Goal: Task Accomplishment & Management: Use online tool/utility

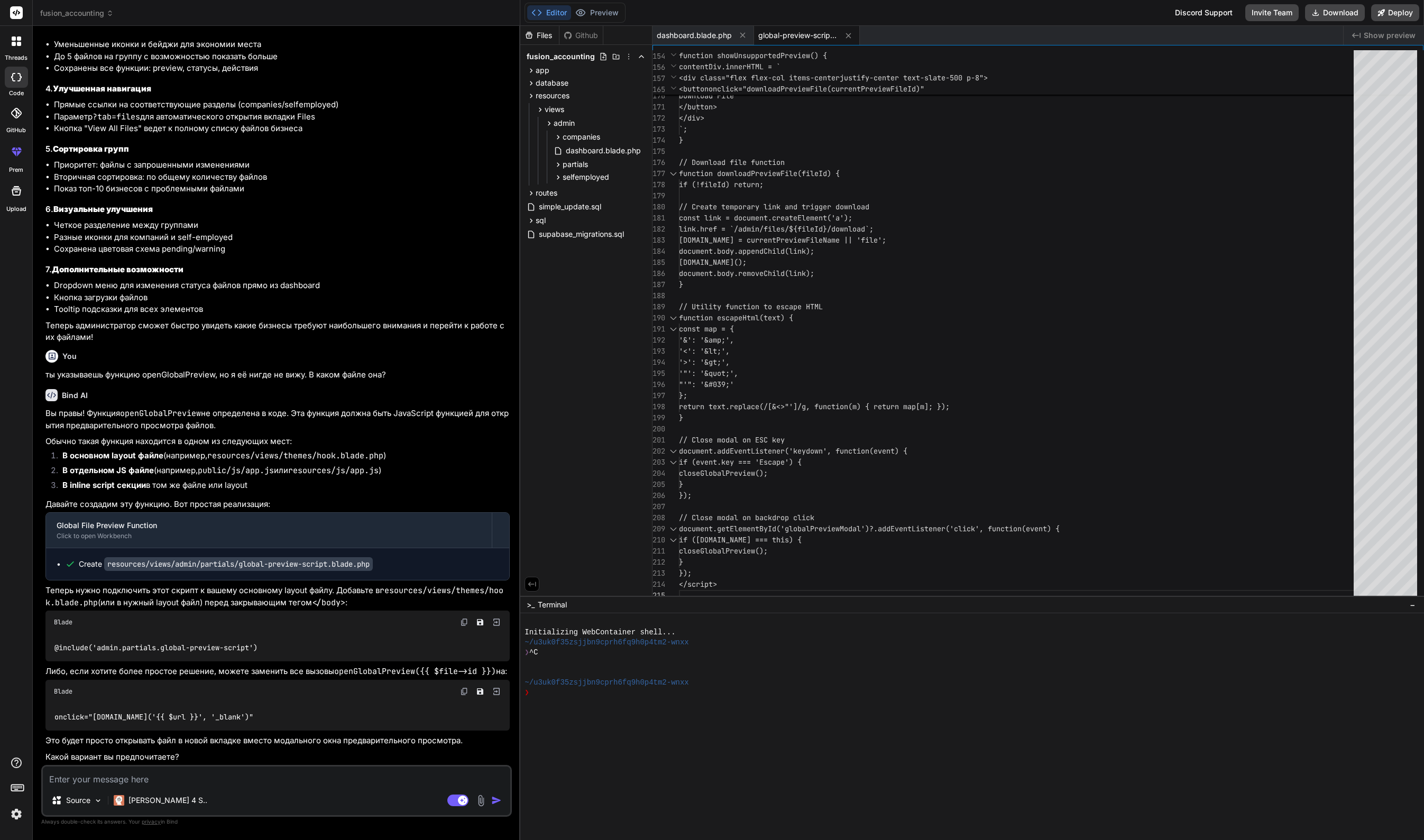
scroll to position [22, 0]
type textarea "[DOMAIN_NAME] = currentPreviewFileName || 'file'; document.body.appendChild(lin…"
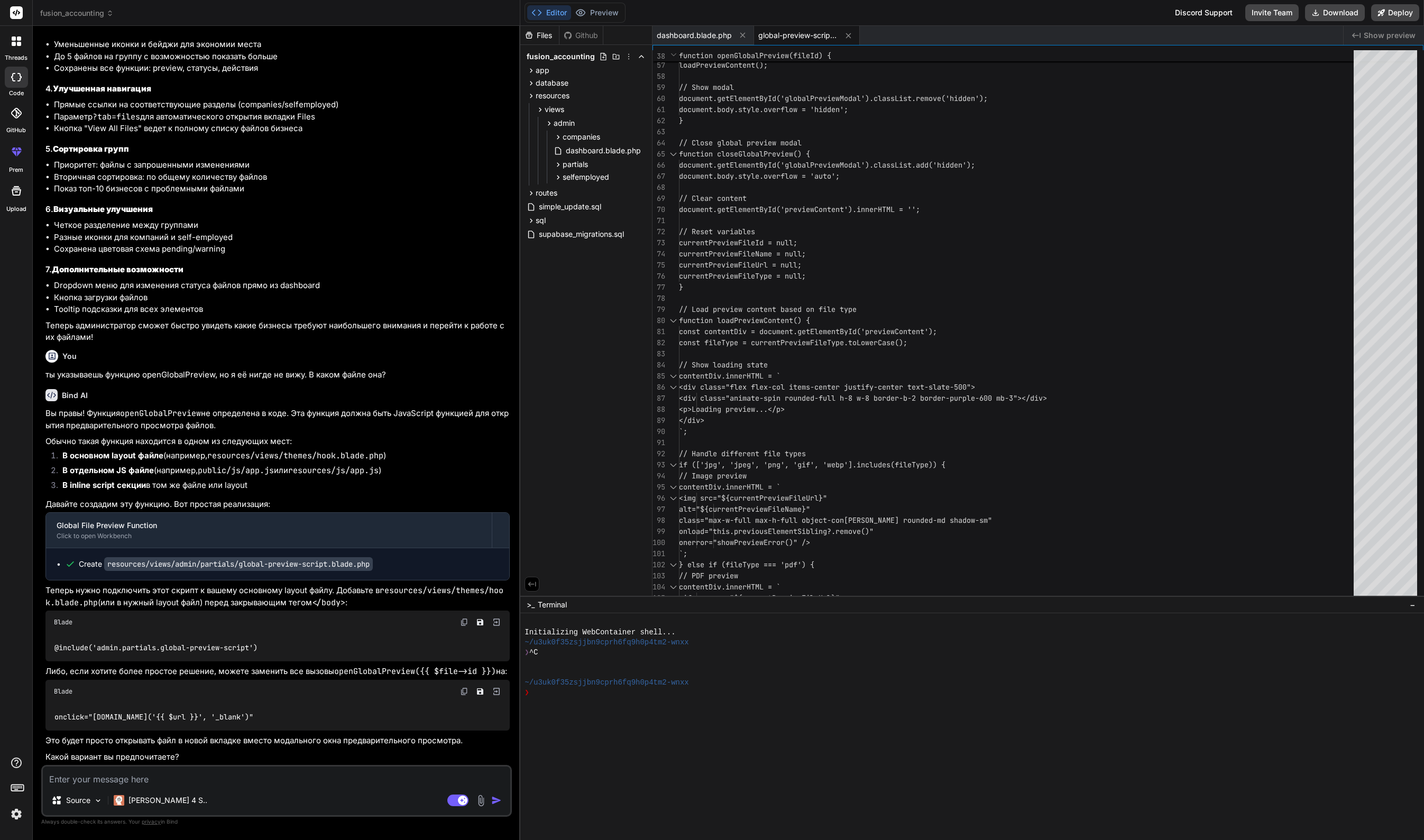
click at [194, 775] on textarea at bounding box center [276, 776] width 467 height 19
click at [184, 776] on textarea at bounding box center [276, 776] width 467 height 19
type textarea "D"
type textarea "x"
type textarea "Dj"
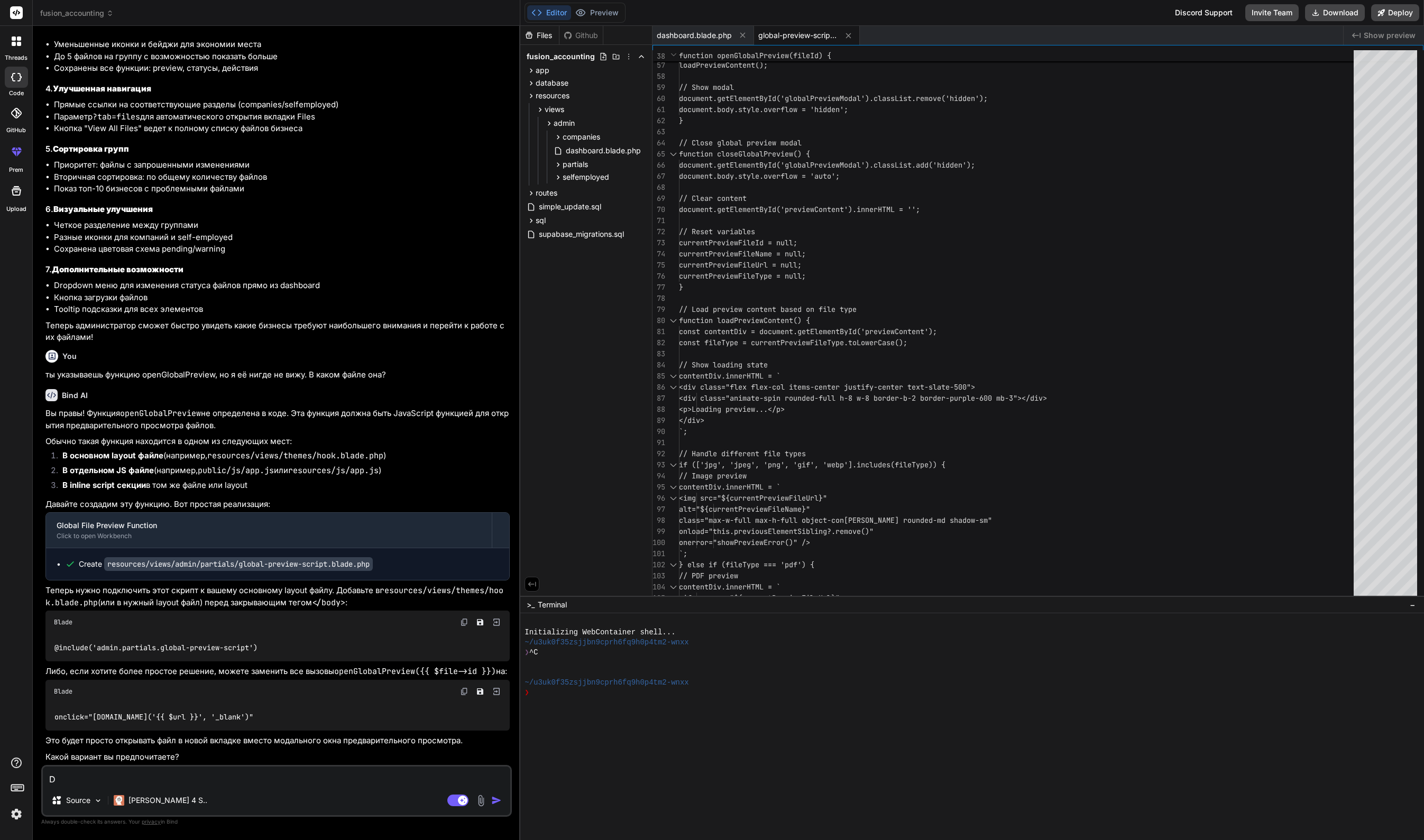
type textarea "x"
type textarea "Dj"
type textarea "x"
type textarea "D"
type textarea "Вот"
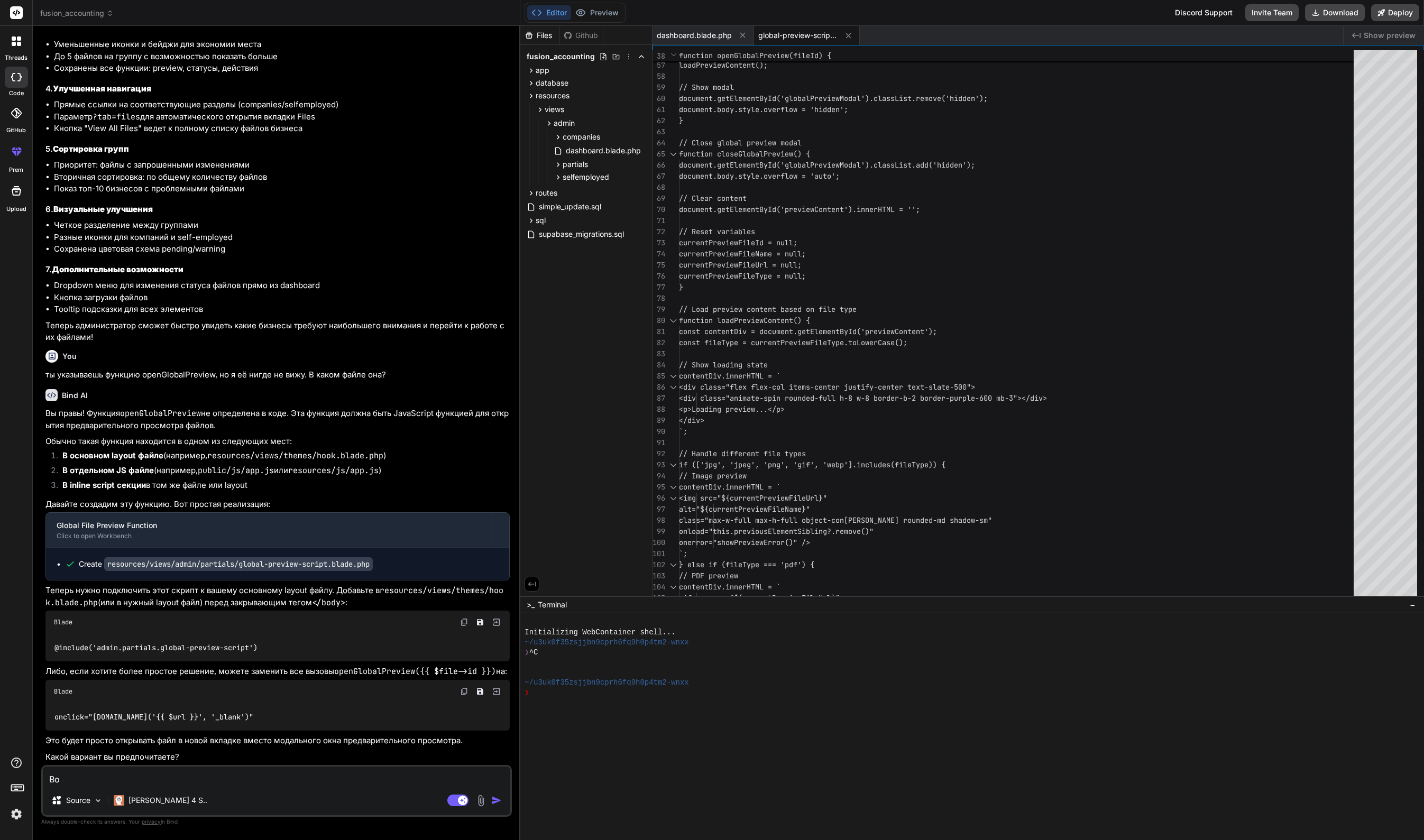
type textarea "x"
type textarea "Вот"
type textarea "x"
type textarea "Вот м"
type textarea "x"
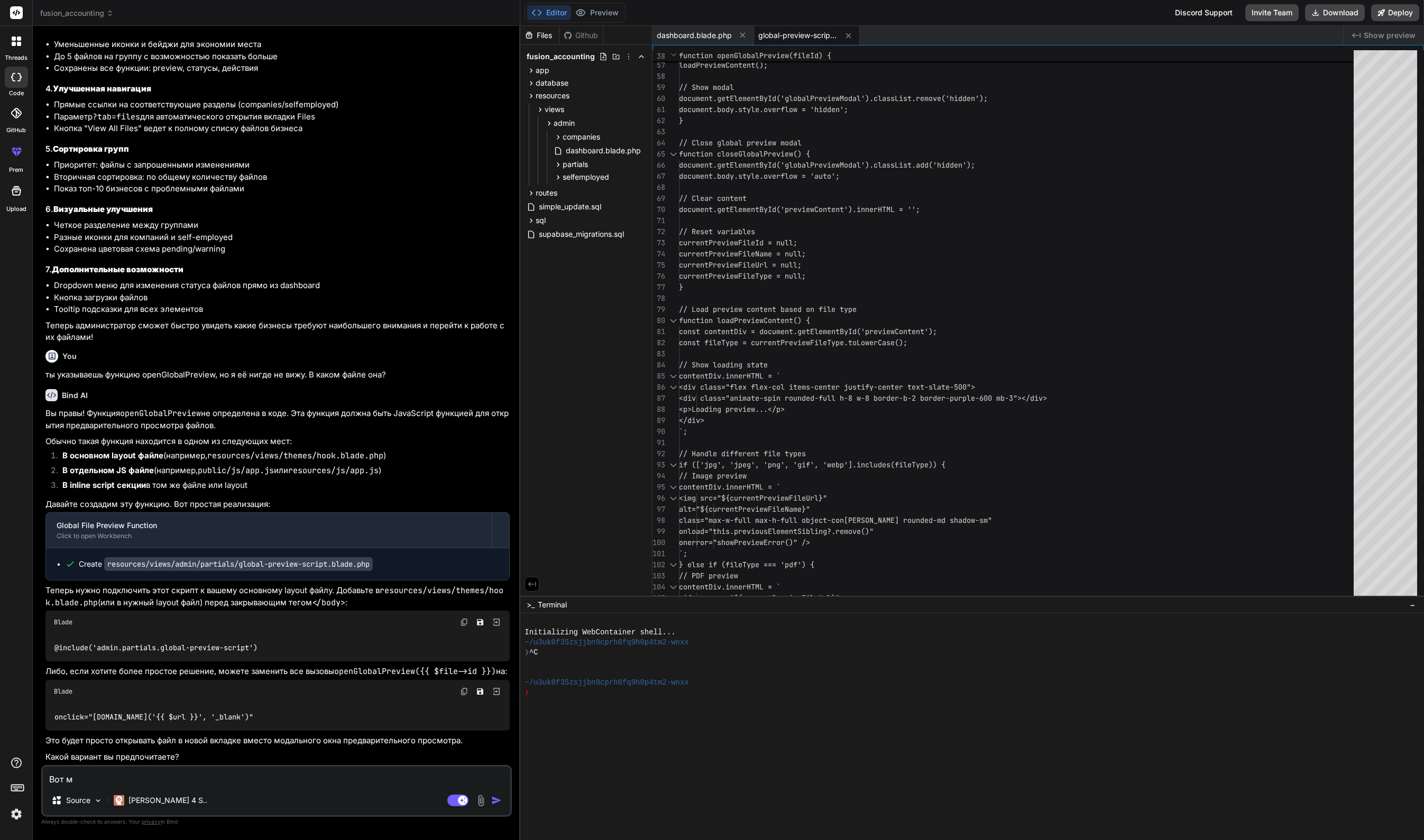
type textarea "Вот мо"
type textarea "x"
type textarea "Вот мой"
type textarea "x"
type textarea "Вот мой"
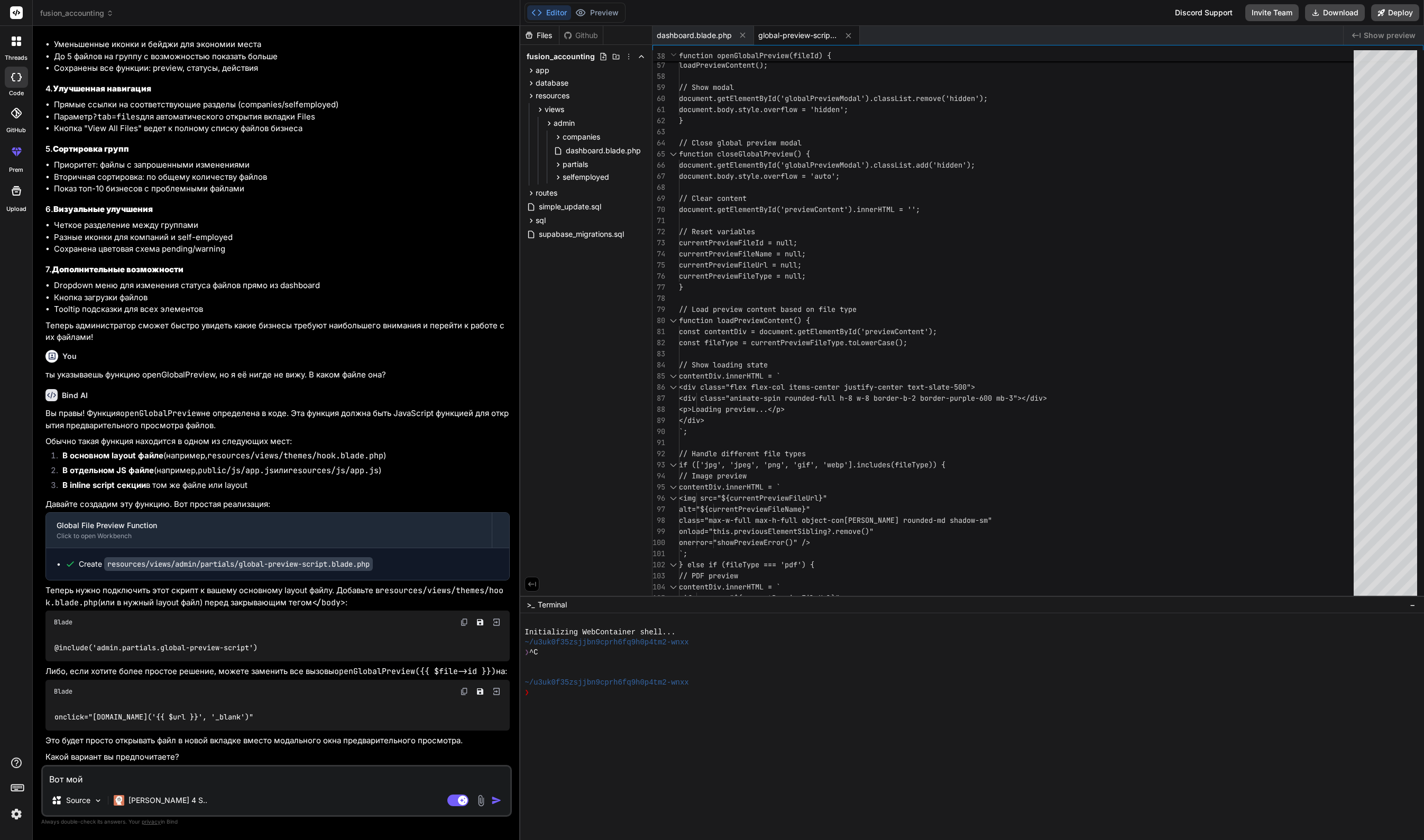
type textarea "x"
type textarea "Вот мой ф"
type textarea "x"
type textarea "Вот мой фа"
type textarea "x"
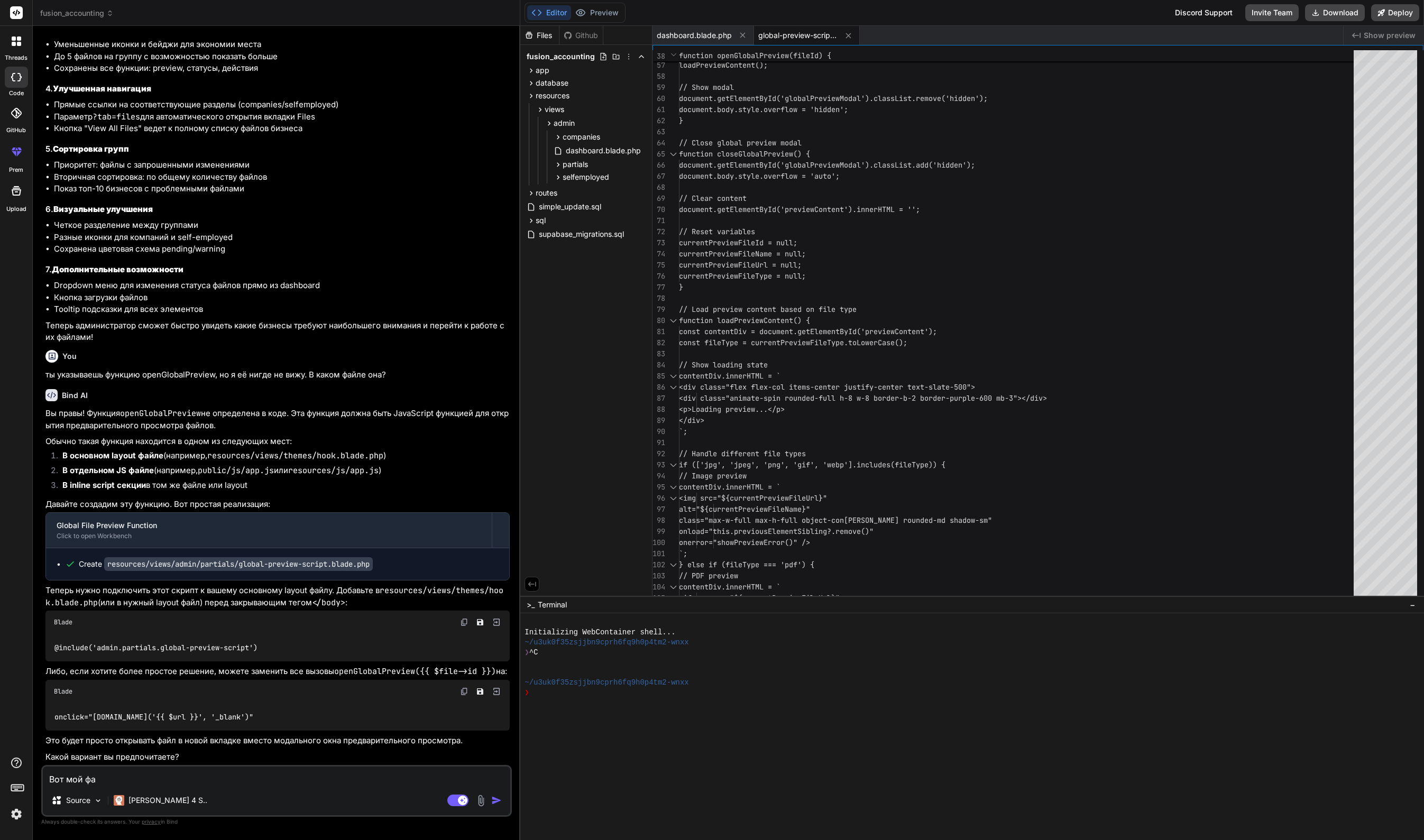
type textarea "Вот мой фай"
type textarea "x"
type textarea "Вот мой файл"
type textarea "x"
type textarea "Вот мой файл"
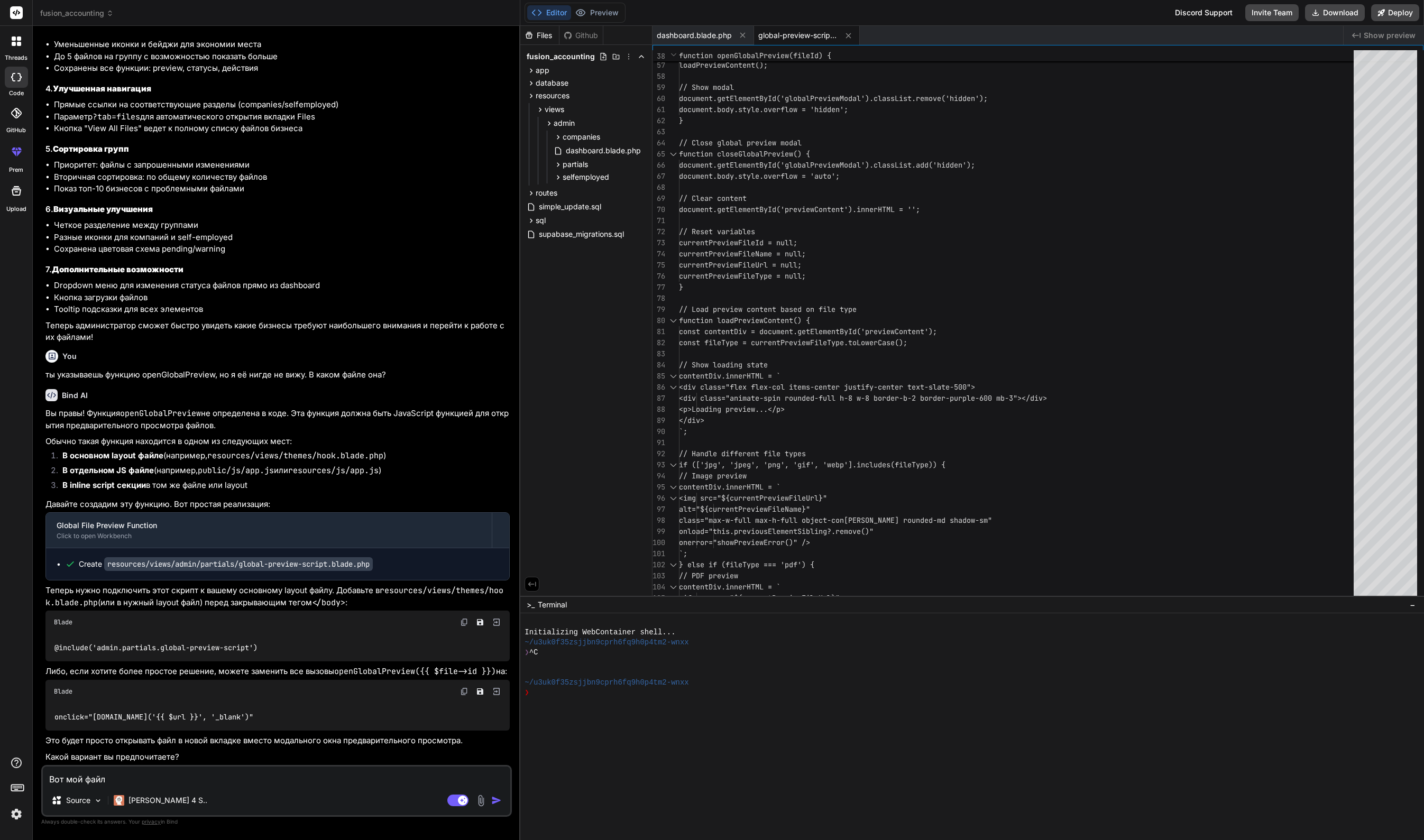
type textarea "x"
type textarea "Вот мой файл в"
type textarea "x"
type textarea "Вот мой файл вф"
type textarea "x"
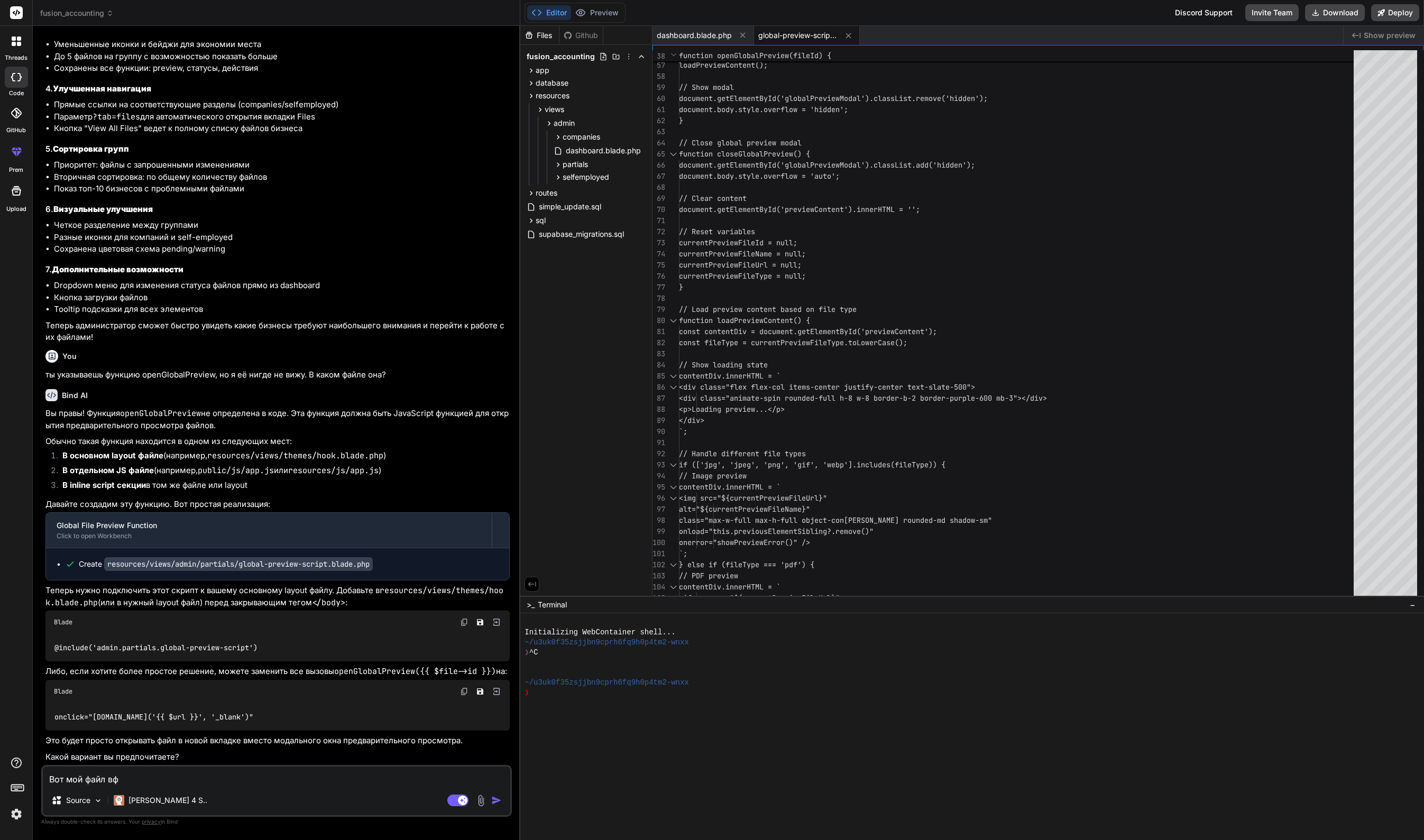
type textarea "Вот мой файл в"
type textarea "x"
type textarea "Вот мой файл"
type textarea "x"
type textarea "Вот мой файл в"
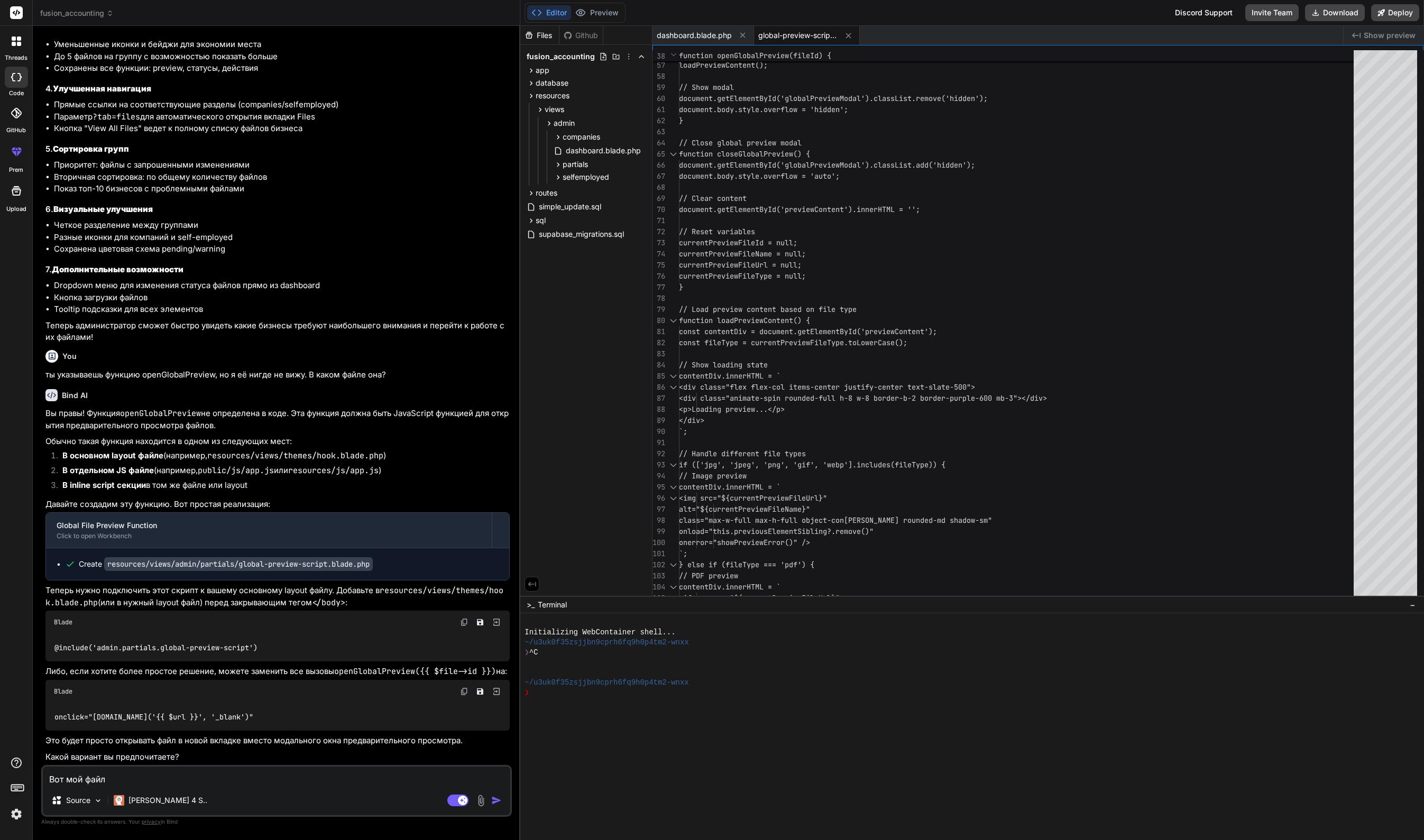
type textarea "x"
type textarea "Вот мой файл вф"
type textarea "x"
type textarea "Вот мой файл вф"
type textarea "x"
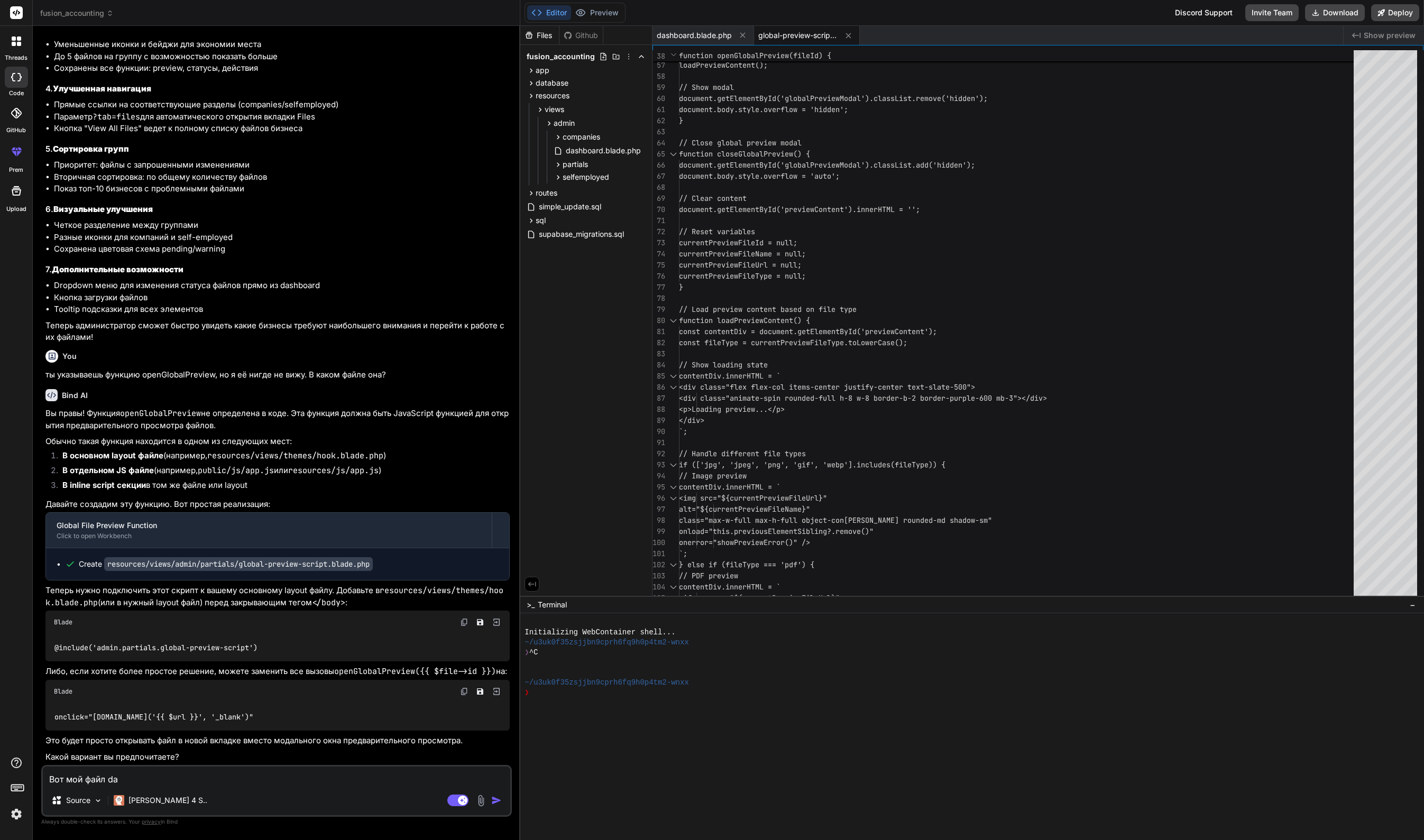
type textarea "Вот мой файл das"
type textarea "x"
type textarea "Вот мой файл dash"
type textarea "x"
type textarea "Вот мой файл dashb"
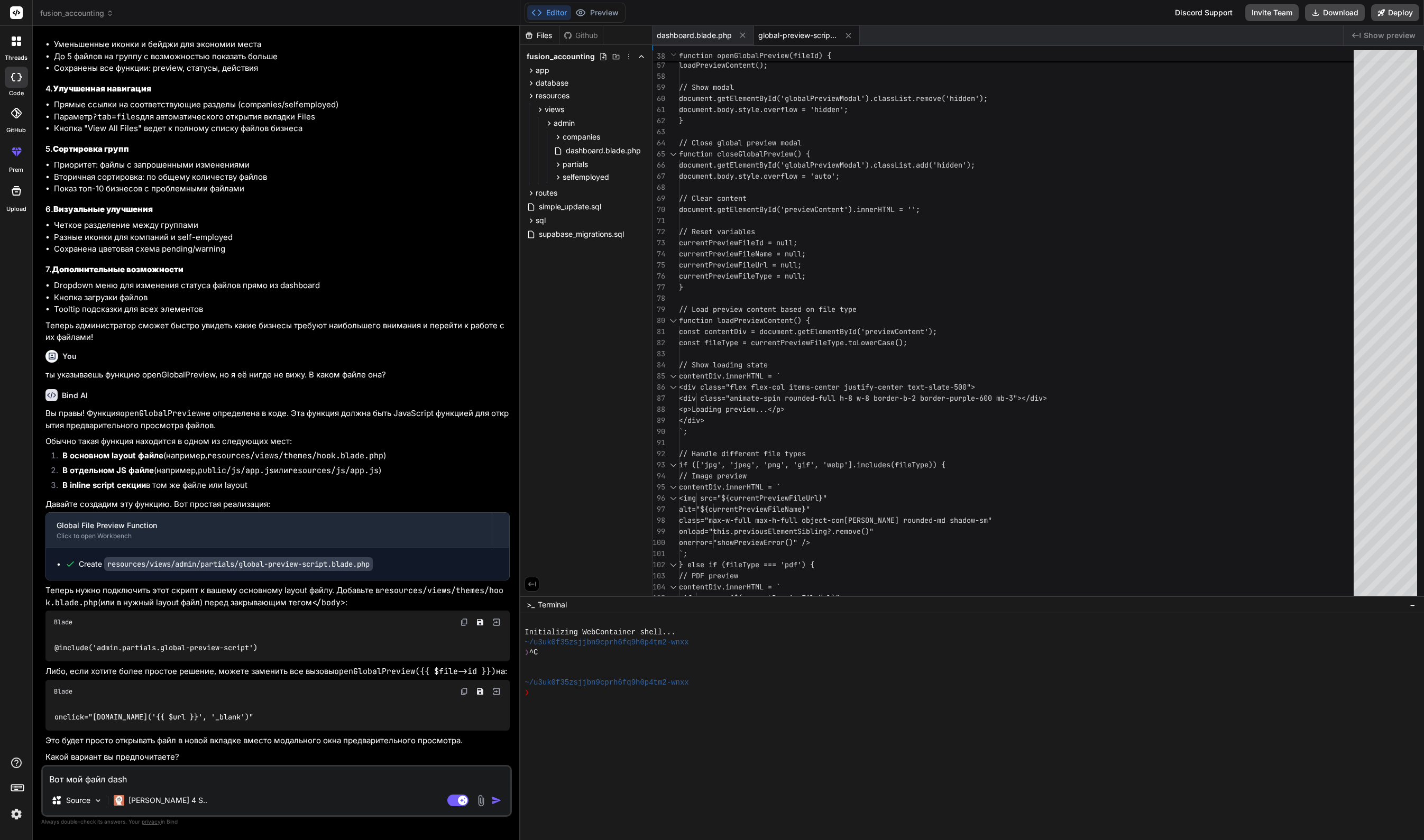
type textarea "x"
type textarea "Вот мой файл dashbo"
type textarea "x"
type textarea "Вот мой файл dashboa"
type textarea "x"
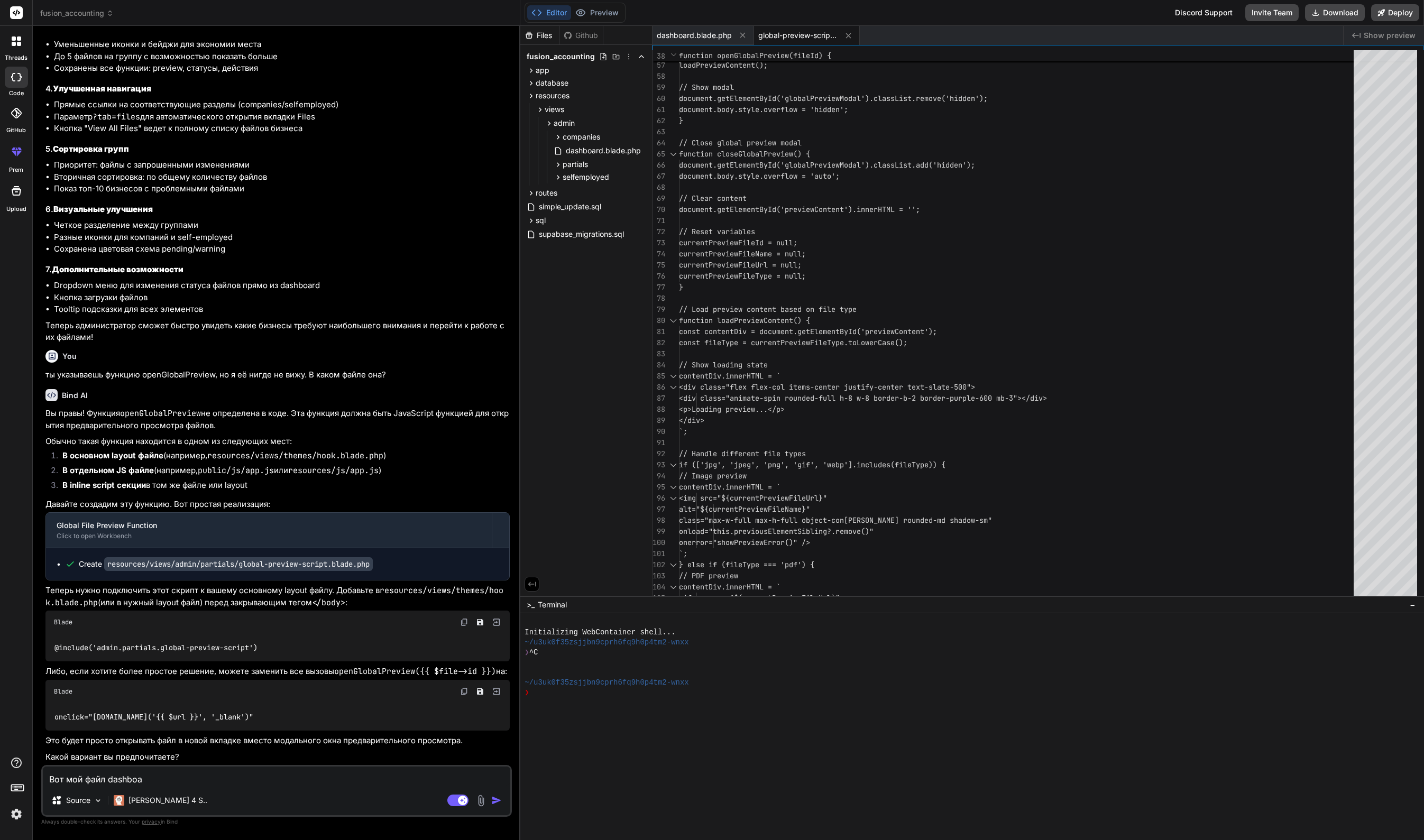
type textarea "Вот мой файл dashboar"
type textarea "x"
type textarea "Вот мой файл dashboard"
type textarea "x"
type textarea "Вот мой файл dashboard"
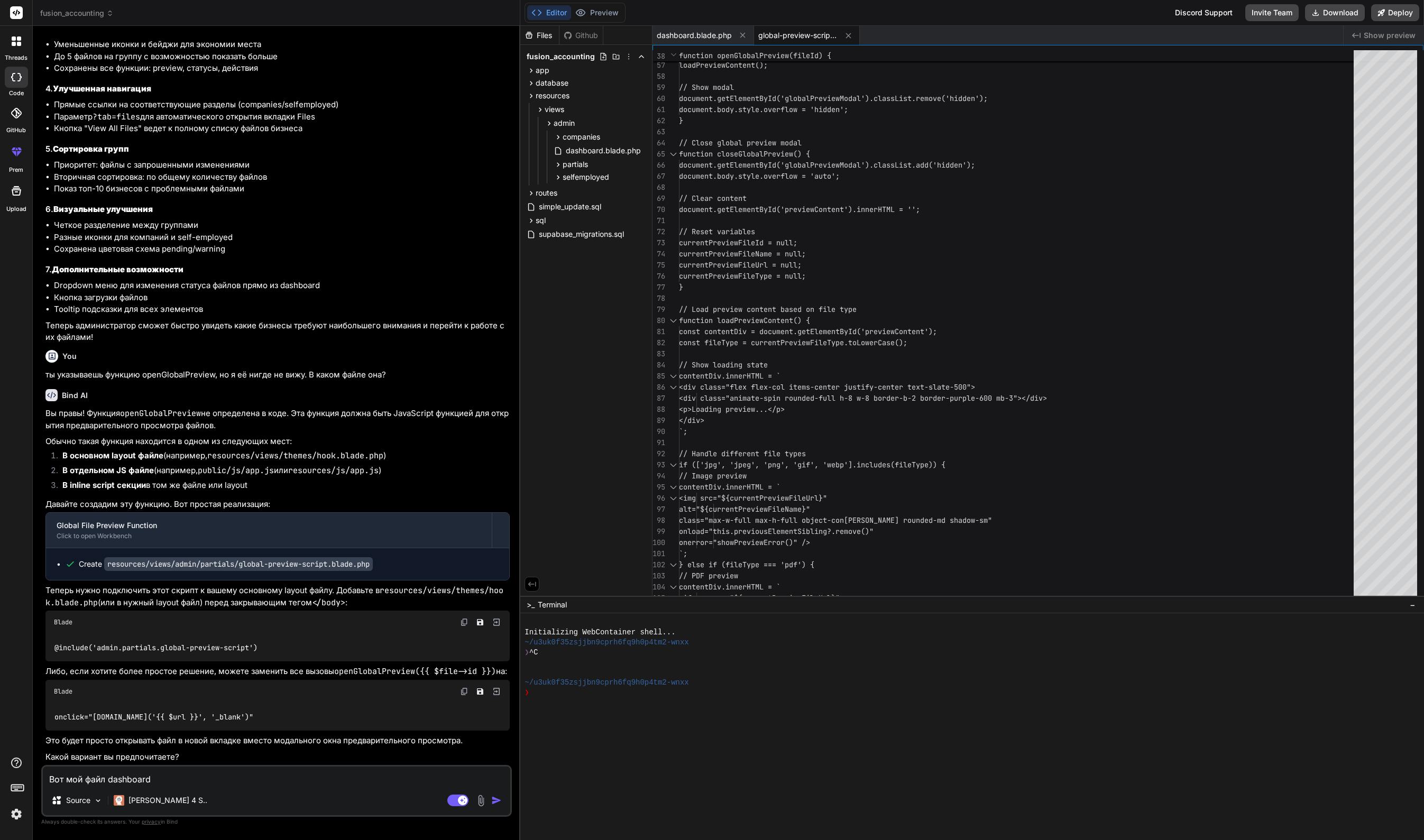
type textarea "x"
type textarea "Вот мой файл dashboard"
type textarea "x"
type textarea "Вот мой файл dashboard."
type textarea "x"
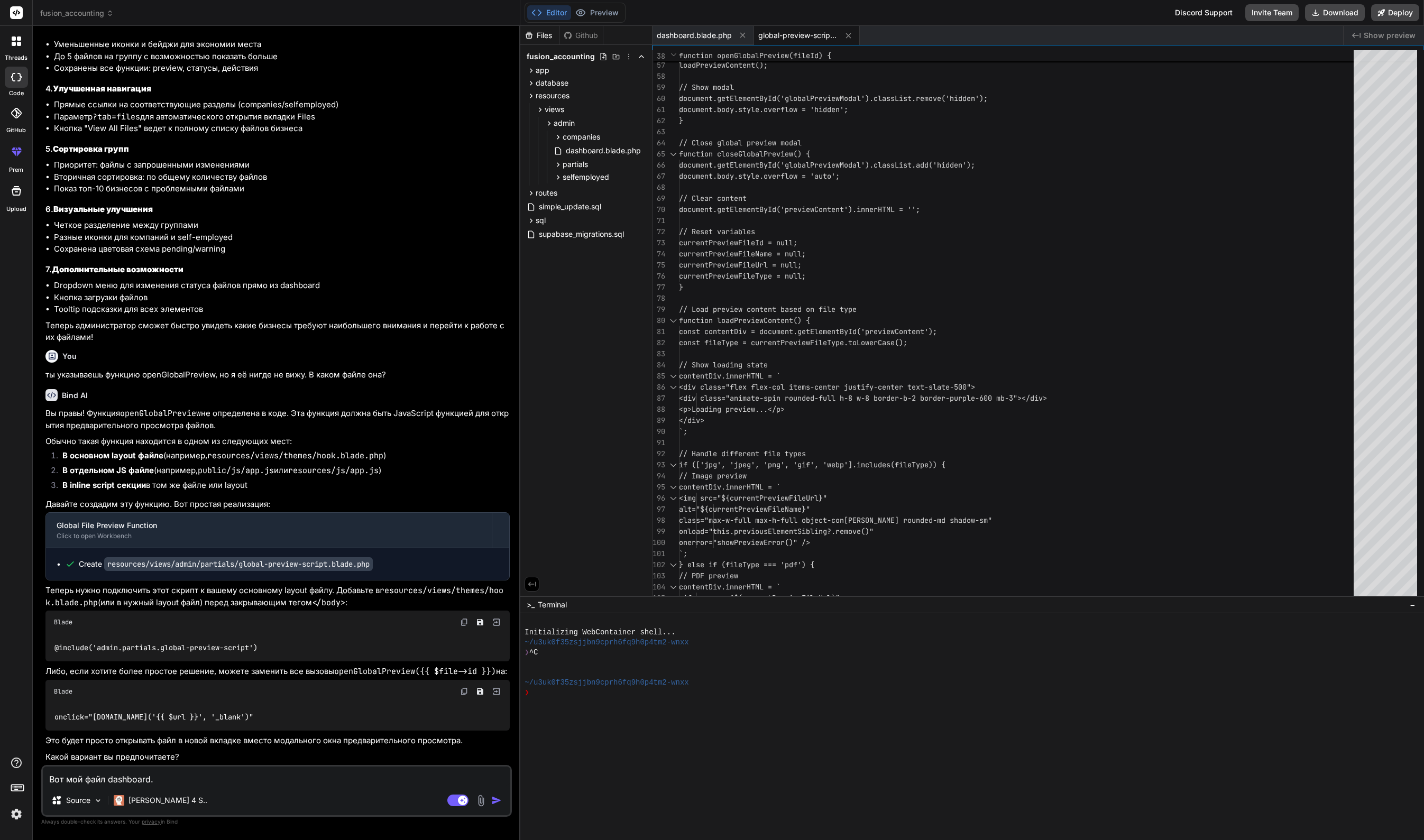
type textarea "Вот мой файл dashboard.b"
type textarea "x"
type textarea "Вот мой файл dashboard.bl"
type textarea "x"
type textarea "Вот мой файл dashboard.bla"
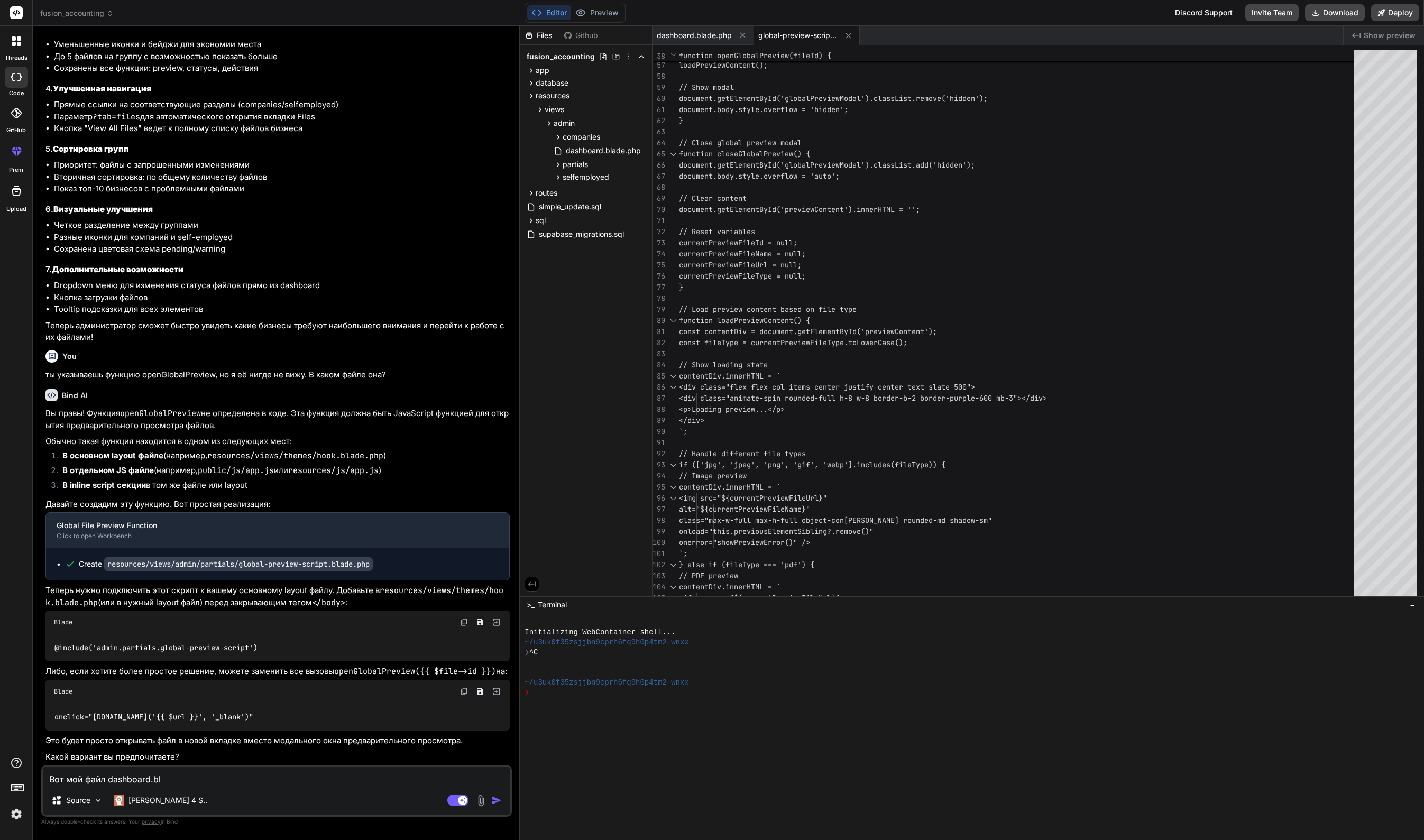
type textarea "x"
type textarea "Вот мой файл dashboard.blad"
type textarea "x"
type textarea "Вот мой файл dashboard.blade"
type textarea "x"
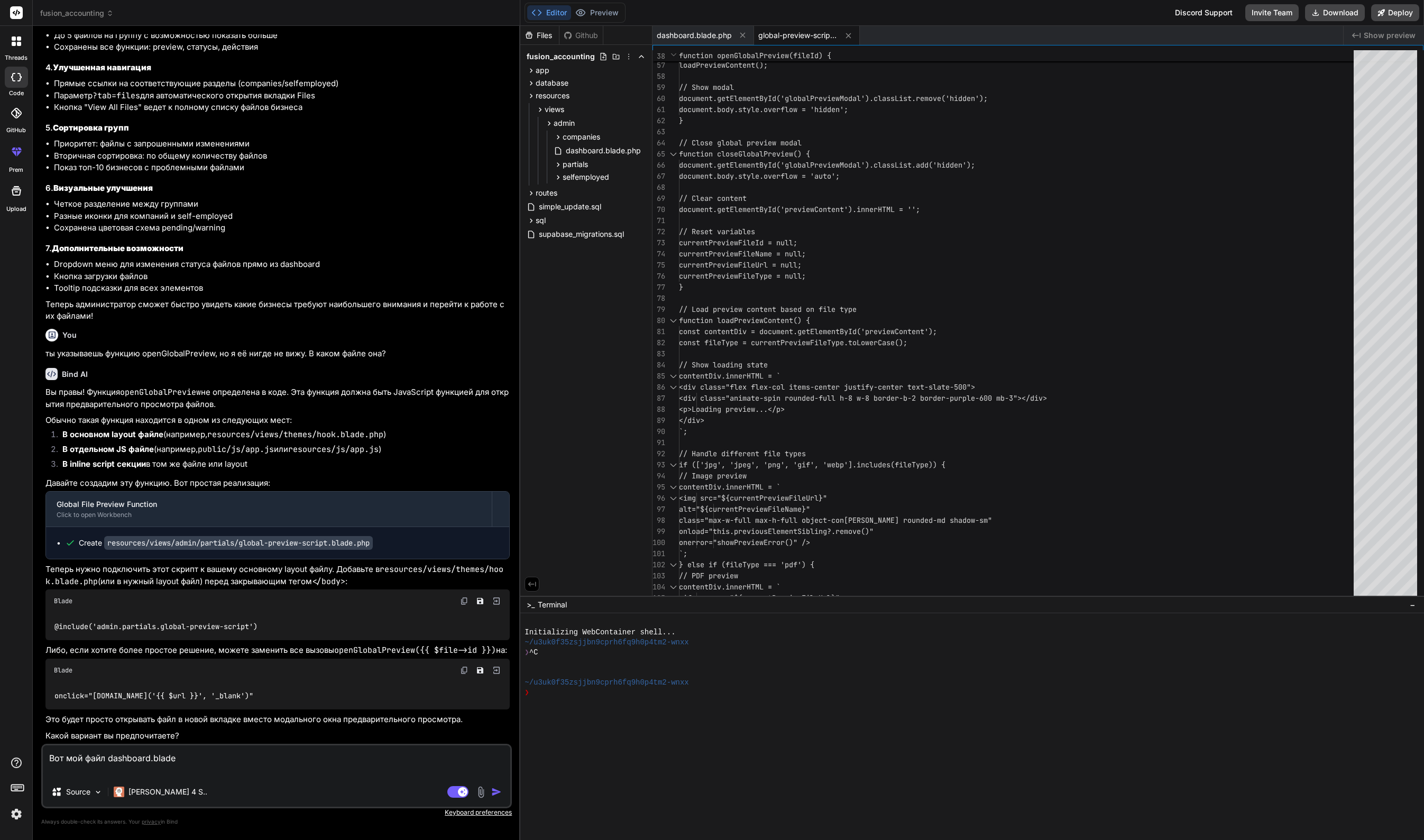
paste textarea "@loremip('../dolors/amet') @consect('adipisc') <elits>Doeiusmod</tempo> @incidi…"
type textarea "Lor ips dolo sitametco.adipi @elitsed('../doeius/temp') @incidid('utlabor') <et…"
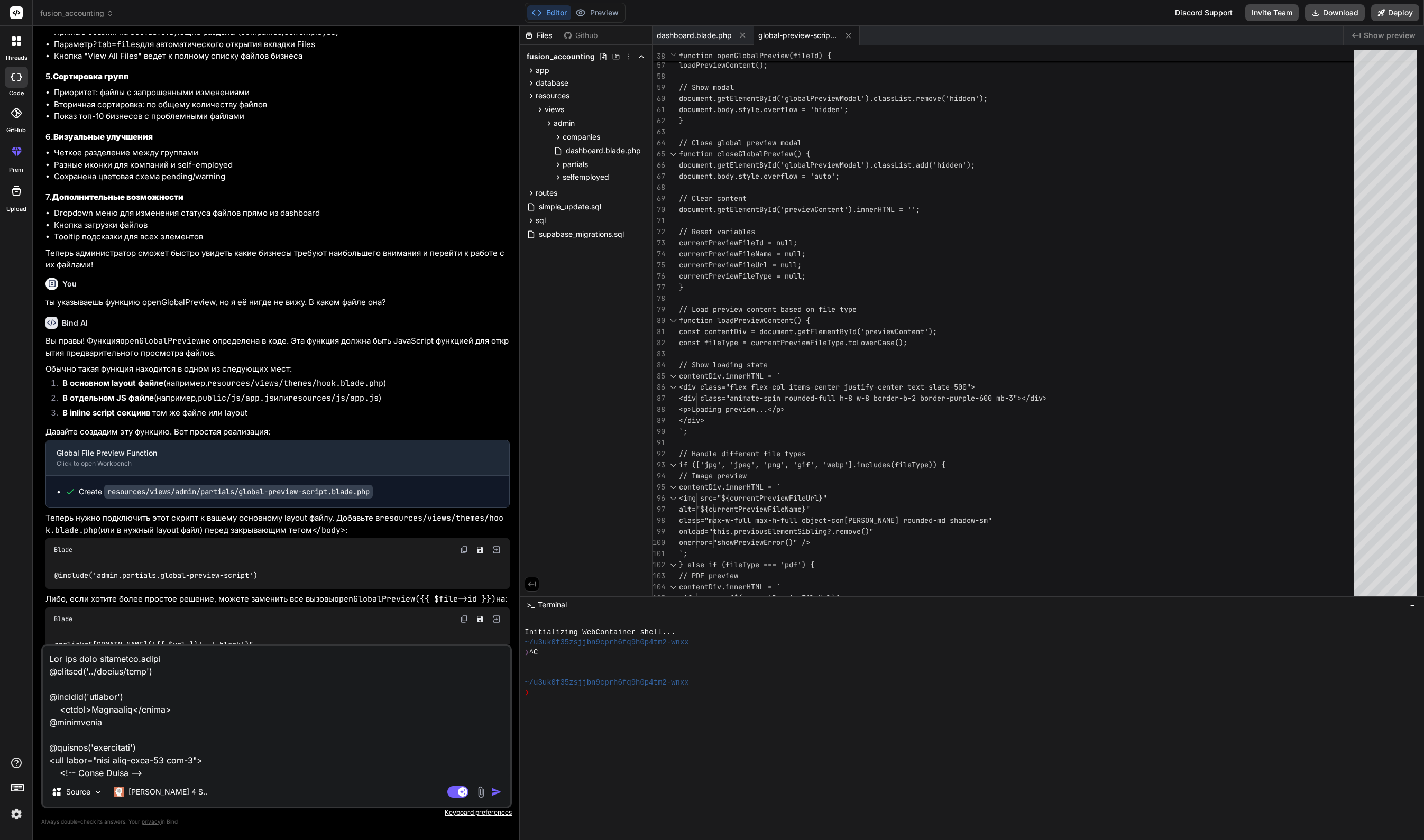
scroll to position [7118, 0]
type textarea "x"
type textarea "Lor ips dolo sitametco.adipi @elitsed('../doeius/temp') @incidid('utlabor') <et…"
type textarea "x"
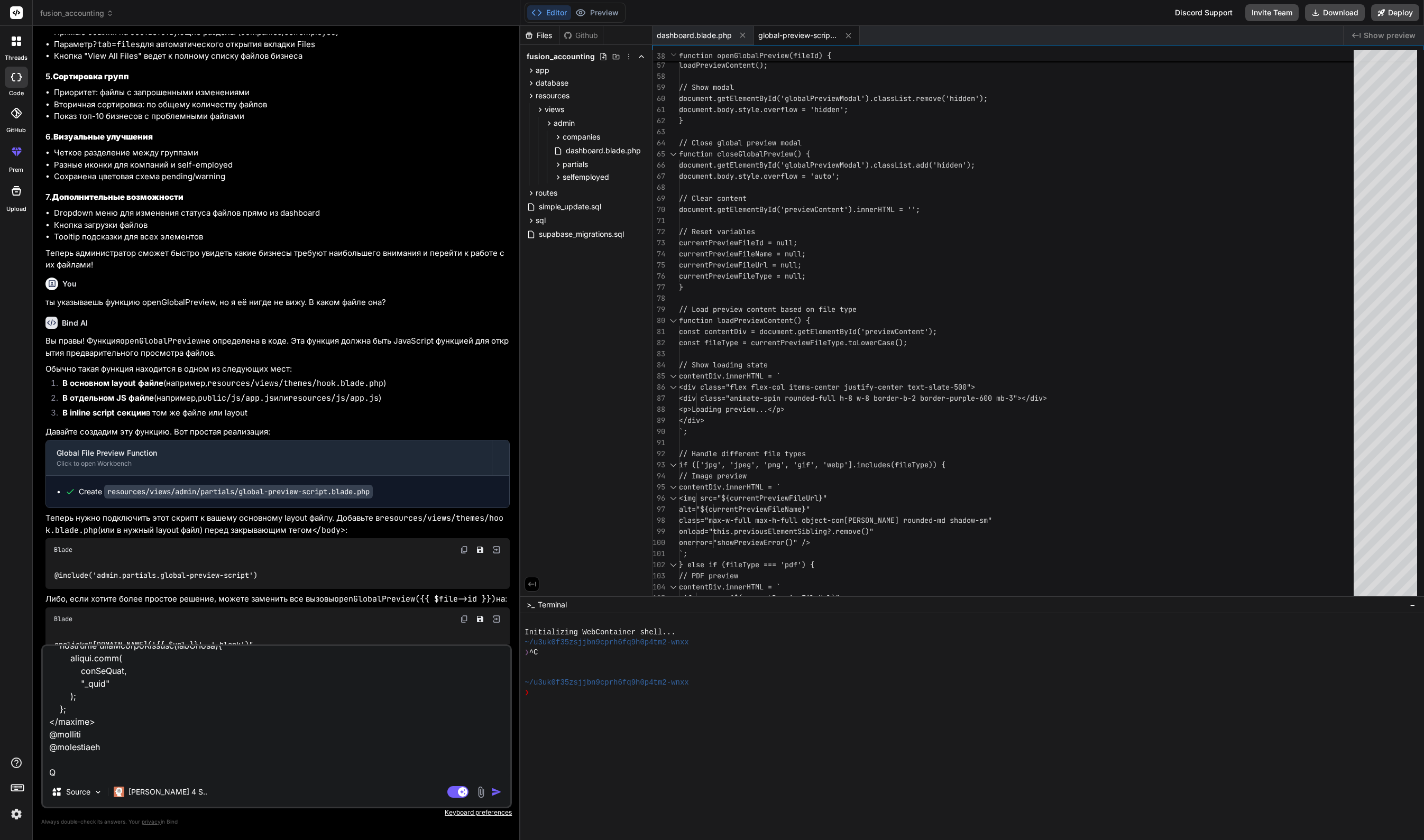
type textarea "Lor ips dolo sitametco.adipi @elitsed('../doeius/temp') @incidid('utlabor') <et…"
type textarea "x"
type textarea "Lor ips dolo sitametco.adipi @elitsed('../doeius/temp') @incidid('utlabor') <et…"
type textarea "x"
type textarea "Lor ips dolo sitametco.adipi @elitsed('../doeius/temp') @incidid('utlabor') <et…"
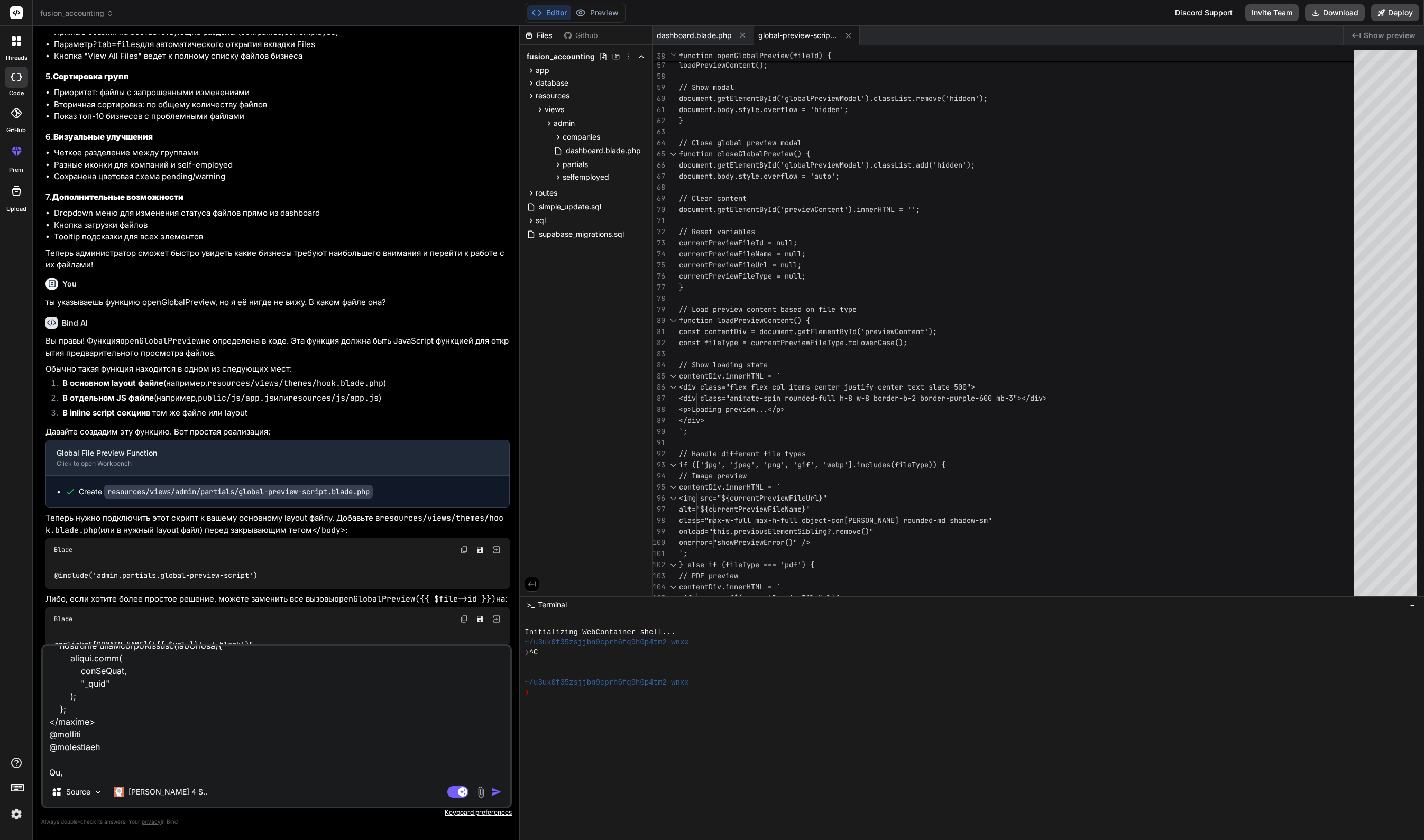
type textarea "x"
type textarea "Lor ips dolo sitametco.adipi @elitsed('../doeius/temp') @incidid('utlabor') <et…"
type textarea "x"
type textarea "Lor ips dolo sitametco.adipi @elitsed('../doeius/temp') @incidid('utlabor') <et…"
type textarea "x"
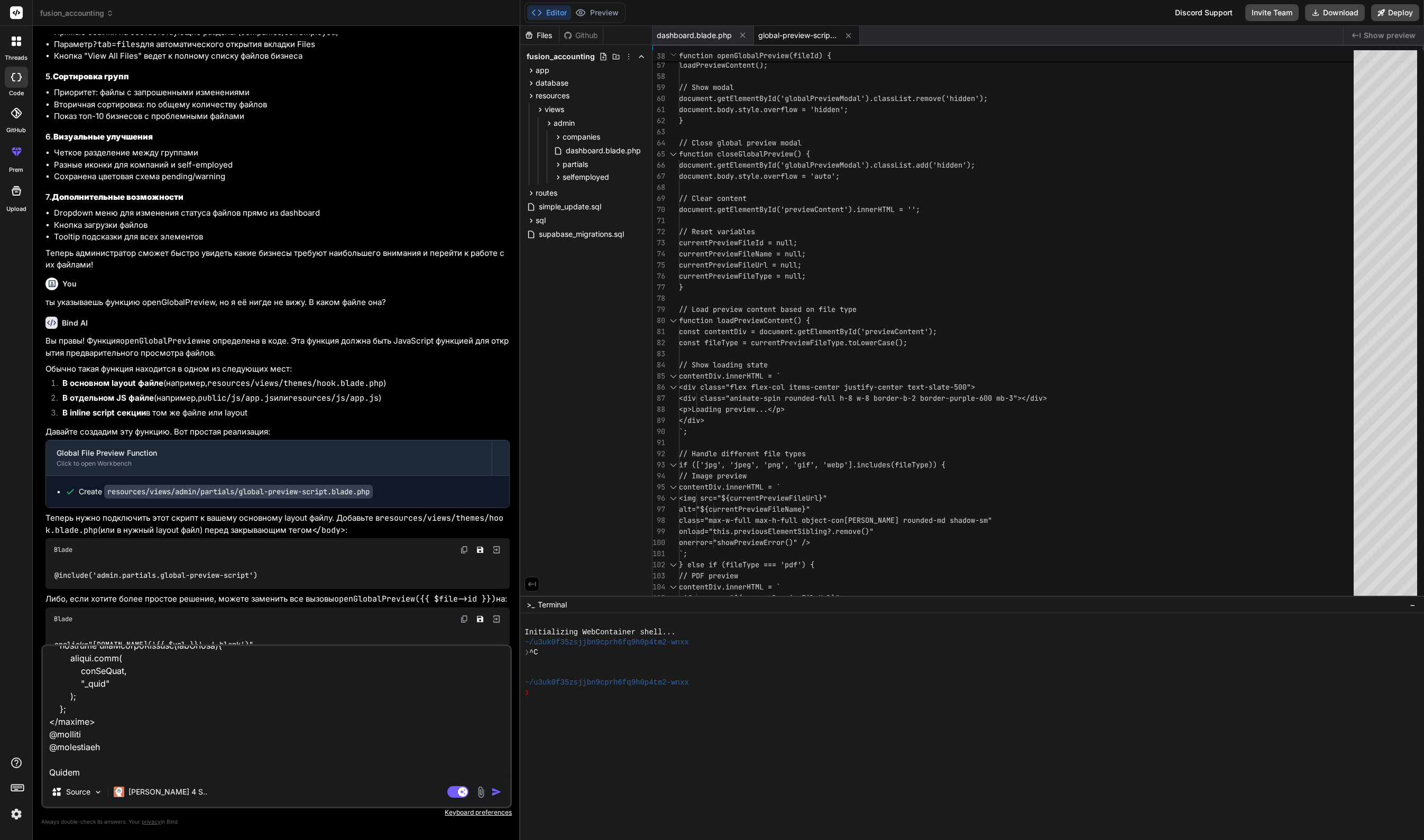
type textarea "Lor ips dolo sitametco.adipi @elitsed('../doeius/temp') @incidid('utlabor') <et…"
type textarea "x"
type textarea "Lor ips dolo sitametco.adipi @elitsed('../doeius/temp') @incidid('utlabor') <et…"
type textarea "x"
type textarea "Lor ips dolo sitametco.adipi @elitsed('../doeius/temp') @incidid('utlabor') <et…"
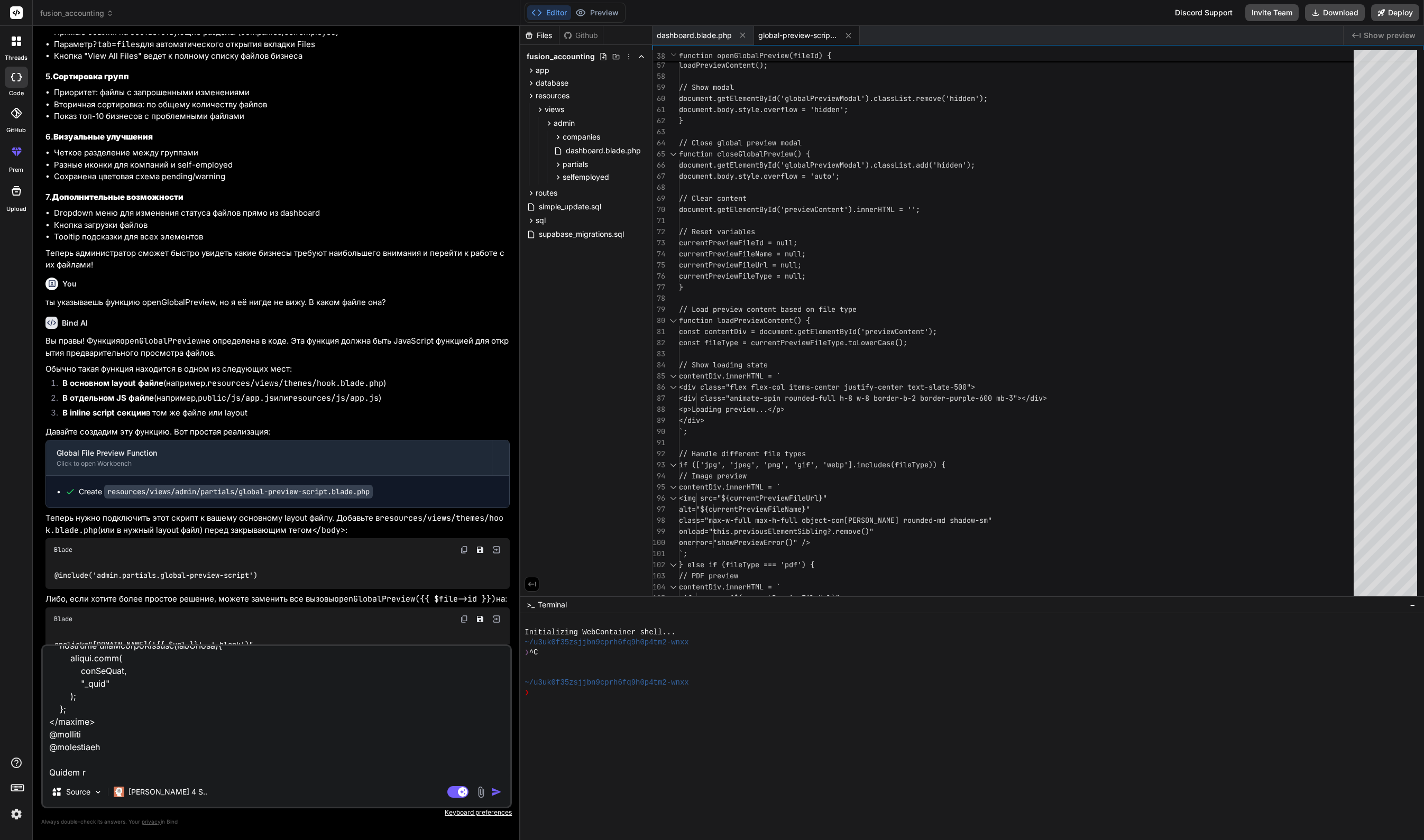
type textarea "x"
type textarea "Lor ips dolo sitametco.adipi @elitsed('../doeius/temp') @incidid('utlabor') <et…"
type textarea "x"
type textarea "Lor ips dolo sitametco.adipi @elitsed('../doeius/temp') @incidid('utlabor') <et…"
type textarea "x"
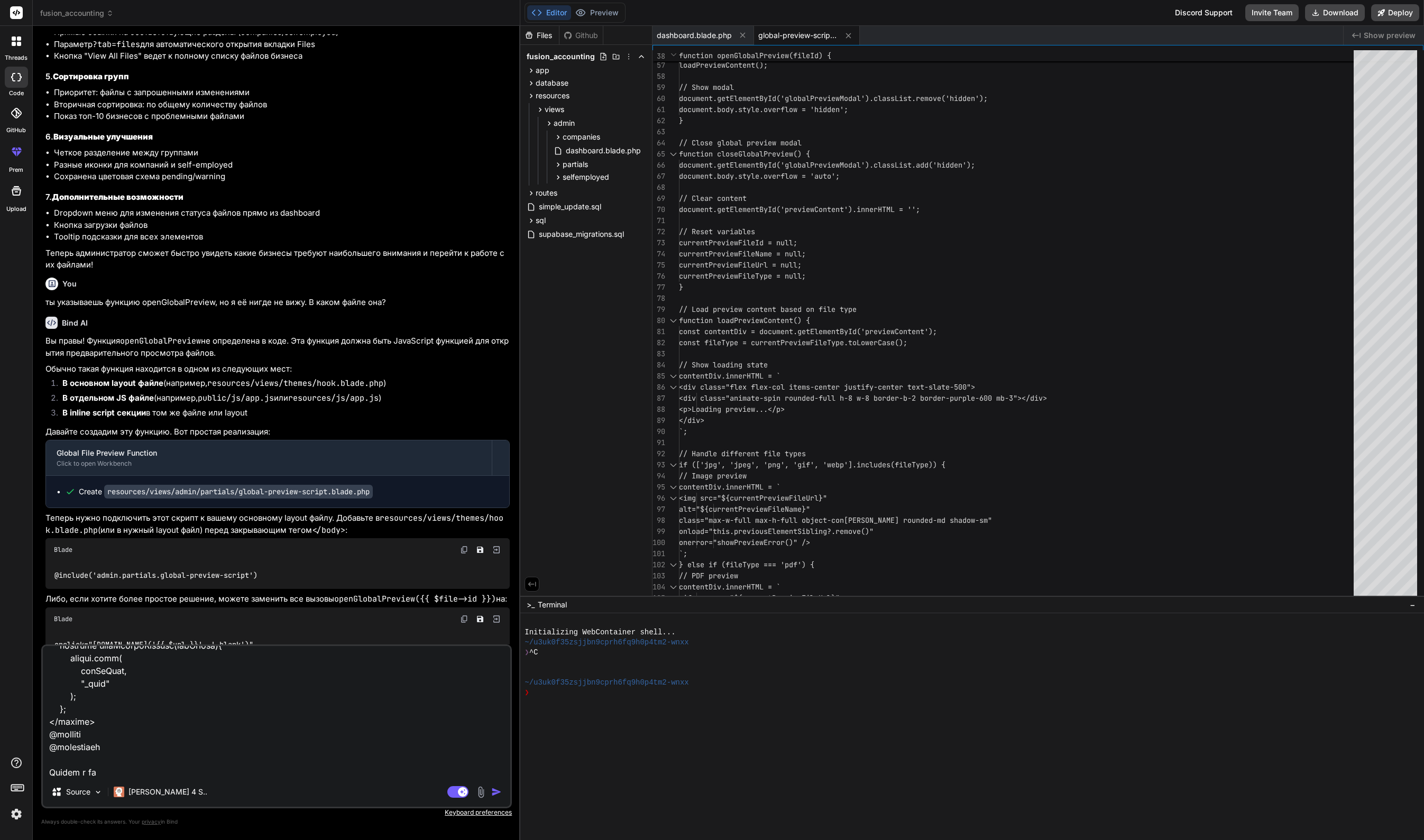
type textarea "Lor ips dolo sitametco.adipi @elitsed('../doeius/temp') @incidid('utlabor') <et…"
type textarea "x"
type textarea "Lor ips dolo sitametco.adipi @elitsed('../doeius/temp') @incidid('utlabor') <et…"
type textarea "x"
type textarea "Lor ips dolo sitametco.adipi @elitsed('../doeius/temp') @incidid('utlabor') <et…"
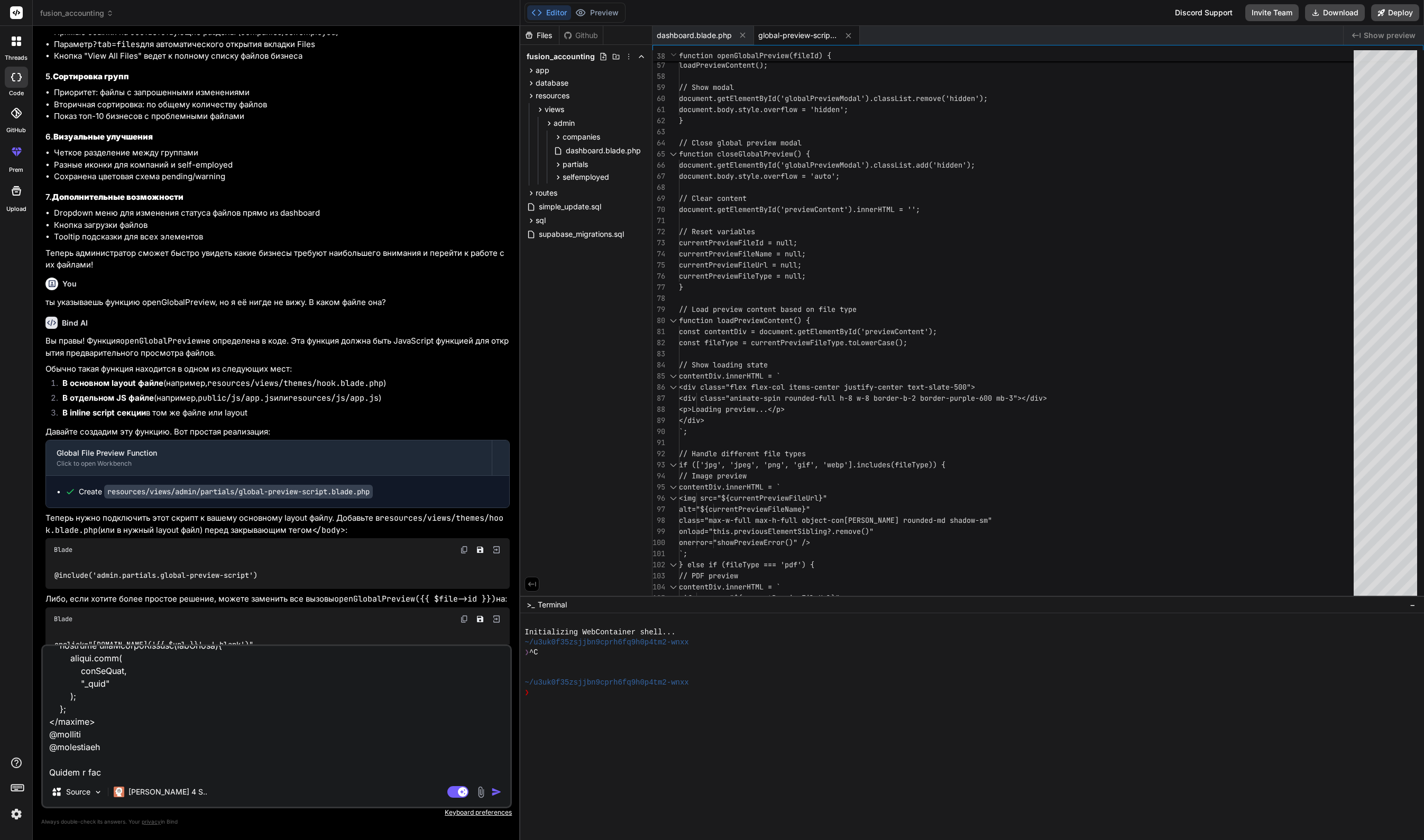
type textarea "x"
type textarea "Lor ips dolo sitametco.adipi @elitsed('../doeius/temp') @incidid('utlabor') <et…"
type textarea "x"
type textarea "Lor ips dolo sitametco.adipi @elitsed('../doeius/temp') @incidid('utlabor') <et…"
type textarea "x"
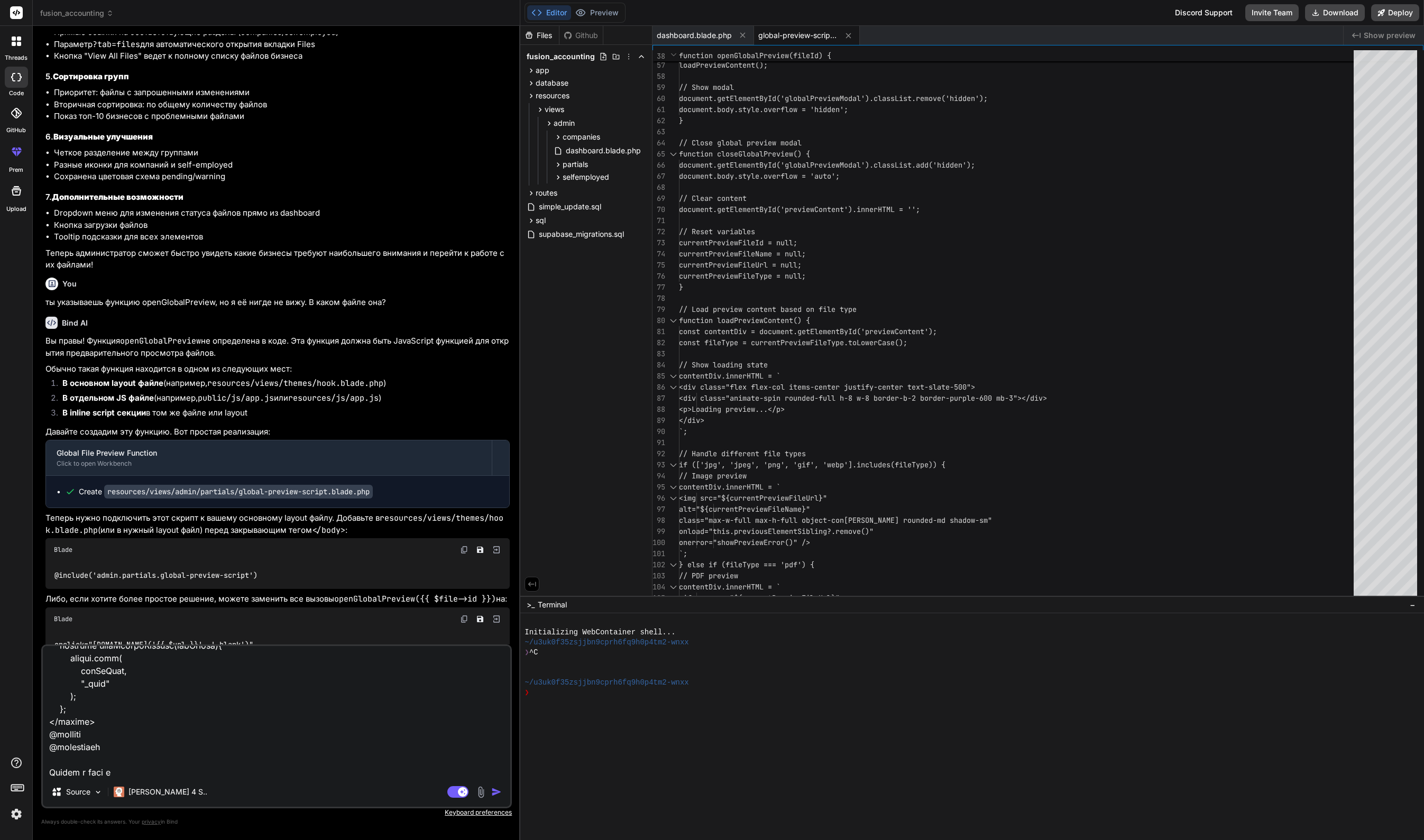
type textarea "Lor ips dolo sitametco.adipi @elitsed('../doeius/temp') @incidid('utlabor') <et…"
type textarea "x"
type textarea "Lor ips dolo sitametco.adipi @elitsed('../doeius/temp') @incidid('utlabor') <et…"
type textarea "x"
type textarea "Lor ips dolo sitametco.adipi @elitsed('../doeius/temp') @incidid('utlabor') <et…"
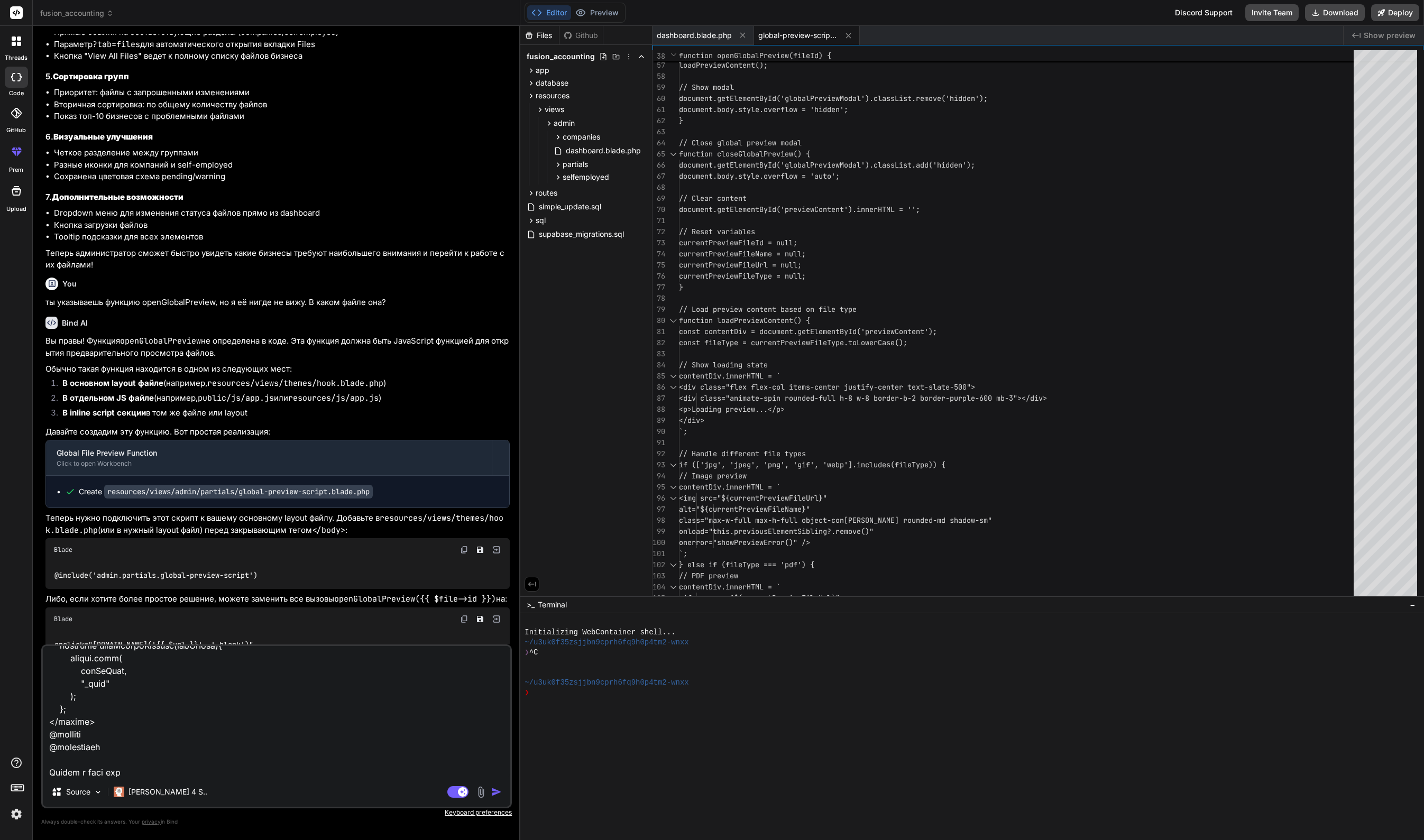
type textarea "x"
type textarea "Lor ips dolo sitametco.adipi @elitsed('../doeius/temp') @incidid('utlabor') <et…"
type textarea "x"
type textarea "Lor ips dolo sitametco.adipi @elitsed('../doeius/temp') @incidid('utlabor') <et…"
type textarea "x"
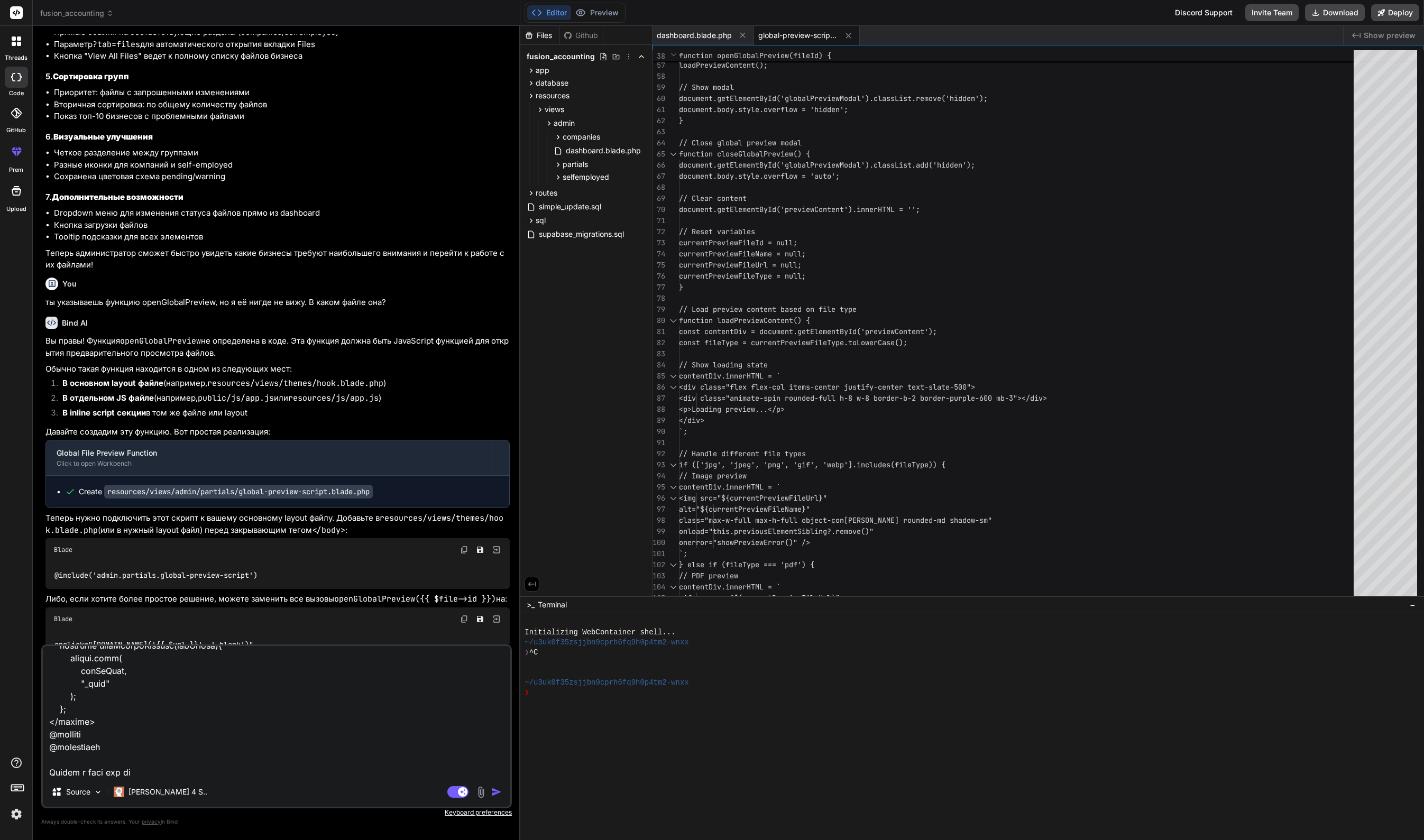
type textarea "Lor ips dolo sitametco.adipi @elitsed('../doeius/temp') @incidid('utlabor') <et…"
type textarea "x"
type textarea "Lor ips dolo sitametco.adipi @elitsed('../doeius/temp') @incidid('utlabor') <et…"
type textarea "x"
type textarea "Lor ips dolo sitametco.adipi @elitsed('../doeius/temp') @incidid('utlabor') <et…"
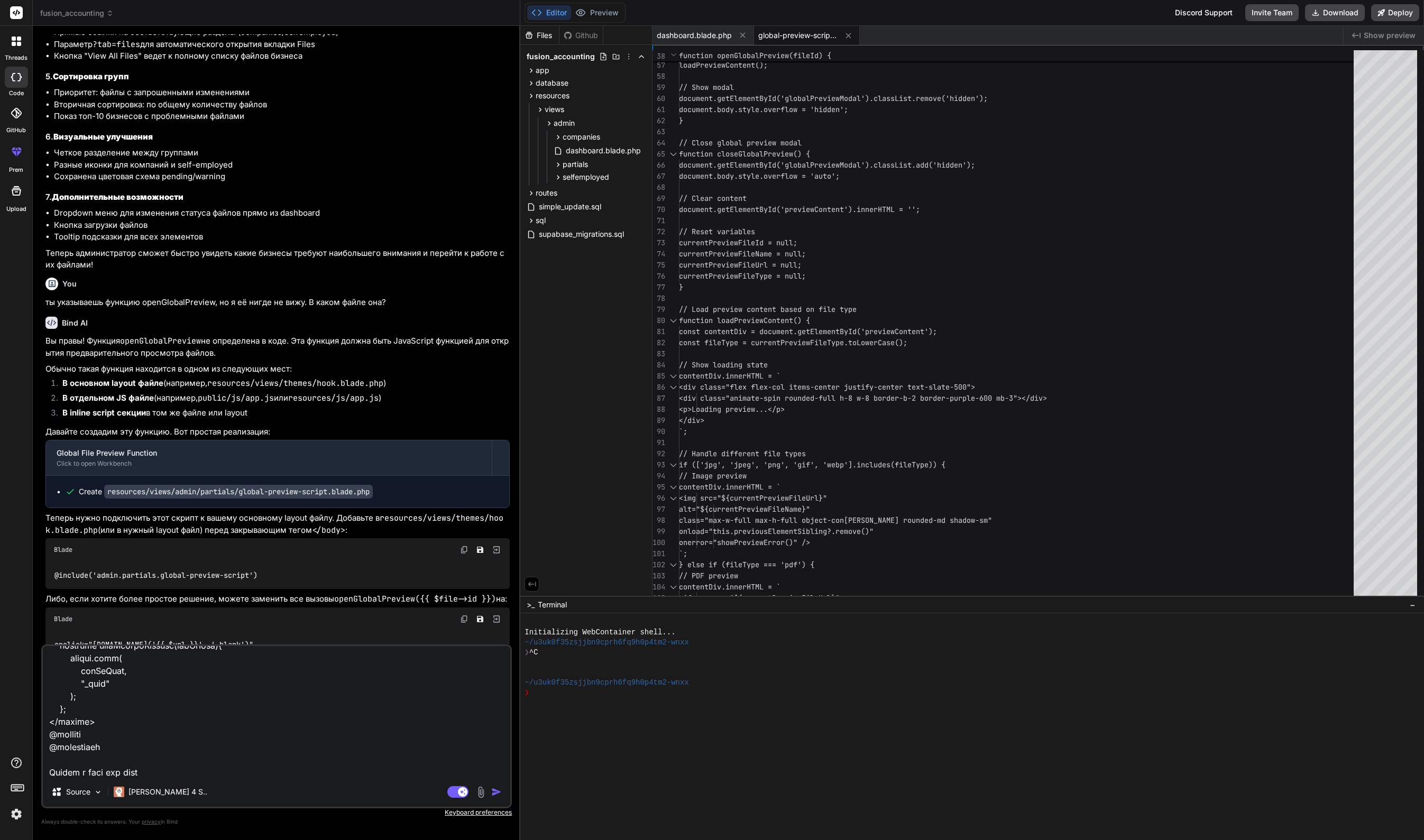
type textarea "x"
type textarea "Lor ips dolo sitametco.adipi @elitsed('../doeius/temp') @incidid('utlabor') <et…"
type textarea "x"
type textarea "Lor ips dolo sitametco.adipi @elitsed('../doeius/temp') @incidid('utlabor') <et…"
type textarea "x"
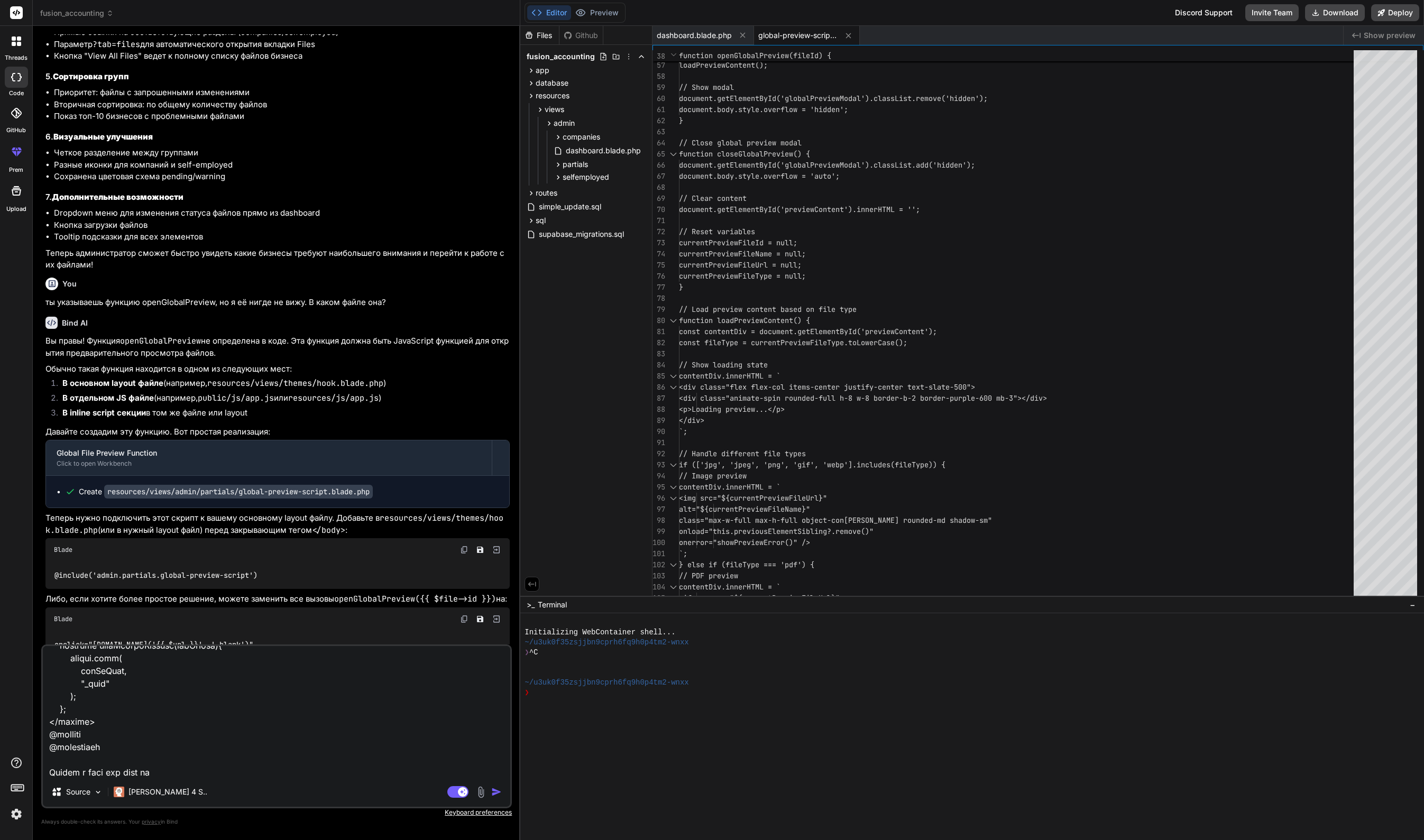
type textarea "Lor ips dolo sitametco.adipi @elitsed('../doeius/temp') @incidid('utlabor') <et…"
type textarea "x"
type textarea "Lor ips dolo sitametco.adipi @elitsed('../doeius/temp') @incidid('utlabor') <et…"
type textarea "x"
type textarea "Lor ips dolo sitametco.adipi @elitsed('../doeius/temp') @incidid('utlabor') <et…"
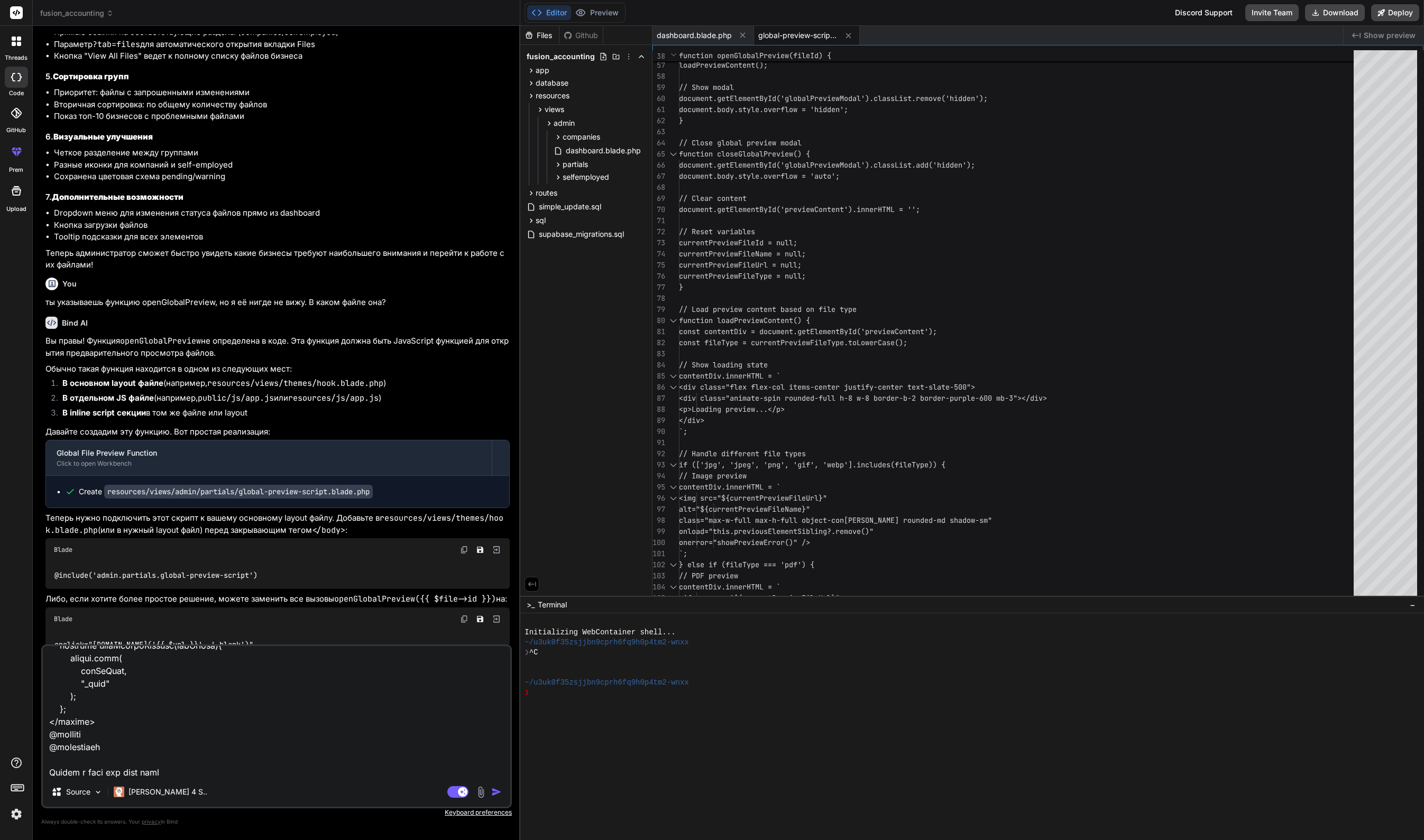
type textarea "x"
type textarea "Lor ips dolo sitametco.adipi @elitsed('../doeius/temp') @incidid('utlabor') <et…"
type textarea "x"
type textarea "Lor ips dolo sitametco.adipi @elitsed('../doeius/temp') @incidid('utlabor') <et…"
type textarea "x"
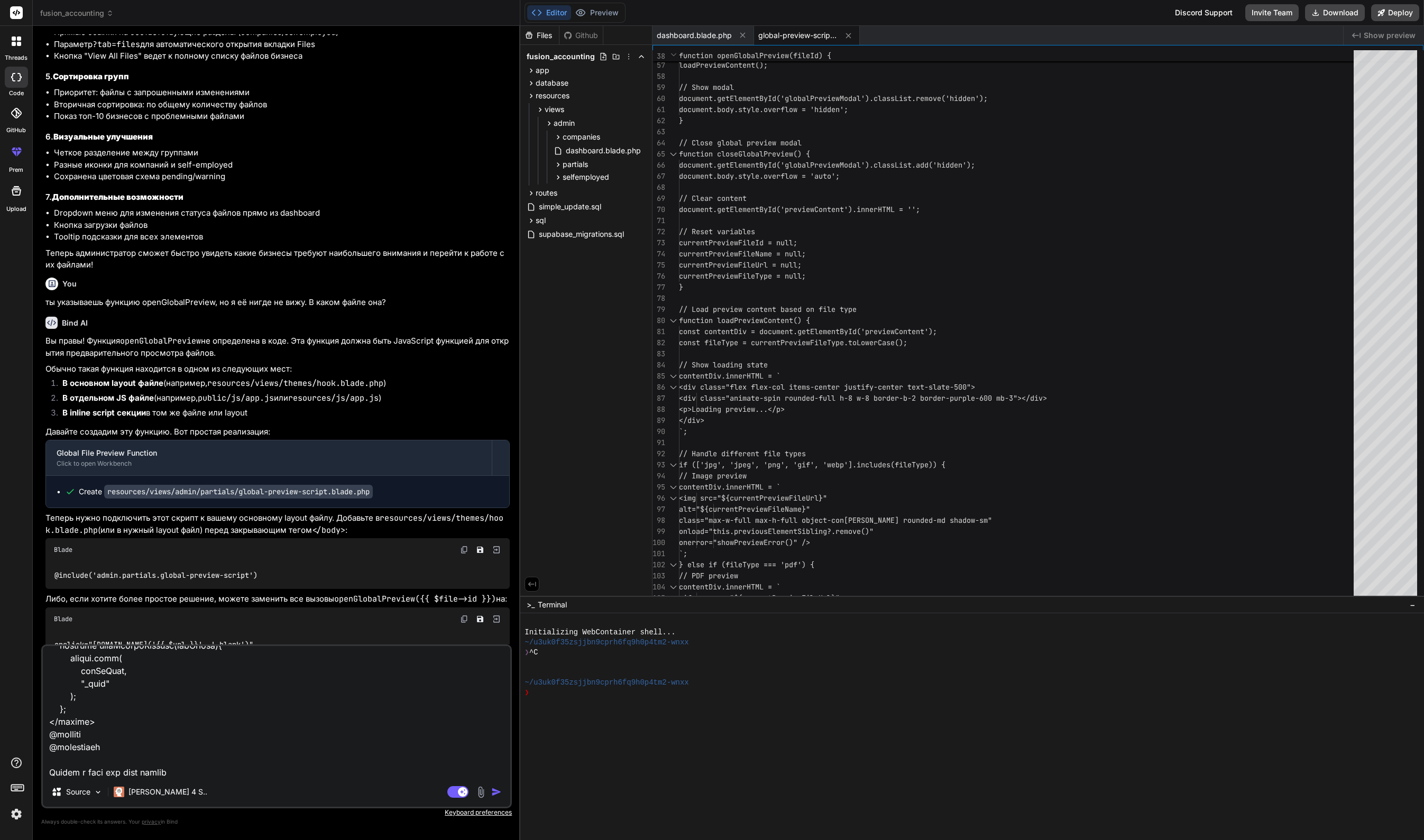
type textarea "Lor ips dolo sitametco.adipi @elitsed('../doeius/temp') @incidid('utlabor') <et…"
type textarea "x"
type textarea "Lor ips dolo sitametco.adipi @elitsed('../doeius/temp') @incidid('utlabor') <et…"
type textarea "x"
type textarea "Lor ips dolo sitametco.adipi @elitsed('../doeius/temp') @incidid('utlabor') <et…"
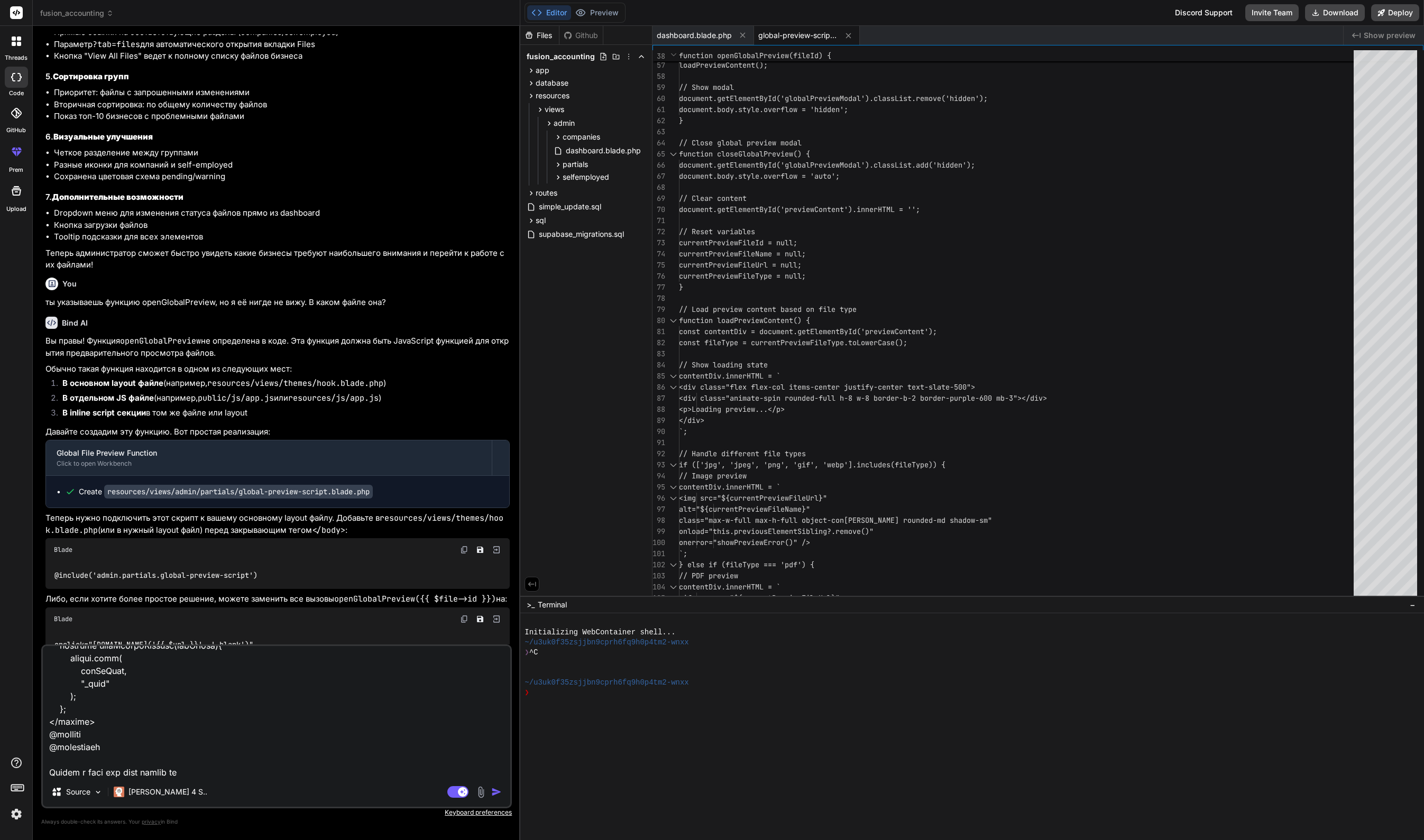
type textarea "x"
type textarea "Lor ips dolo sitametco.adipi @elitsed('../doeius/temp') @incidid('utlabor') <et…"
type textarea "x"
type textarea "Lor ips dolo sitametco.adipi @elitsed('../doeius/temp') @incidid('utlabor') <et…"
type textarea "x"
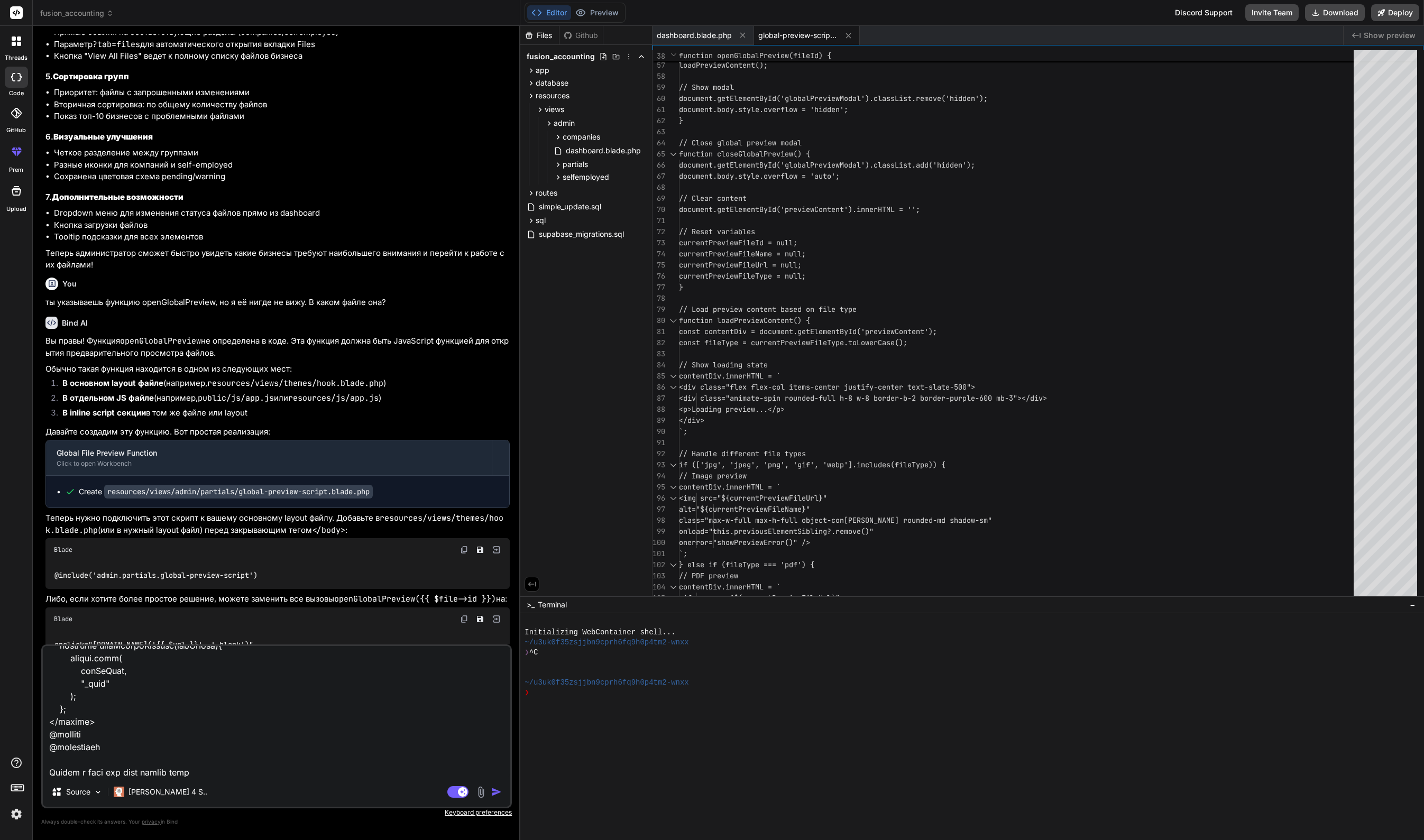
type textarea "Lor ips dolo sitametco.adipi @elitsed('../doeius/temp') @incidid('utlabor') <et…"
type textarea "x"
type textarea "Lor ips dolo sitametco.adipi @elitsed('../doeius/temp') @incidid('utlabor') <et…"
type textarea "x"
type textarea "Lor ips dolo sitametco.adipi @elitsed('../doeius/temp') @incidid('utlabor') <et…"
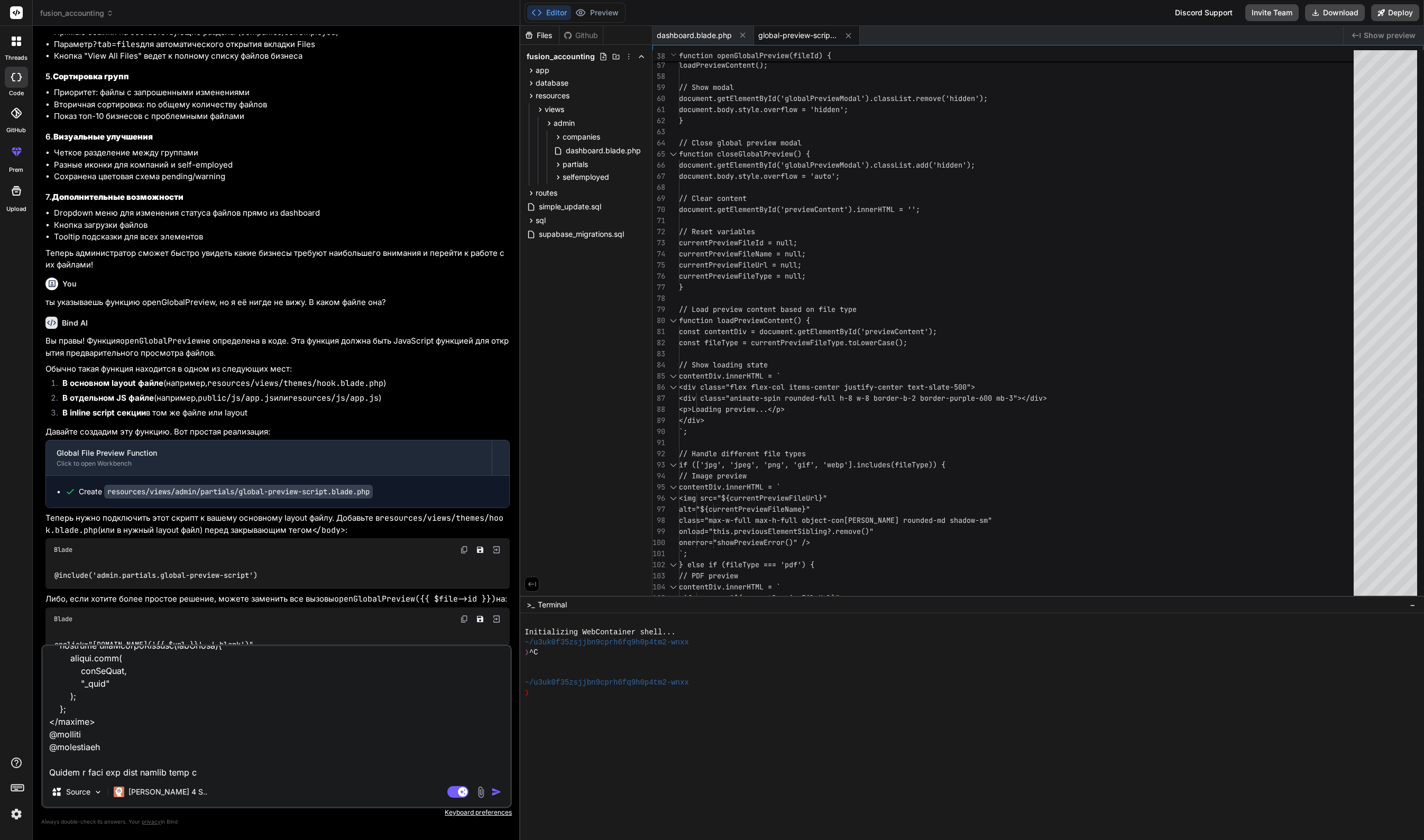
type textarea "x"
type textarea "Lor ips dolo sitametco.adipi @elitsed('../doeius/temp') @incidid('utlabor') <et…"
type textarea "x"
type textarea "Lor ips dolo sitametco.adipi @elitsed('../doeius/temp') @incidid('utlabor') <et…"
type textarea "x"
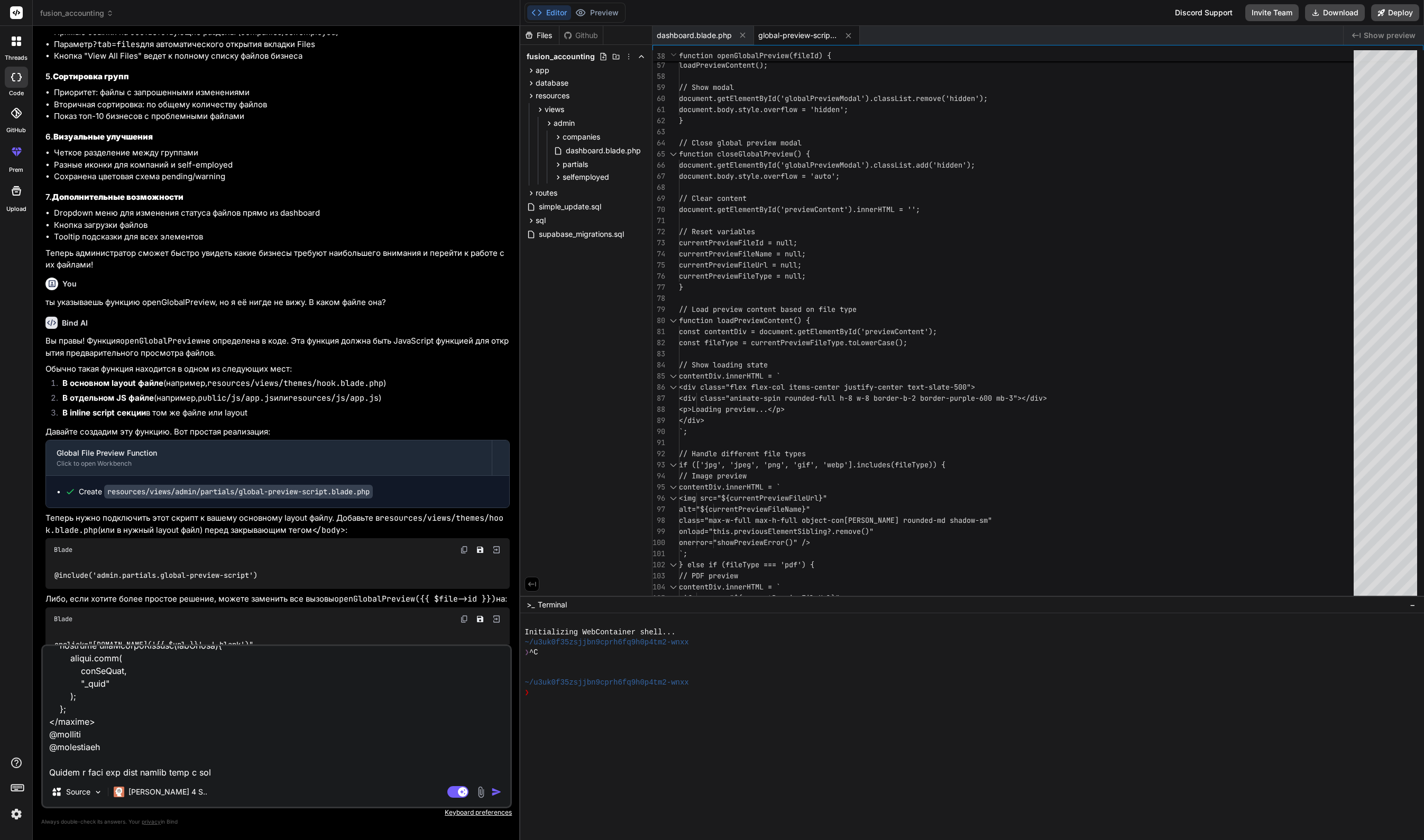
type textarea "Lor ips dolo sitametco.adipi @elitsed('../doeius/temp') @incidid('utlabor') <et…"
type textarea "x"
type textarea "Lor ips dolo sitametco.adipi @elitsed('../doeius/temp') @incidid('utlabor') <et…"
type textarea "x"
type textarea "Lor ips dolo sitametco.adipi @elitsed('../doeius/temp') @incidid('utlabor') <et…"
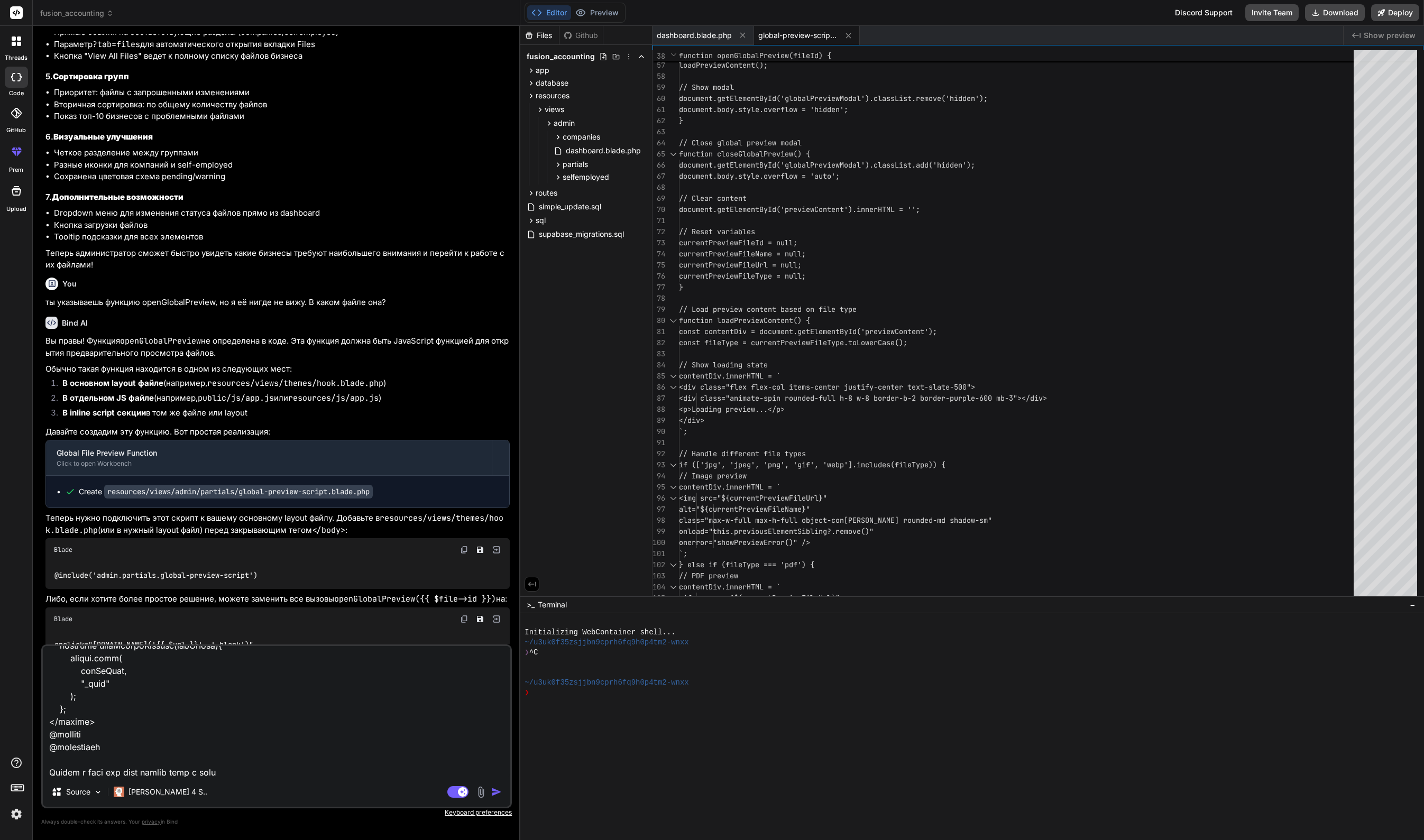
type textarea "x"
type textarea "Lor ips dolo sitametco.adipi @elitsed('../doeius/temp') @incidid('utlabor') <et…"
type textarea "x"
type textarea "Lor ips dolo sitametco.adipi @elitsed('../doeius/temp') @incidid('utlabor') <et…"
type textarea "x"
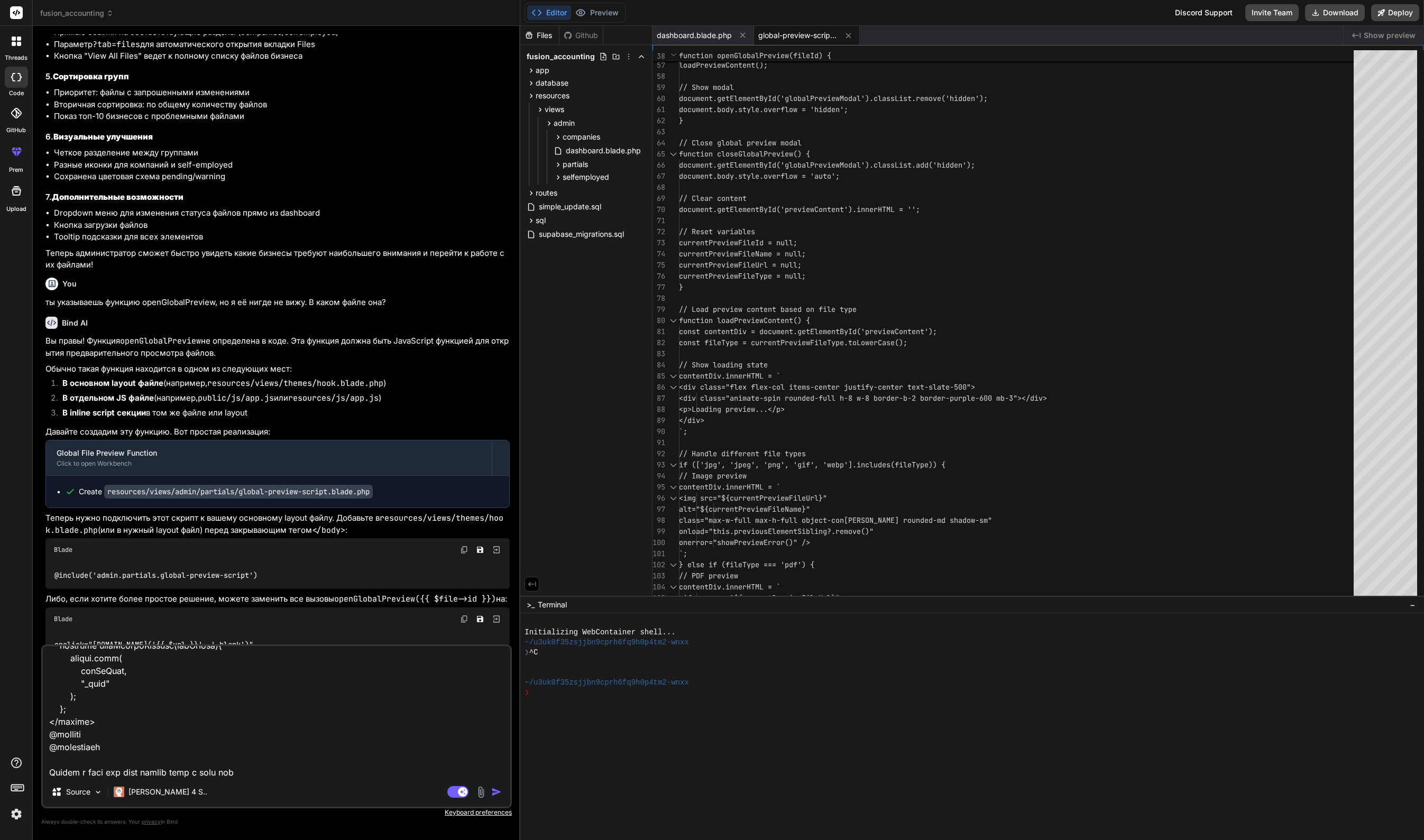
type textarea "Lor ips dolo sitametco.adipi @elitsed('../doeius/temp') @incidid('utlabor') <et…"
type textarea "x"
paste textarea "📝 Files needing review"
type textarea "Lor ips dolo sitametco.adipi @elitsed('../doeius/temp') @incidid('utlabor') <et…"
type textarea "x"
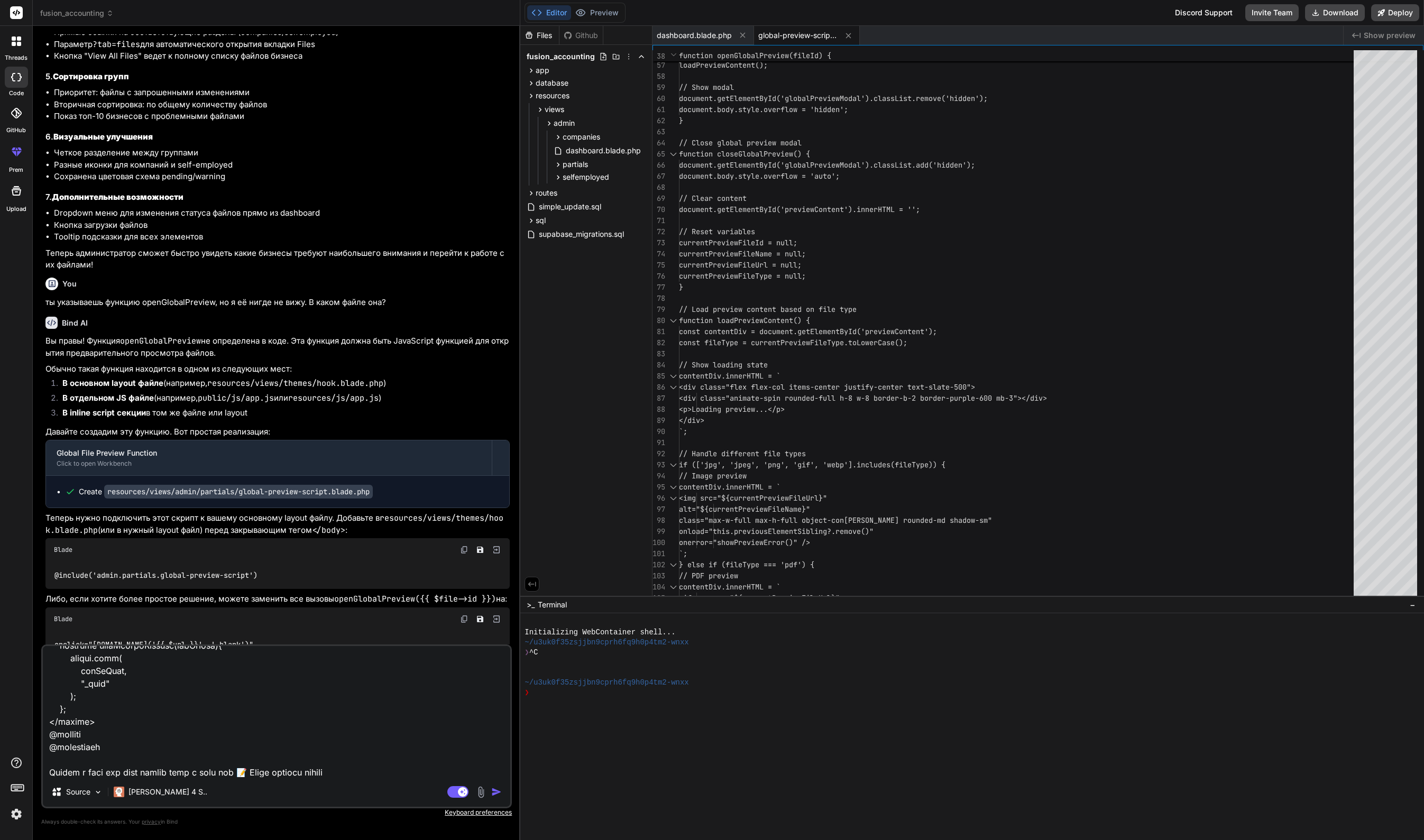
scroll to position [7143, 0]
type textarea "Lor ips dolo sitametco.adipi @elitsed('../doeius/temp') @incidid('utlabor') <et…"
type textarea "x"
type textarea "Lor ips dolo sitametco.adipi @elitsed('../doeius/temp') @incidid('utlabor') <et…"
type textarea "x"
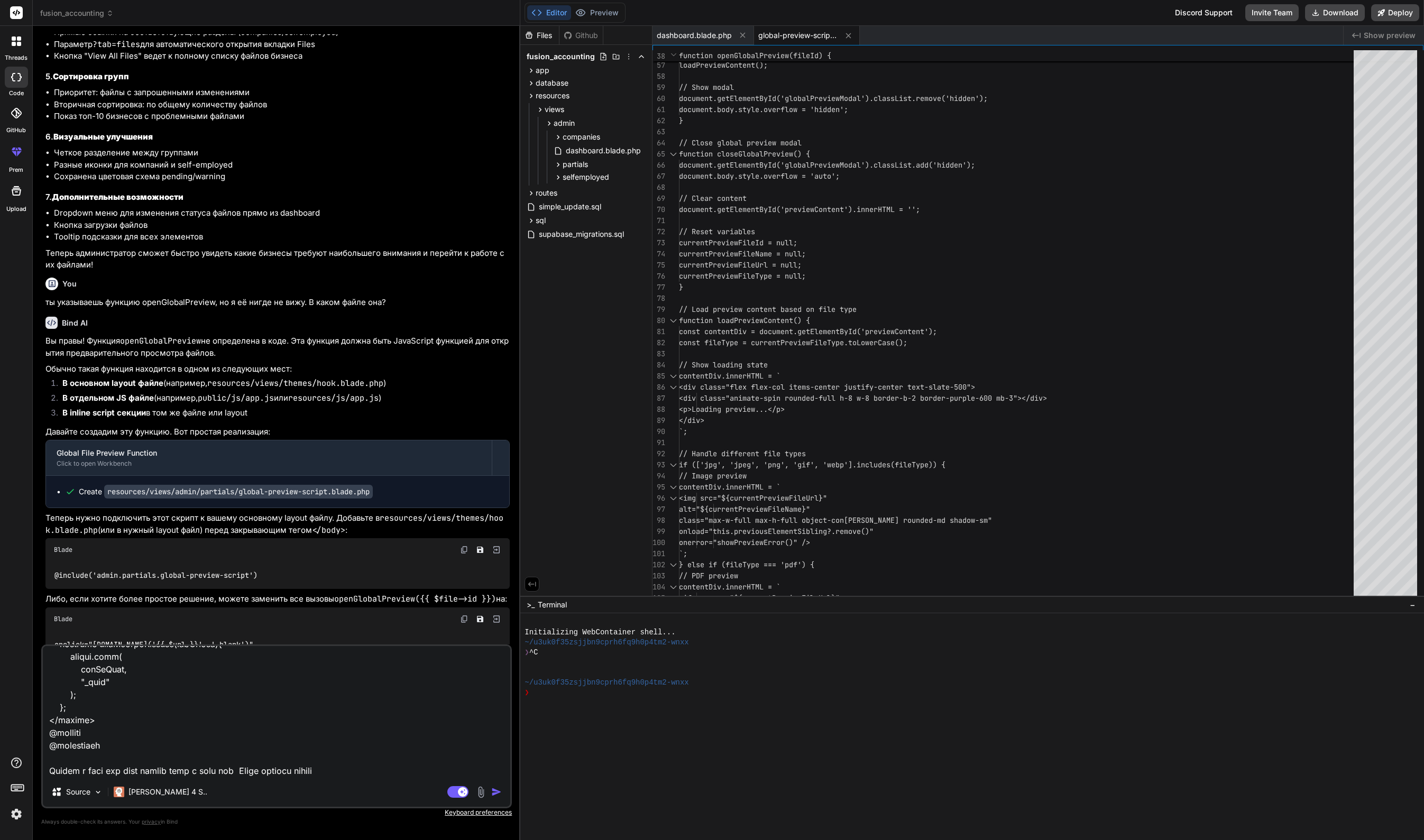
scroll to position [7132, 0]
type textarea "Lor ips dolo sitametco.adipi @elitsed('../doeius/temp') @incidid('utlabor') <et…"
type textarea "x"
type textarea "Lor ips dolo sitametco.adipi @elitsed('../doeius/temp') @incidid('utlabor') <et…"
type textarea "x"
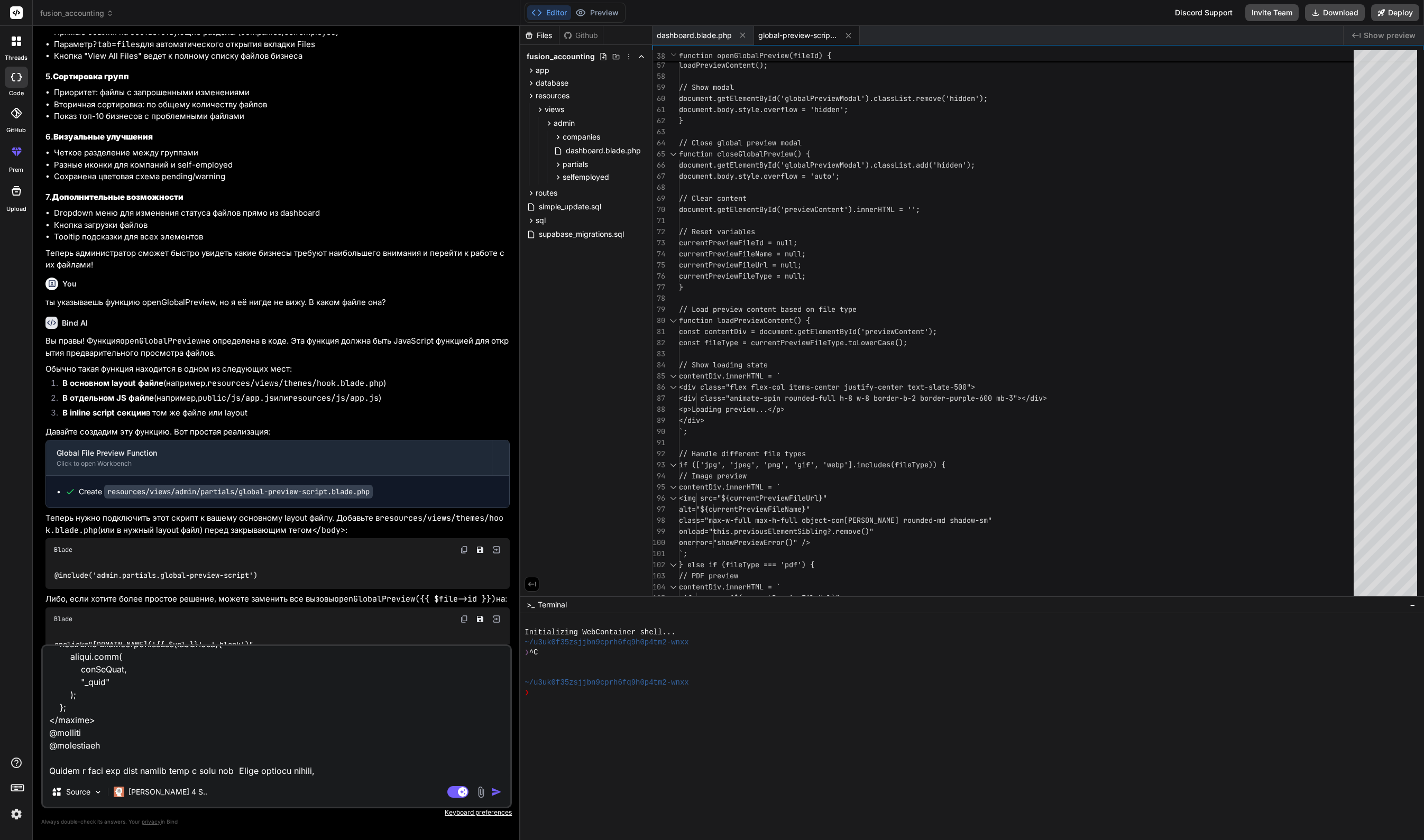
type textarea "Lor ips dolo sitametco.adipi @elitsed('../doeius/temp') @incidid('utlabor') <et…"
type textarea "x"
type textarea "Lor ips dolo sitametco.adipi @elitsed('../doeius/temp') @incidid('utlabor') <et…"
type textarea "x"
type textarea "Lor ips dolo sitametco.adipi @elitsed('../doeius/temp') @incidid('utlabor') <et…"
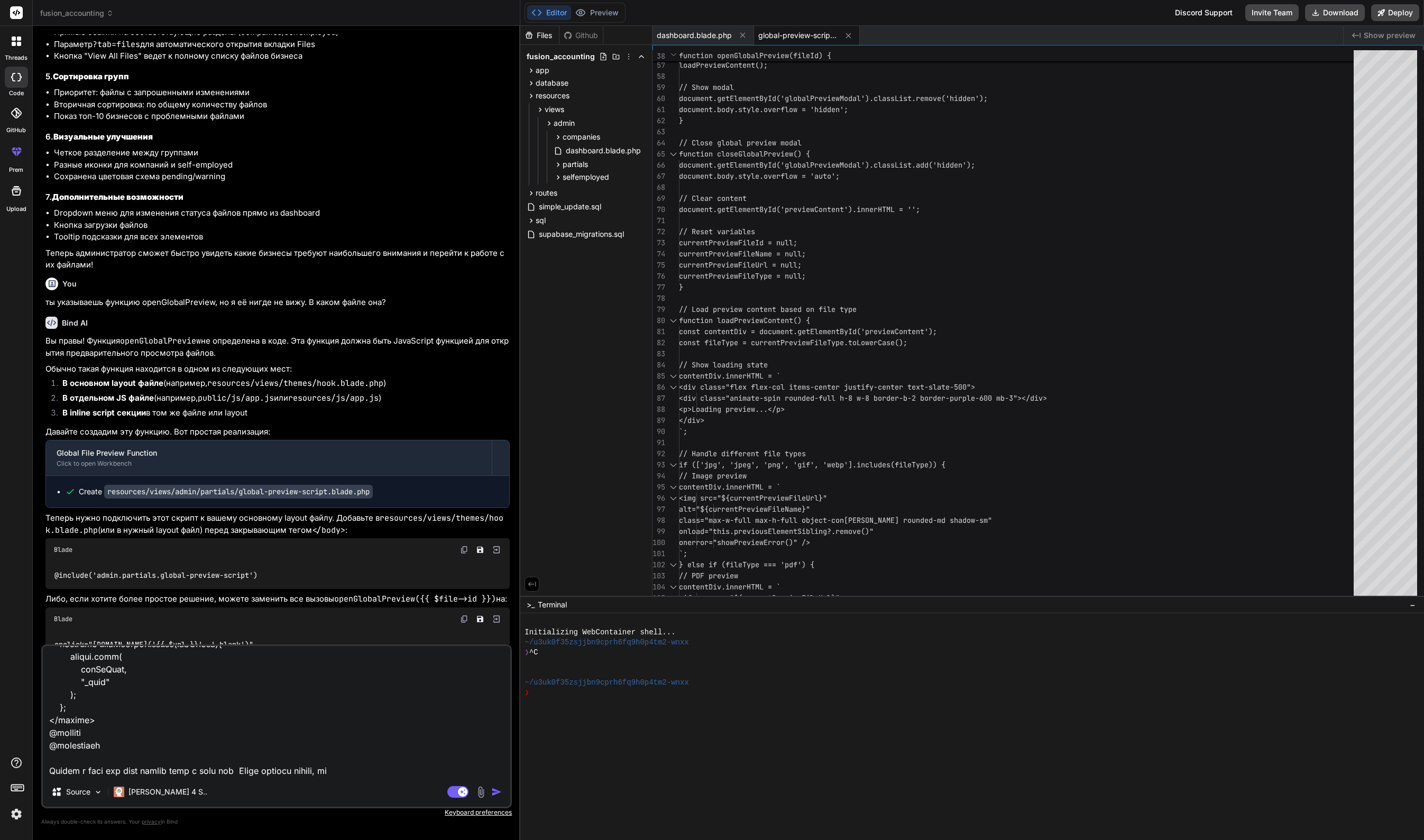
type textarea "x"
type textarea "Lor ips dolo sitametco.adipi @elitsed('../doeius/temp') @incidid('utlabor') <et…"
type textarea "x"
type textarea "Lor ips dolo sitametco.adipi @elitsed('../doeius/temp') @incidid('utlabor') <et…"
type textarea "x"
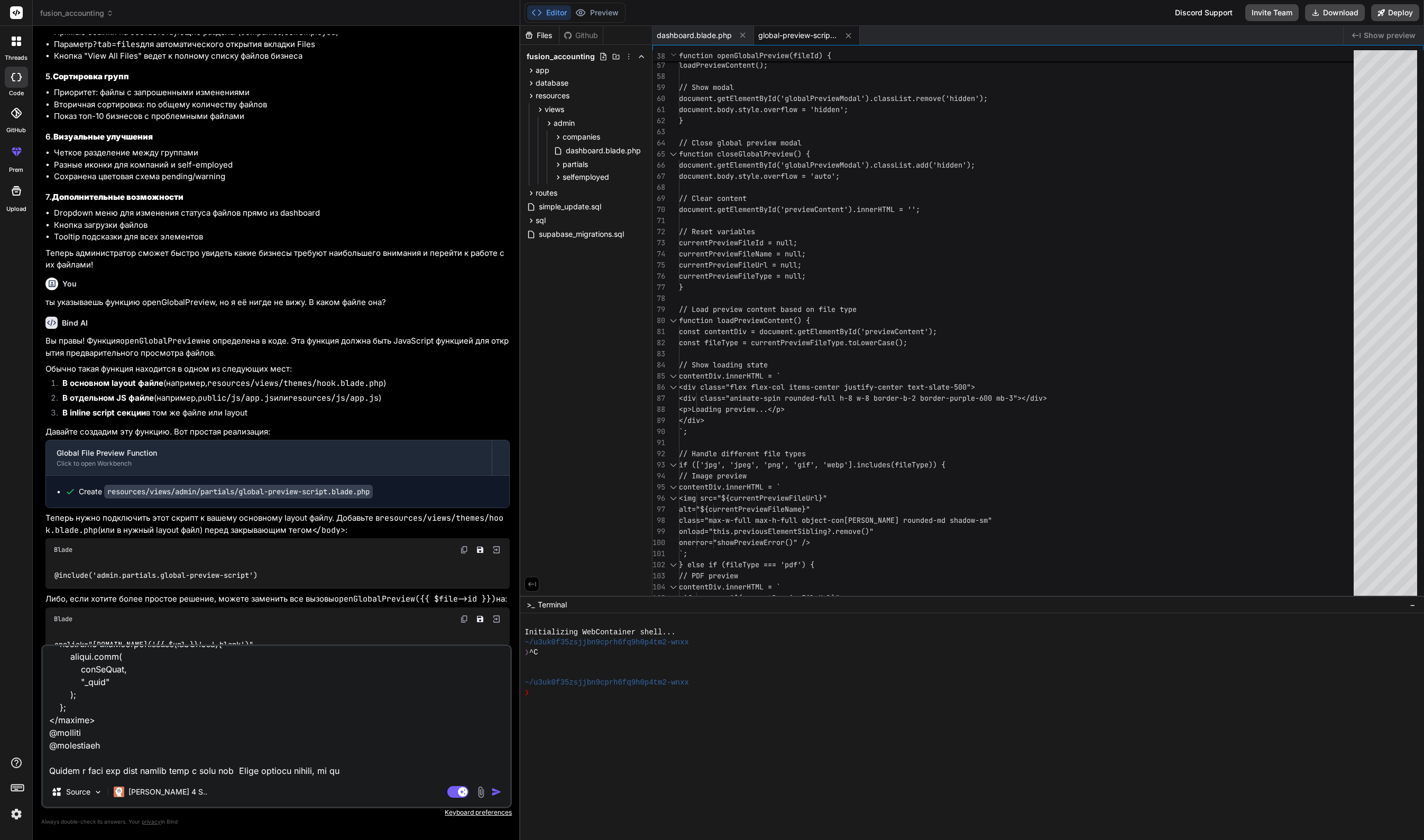
type textarea "Lor ips dolo sitametco.adipi @elitsed('../doeius/temp') @incidid('utlabor') <et…"
type textarea "x"
type textarea "Lor ips dolo sitametco.adipi @elitsed('../doeius/temp') @incidid('utlabor') <et…"
type textarea "x"
type textarea "Lor ips dolo sitametco.adipi @elitsed('../doeius/temp') @incidid('utlabor') <et…"
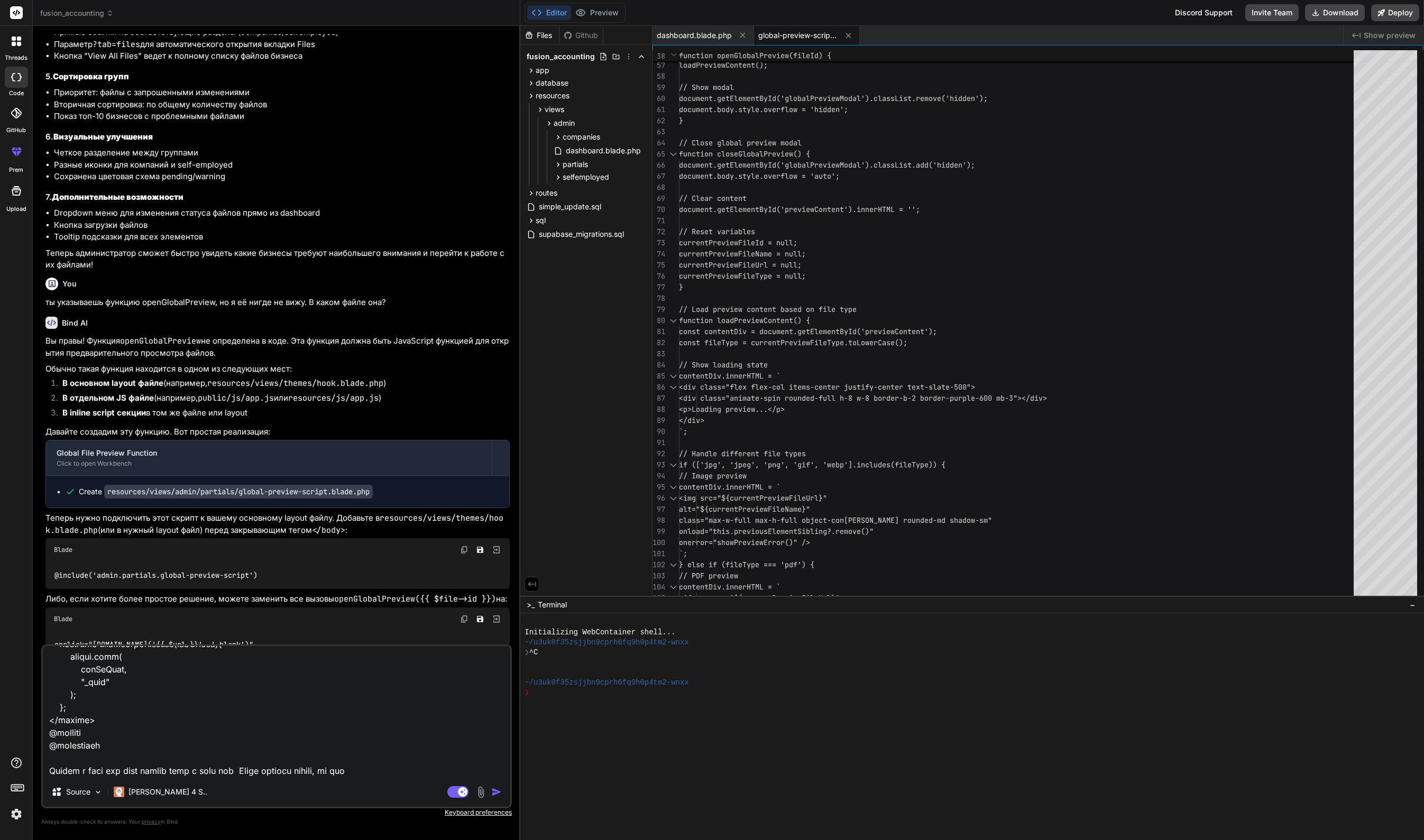
type textarea "x"
type textarea "Lor ips dolo sitametco.adipi @elitsed('../doeius/temp') @incidid('utlabor') <et…"
type textarea "x"
type textarea "Lor ips dolo sitametco.adipi @elitsed('../doeius/temp') @incidid('utlabor') <et…"
type textarea "x"
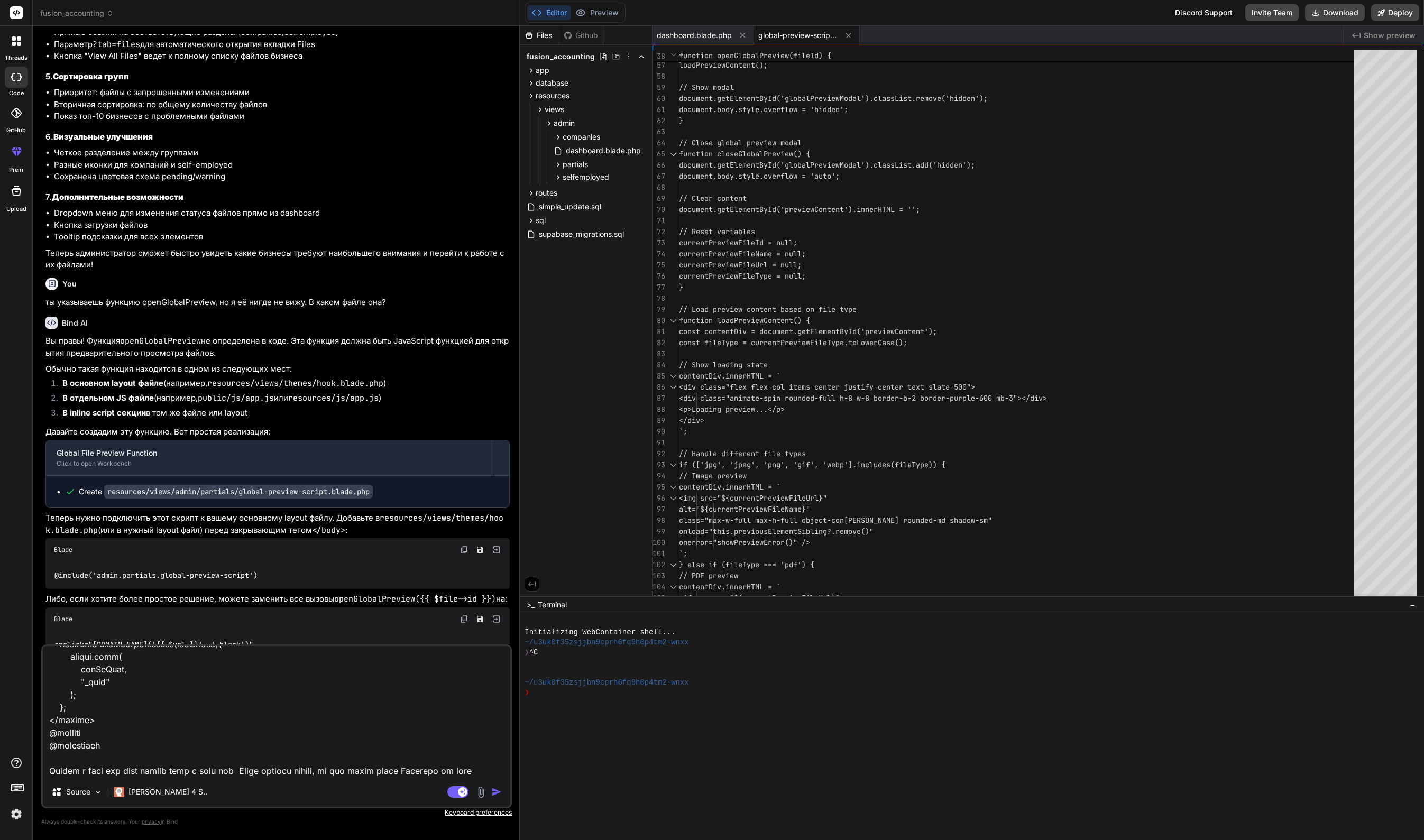
scroll to position [7143, 0]
click at [400, 758] on textarea at bounding box center [276, 711] width 467 height 131
click at [347, 774] on textarea at bounding box center [276, 711] width 467 height 131
paste textarea "@lor ips Dol\Sitame\Cons; // Adipi elitse doeiu temp incidid utlabo (etdolor ma…"
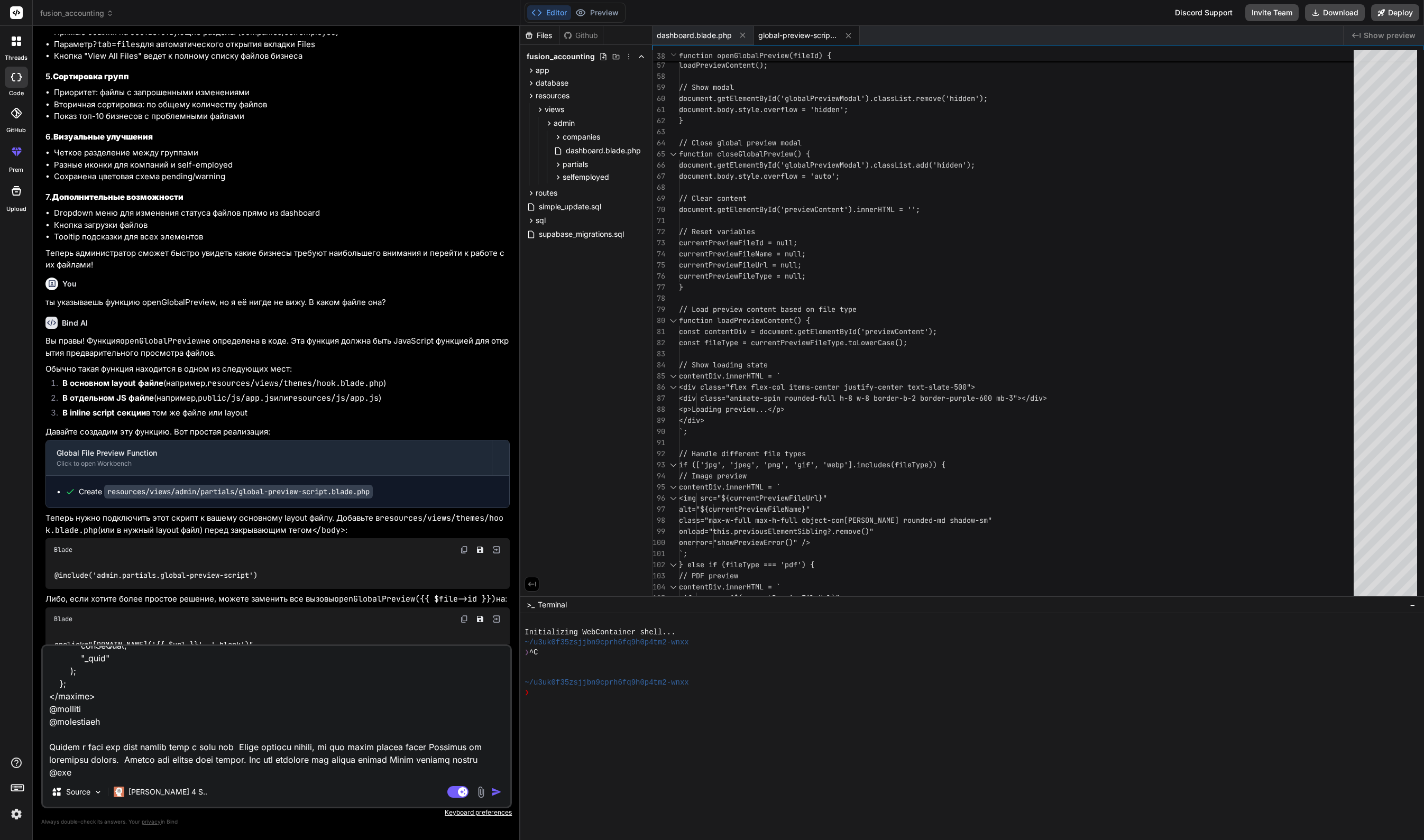
scroll to position [11761, 0]
click at [497, 793] on img "button" at bounding box center [496, 791] width 11 height 11
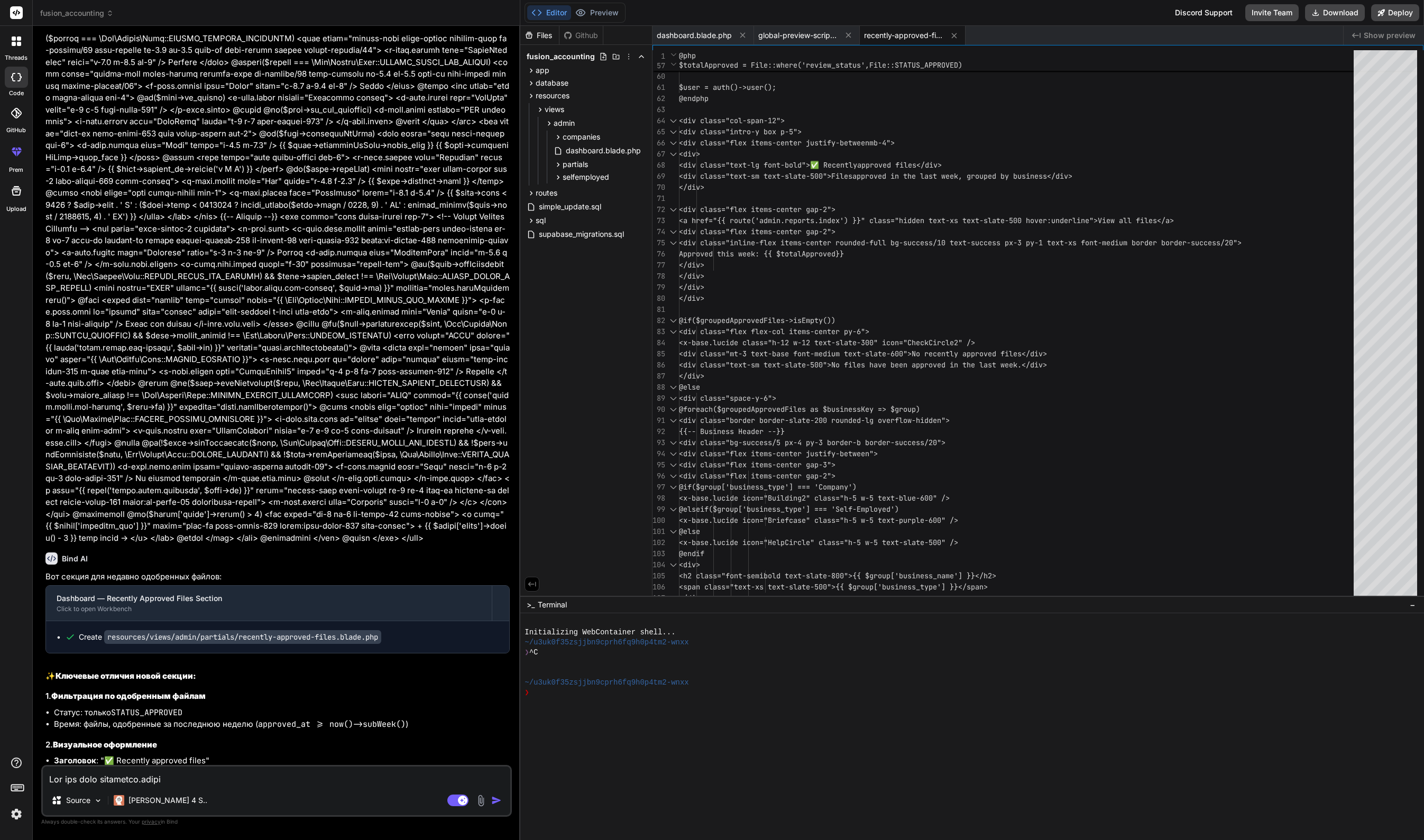
scroll to position [11233, 0]
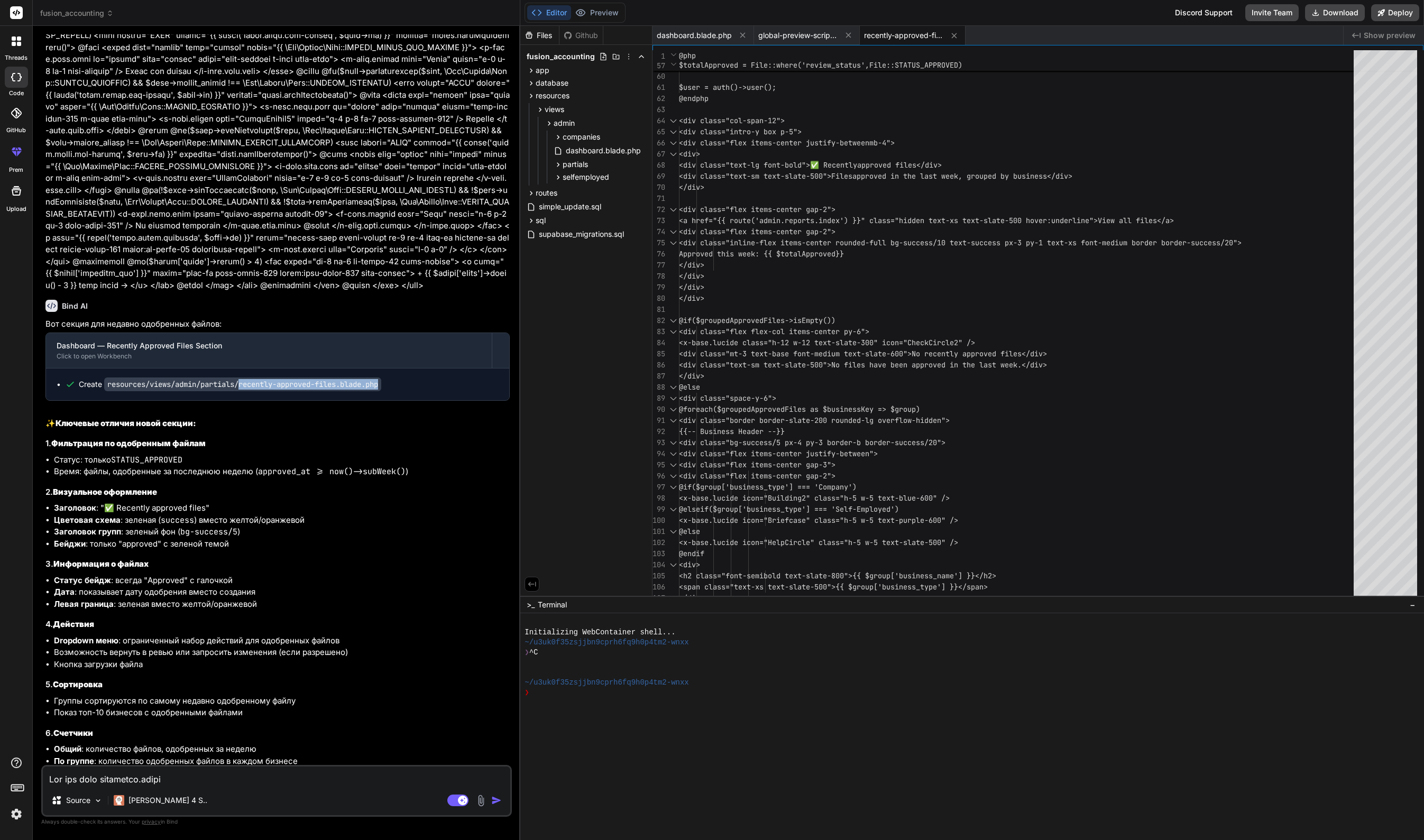
drag, startPoint x: 245, startPoint y: 421, endPoint x: 391, endPoint y: 422, distance: 146.0
click at [381, 391] on code "resources/views/admin/partials/recently-approved-files.blade.php" at bounding box center [243, 384] width 277 height 14
copy code "recently-approved-files.blade.php"
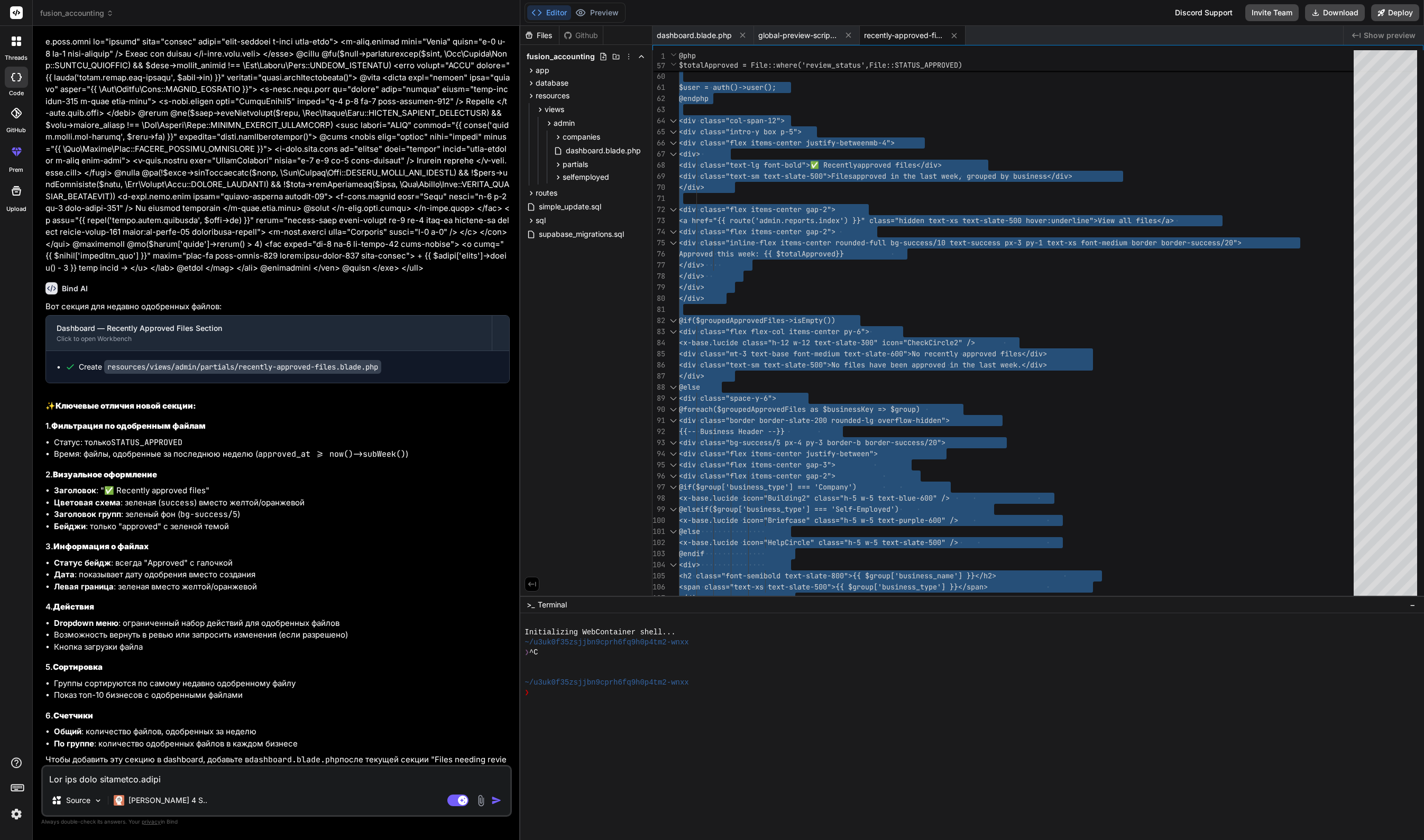
scroll to position [11363, 0]
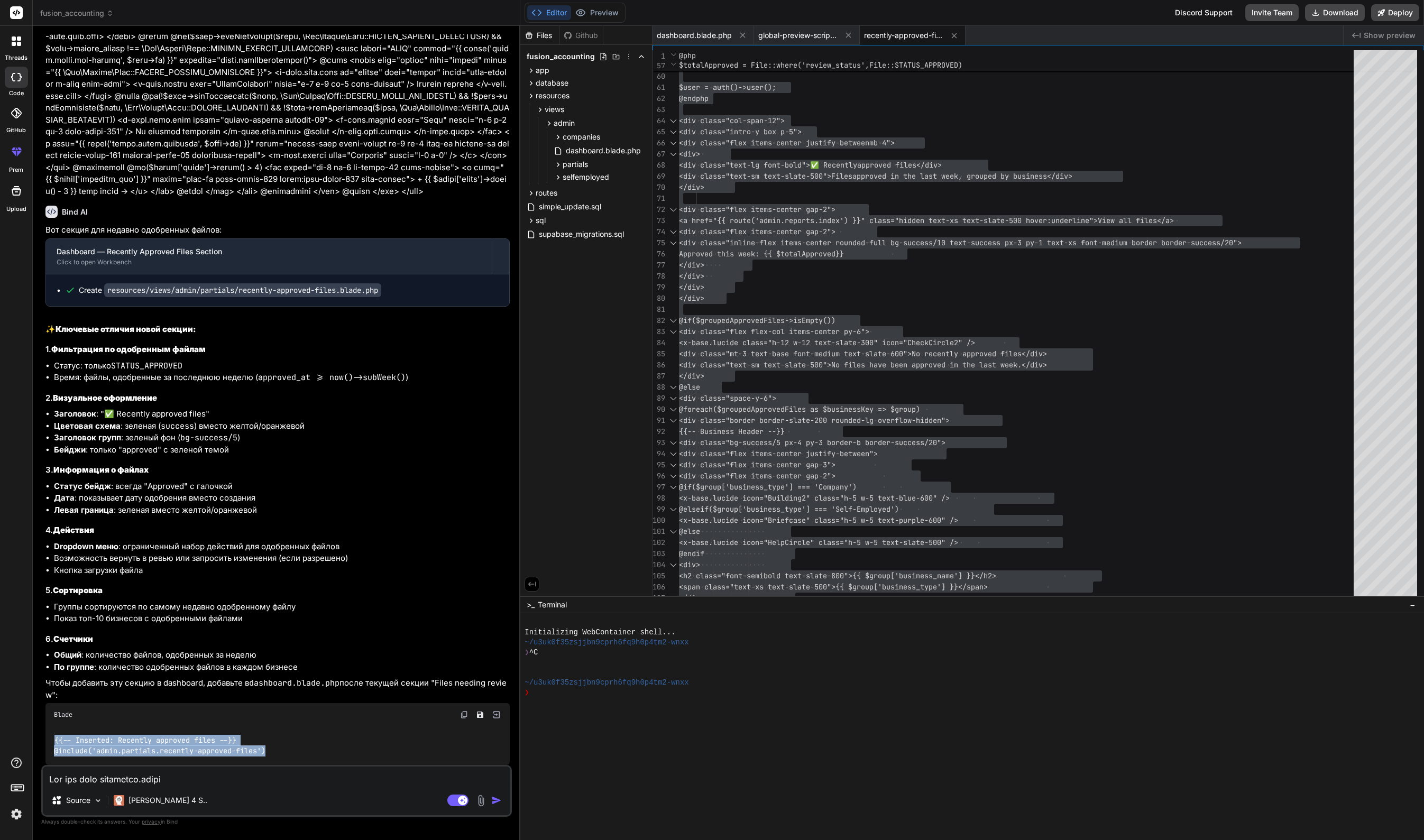
drag, startPoint x: 153, startPoint y: 743, endPoint x: 51, endPoint y: 745, distance: 102.0
click at [51, 745] on div "{{-- Inserted: Recently approved files --}} @include('admin.partials.recently-a…" at bounding box center [278, 746] width 465 height 39
copy code "{{-- Inserted: Recently approved files --}} @include('admin.partials.recently-a…"
click at [295, 753] on div "{{-- Inserted: Recently approved files --}} @include('admin.partials.recently-a…" at bounding box center [278, 746] width 465 height 39
click at [231, 778] on textarea at bounding box center [276, 776] width 467 height 19
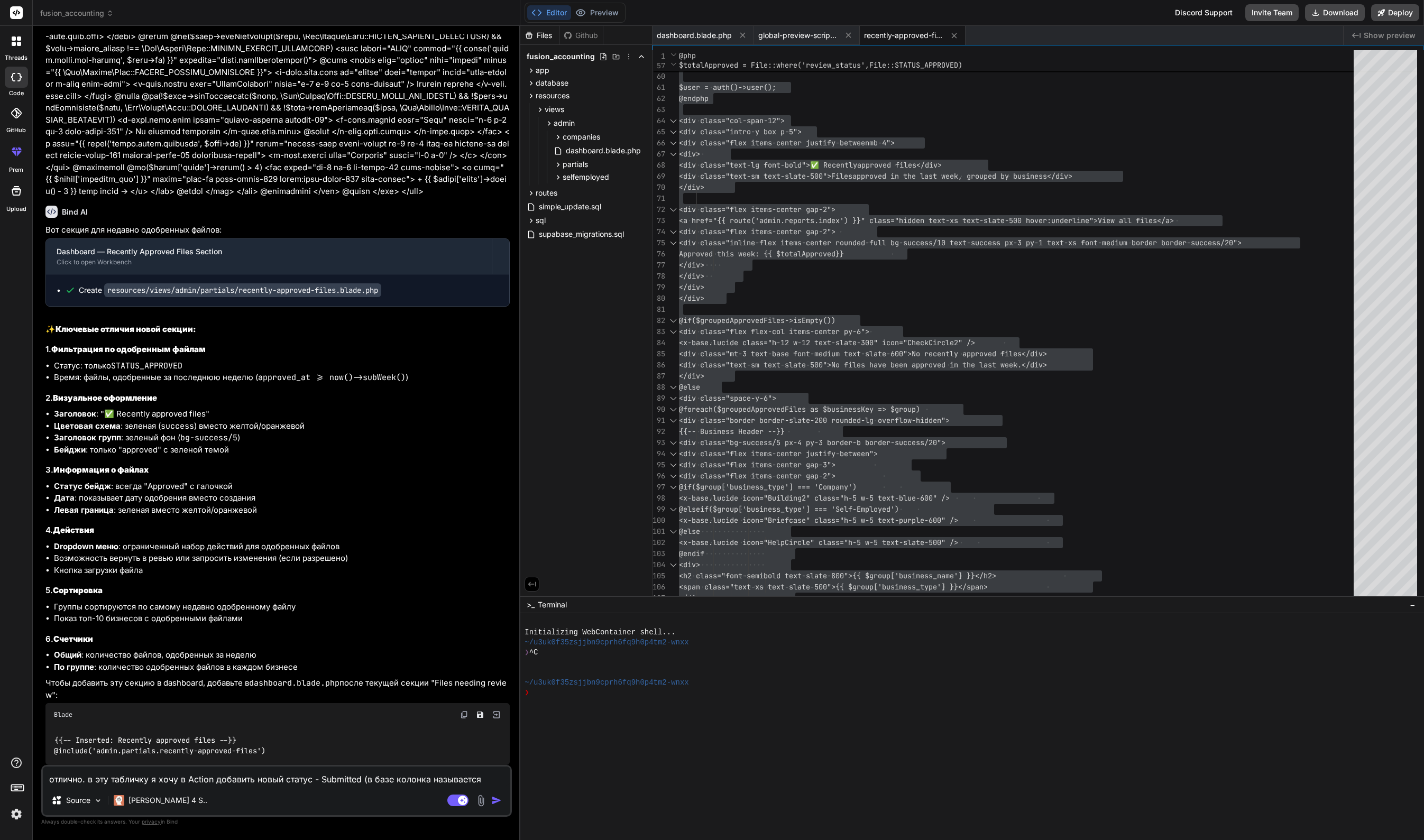
paste textarea "submitted_at"
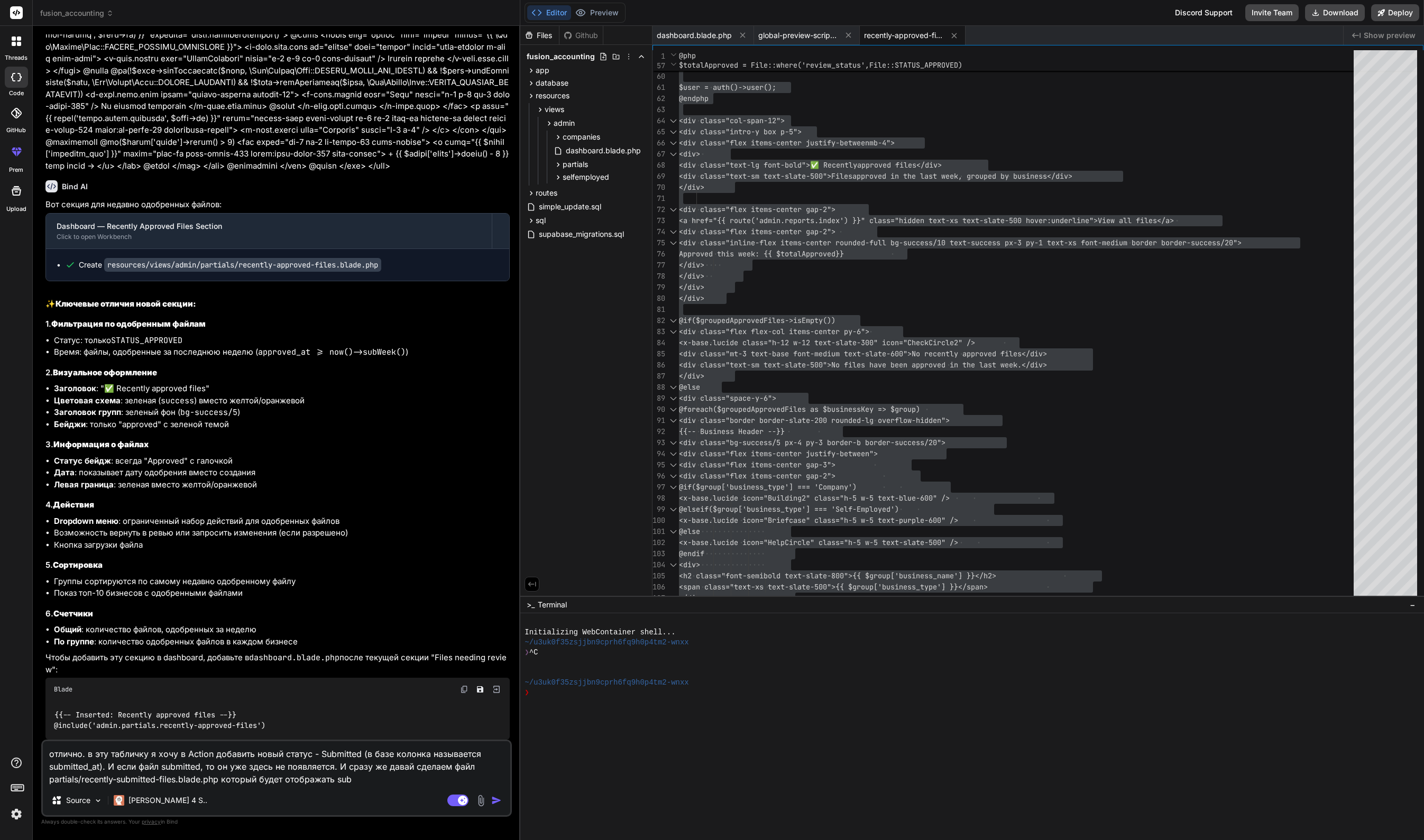
scroll to position [78, 0]
type textarea "отлично. в эту табличку я хочу в Action добавить новый статус - Submitted (в ба…"
type textarea "x"
type textarea "отлично. в эту табличку я хочу в Action добавить новый статус - Submitted (в ба…"
type textarea "x"
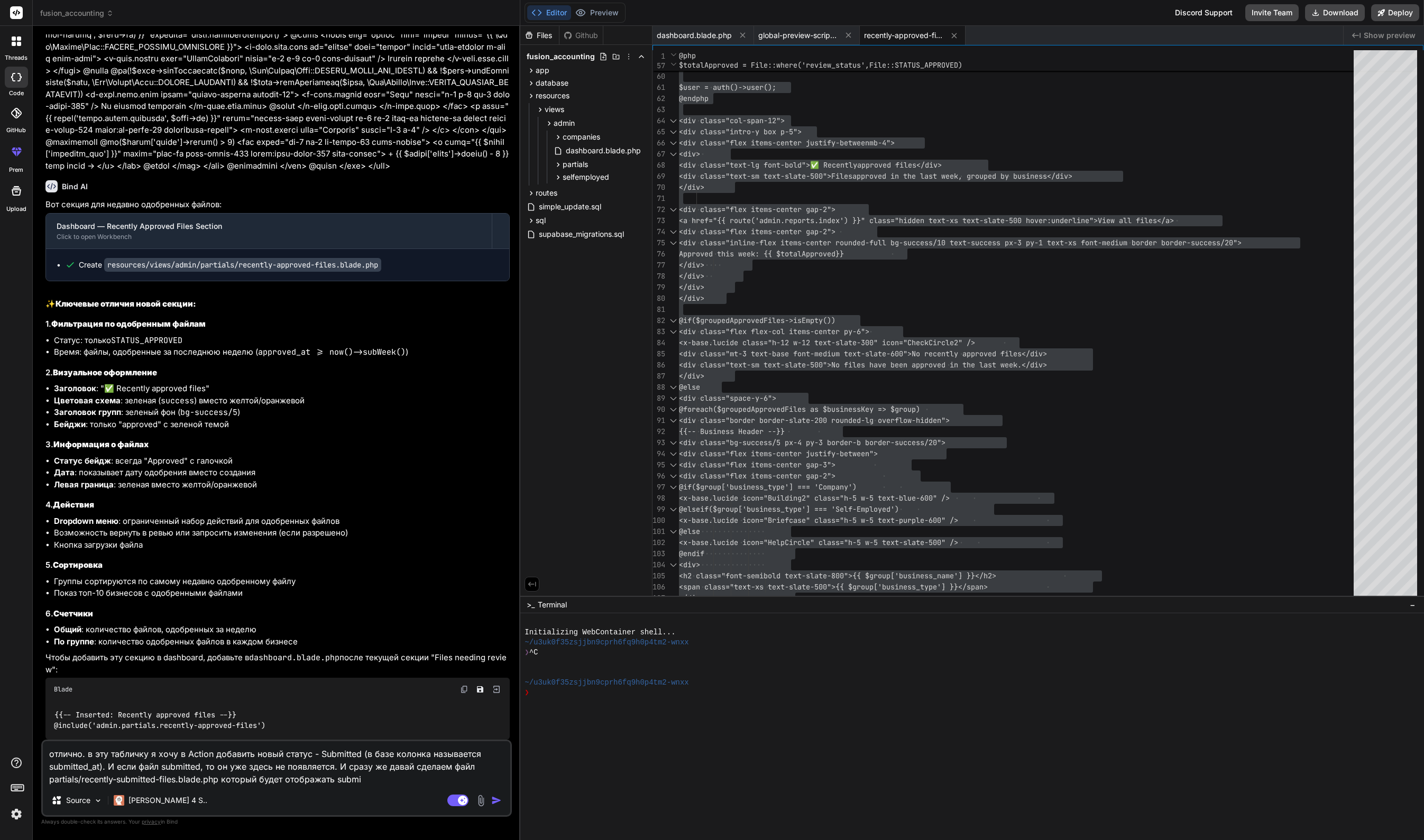
type textarea "отлично. в эту табличку я хочу в Action добавить новый статус - Submitted (в ба…"
type textarea "x"
type textarea "отлично. в эту табличку я хочу в Action добавить новый статус - Submitted (в ба…"
type textarea "x"
type textarea "отлично. в эту табличку я хочу в Action добавить новый статус - Submitted (в ба…"
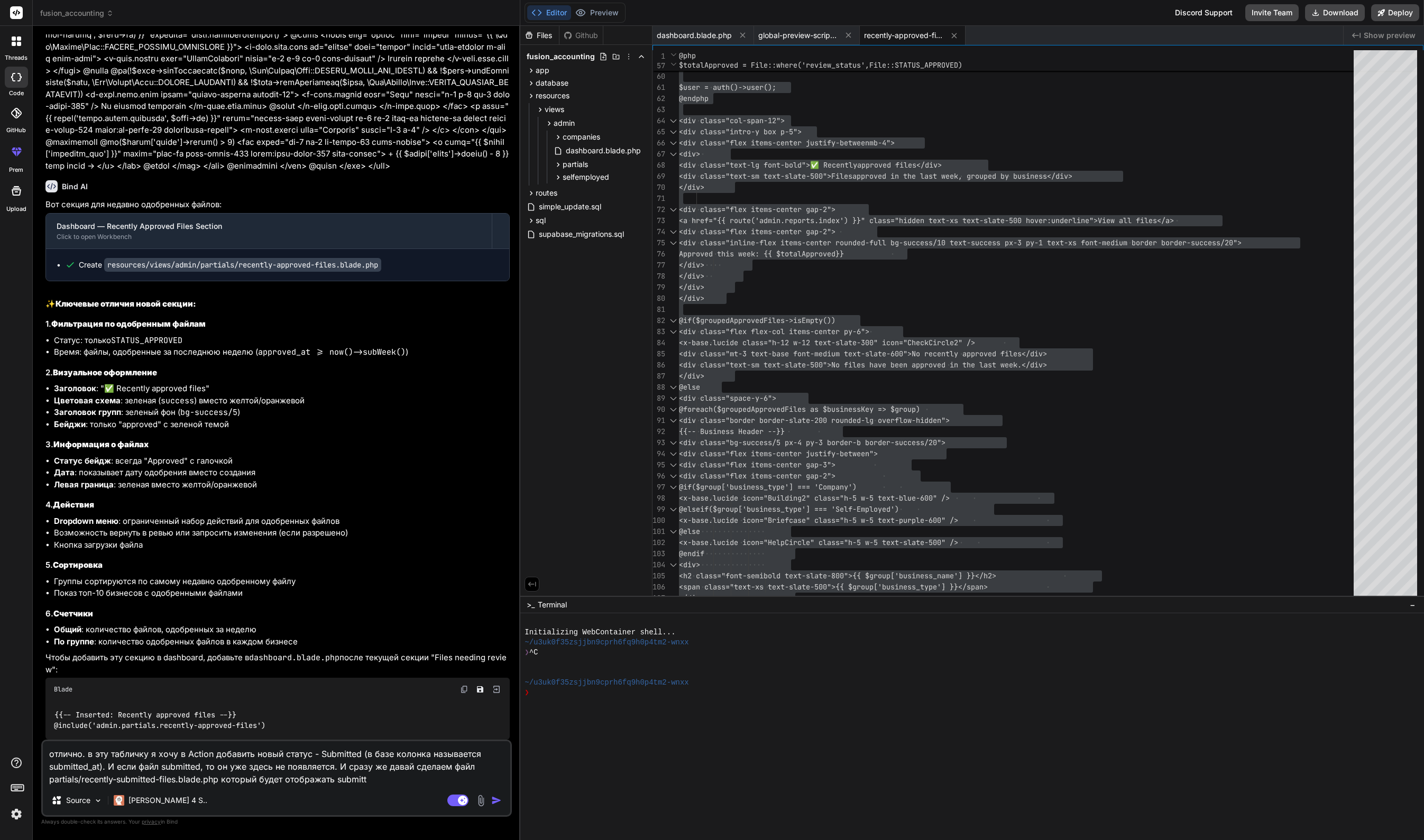
type textarea "x"
type textarea "отлично. в эту табличку я хочу в Action добавить новый статус - Submitted (в ба…"
type textarea "x"
type textarea "отлично. в эту табличку я хочу в Action добавить новый статус - Submitted (в ба…"
type textarea "x"
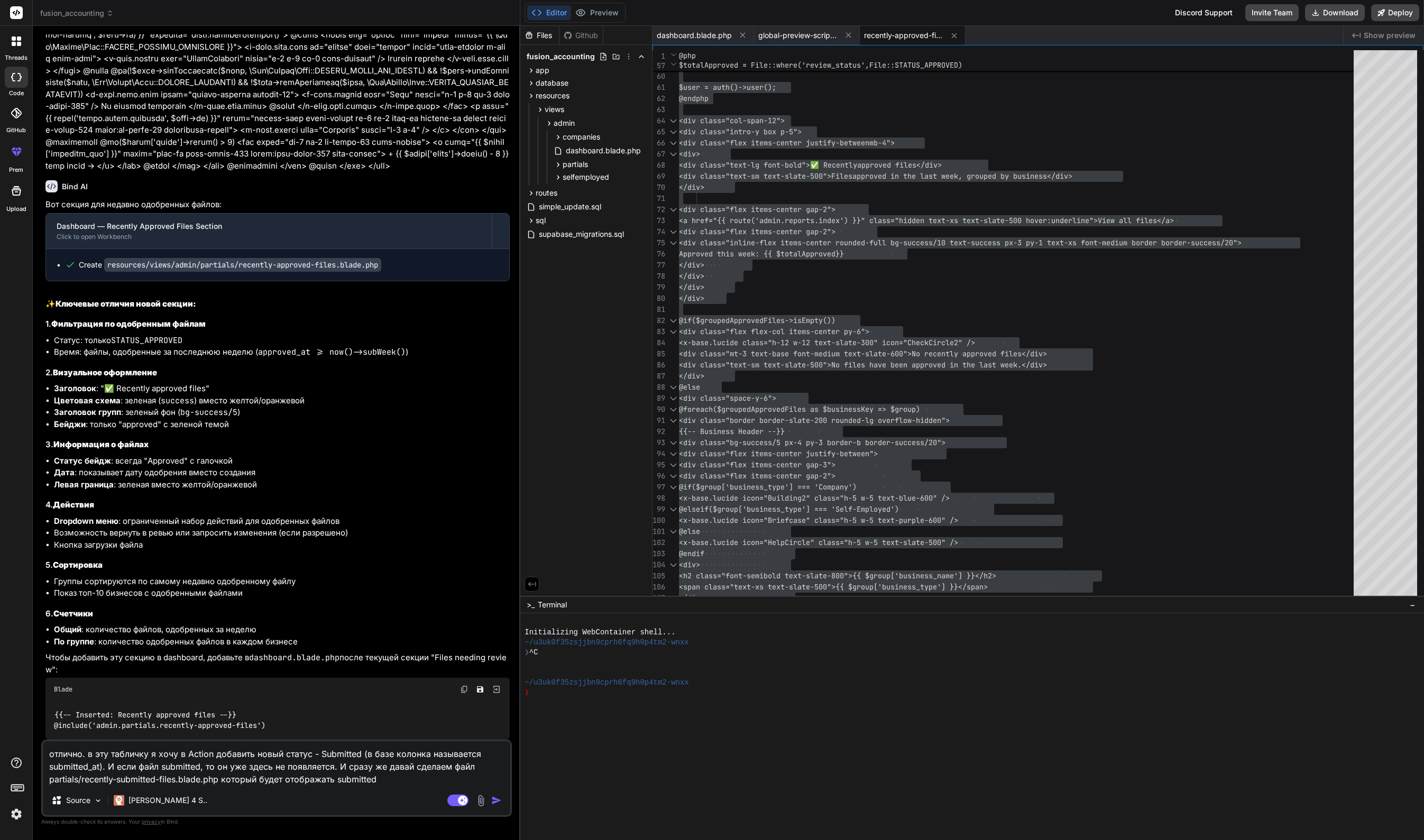
type textarea "отлично. в эту табличку я хочу в Action добавить новый статус - Submitted (в ба…"
type textarea "x"
type textarea "отлично. в эту табличку я хочу в Action добавить новый статус - Submitted (в ба…"
type textarea "x"
type textarea "отлично. в эту табличку я хочу в Action добавить новый статус - Submitted (в ба…"
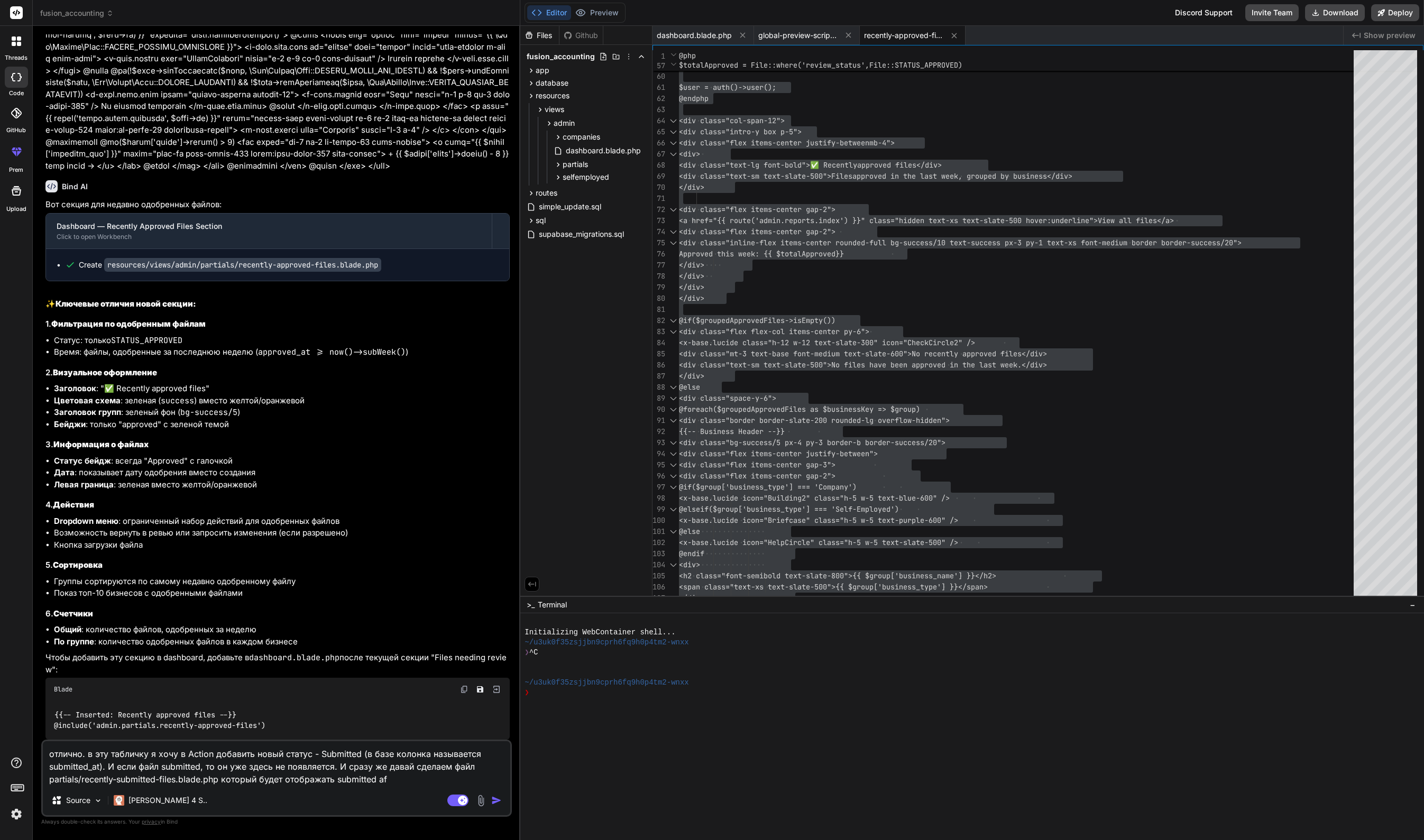
type textarea "x"
type textarea "отлично. в эту табличку я хочу в Action добавить новый статус - Submitted (в ба…"
type textarea "x"
type textarea "отлично. в эту табличку я хочу в Action добавить новый статус - Submitted (в ба…"
type textarea "x"
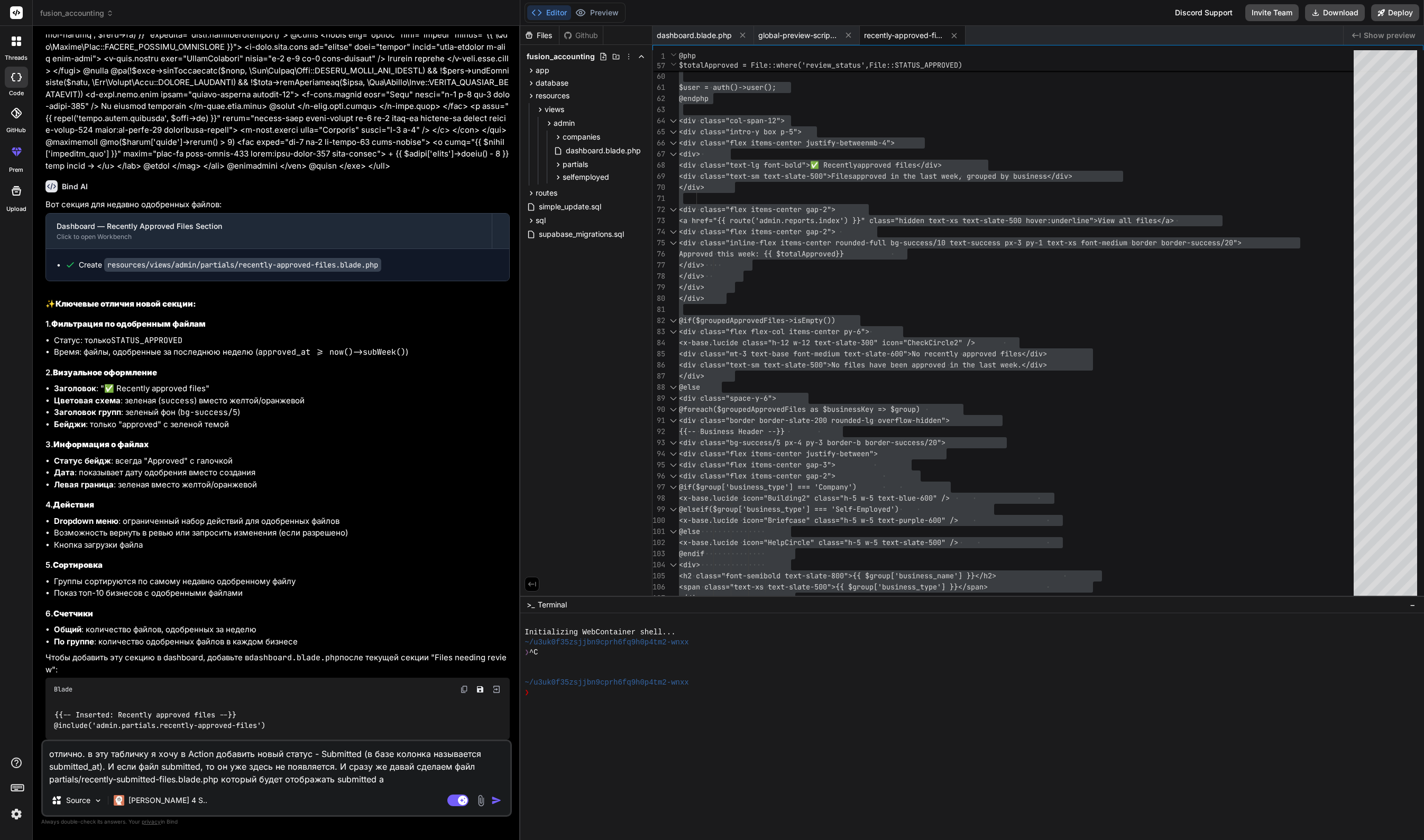
type textarea "отлично. в эту табличку я хочу в Action добавить новый статус - Submitted (в ба…"
type textarea "x"
type textarea "отлично. в эту табличку я хочу в Action добавить новый статус - Submitted (в ба…"
type textarea "x"
type textarea "отлично. в эту табличку я хочу в Action добавить новый статус - Submitted (в ба…"
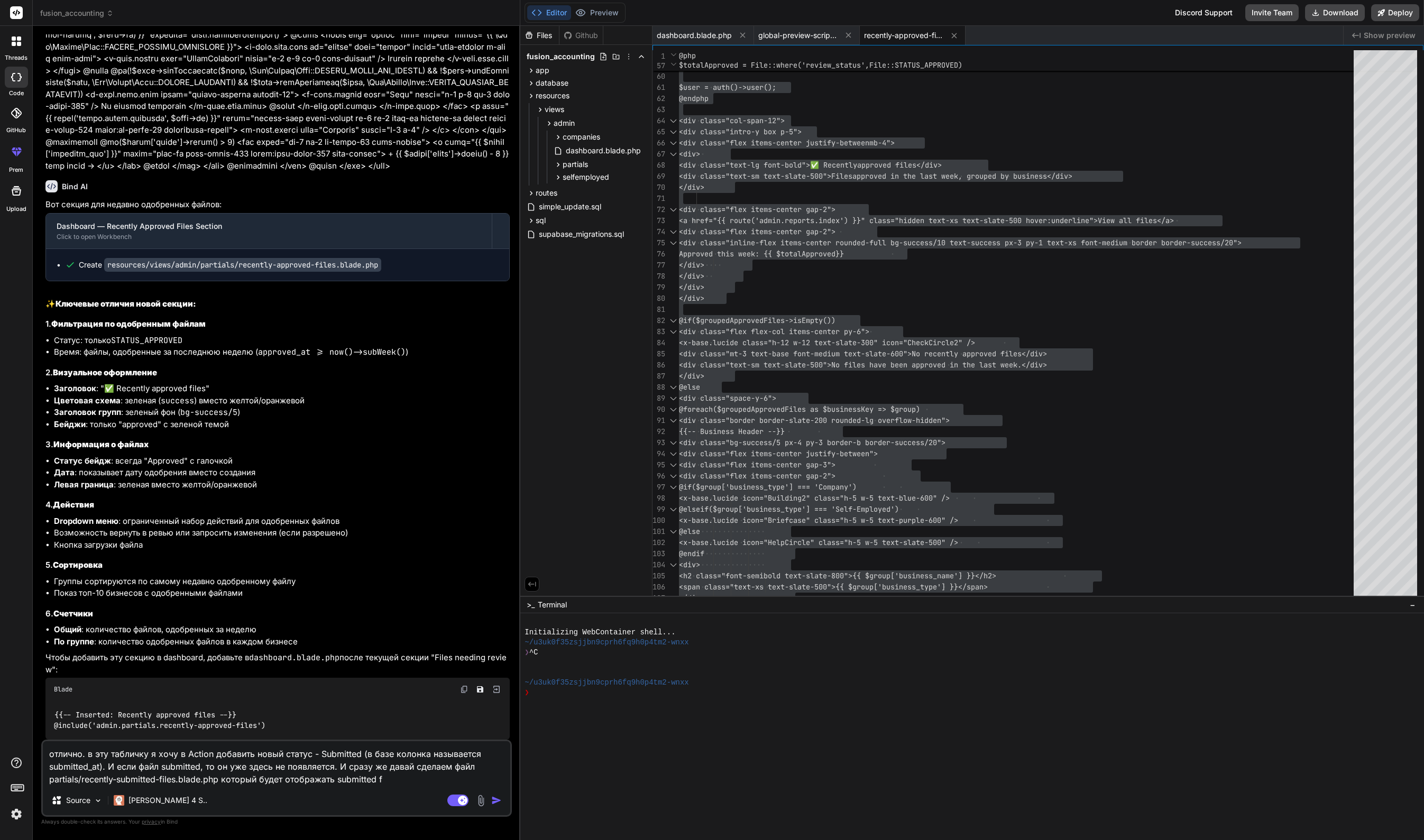
type textarea "x"
type textarea "отлично. в эту табличку я хочу в Action добавить новый статус - Submitted (в ба…"
type textarea "x"
type textarea "отлично. в эту табличку я хочу в Action добавить новый статус - Submitted (в ба…"
type textarea "x"
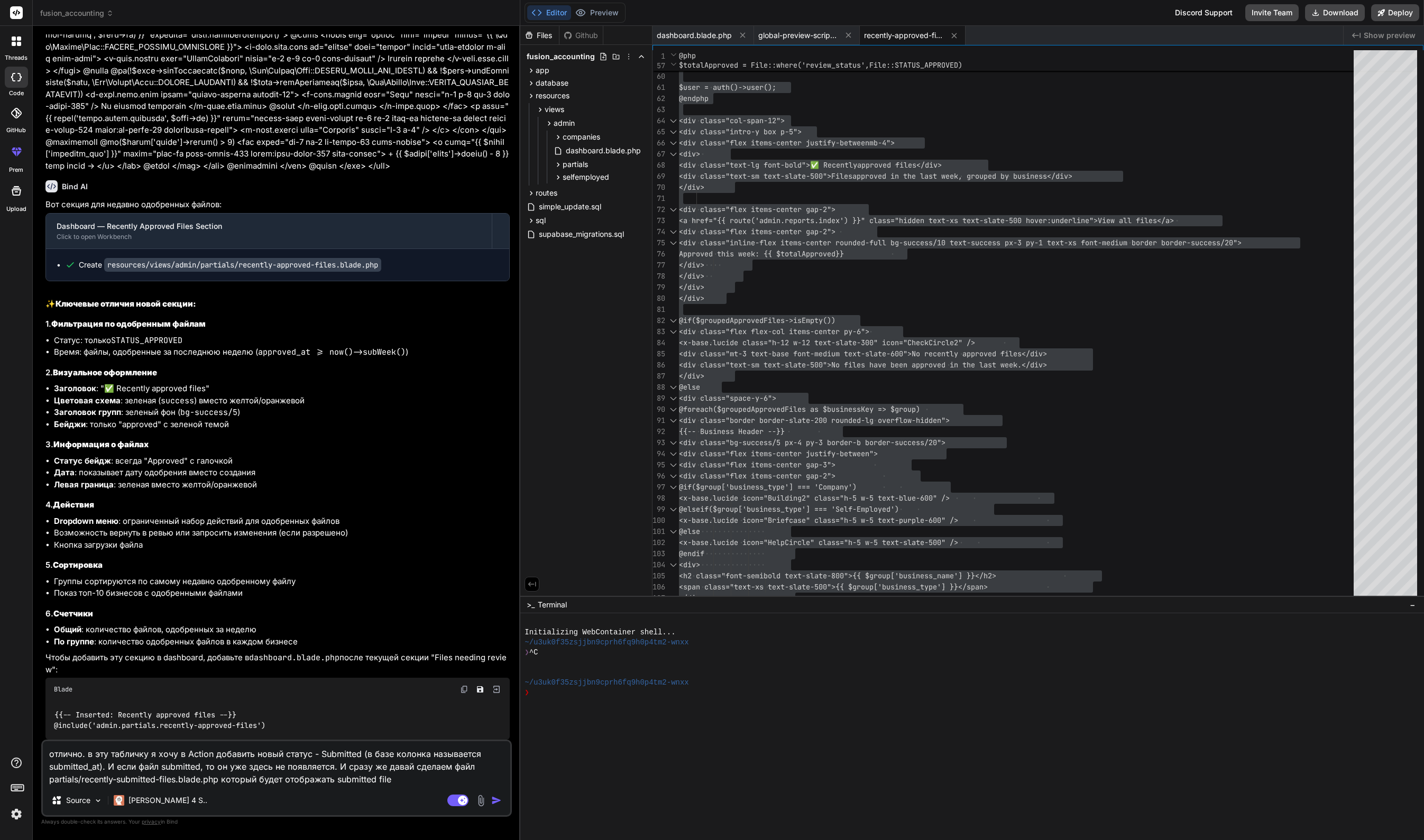
type textarea "отлично. в эту табличку я хочу в Action добавить новый статус - Submitted (в ба…"
type textarea "x"
type textarea "отлично. в эту табличку я хочу в Action добавить новый статус - Submitted (в ба…"
type textarea "x"
type textarea "отлично. в эту табличку я хочу в Action добавить новый статус - Submitted (в ба…"
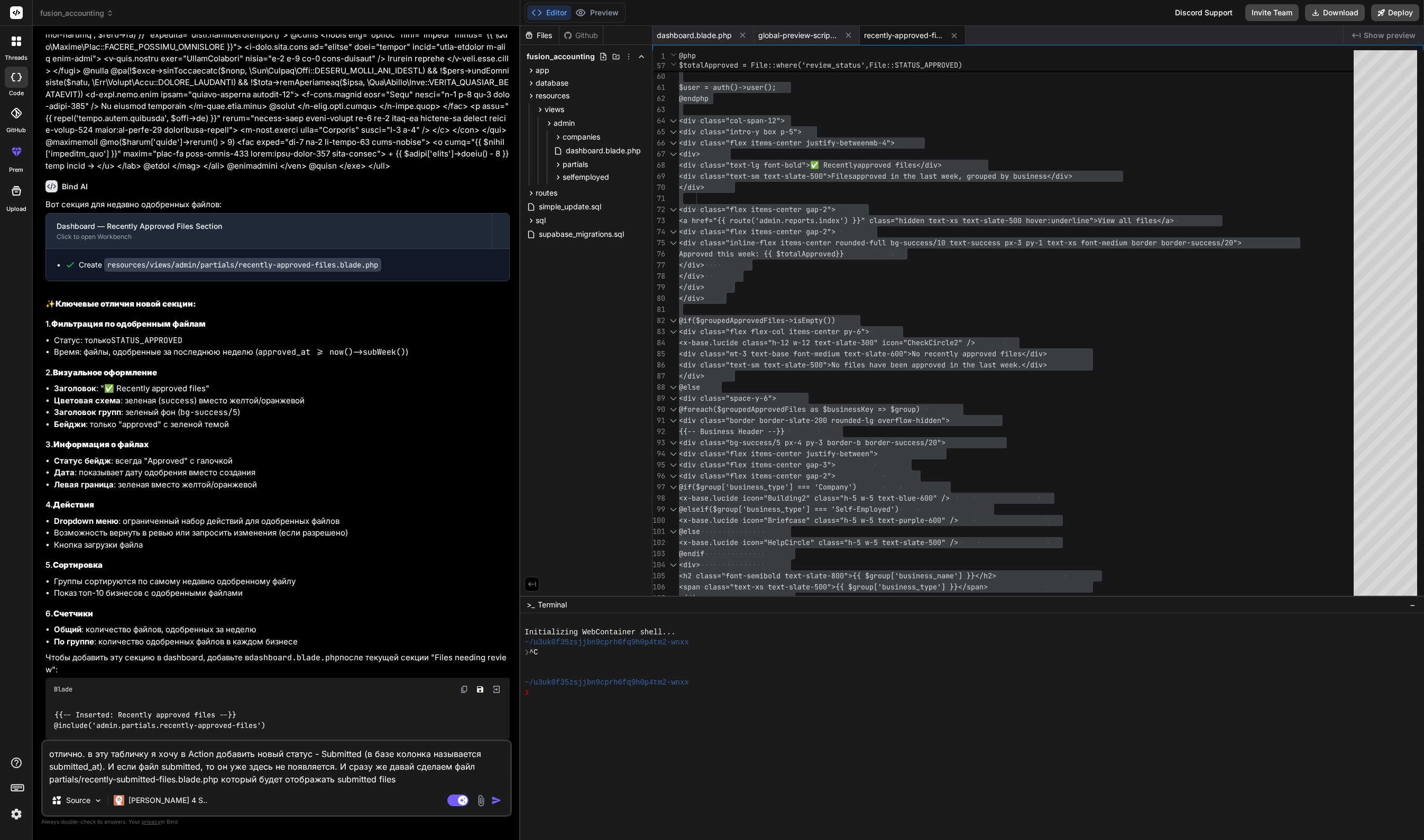
type textarea "x"
type textarea "отлично. в эту табличку я хочу в Action добавить новый статус - Submitted (в ба…"
type textarea "x"
type textarea "отлично. в эту табличку я хочу в Action добавить новый статус - Submitted (в ба…"
type textarea "x"
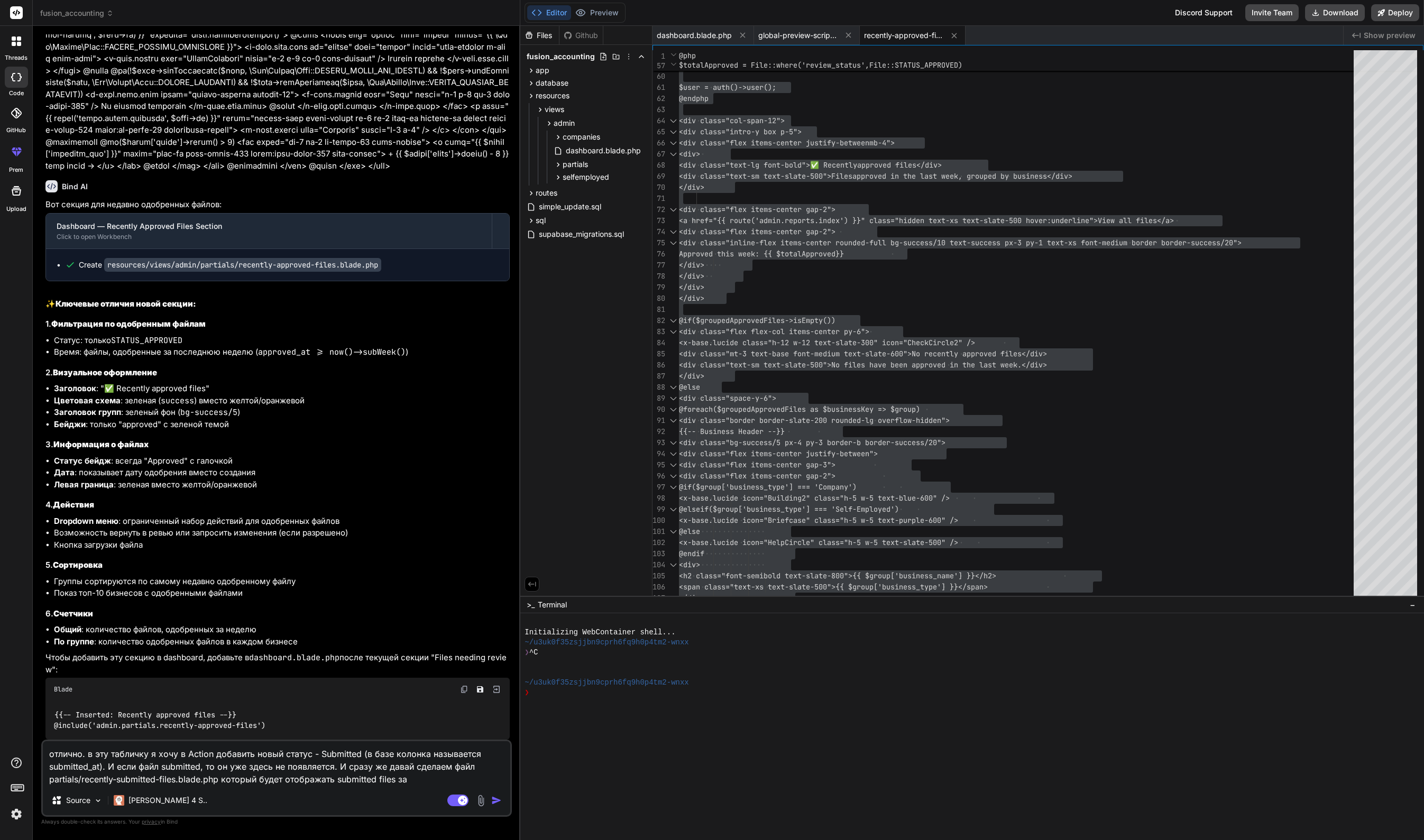
type textarea "отлично. в эту табличку я хочу в Action добавить новый статус - Submitted (в ба…"
type textarea "x"
type textarea "отлично. в эту табличку я хочу в Action добавить новый статус - Submitted (в ба…"
type textarea "x"
type textarea "отлично. в эту табличку я хочу в Action добавить новый статус - Submitted (в ба…"
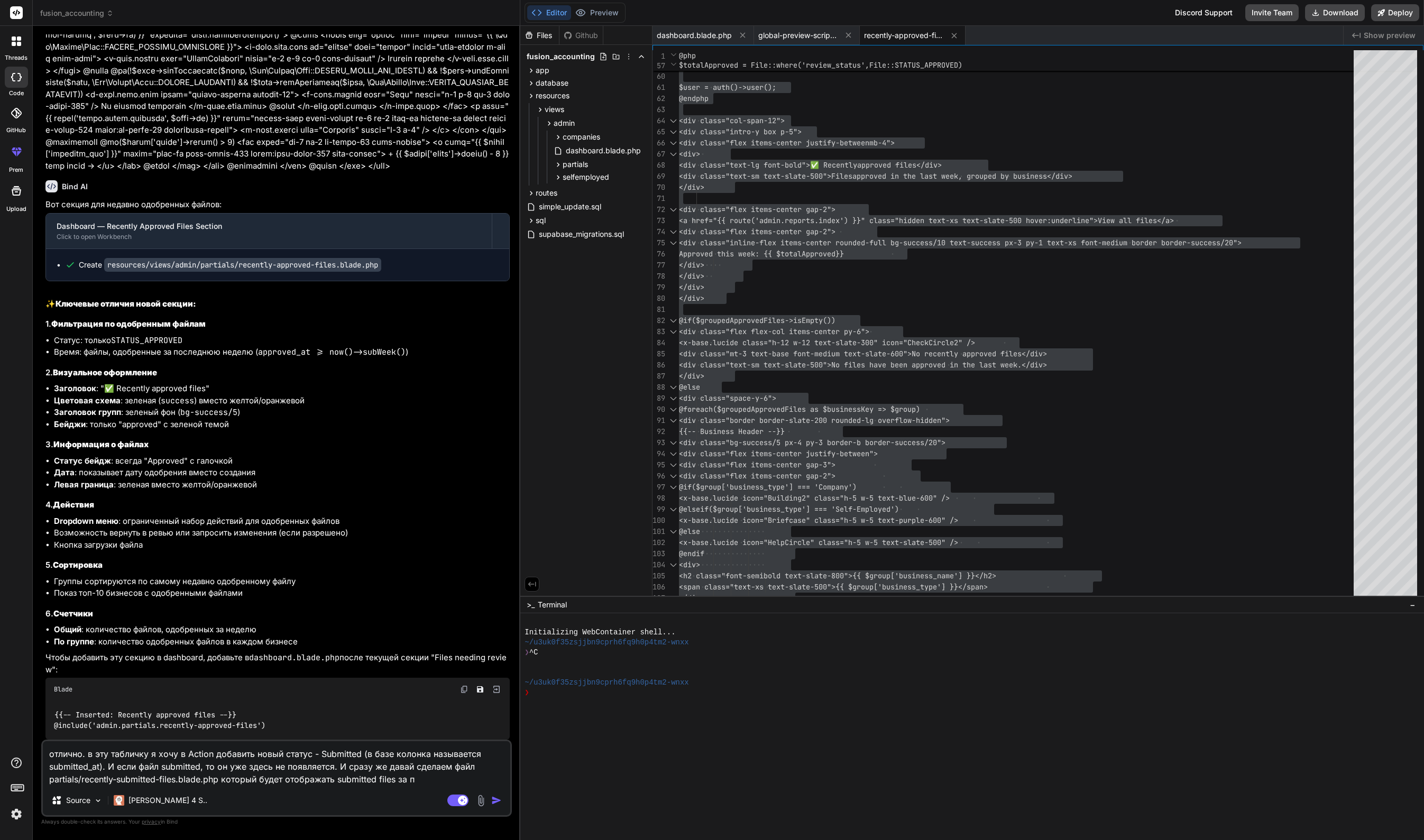
type textarea "x"
type textarea "отлично. в эту табличку я хочу в Action добавить новый статус - Submitted (в ба…"
type textarea "x"
type textarea "отлично. в эту табличку я хочу в Action добавить новый статус - Submitted (в ба…"
type textarea "x"
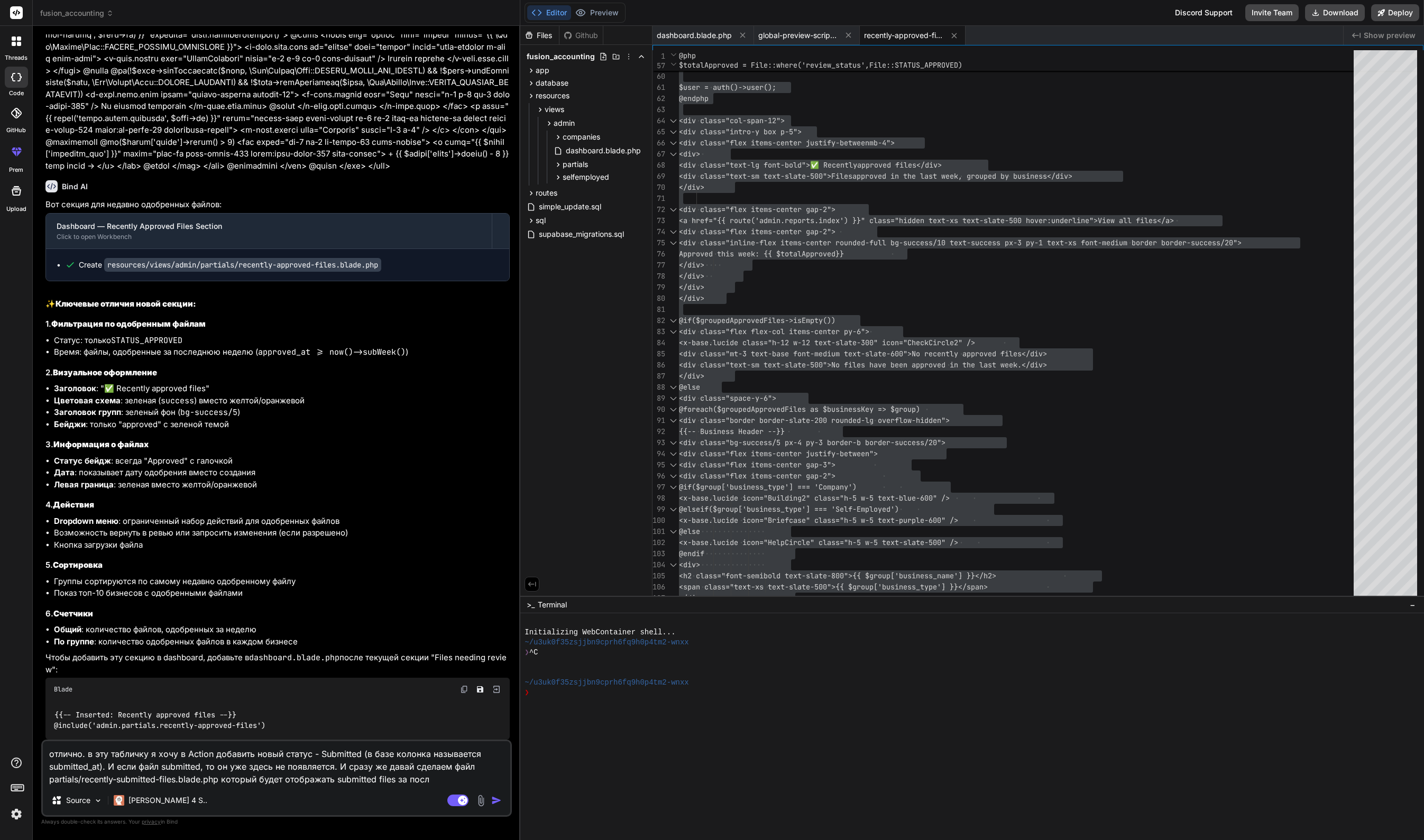
type textarea "отлично. в эту табличку я хочу в Action добавить новый статус - Submitted (в ба…"
type textarea "x"
type textarea "отлично. в эту табличку я хочу в Action добавить новый статус - Submitted (в ба…"
type textarea "x"
type textarea "отлично. в эту табличку я хочу в Action добавить новый статус - Submitted (в ба…"
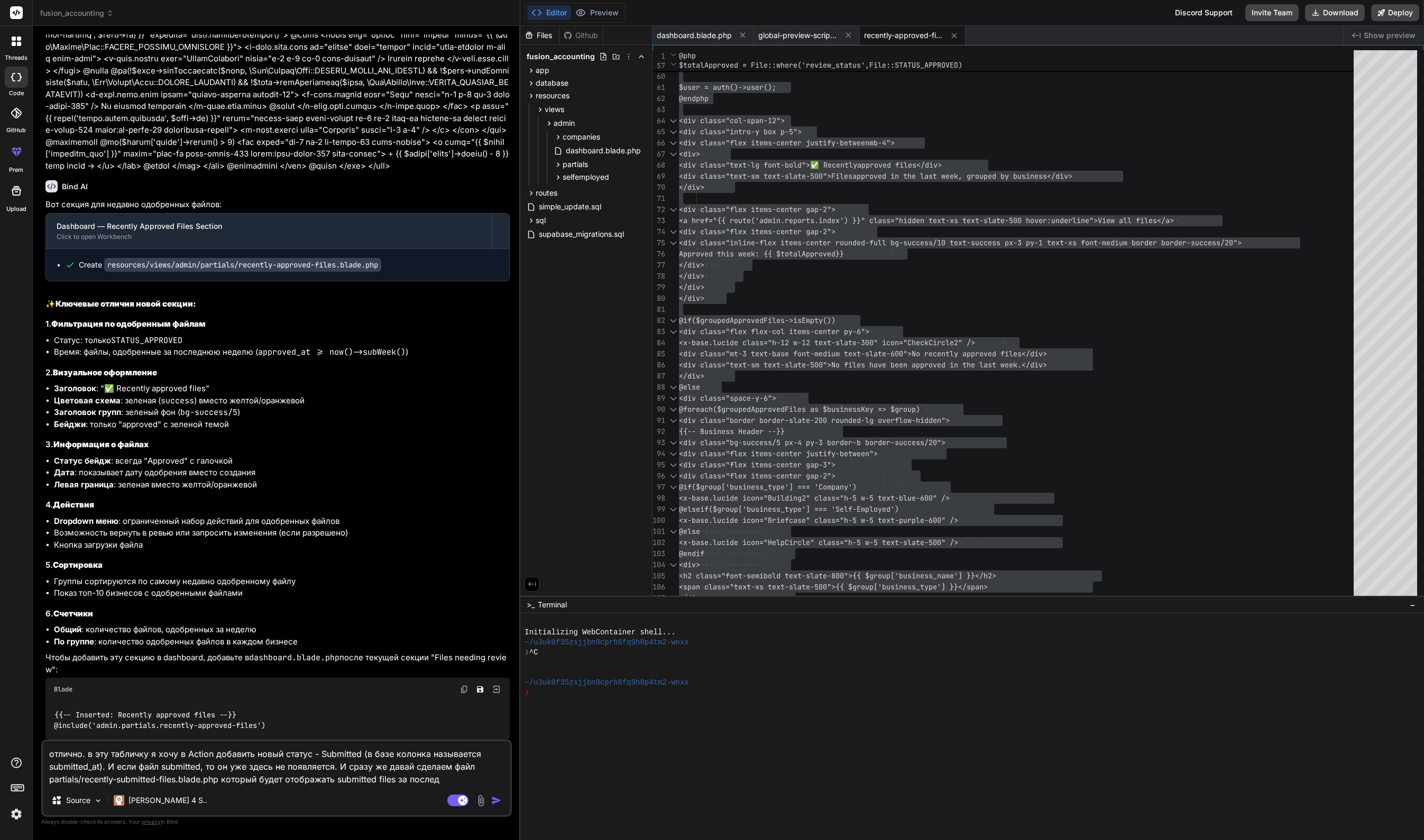
type textarea "x"
type textarea "отлично. в эту табличку я хочу в Action добавить новый статус - Submitted (в ба…"
type textarea "x"
type textarea "отлично. в эту табличку я хочу в Action добавить новый статус - Submitted (в ба…"
type textarea "x"
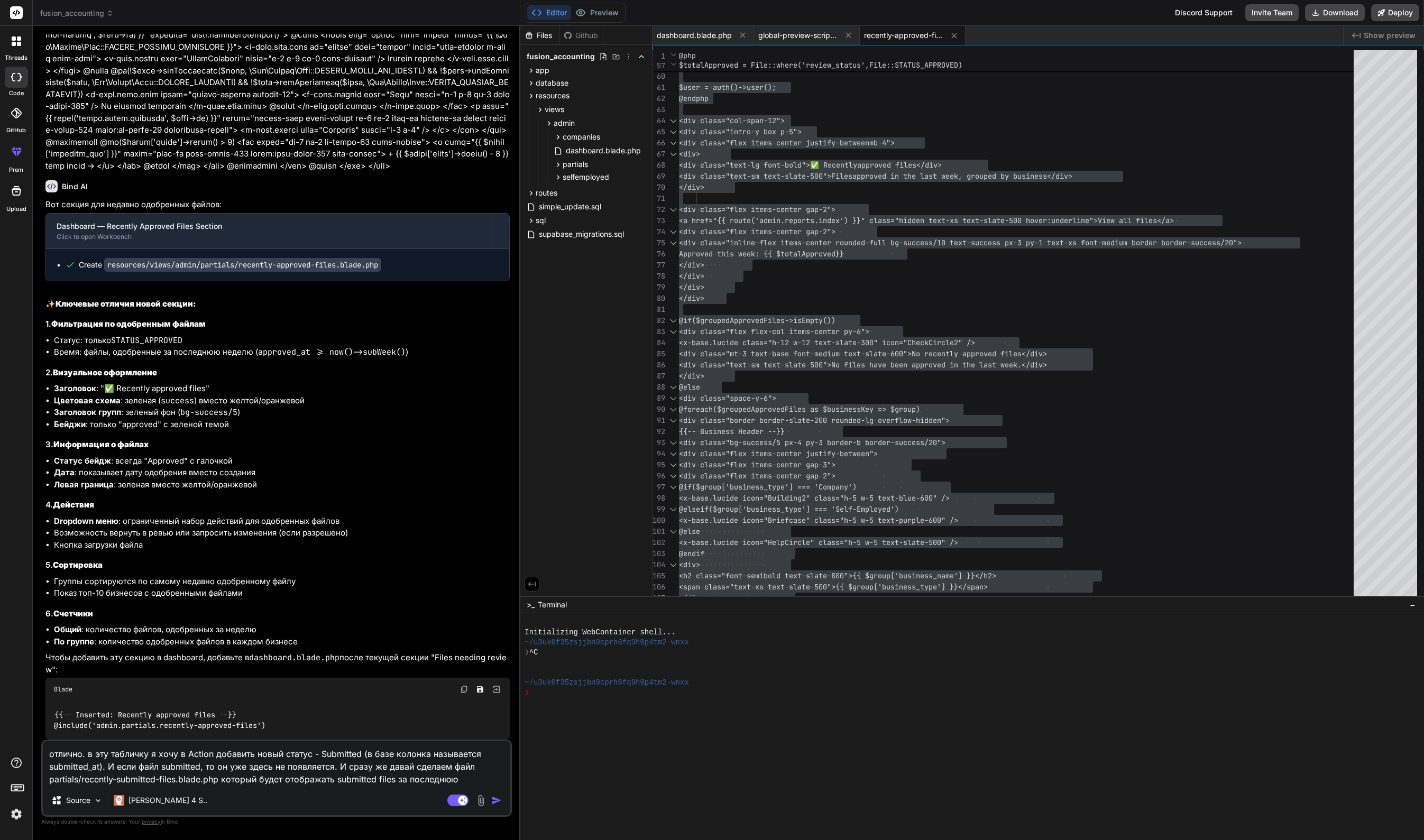
type textarea "отлично. в эту табличку я хочу в Action добавить новый статус - Submitted (в ба…"
type textarea "x"
type textarea "отлично. в эту табличку я хочу в Action добавить новый статус - Submitted (в ба…"
type textarea "x"
type textarea "отлично. в эту табличку я хочу в Action добавить новый статус - Submitted (в ба…"
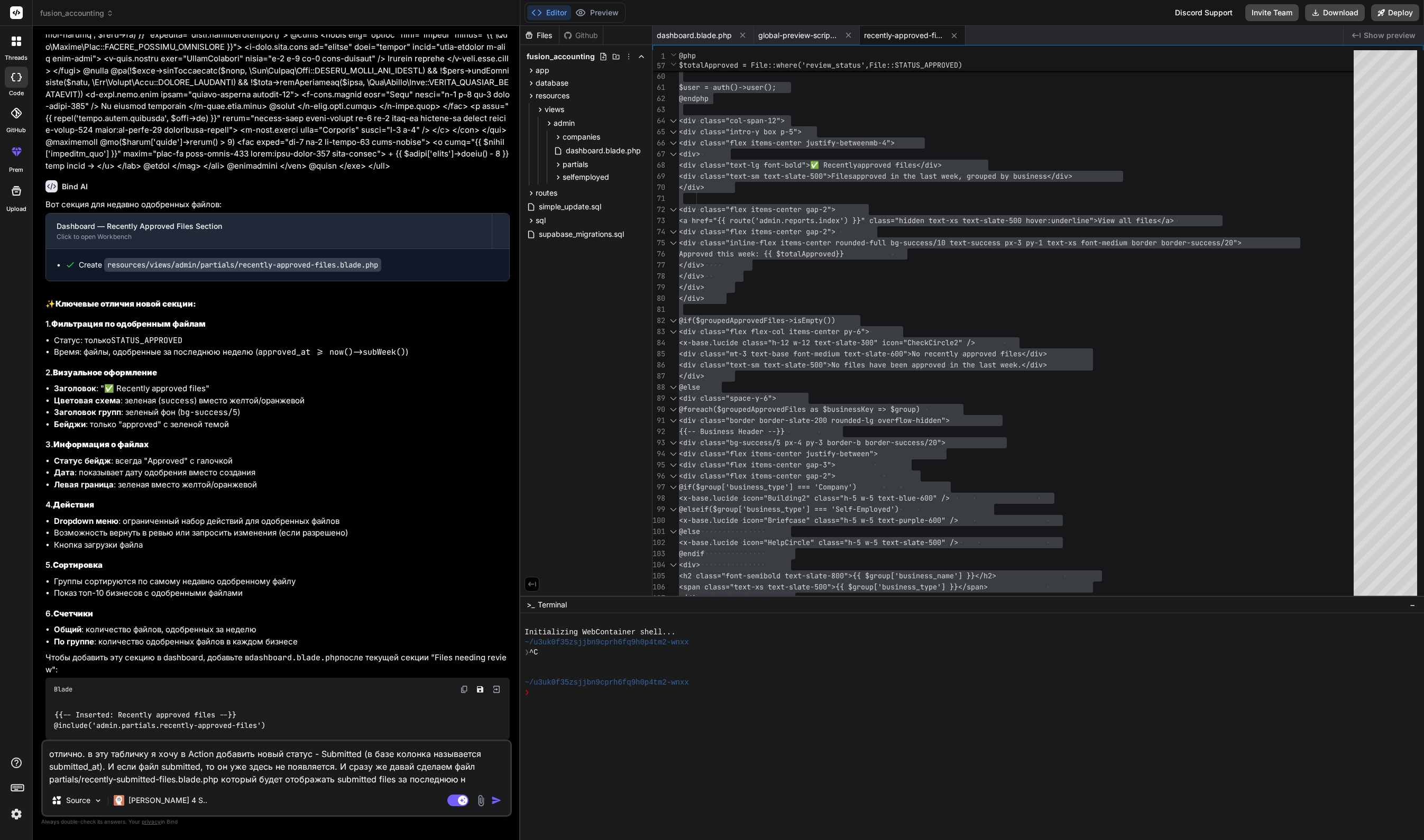
type textarea "x"
type textarea "отлично. в эту табличку я хочу в Action добавить новый статус - Submitted (в ба…"
type textarea "x"
type textarea "отлично. в эту табличку я хочу в Action добавить новый статус - Submitted (в ба…"
type textarea "x"
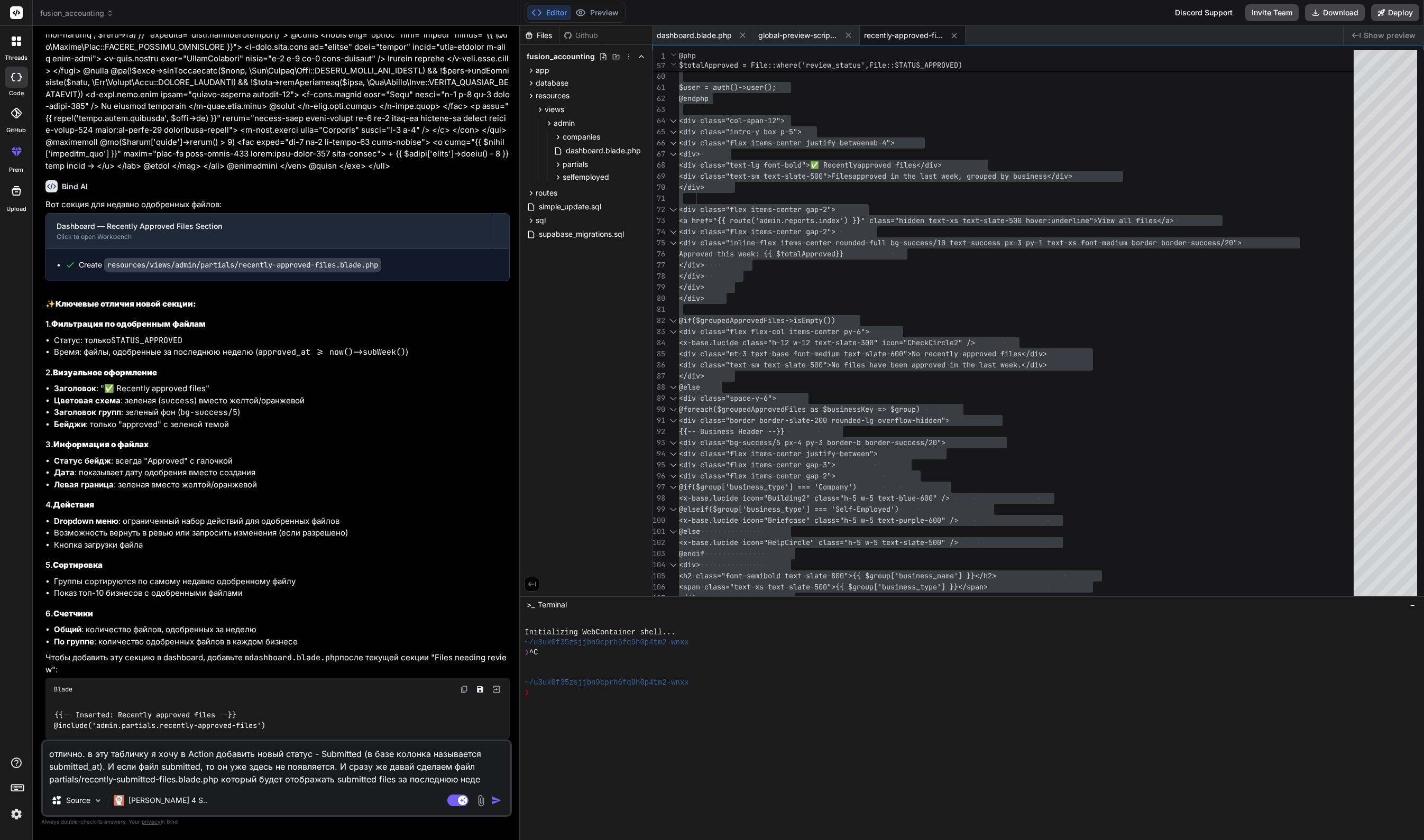
type textarea "отлично. в эту табличку я хочу в Action добавить новый статус - Submitted (в ба…"
type textarea "x"
type textarea "отлично. в эту табличку я хочу в Action добавить новый статус - Submitted (в ба…"
type textarea "x"
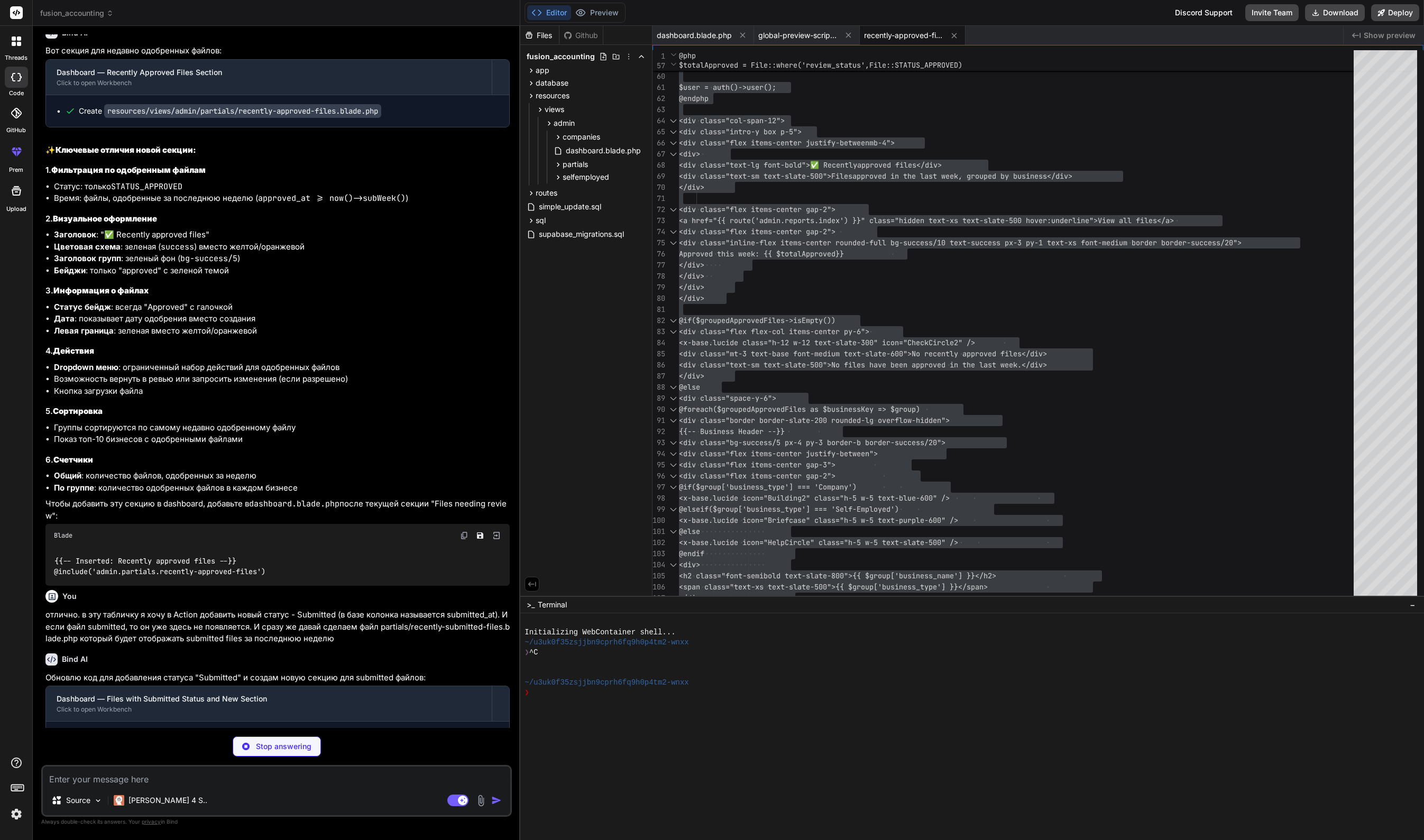
scroll to position [11569, 0]
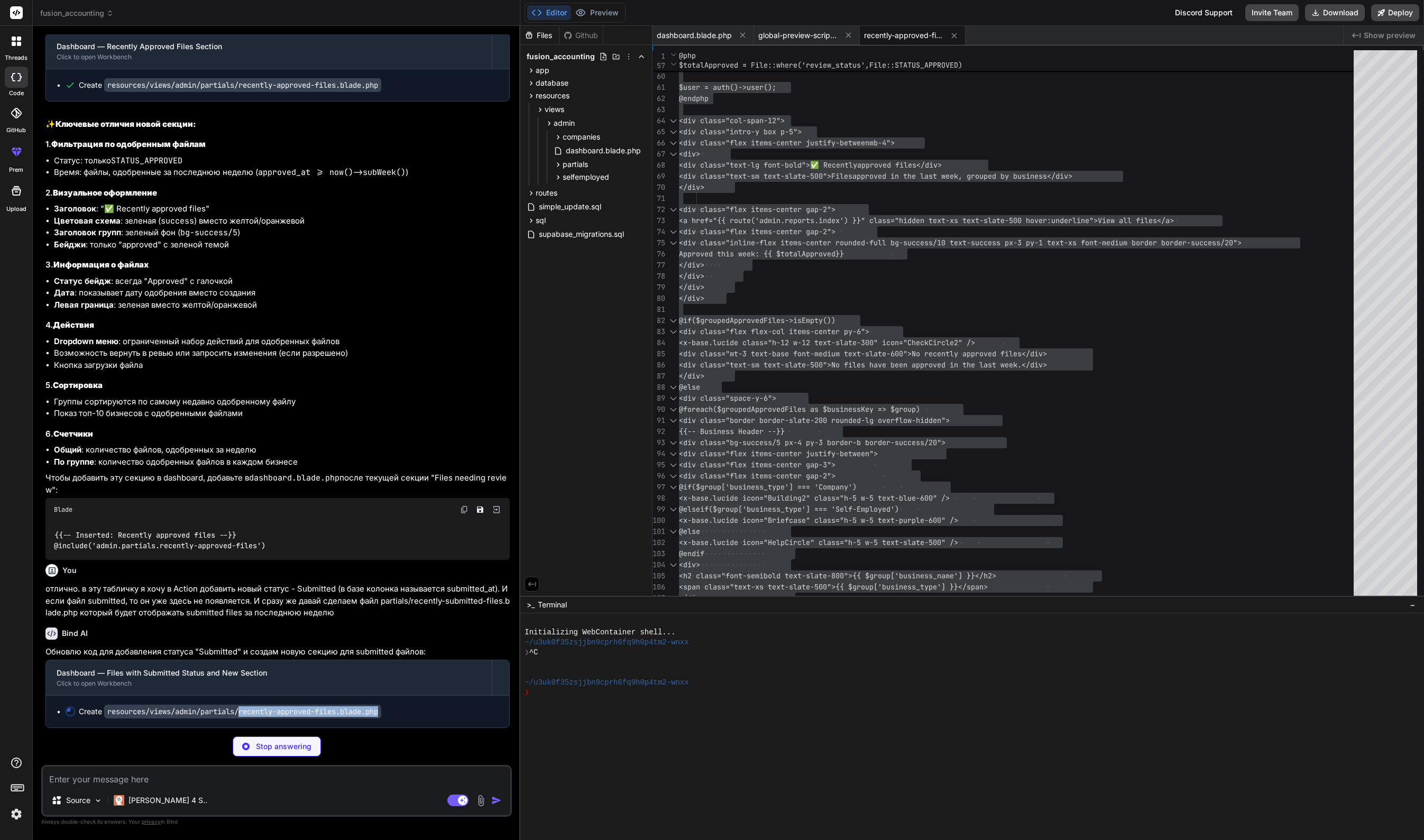
drag, startPoint x: 246, startPoint y: 711, endPoint x: 391, endPoint y: 714, distance: 145.0
click at [381, 714] on code "resources/views/admin/partials/recently-approved-files.blade.php" at bounding box center [243, 711] width 277 height 14
copy code "recently-approved-files.blade.php"
type textarea "x"
type textarea "</div> @endforeach </div> @endif </div> </div>"
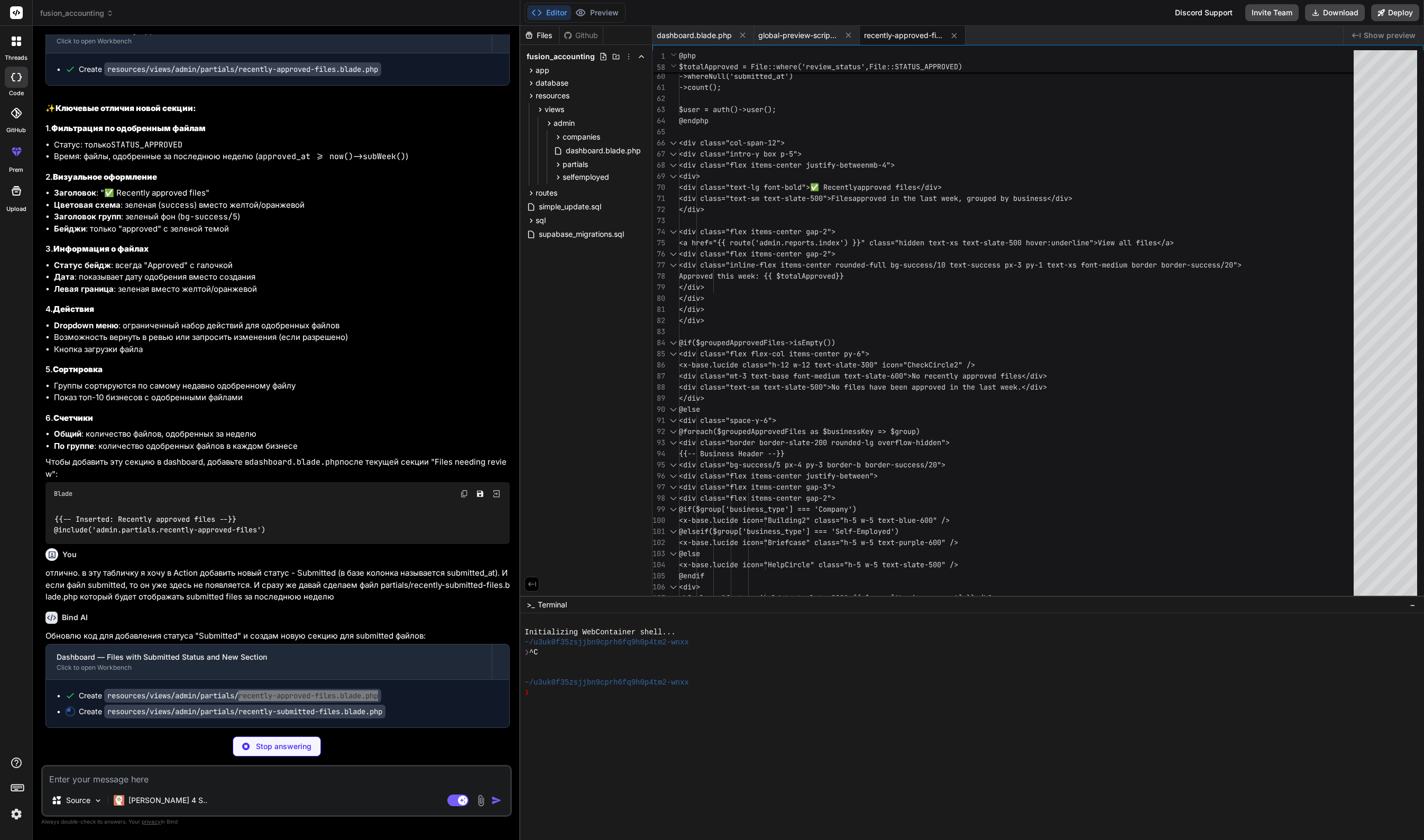
scroll to position [11584, 0]
drag, startPoint x: 245, startPoint y: 711, endPoint x: 399, endPoint y: 715, distance: 154.1
click at [399, 715] on div "Create resources/views/admin/partials/recently-submitted-files.blade.php" at bounding box center [282, 711] width 434 height 11
copy code "recently-submitted-files.blade.php"
click at [362, 701] on code "resources/views/admin/partials/recently-approved-files.blade.php" at bounding box center [243, 695] width 277 height 14
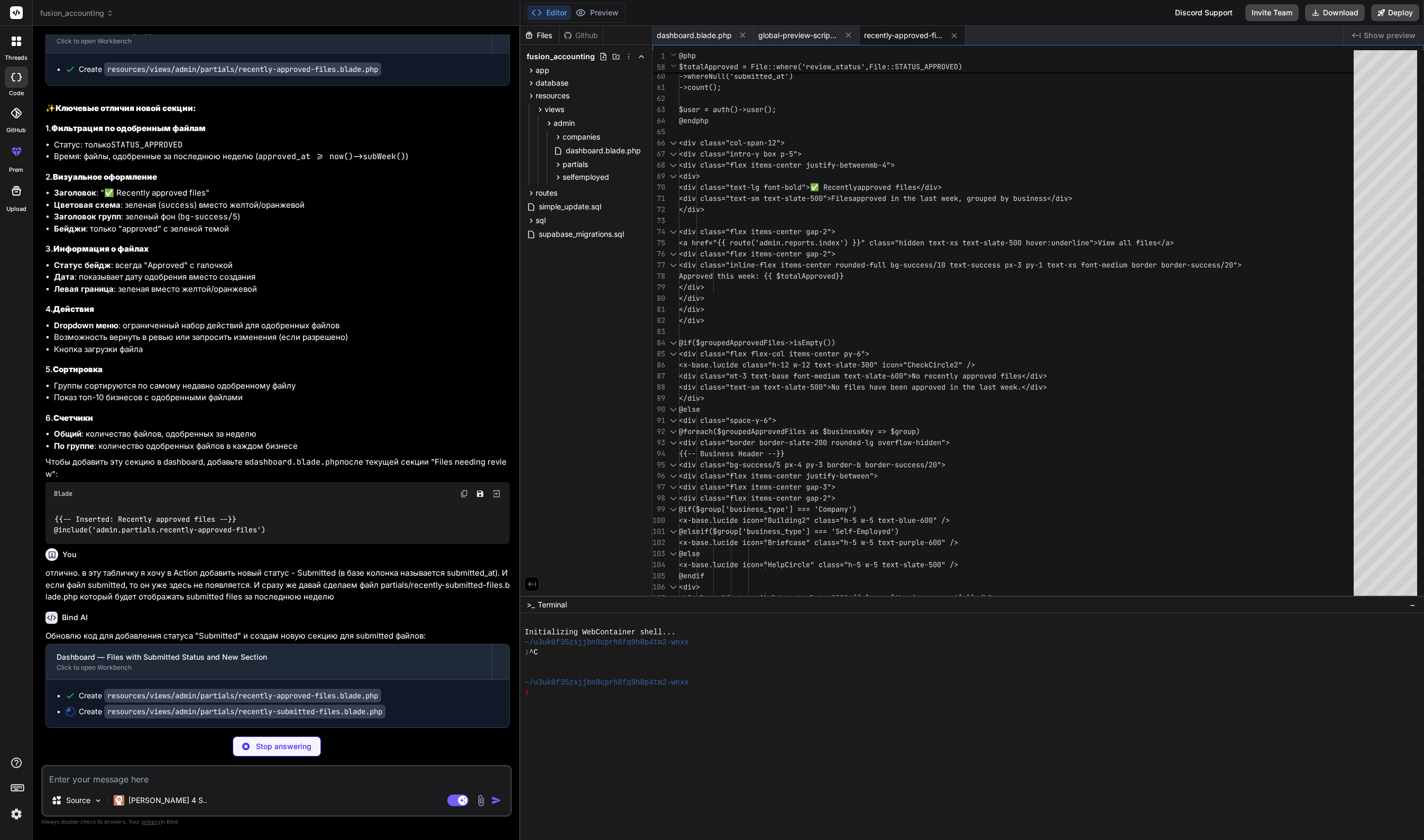
click at [362, 695] on code "resources/views/admin/partials/recently-approved-files.blade.php" at bounding box center [243, 695] width 277 height 14
click at [903, 34] on span "recently-approved-files.blade.php" at bounding box center [903, 35] width 79 height 11
type textarea "x"
type textarea "ass="text-sm text-slate-500">Files approved in the last week, grouped by busine…"
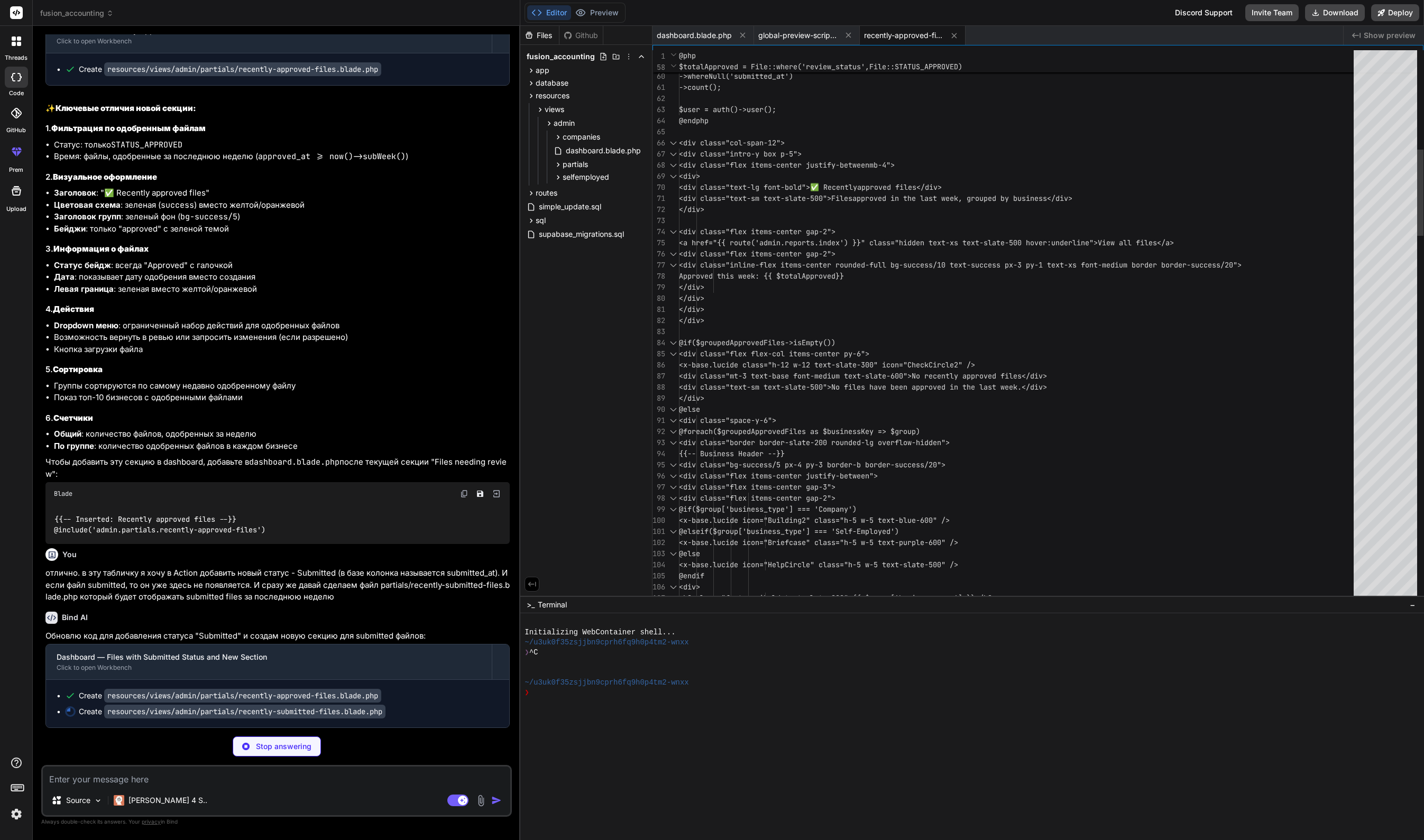
scroll to position [78, 0]
type textarea "x"
type textarea "</div> </div>"
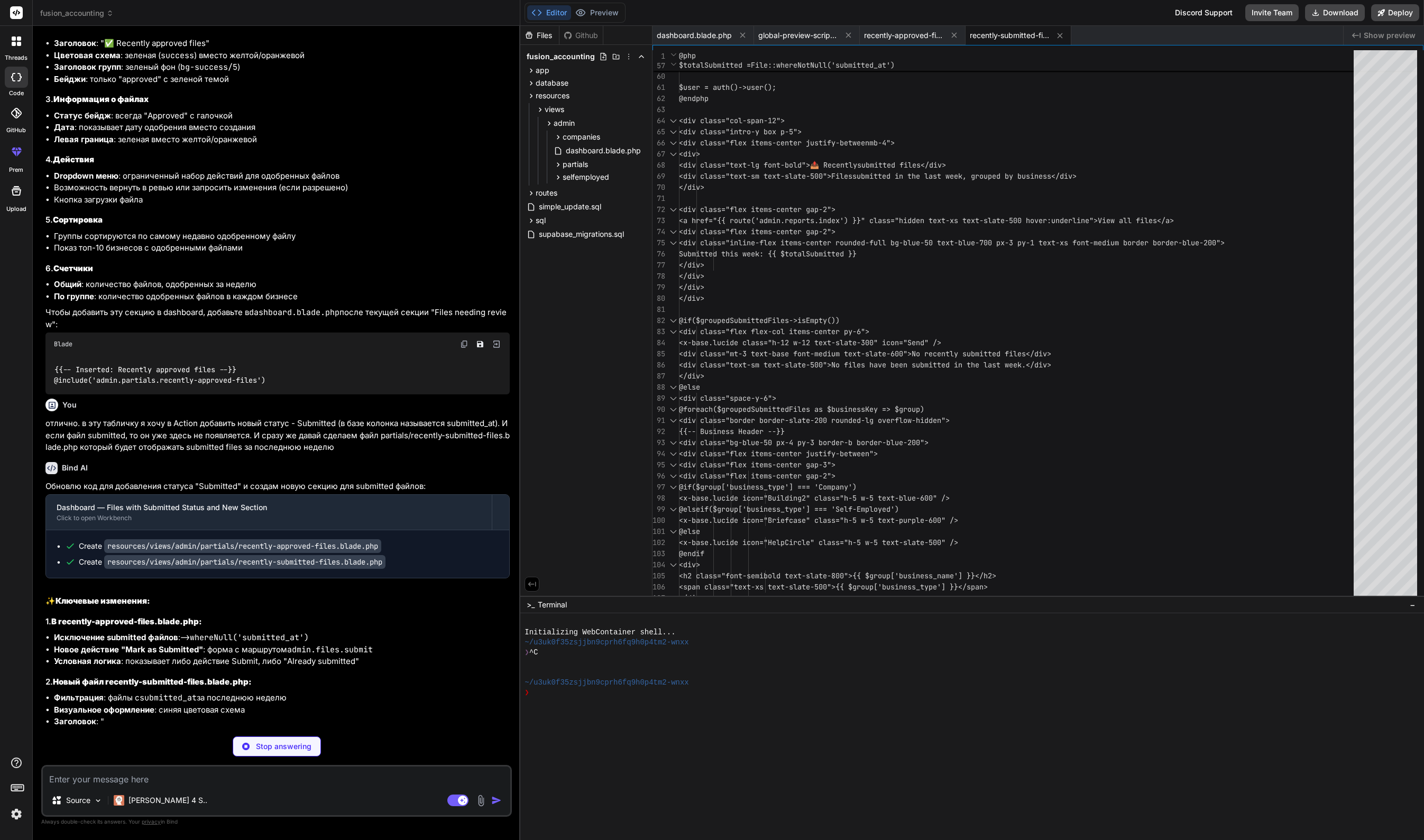
scroll to position [11722, 0]
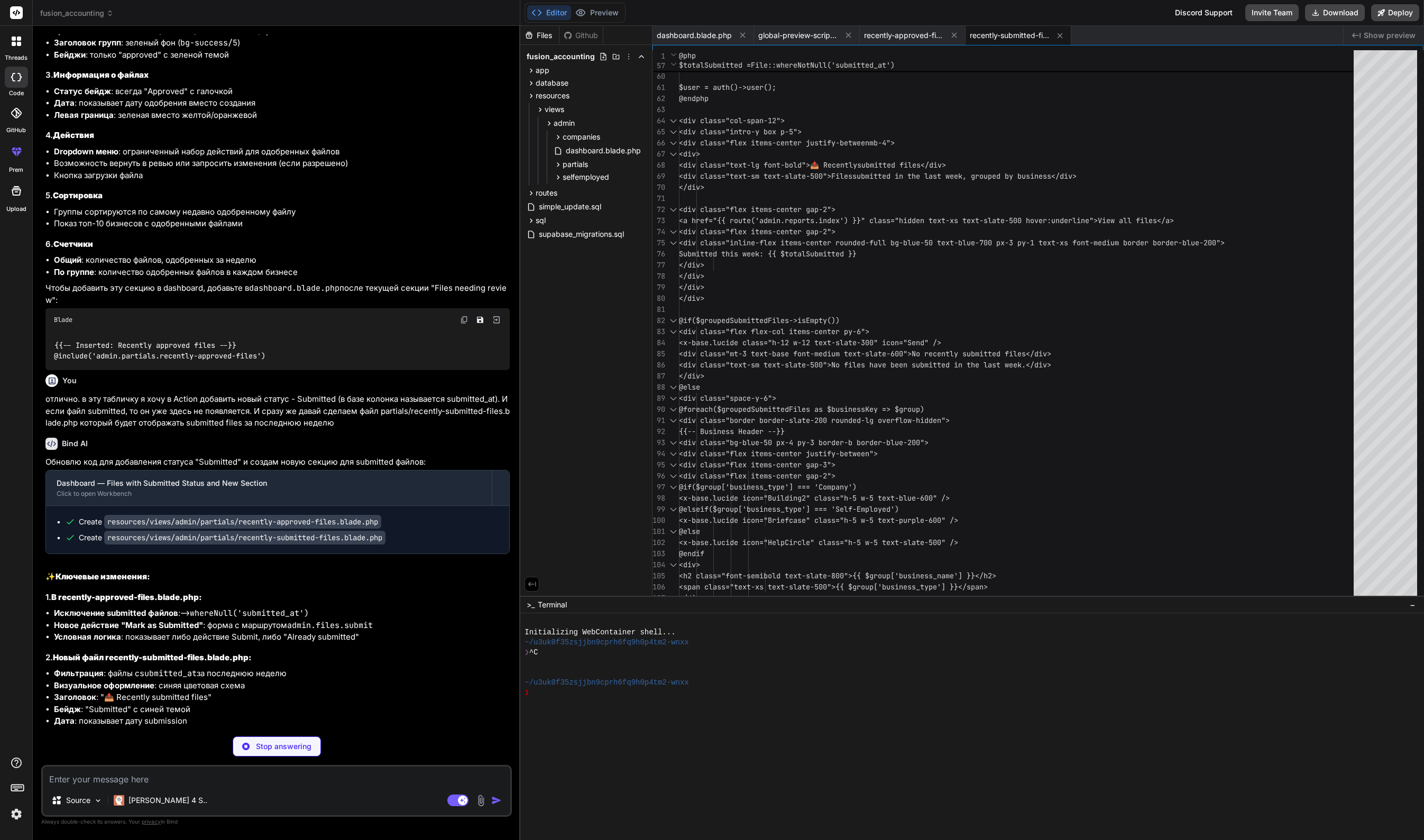
click at [1025, 32] on span "recently-submitted-files.blade.php" at bounding box center [1010, 35] width 79 height 11
type textarea "x"
type textarea "<div class="flex items-center gap-2"> <a href="{{ route('admin.reports.index') …"
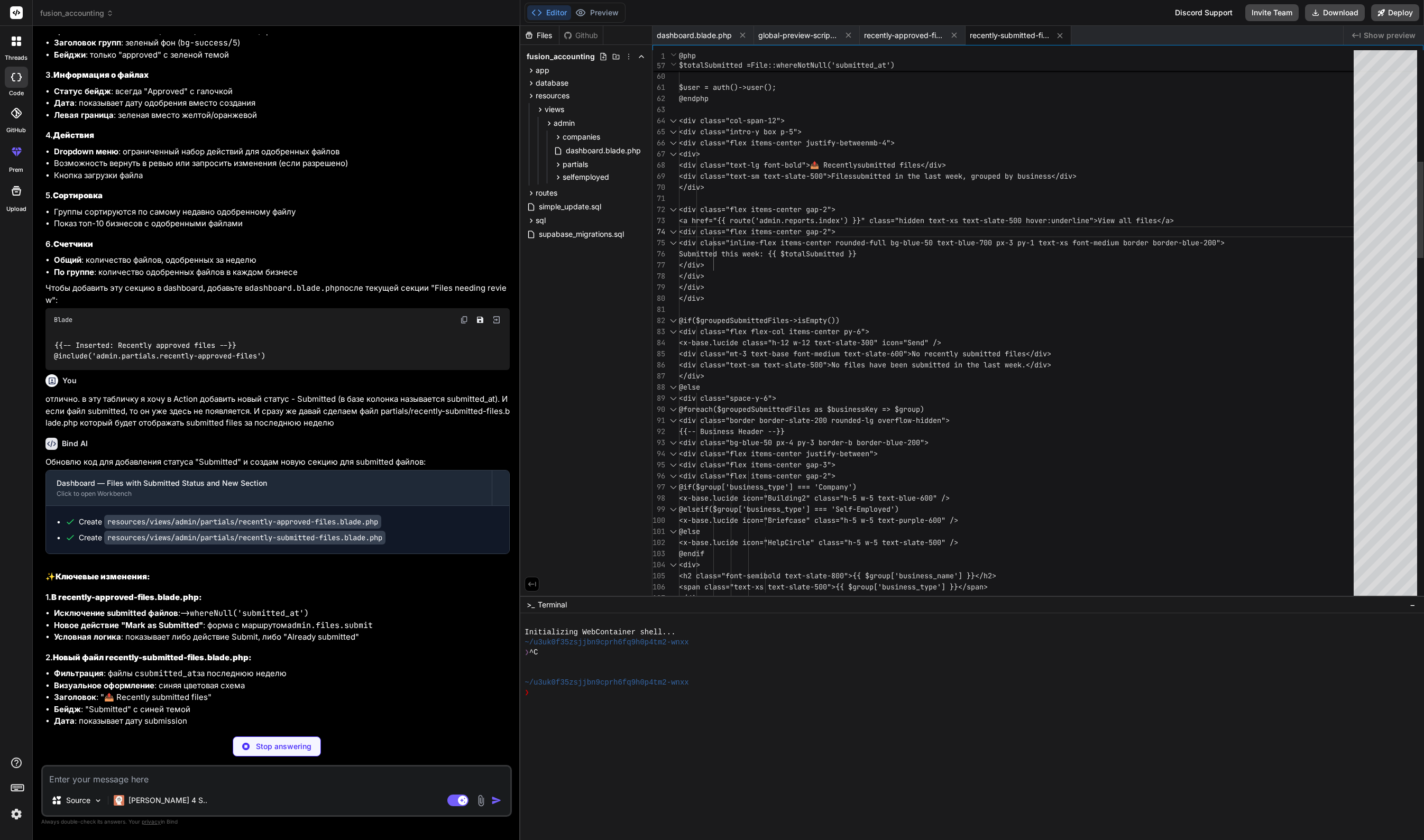
type textarea "x"
type textarea "@php use App\Models\File; // Fetch recently submitted files from the last week …"
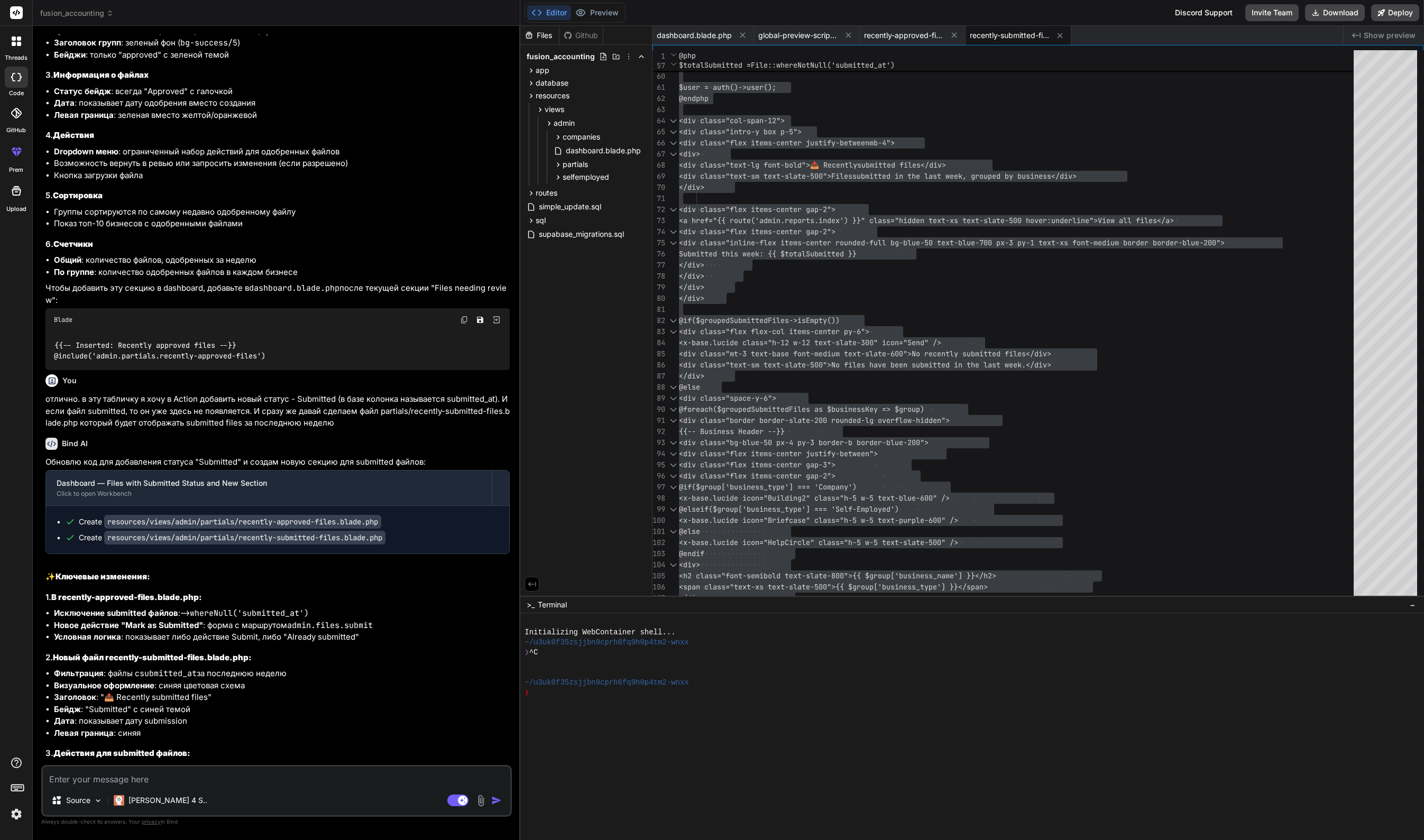
type textarea "x"
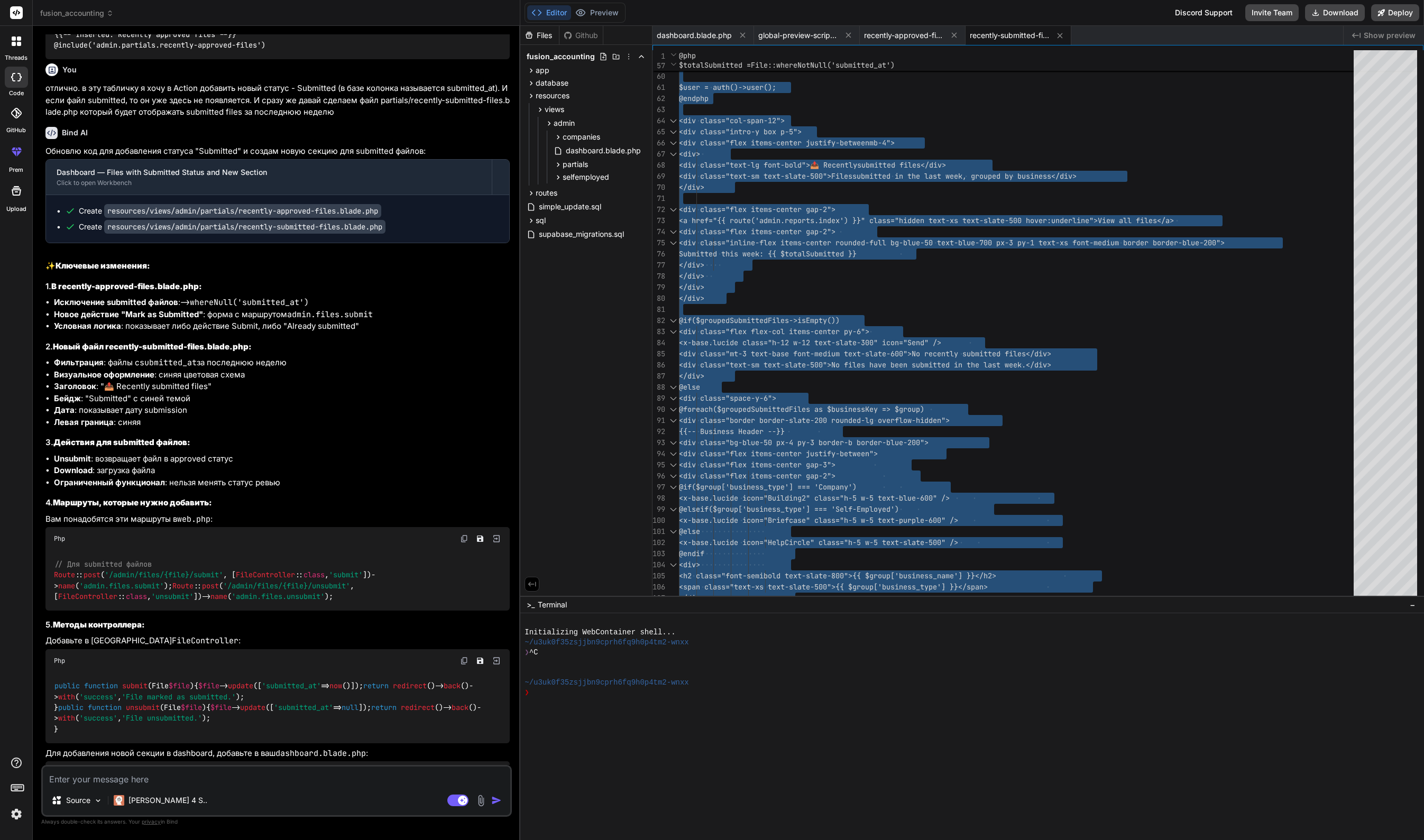
scroll to position [12087, 0]
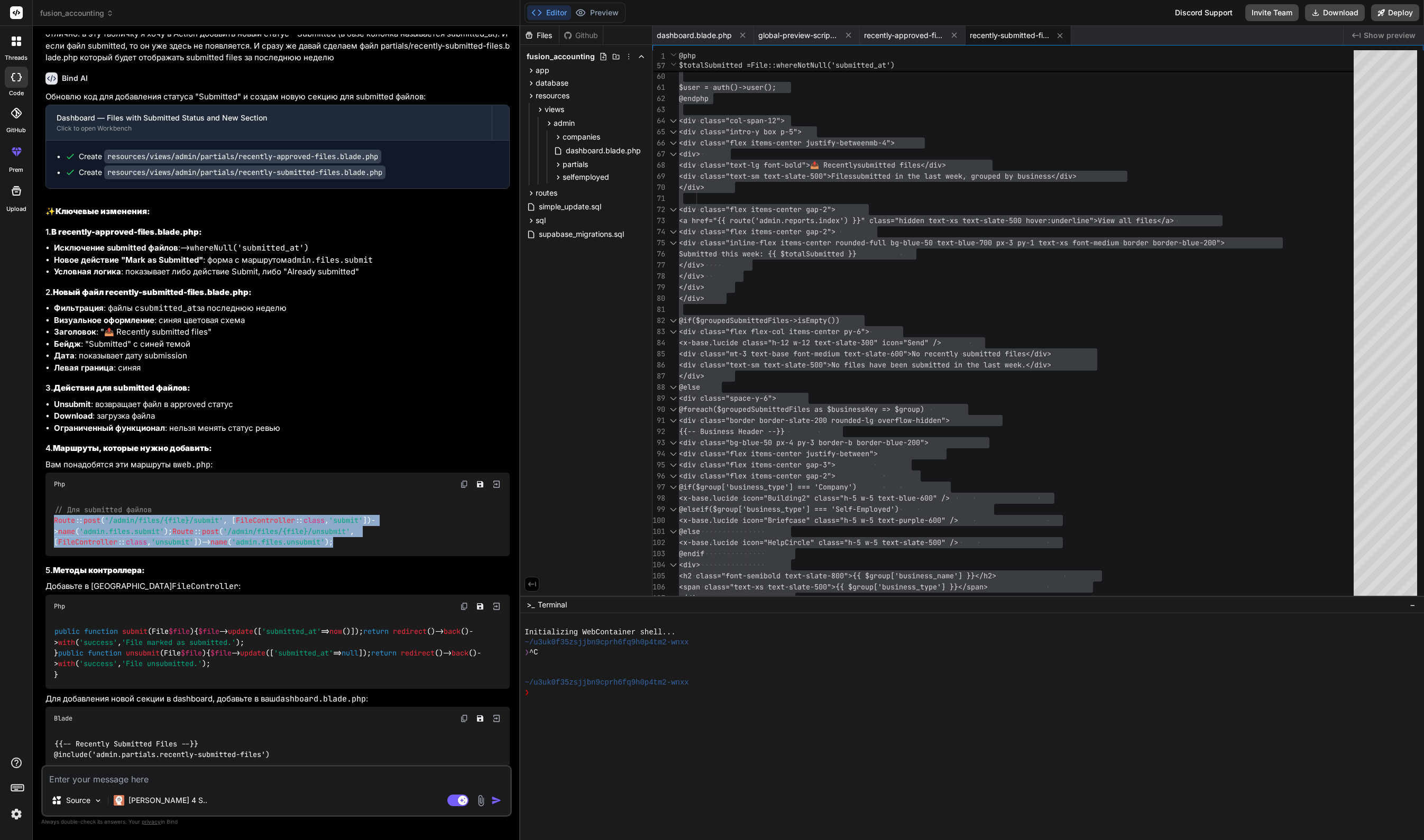
drag, startPoint x: 187, startPoint y: 592, endPoint x: 55, endPoint y: 561, distance: 135.6
click at [55, 556] on div "// Для submitted файлов Route :: post ( '/admin/files/{file}/submit' , [ FileCo…" at bounding box center [278, 526] width 465 height 60
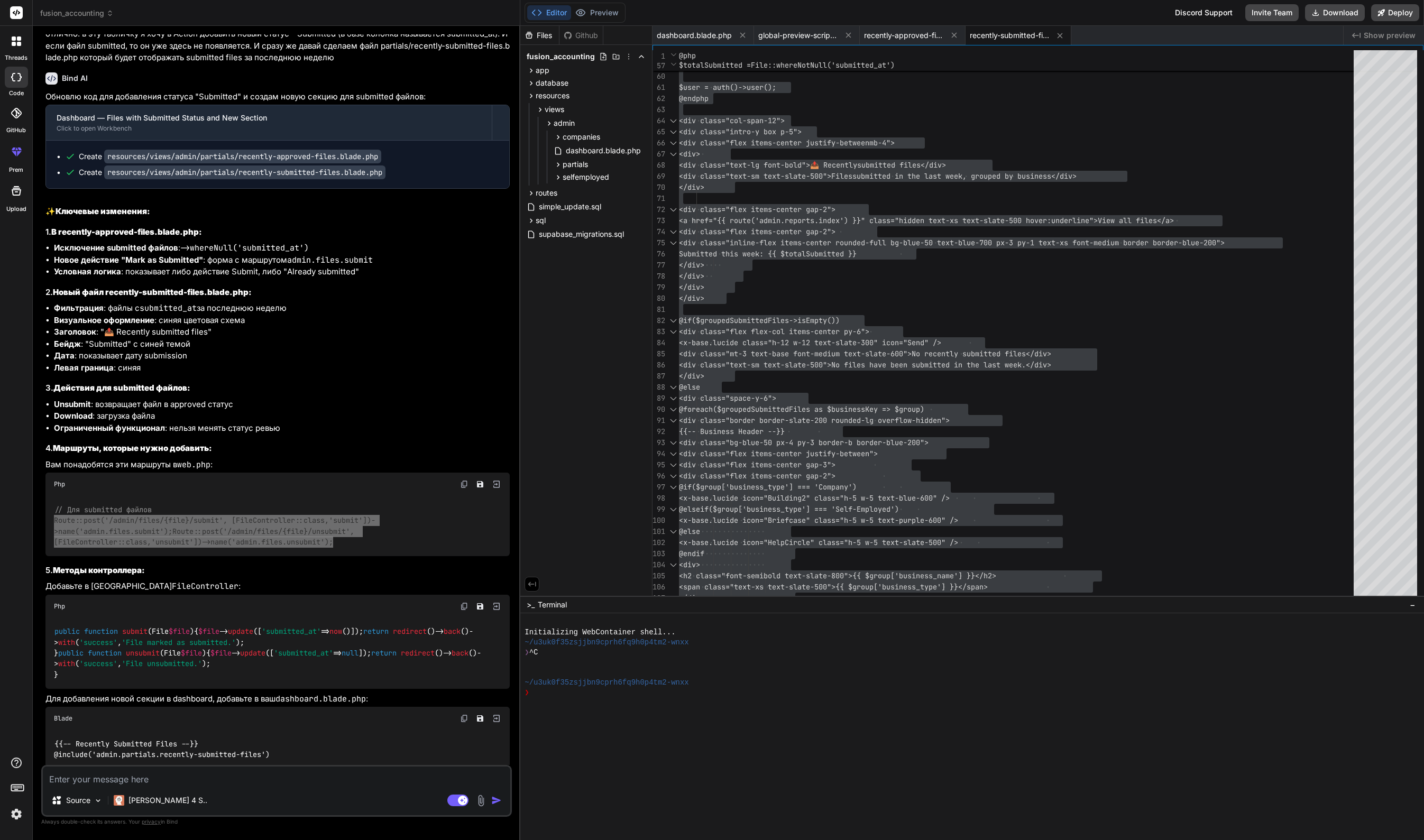
scroll to position [12203, 0]
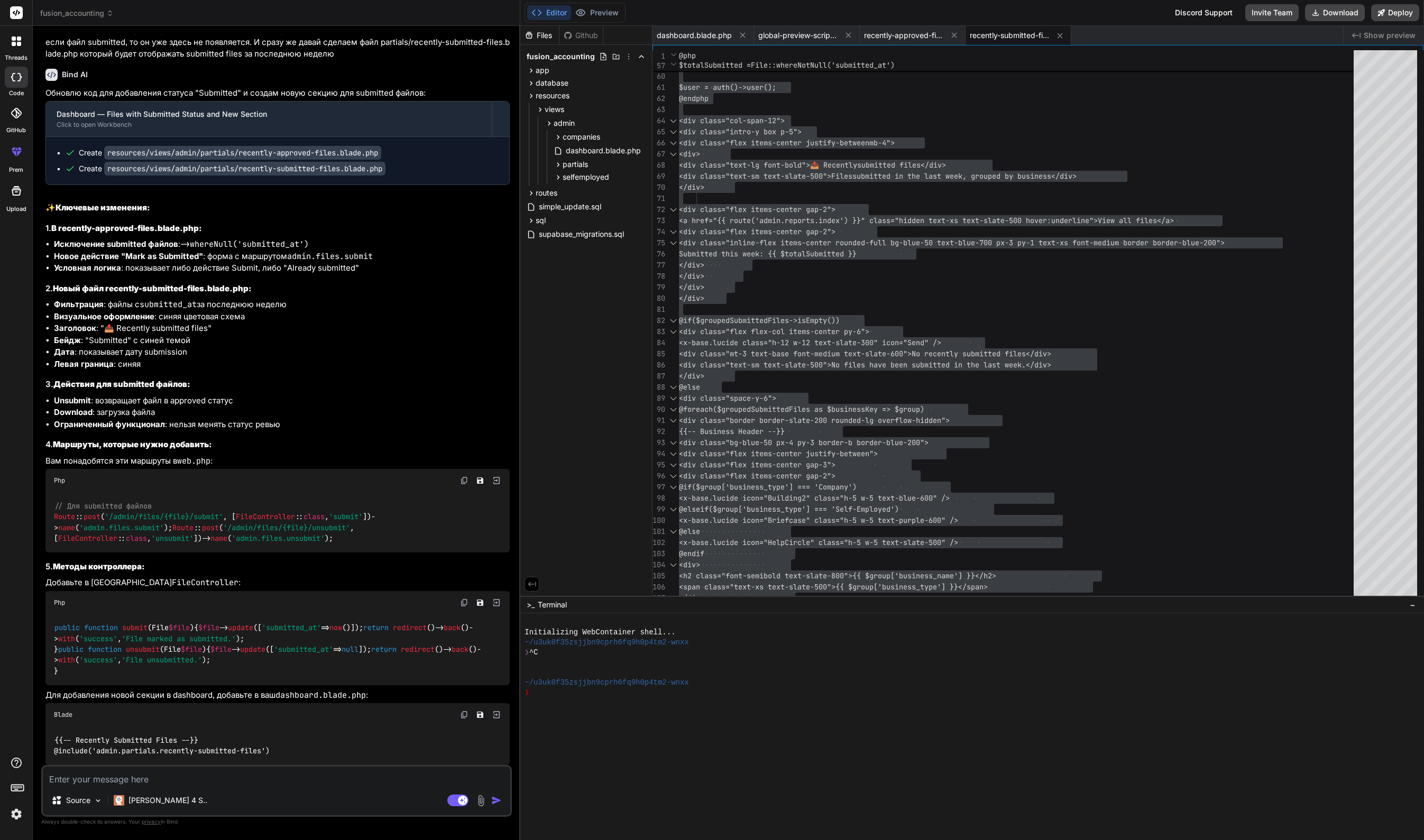
click at [198, 751] on code "{{-- Recently Submitted Files --}} @include('admin.partials.recently-submitted-…" at bounding box center [162, 745] width 216 height 22
copy code "-"
click at [200, 781] on textarea at bounding box center [276, 776] width 467 height 19
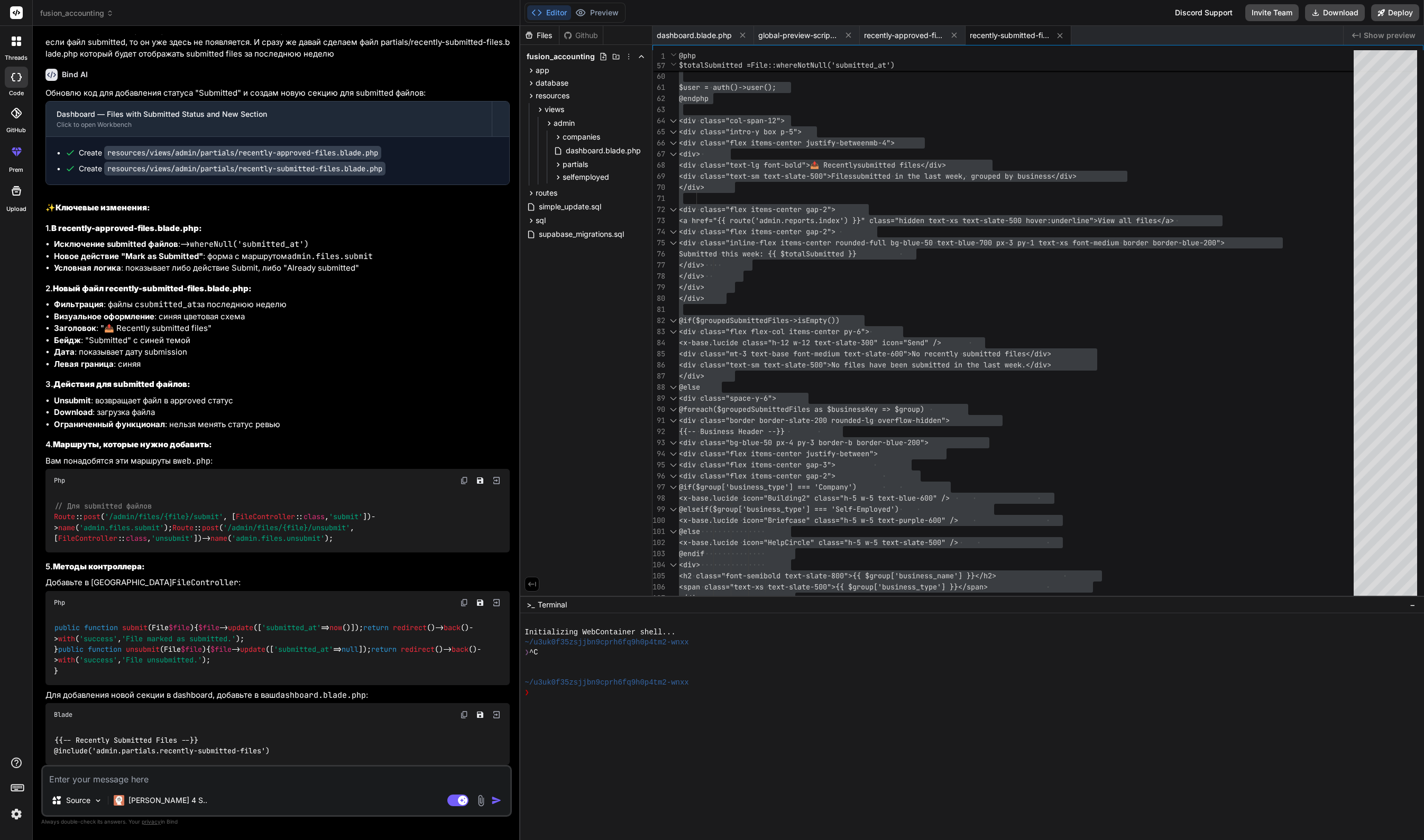
type textarea "j"
type textarea "x"
type textarea "jr"
type textarea "x"
type textarea "jr"
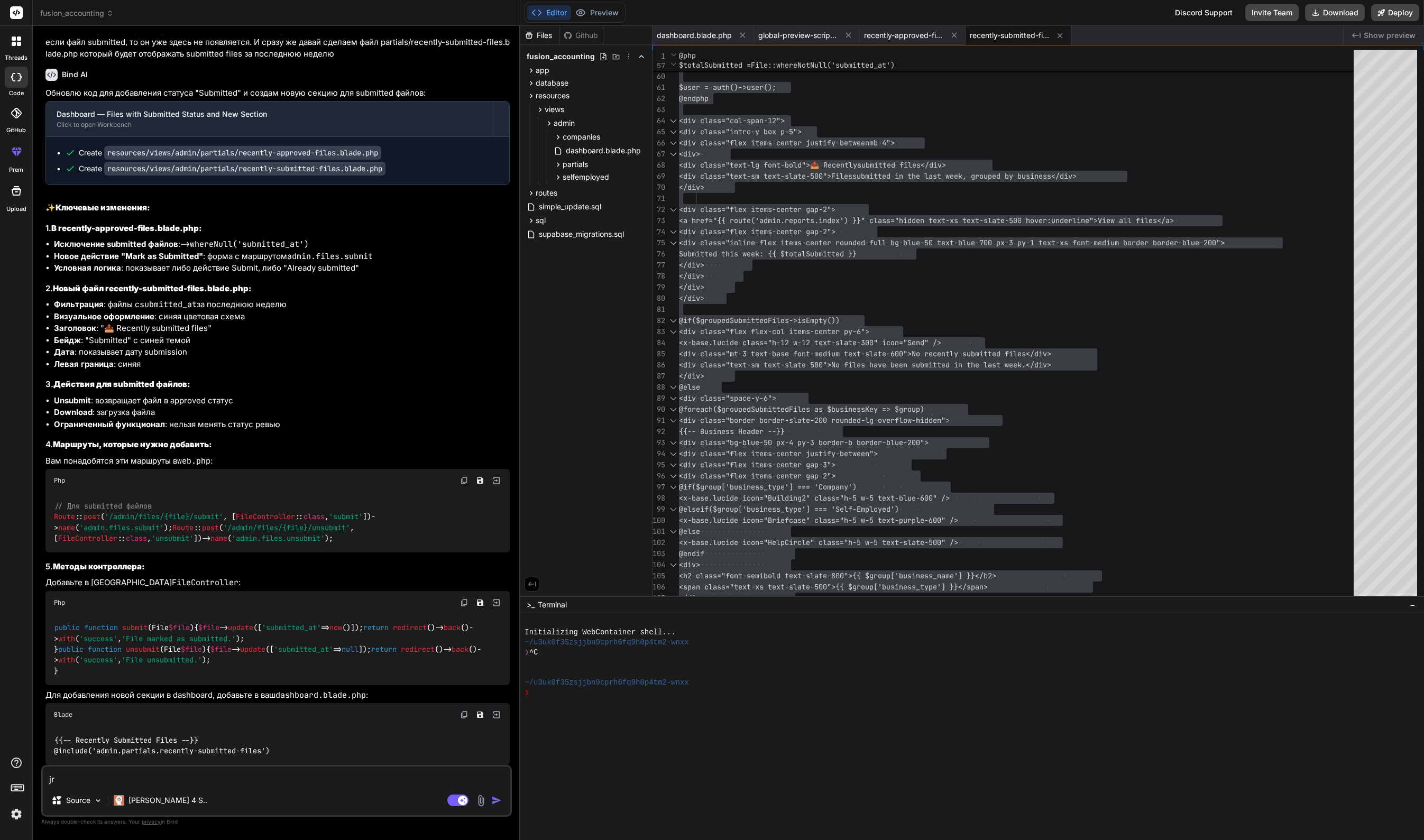
type textarea "x"
type textarea "j"
type textarea "ок,"
type textarea "x"
type textarea "ок,"
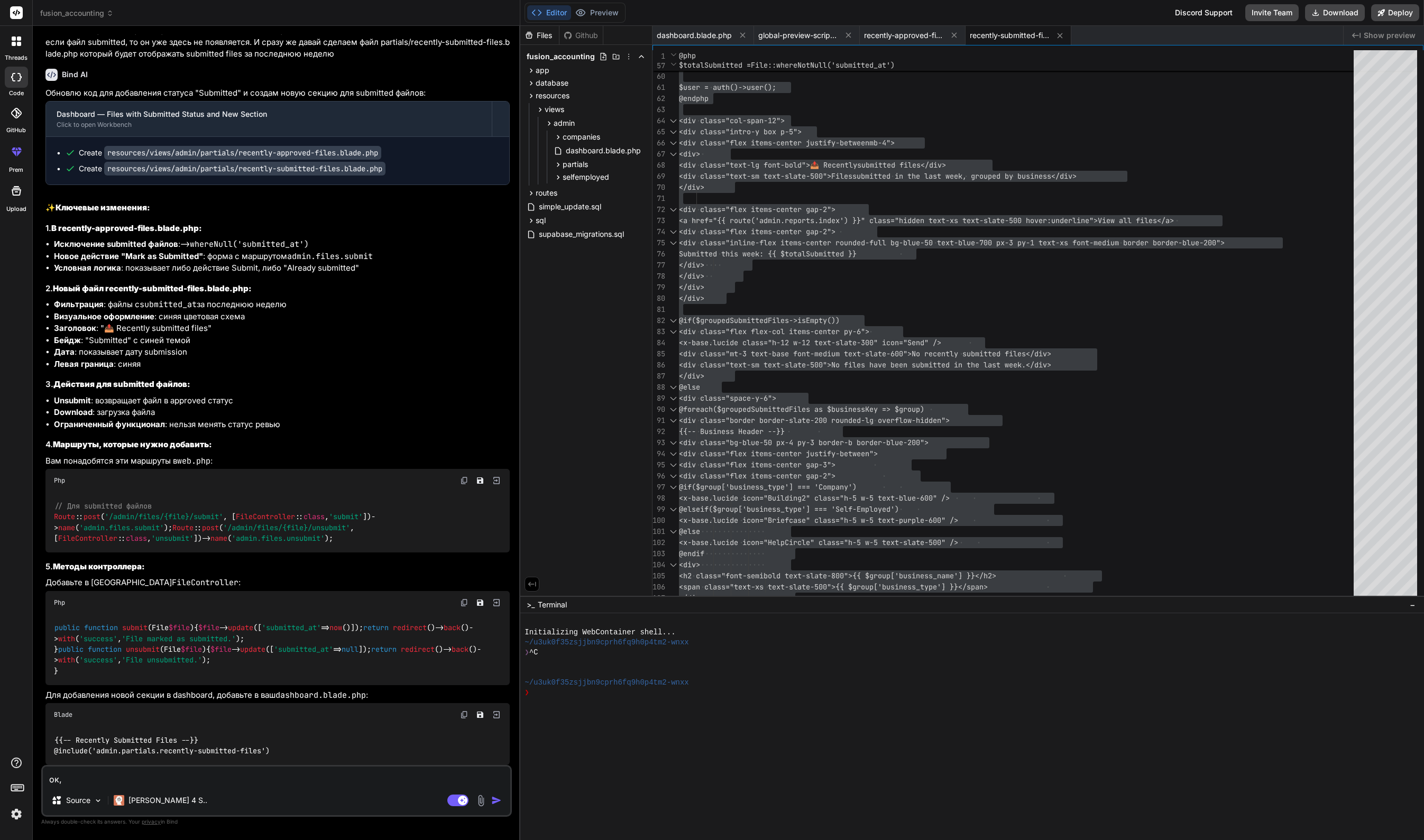
type textarea "x"
type textarea "ок, т"
type textarea "x"
type textarea "ок, ты"
type textarea "x"
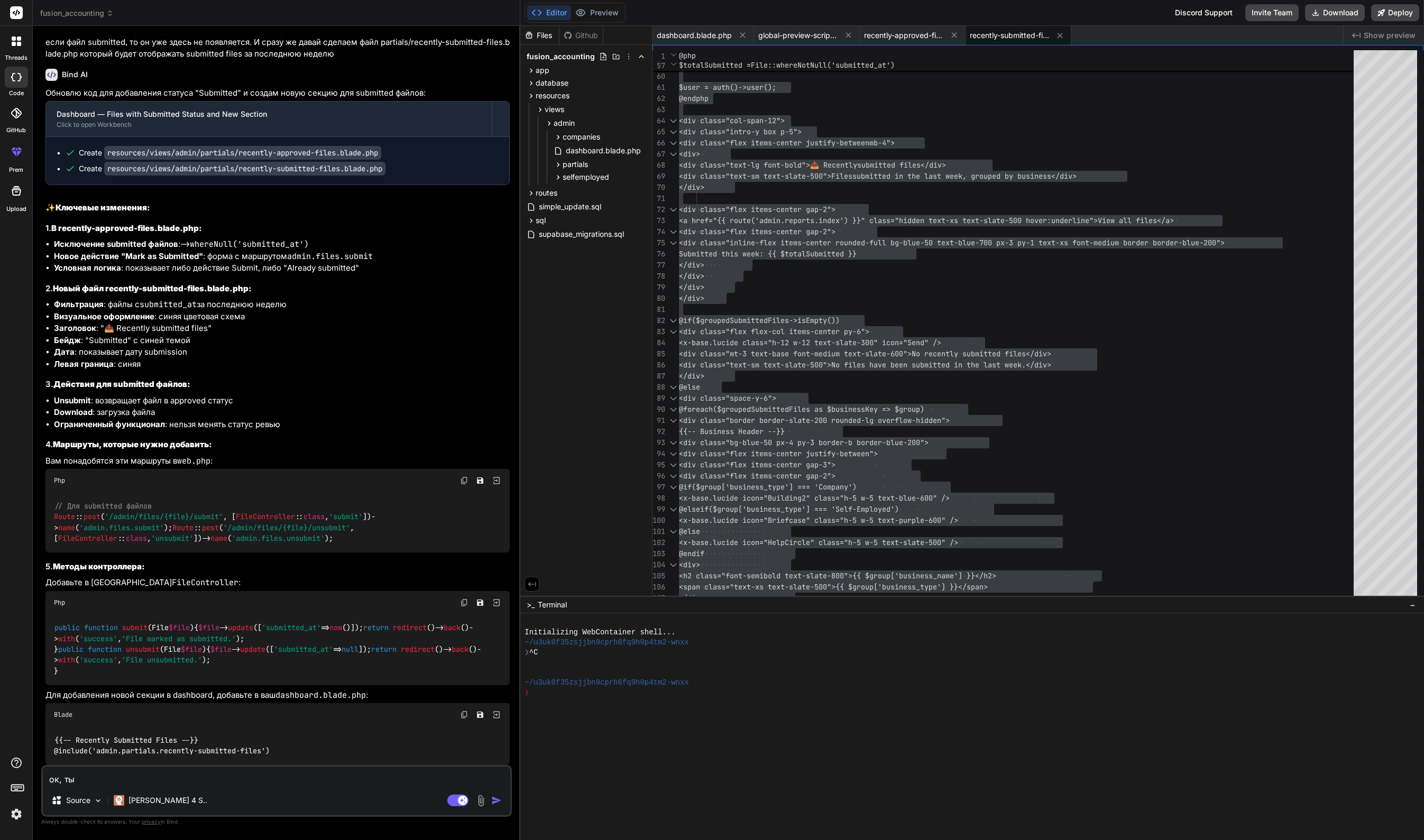
type textarea "ок, ты"
type textarea "x"
type textarea "ок, ты о"
type textarea "x"
type textarea "ок, ты оп"
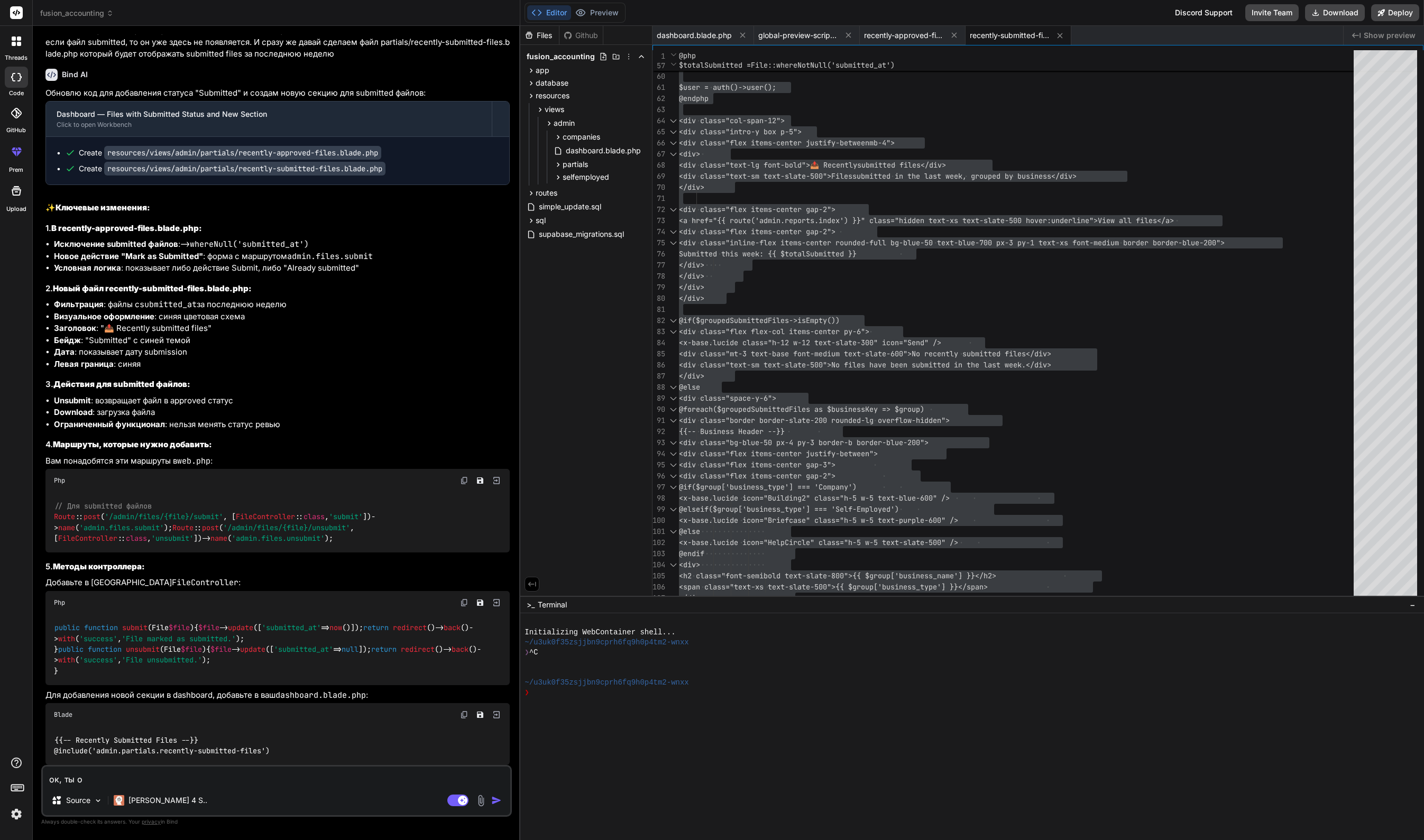
type textarea "x"
type textarea "ок, ты опт"
type textarea "x"
type textarea "ок, ты оп"
type textarea "x"
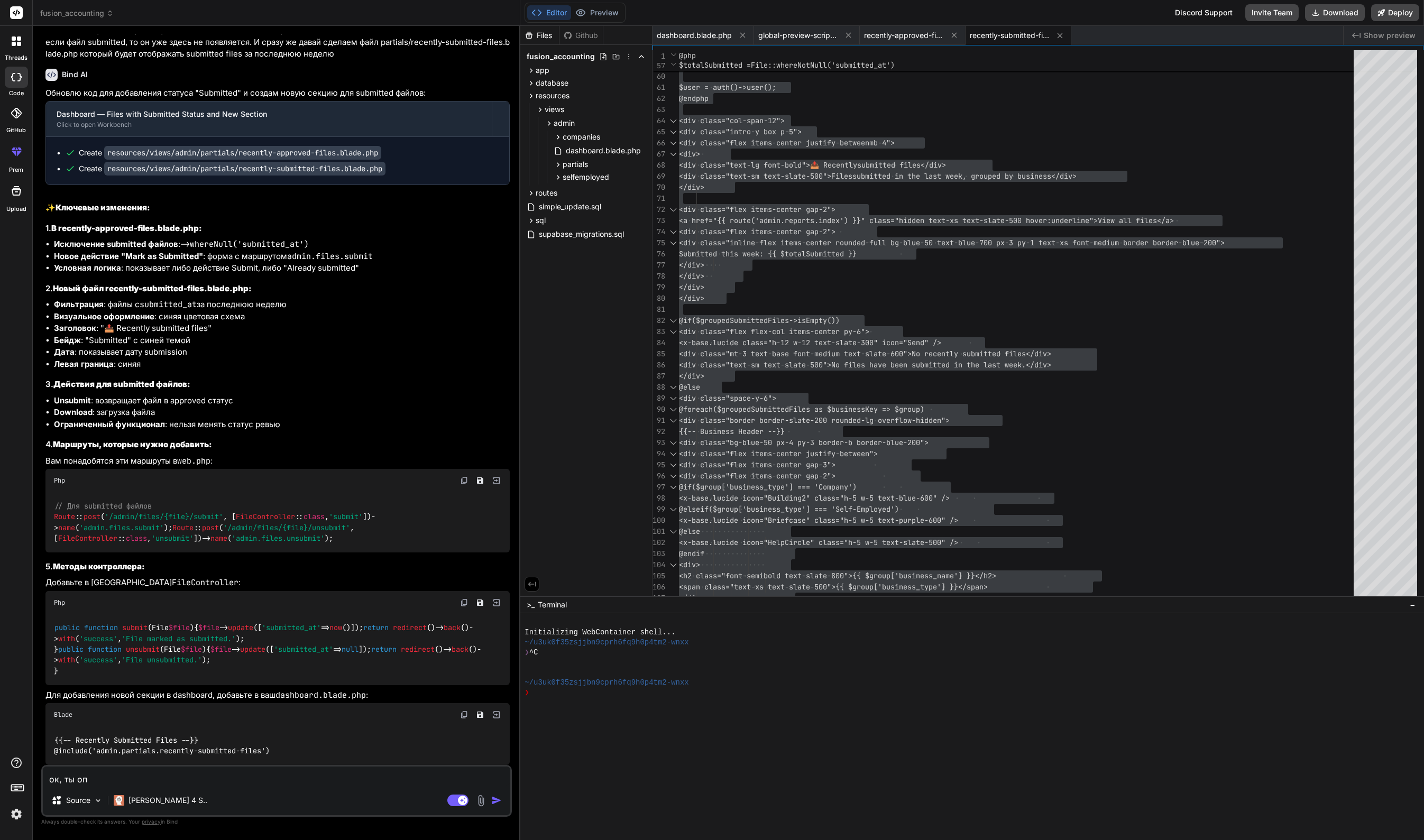
type textarea "ок, ты опя"
type textarea "x"
type textarea "ок, ты опят"
type textarea "x"
type textarea "ок, ты опять"
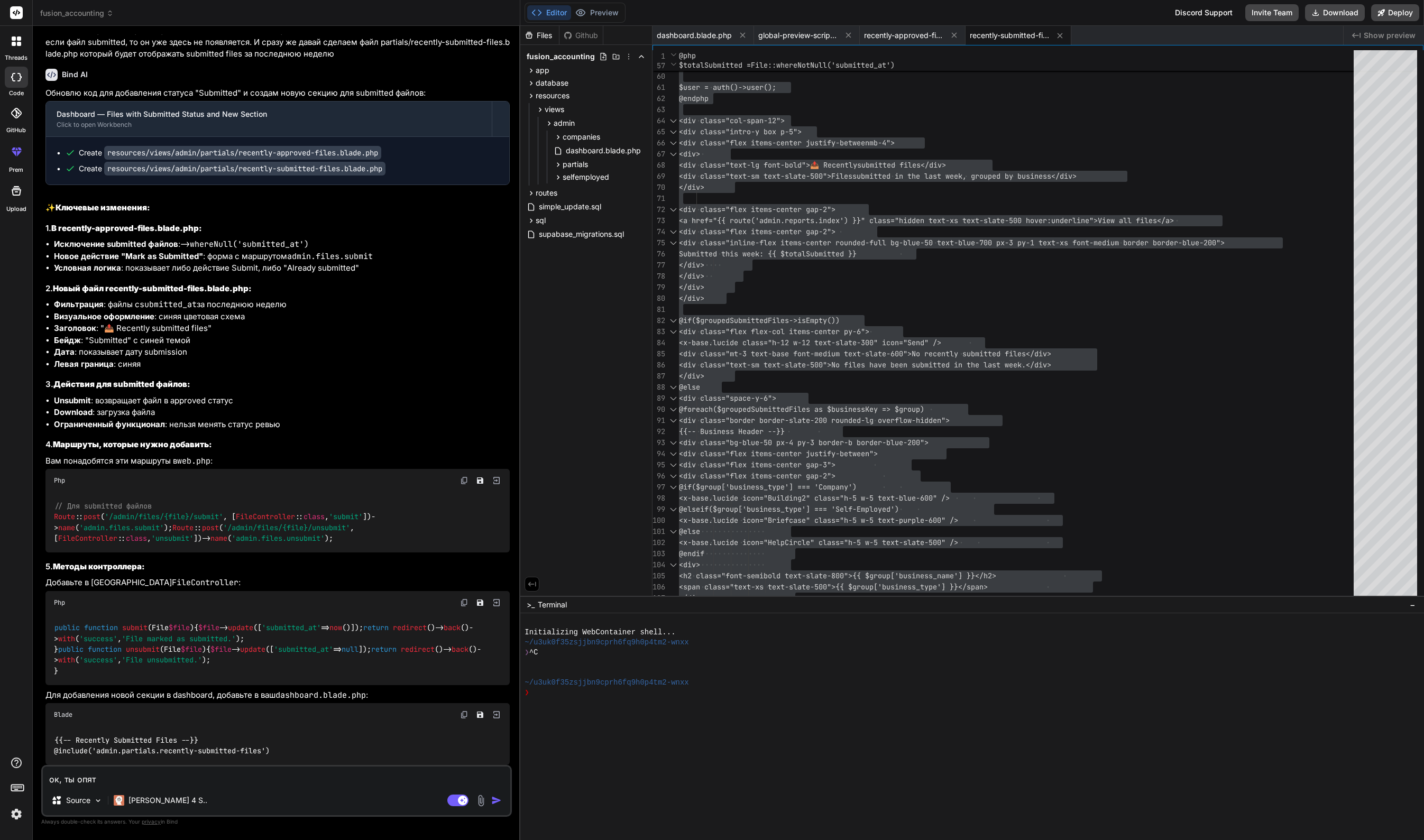
type textarea "x"
type textarea "ок, ты опять"
type textarea "x"
type textarea "ок, ты опять н"
type textarea "x"
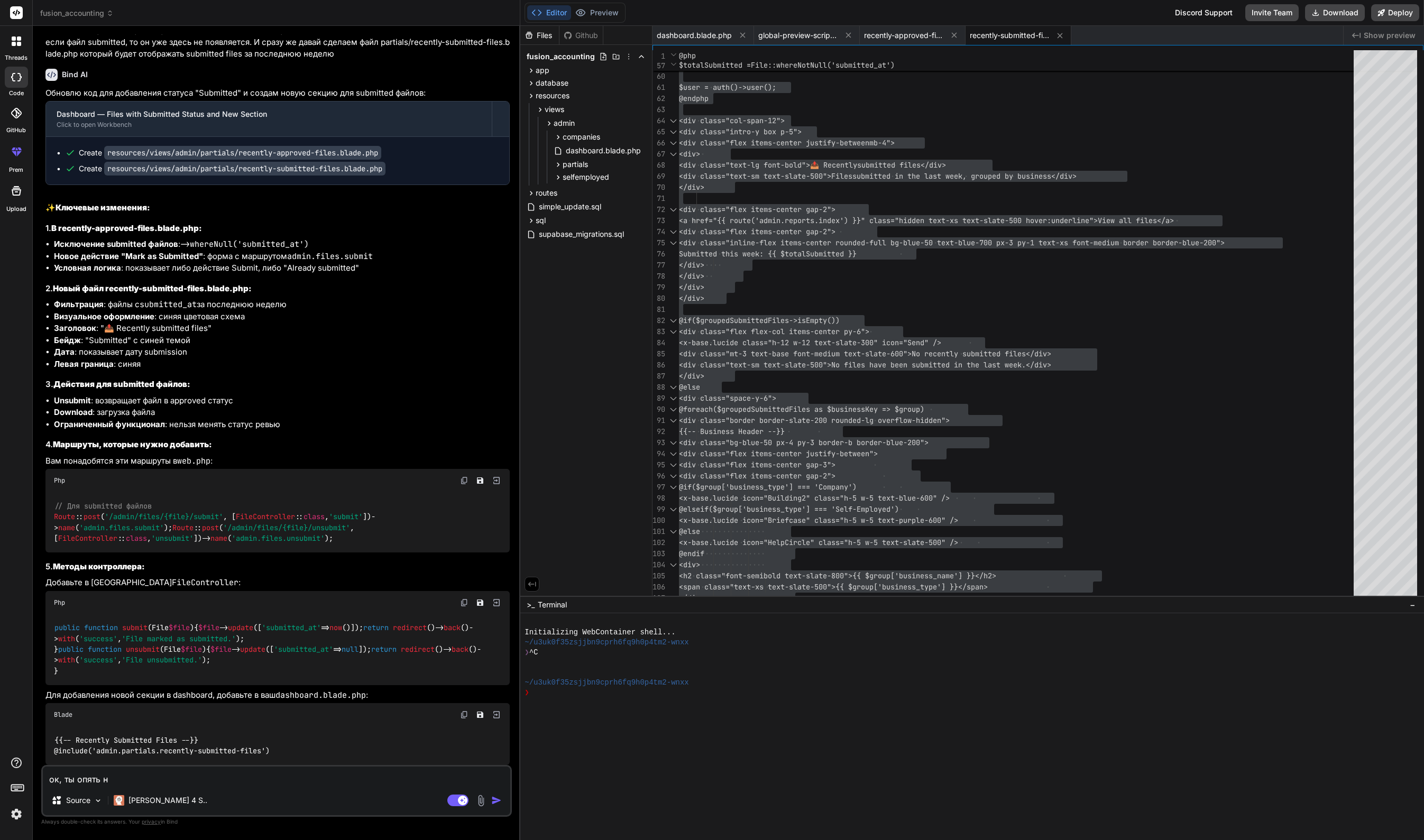
type textarea "ок, ты опять не"
type textarea "x"
type textarea "ок, ты опять не"
type textarea "x"
type textarea "ок, ты опять не с"
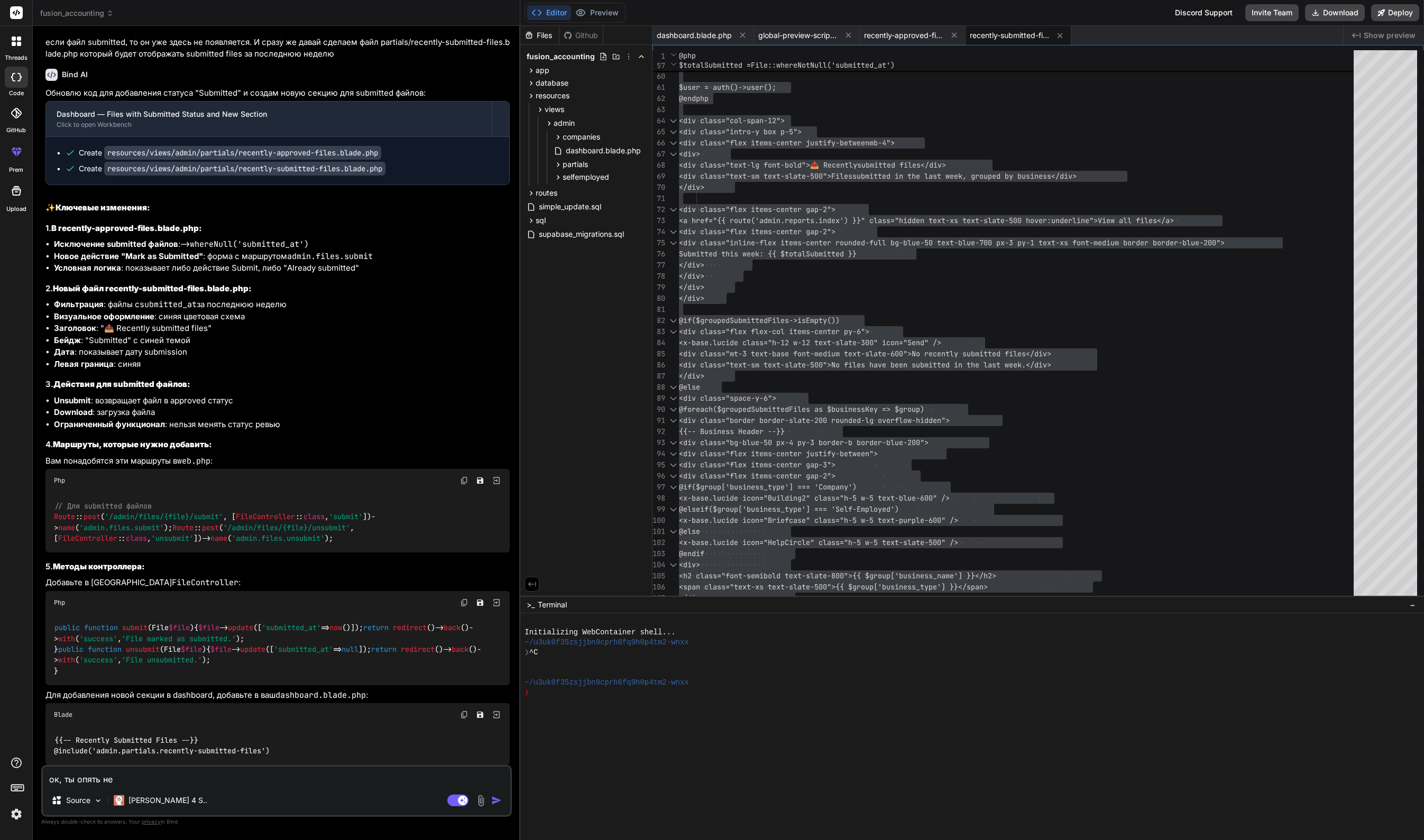
type textarea "x"
type textarea "ок, ты опять не сл"
type textarea "x"
type textarea "ок, ты опять не сле"
type textarea "x"
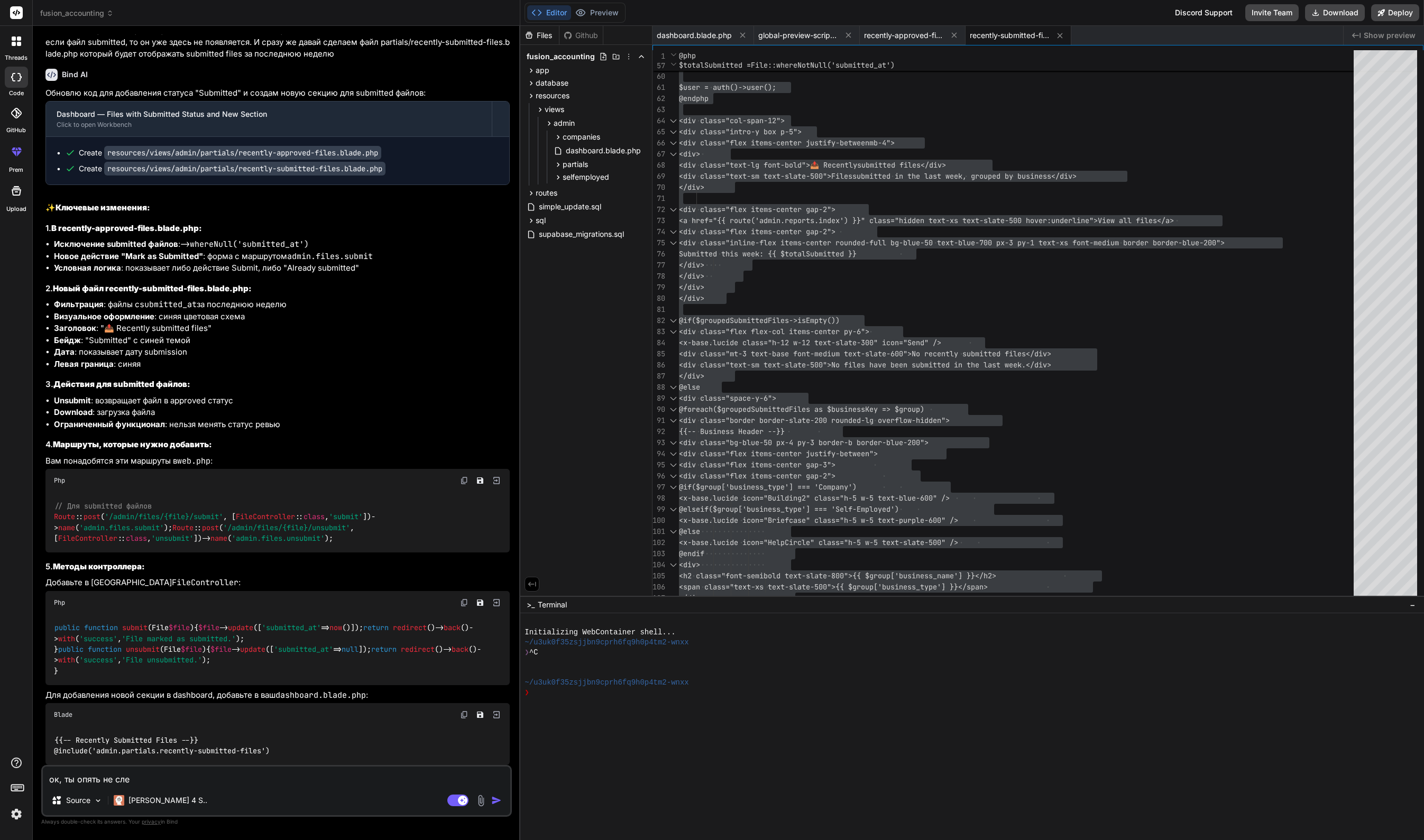
type textarea "ок, ты опять не след"
type textarea "x"
type textarea "ок, ты опять не следи"
type textarea "x"
type textarea "ок, ты опять не следиш"
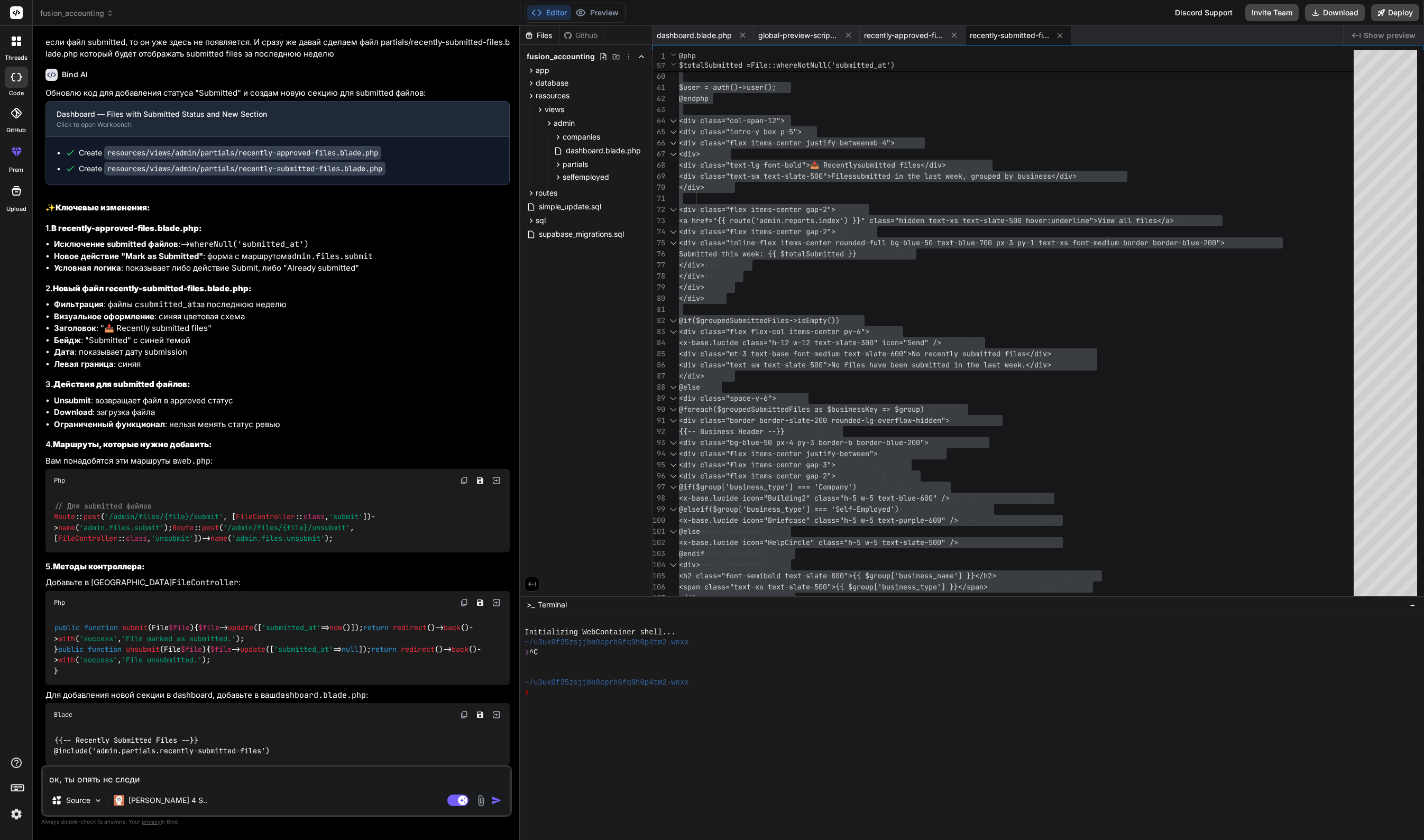
type textarea "x"
type textarea "ок, ты опять не следишь"
type textarea "x"
type textarea "ок, ты опять не следишь"
type textarea "x"
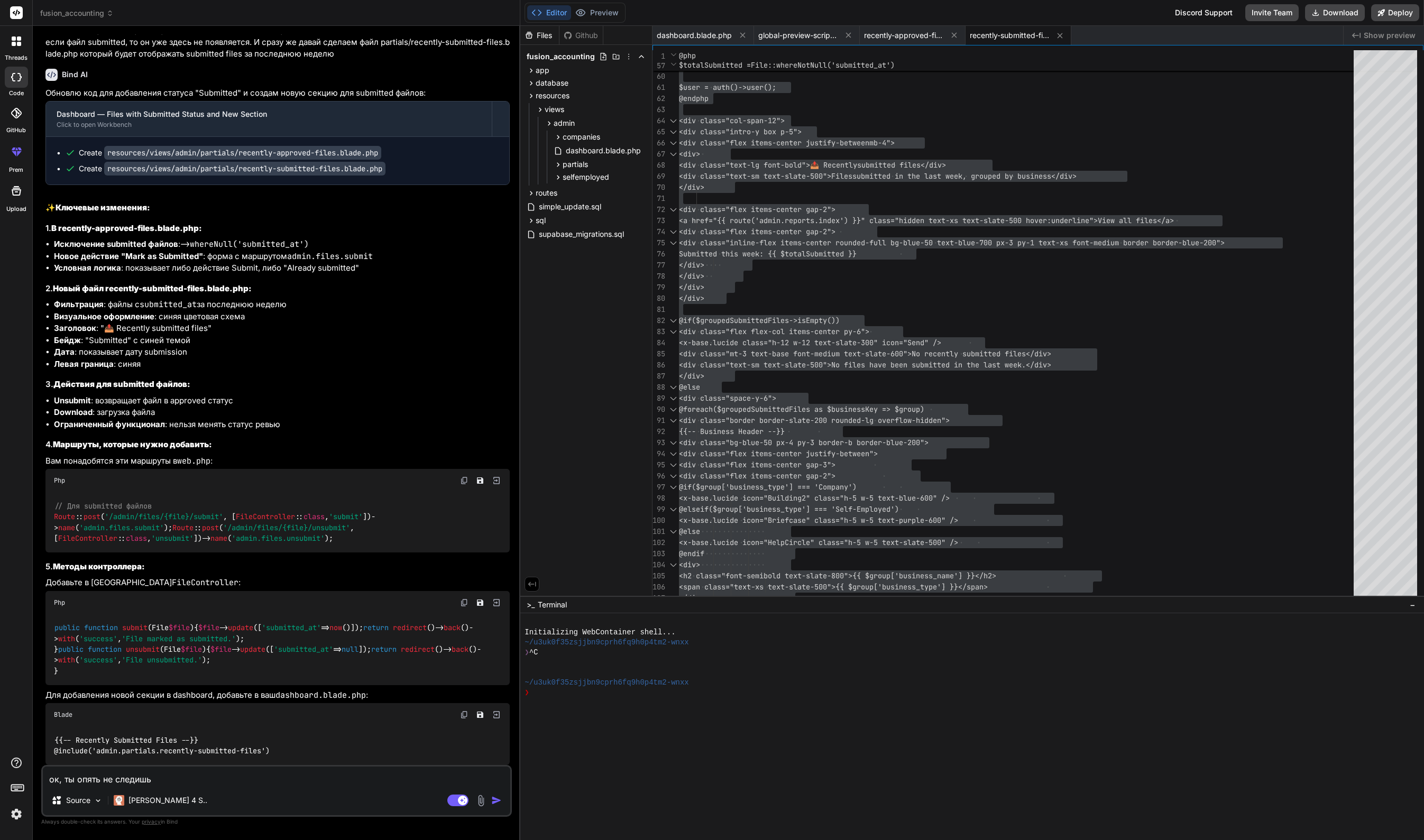
type textarea "ок, ты опять не следишь з"
type textarea "x"
type textarea "ок, ты опять не следишь за"
type textarea "x"
type textarea "ок, ты опять не следишь за"
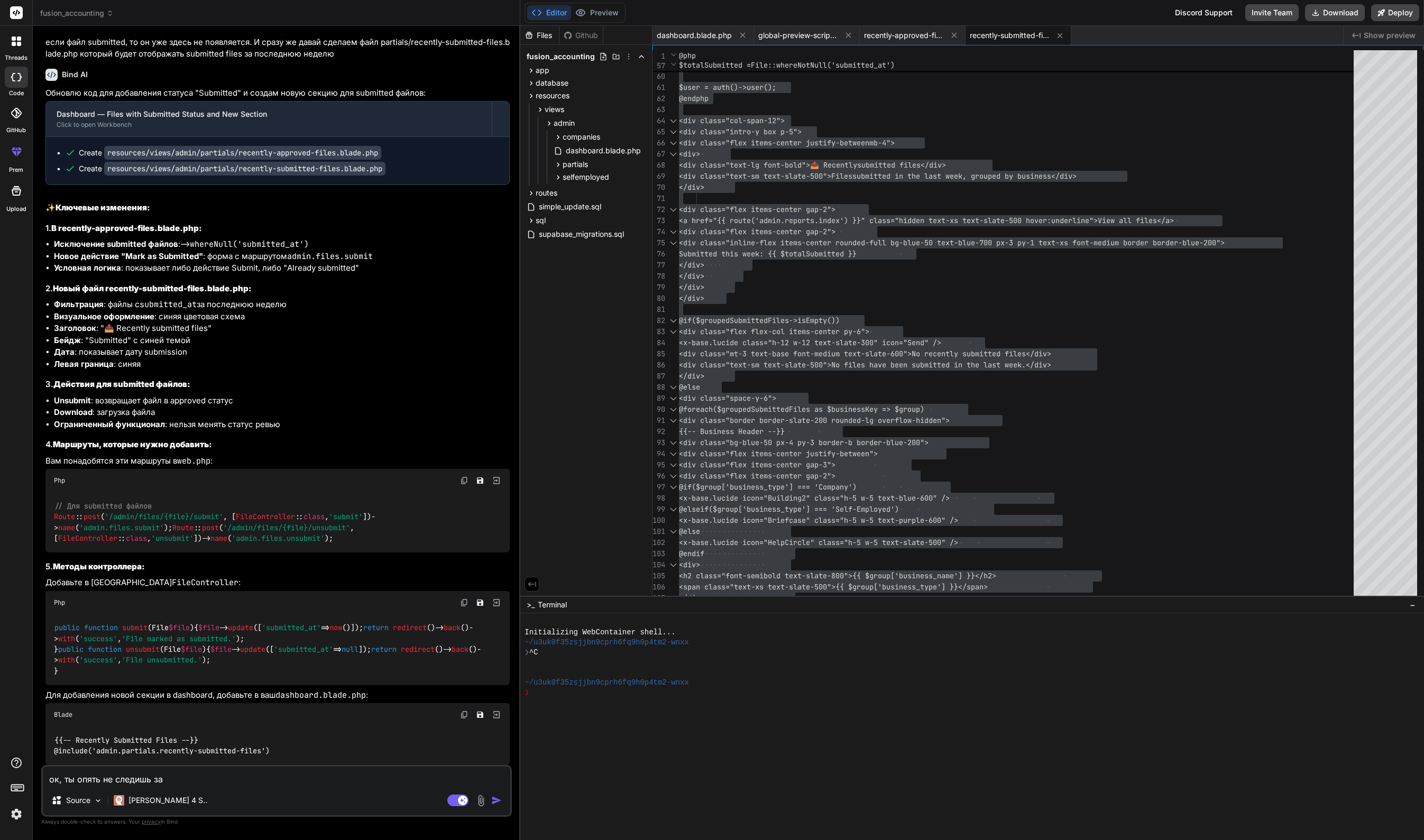
type textarea "x"
type textarea "ок, ты опять не следишь за н"
type textarea "x"
type textarea "ок, ты опять не следишь за на"
type textarea "x"
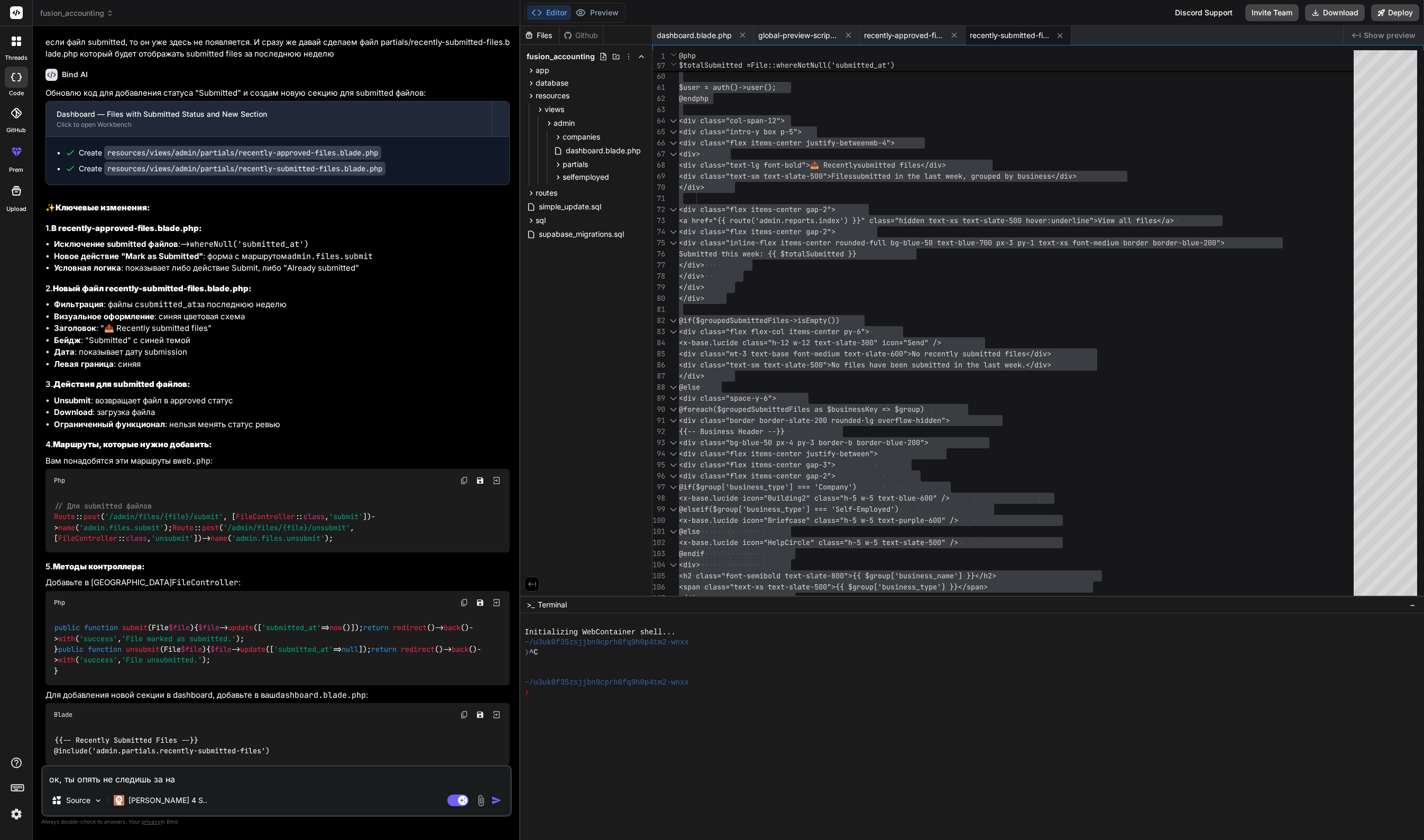
type textarea "ок, ты опять не следишь за наш"
type textarea "x"
type textarea "ок, ты опять не следишь за наши"
type textarea "x"
type textarea "ок, ты опять не следишь за нашим"
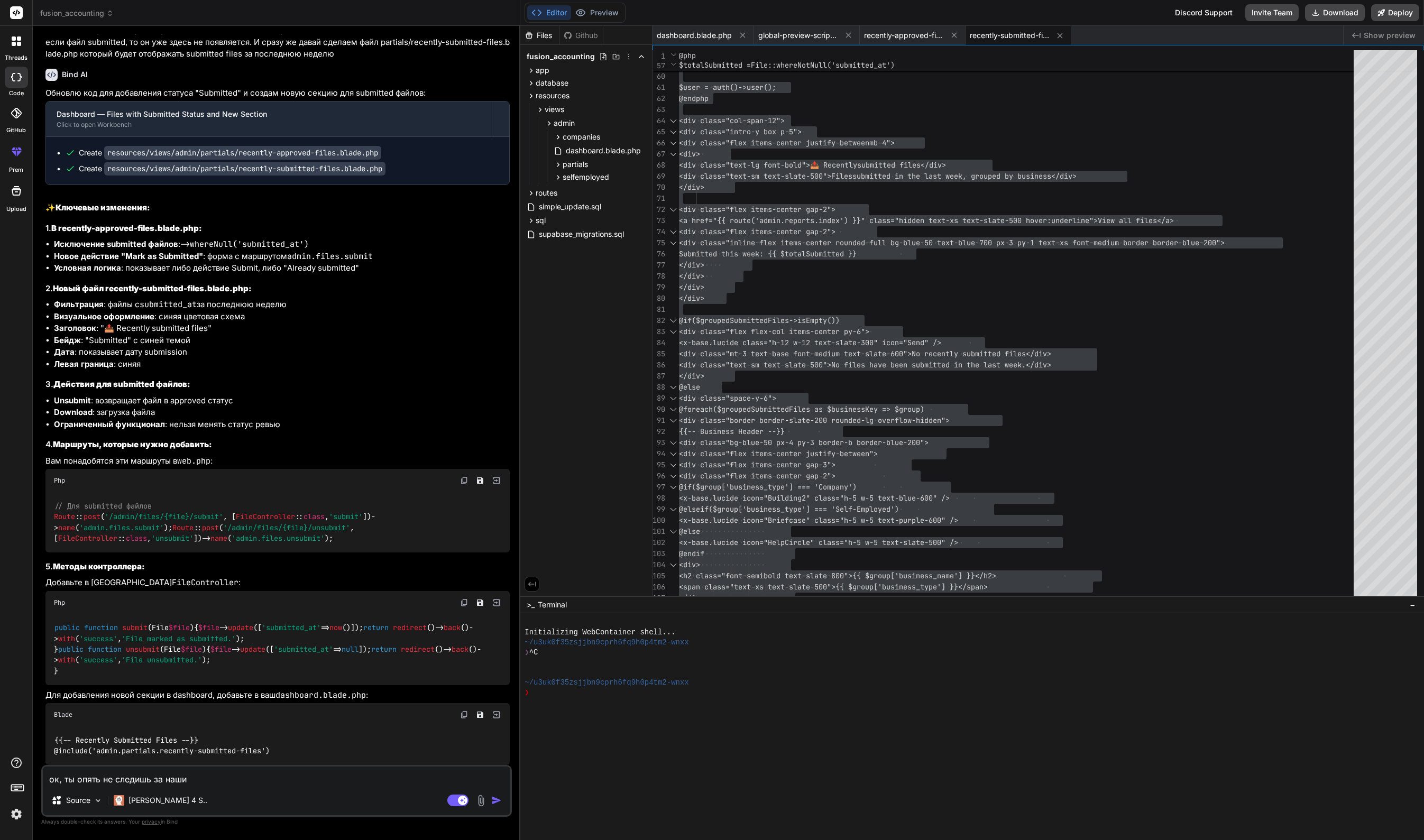
type textarea "x"
type textarea "ок, ты опять не следишь за нашими"
type textarea "x"
type textarea "ок, ты опять не следишь за нашими"
type textarea "x"
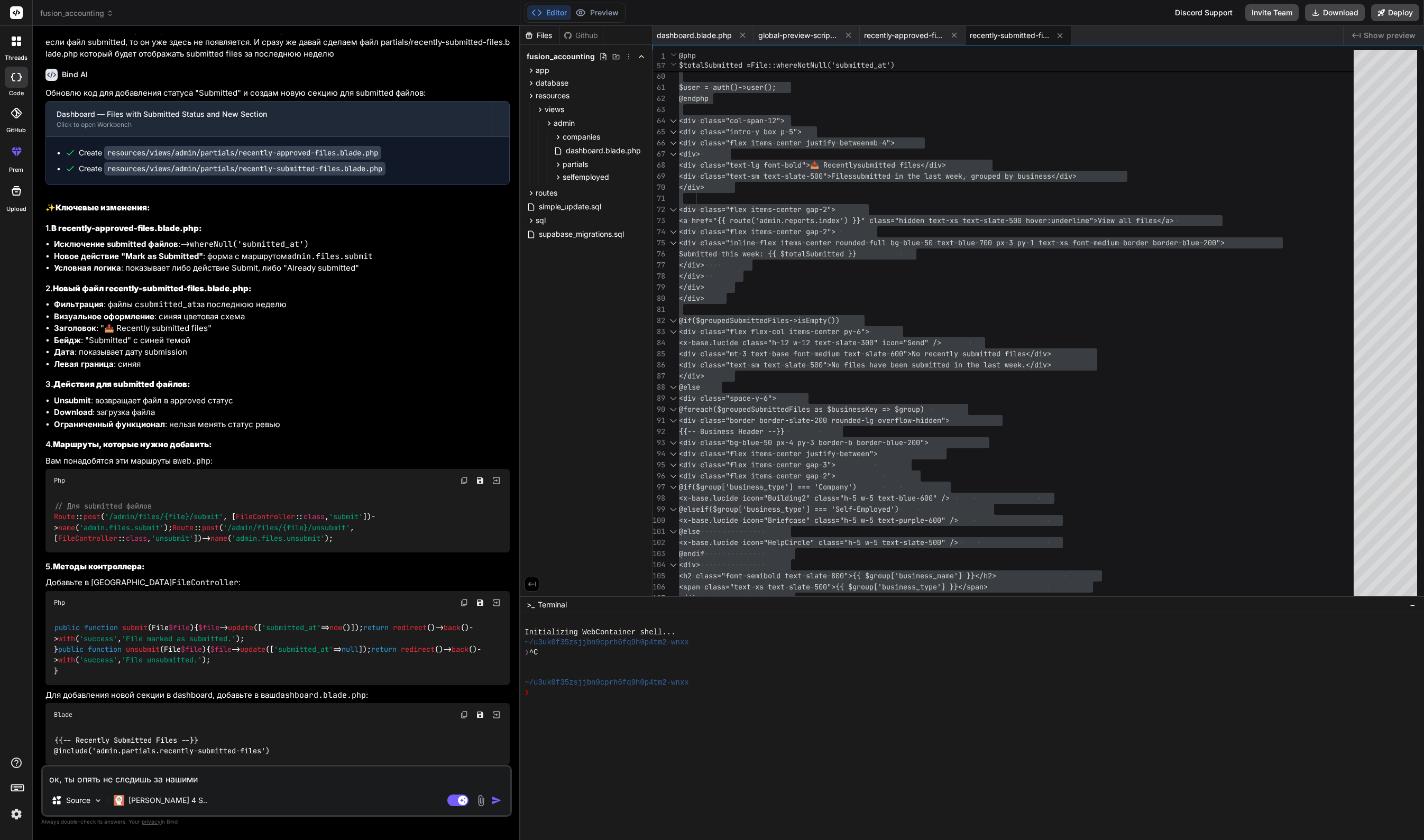
type textarea "ок, ты опять не следишь за нашими п"
type textarea "x"
type textarea "ок, ты опять не следишь за нашими пр"
type textarea "x"
type textarea "ок, ты опять не следишь за нашими про"
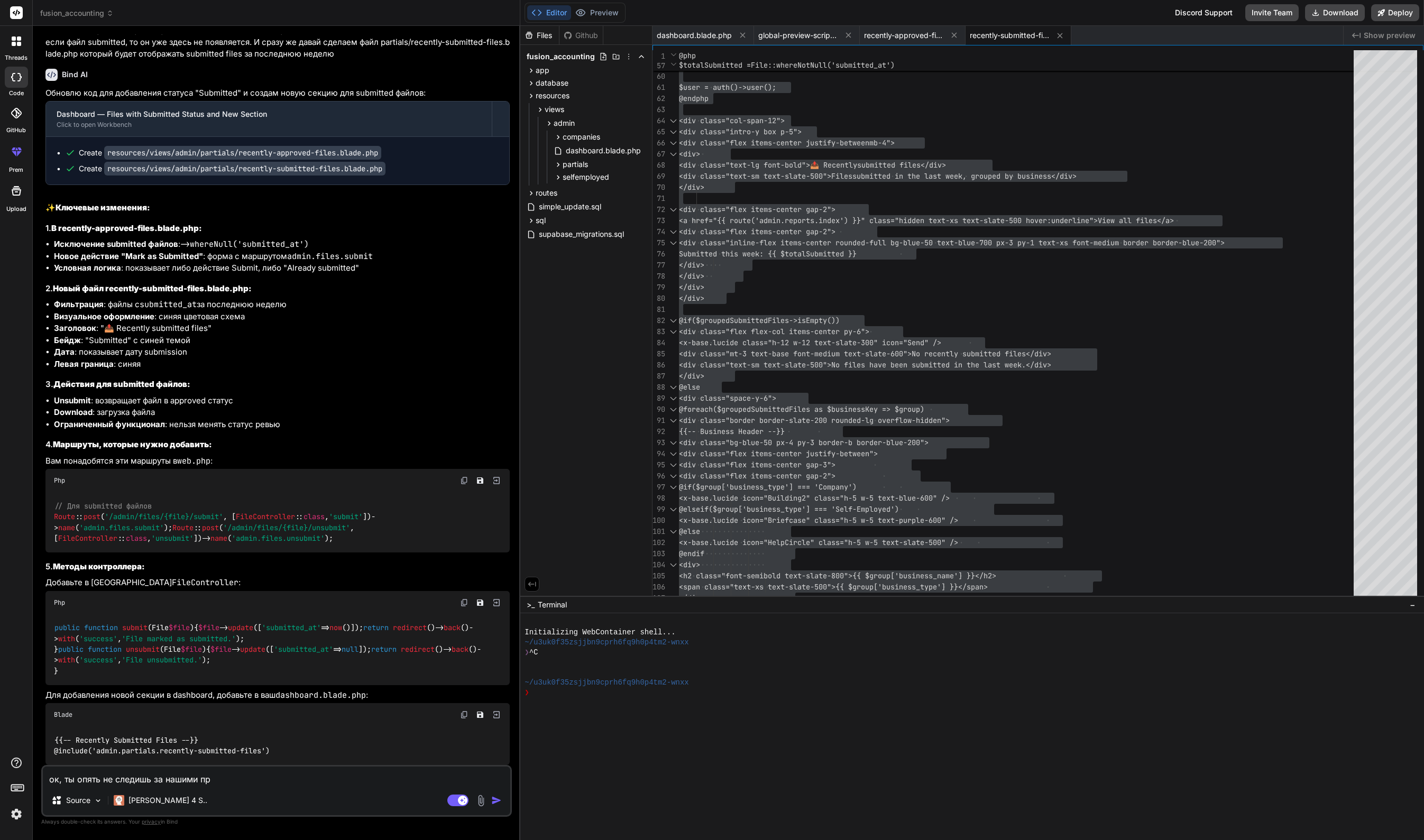
type textarea "x"
type textarea "ок, ты опять не следишь за нашими прош"
type textarea "x"
type textarea "ок, ты опять не следишь за нашими прошл"
type textarea "x"
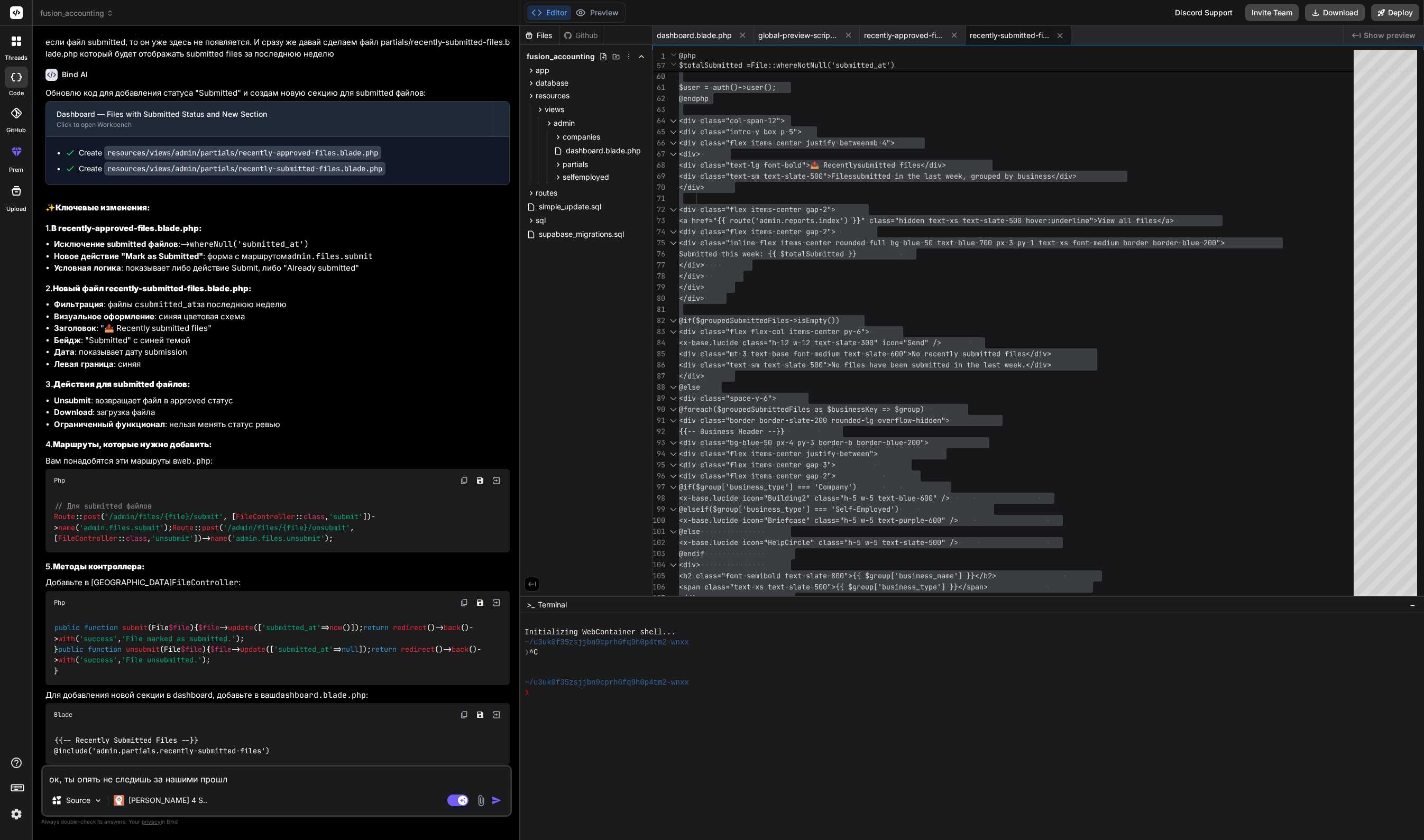
type textarea "ок, ты опять не следишь за нашими прошлы"
type textarea "x"
type textarea "ок, ты опять не следишь за нашими прошлым"
type textarea "x"
type textarea "ок, ты опять не следишь за нашими прошлыми"
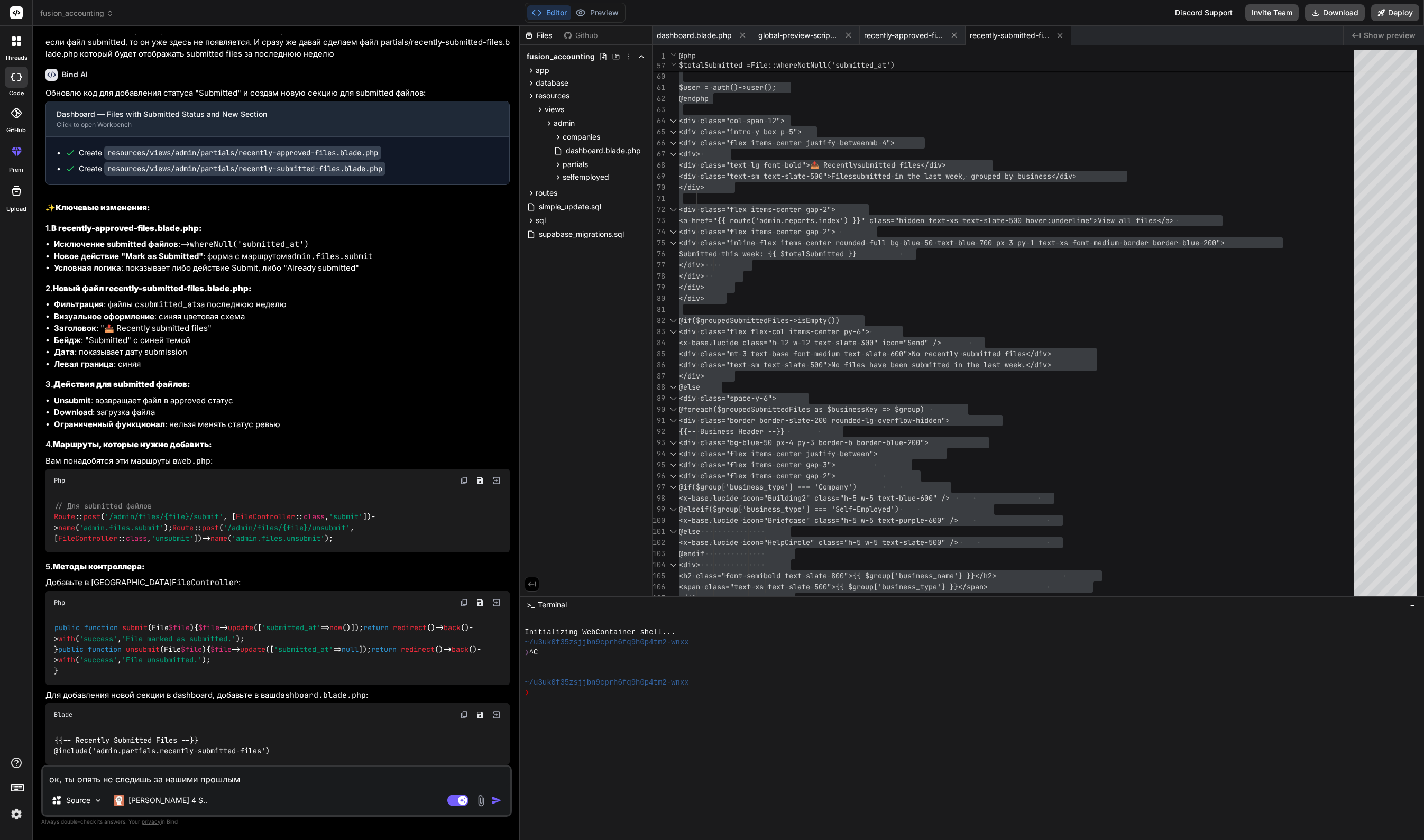
type textarea "x"
type textarea "ок, ты опять не следишь за нашими прошлыми"
type textarea "x"
type textarea "ок, ты опять не следишь за нашими прошлыми р"
type textarea "x"
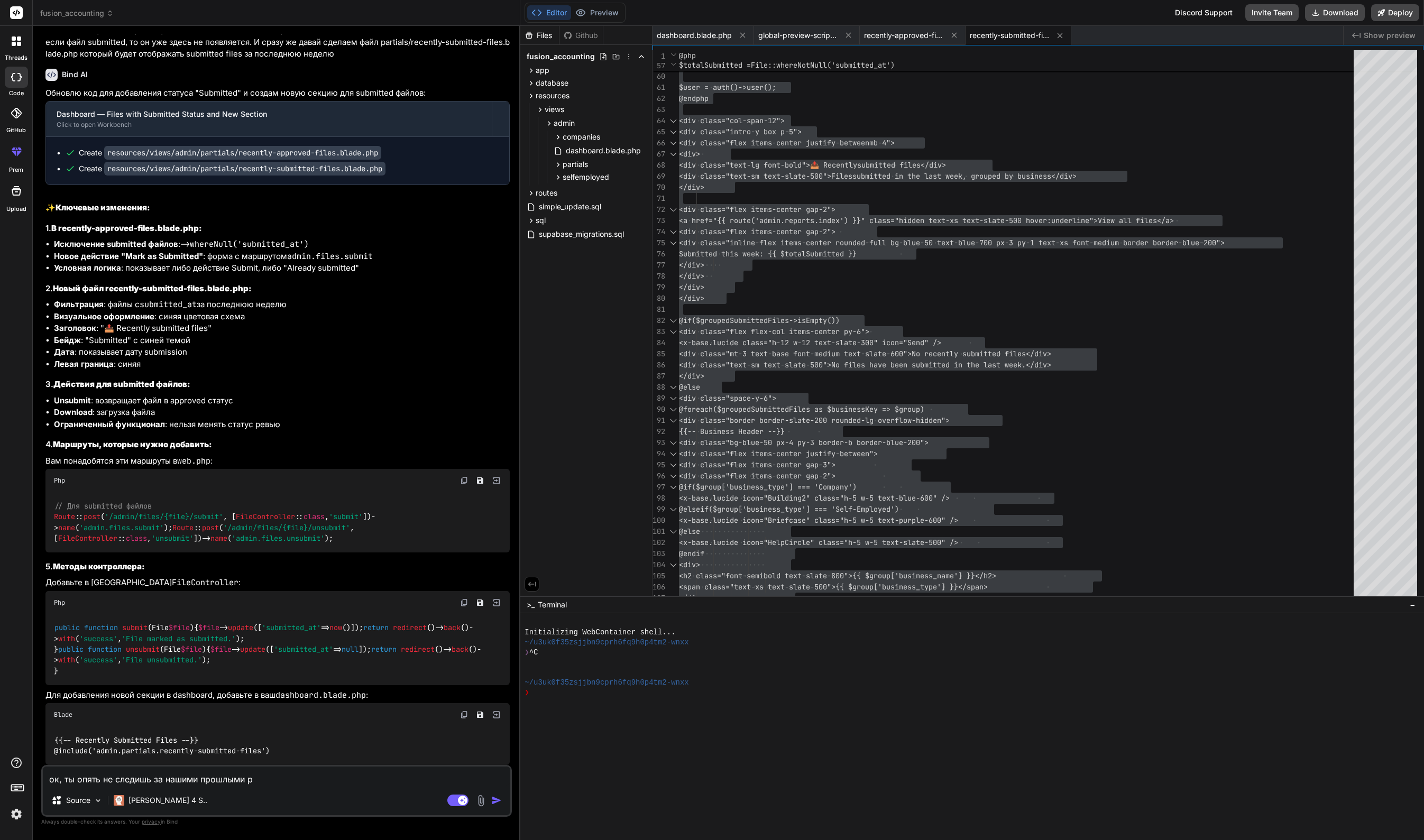
type textarea "ок, ты опять не следишь за нашими прошлыми ра"
type textarea "x"
type textarea "ок, ты опять не следишь за нашими прошлыми раз"
type textarea "x"
type textarea "ок, ты опять не следишь за нашими прошлыми разг"
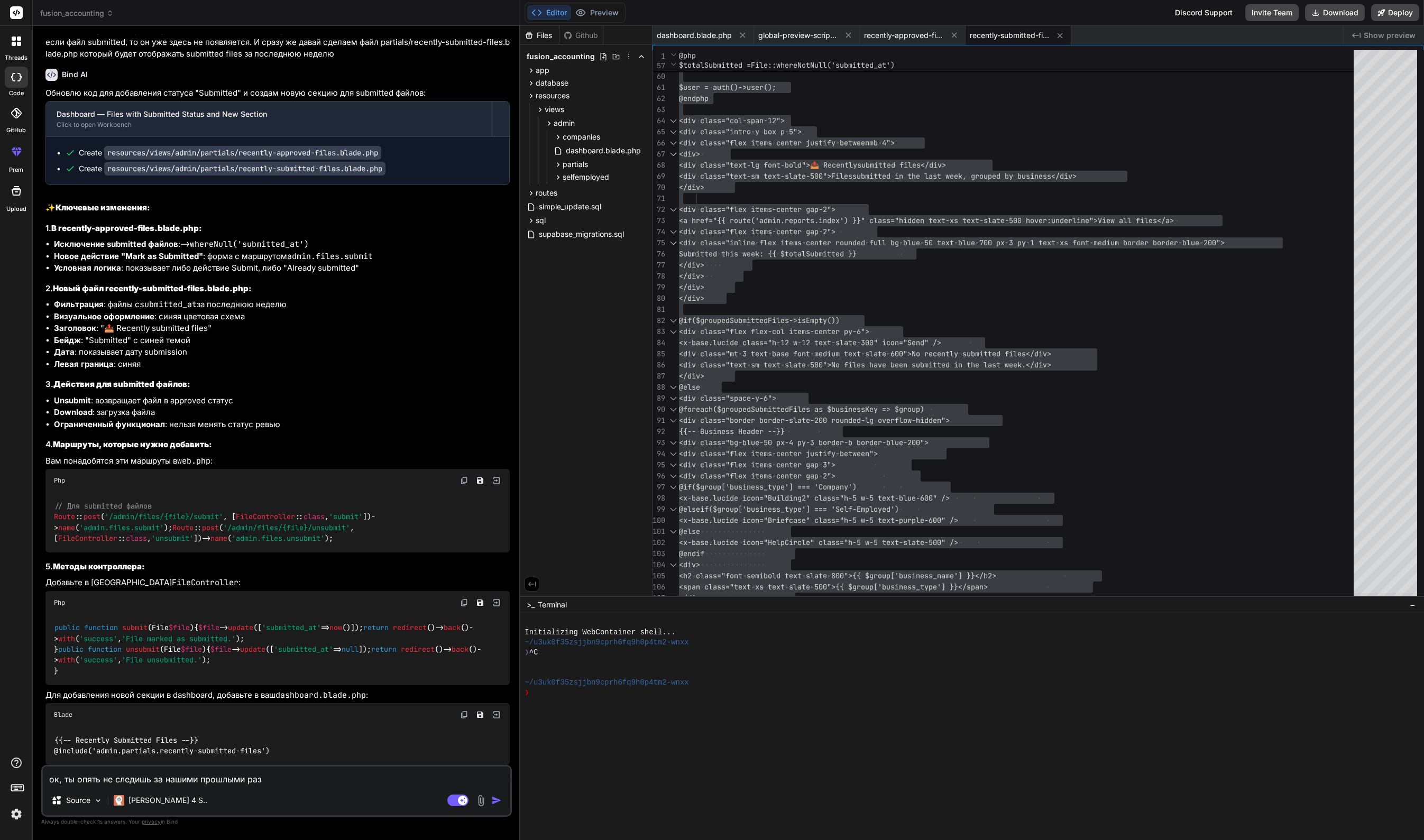
type textarea "x"
type textarea "ок, ты опять не следишь за нашими прошлыми разго"
type textarea "x"
type textarea "ок, ты опять не следишь за нашими прошлыми разгов"
type textarea "x"
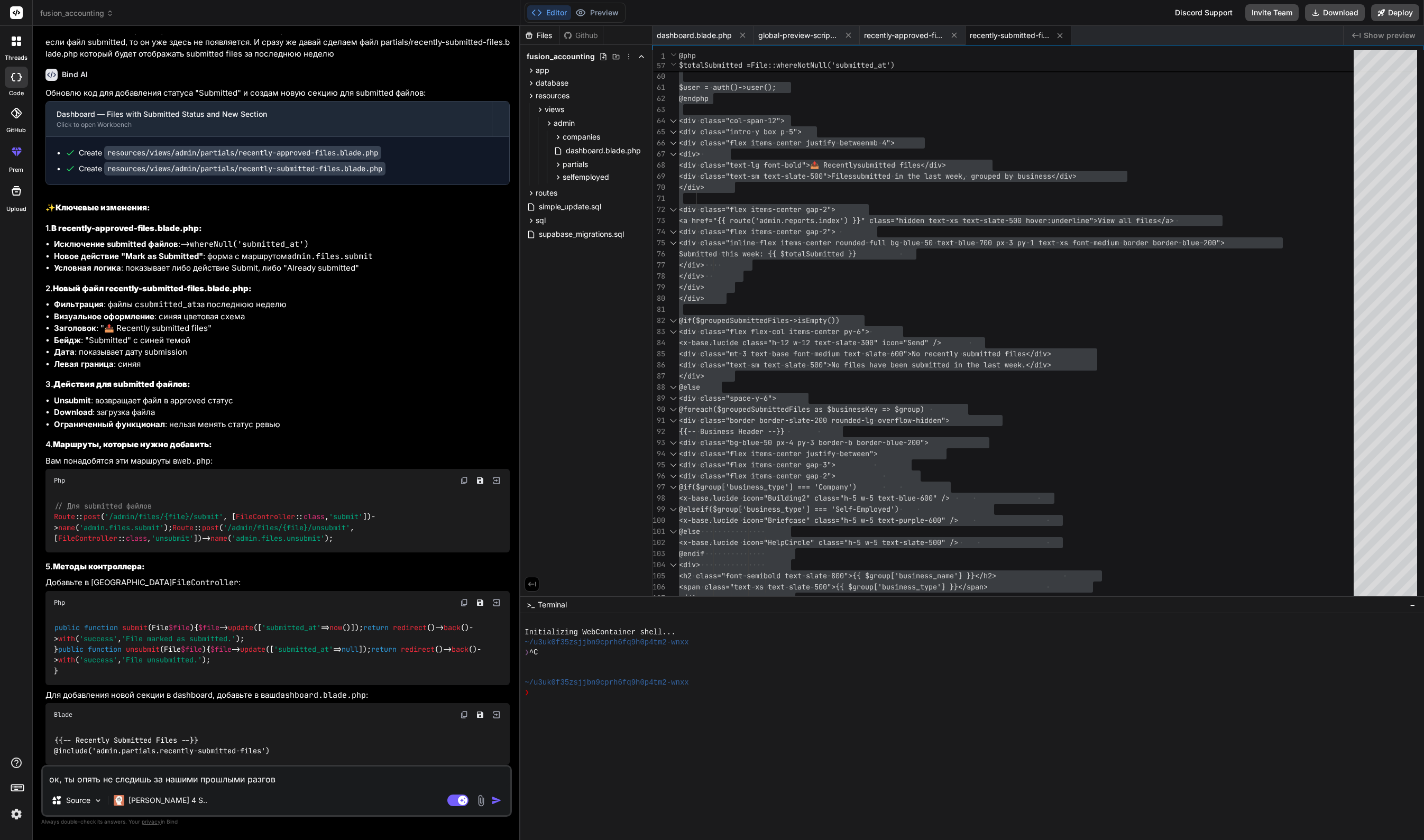
type textarea "ок, ты опять не следишь за нашими прошлыми разгово"
type textarea "x"
type textarea "ок, ты опять не следишь за нашими прошлыми разговор"
type textarea "x"
type textarea "ок, ты опять не следишь за нашими прошлыми разговора"
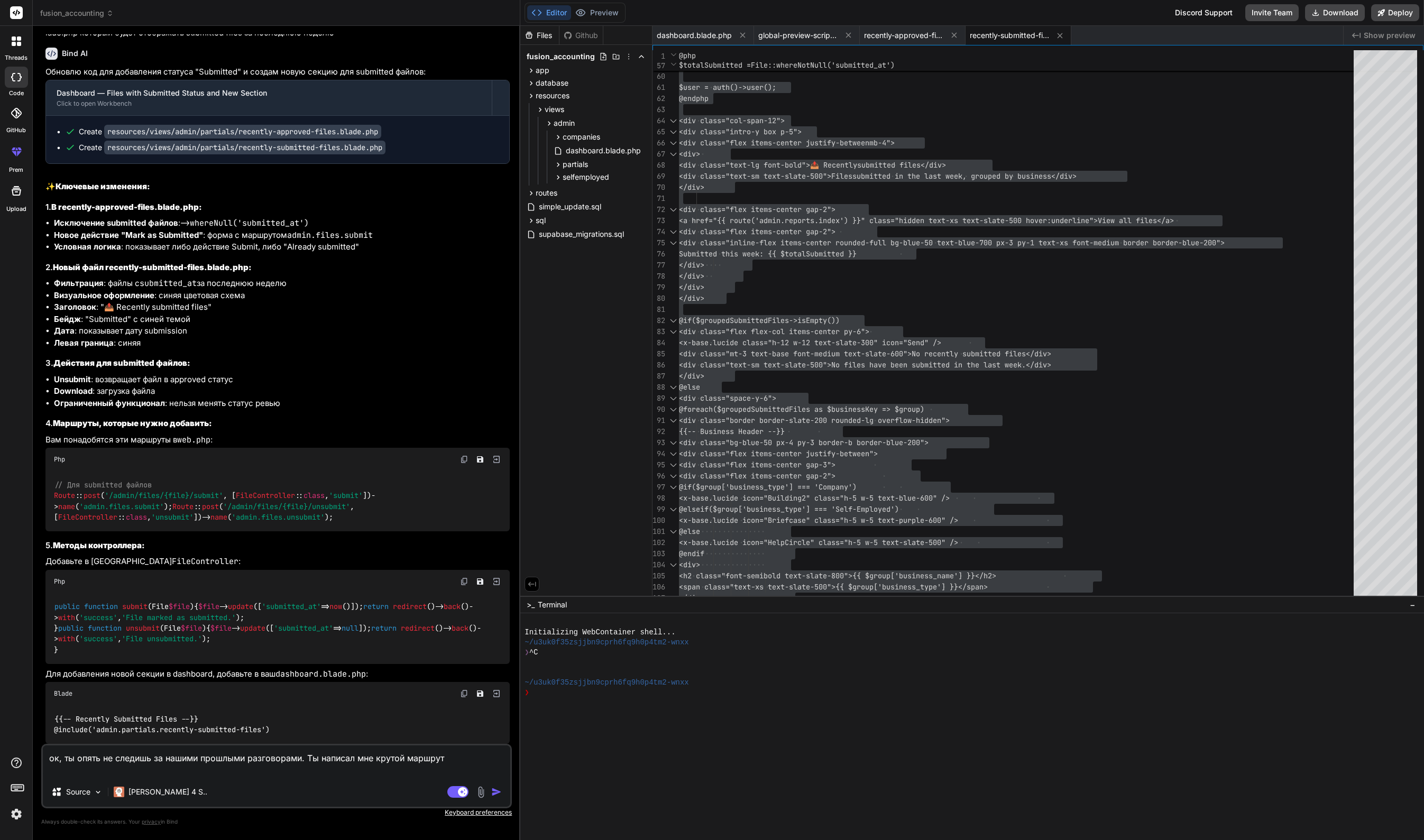
paste textarea "Route::post('files/{file}/status', [FileController::class, 'setStatus'])->name(…"
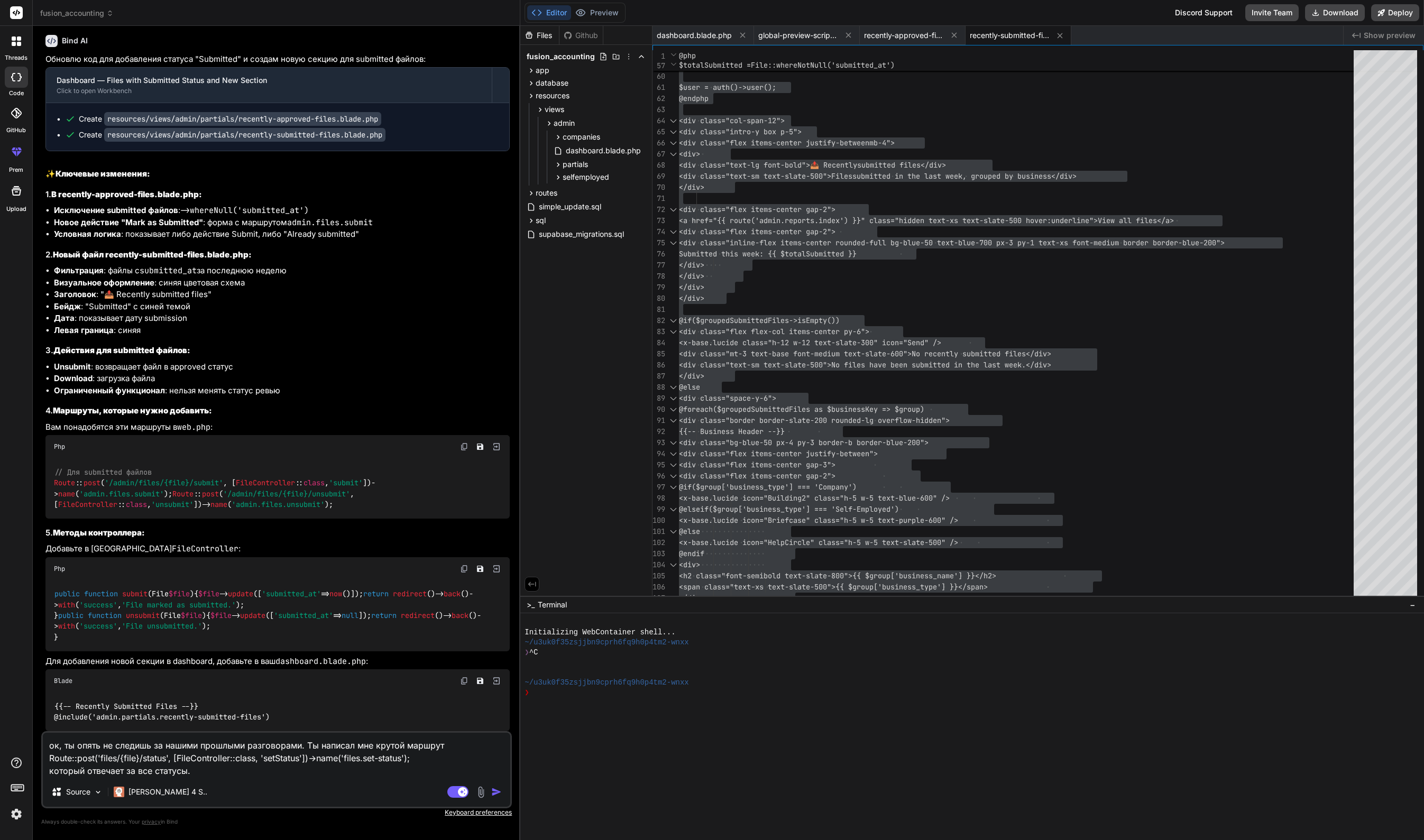
scroll to position [12237, 0]
click at [254, 769] on textarea "ок, ты опять не следишь за нашими прошлыми разговорами. Ты написал мне крутой м…" at bounding box center [276, 754] width 467 height 45
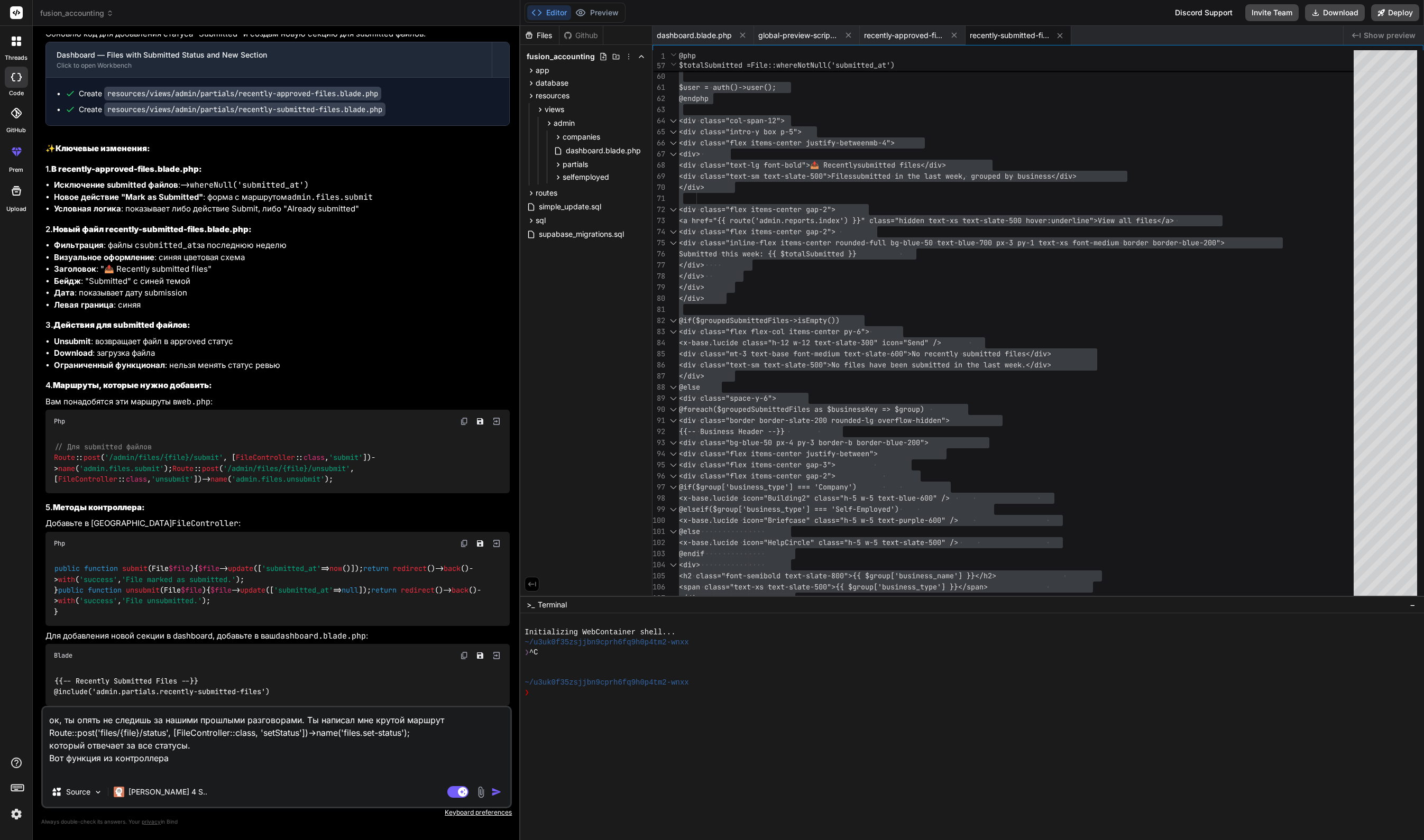
paste textarea "public function setStatus(Request $request, File $file) { $request->validate([ …"
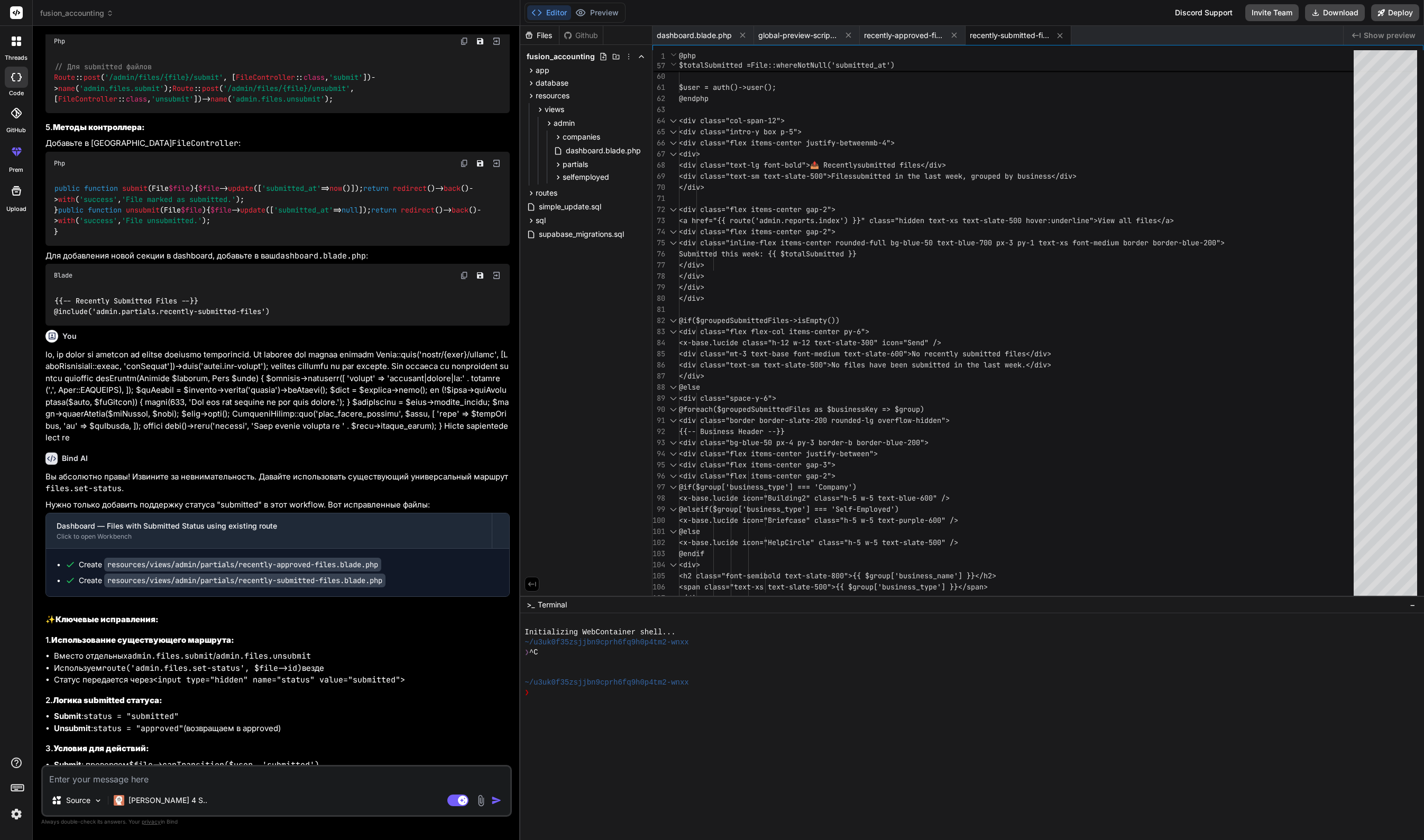
scroll to position [12718, 0]
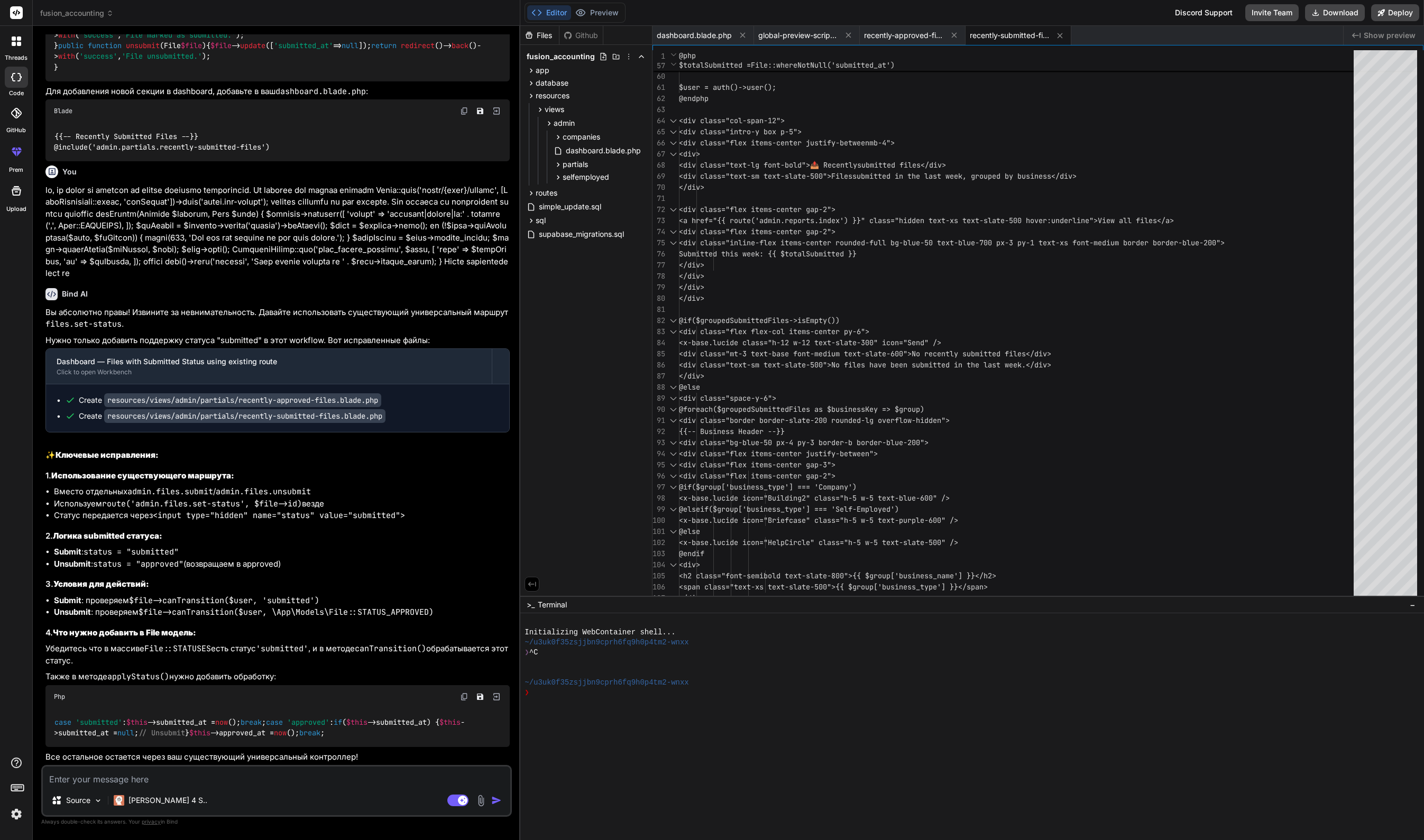
click at [363, 347] on p "Нужно только добавить поддержку статуса "submitted" в этот workflow. Вот исправ…" at bounding box center [278, 340] width 465 height 12
click at [903, 34] on span "recently-approved-files.blade.php" at bounding box center [903, 35] width 79 height 11
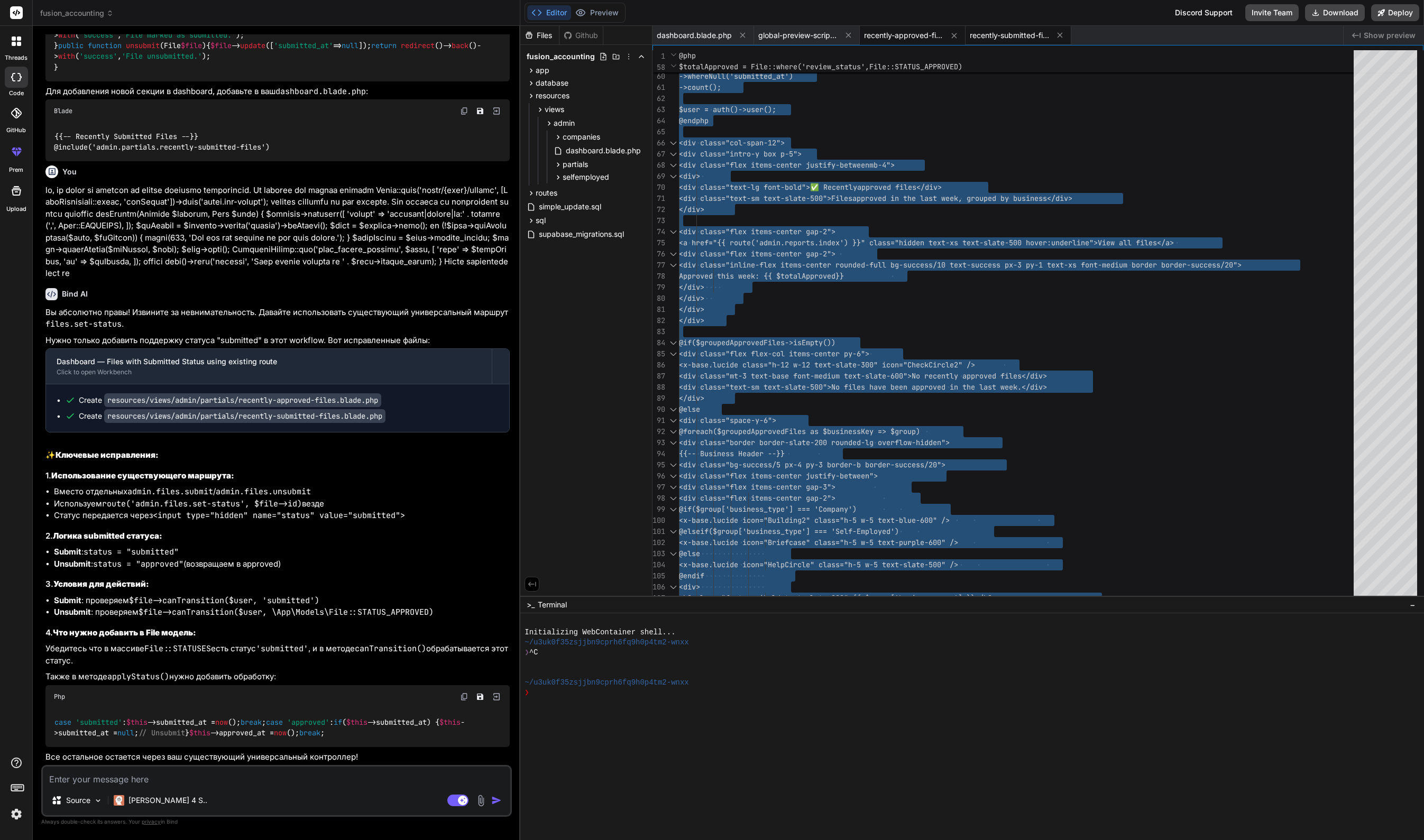
click at [1012, 32] on span "recently-submitted-files.blade.php" at bounding box center [1010, 35] width 79 height 11
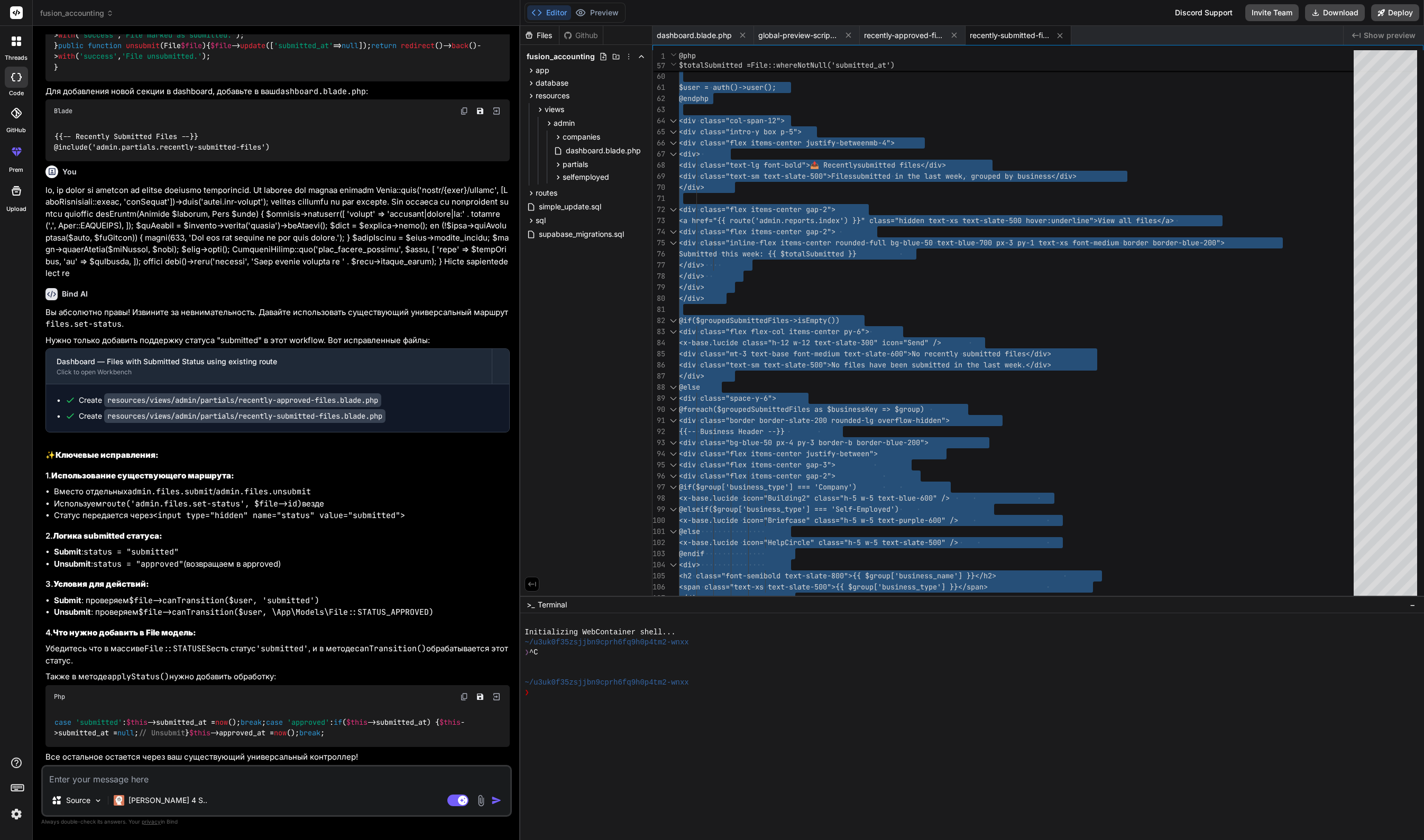
scroll to position [12870, 0]
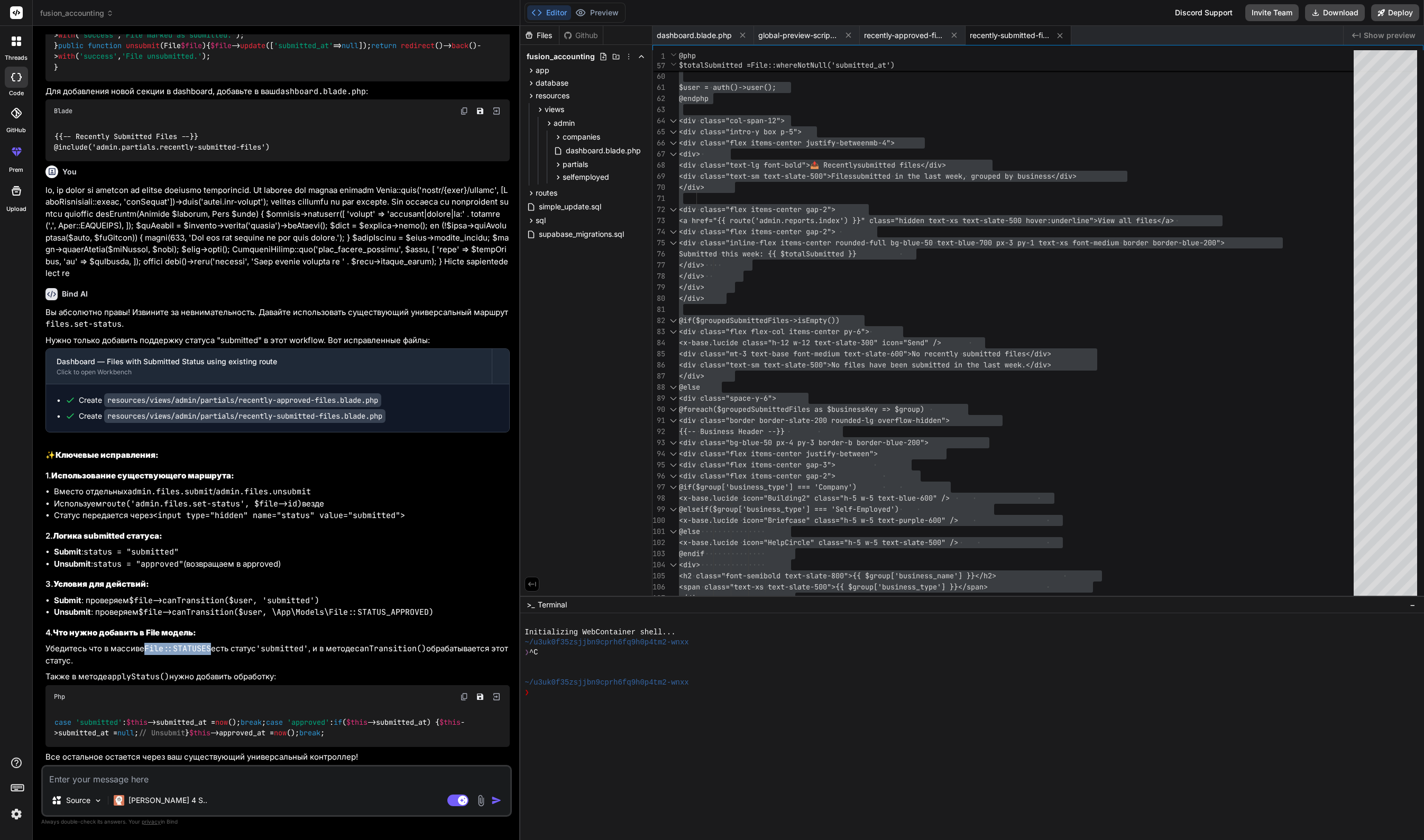
drag, startPoint x: 156, startPoint y: 572, endPoint x: 210, endPoint y: 577, distance: 54.2
click at [211, 643] on code "File::STATUSES" at bounding box center [177, 648] width 66 height 11
copy code "File::STATUSES"
click at [287, 643] on code "'submitted'" at bounding box center [282, 648] width 53 height 11
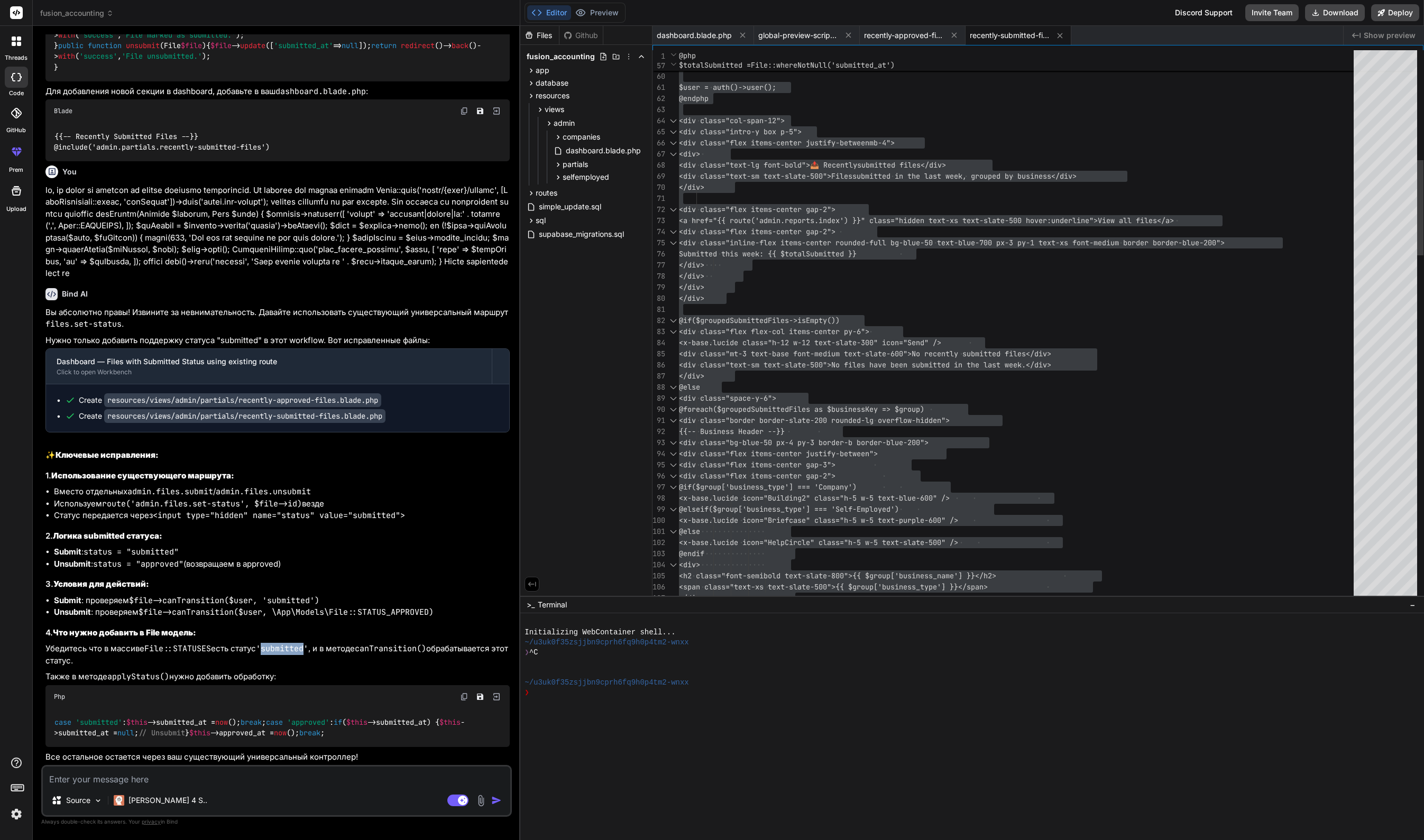
copy code "submitted"
click at [291, 643] on code "'submitted'" at bounding box center [282, 648] width 53 height 11
click at [142, 672] on code "applyStatus()" at bounding box center [138, 677] width 62 height 11
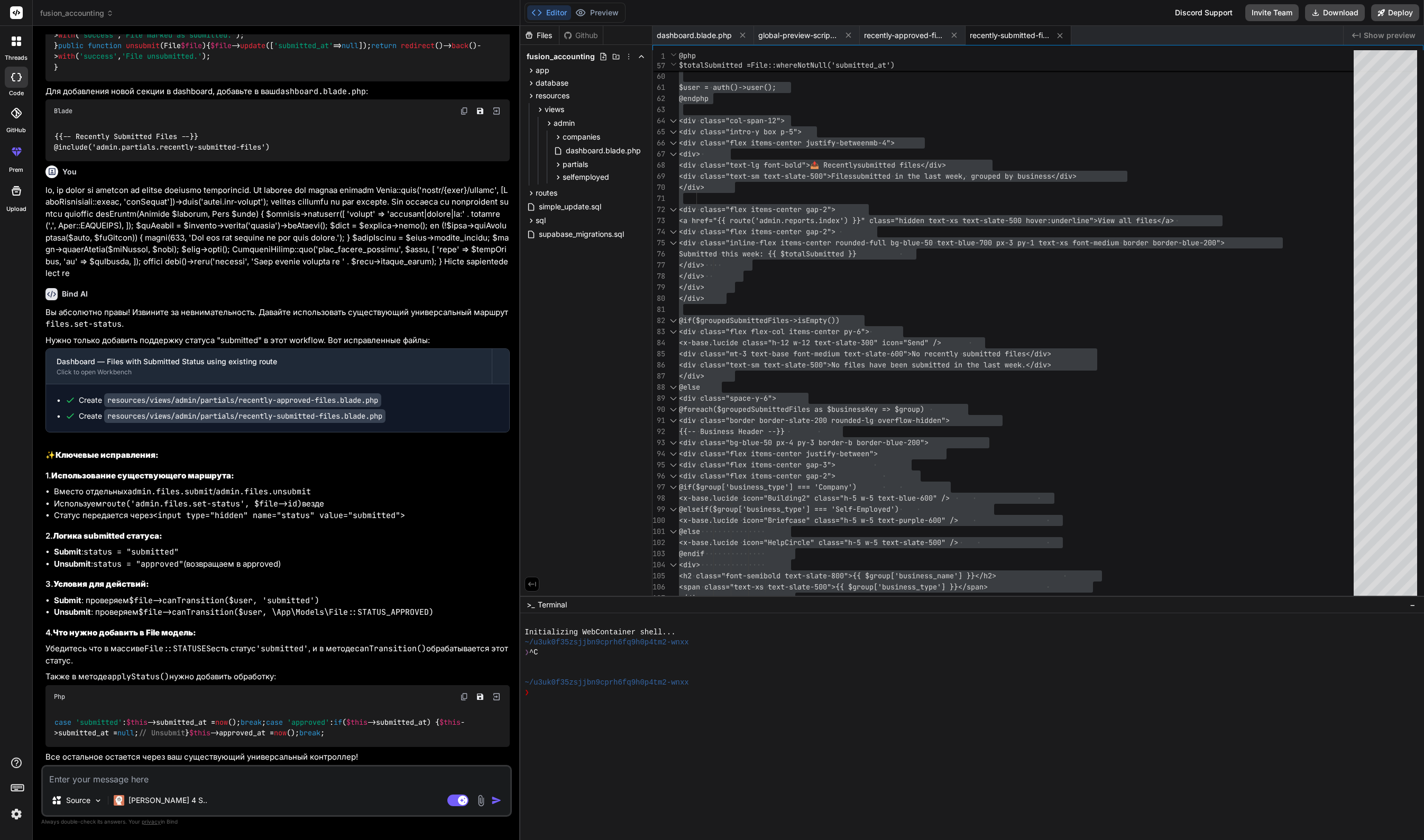
click at [78, 715] on div "case 'submitted' : $this ->submitted_at = now (); break ; case 'approved' : if …" at bounding box center [278, 728] width 465 height 39
drag, startPoint x: 79, startPoint y: 714, endPoint x: 72, endPoint y: 689, distance: 26.0
click at [72, 708] on div "case 'submitted' : $this ->submitted_at = now (); break ; case 'approved' : if …" at bounding box center [278, 728] width 465 height 39
copy code "if ( $this ->submitted_at) { $this ->submitted_at = null ; // Unsubmit }"
click at [256, 787] on div "Source Claude 4 S.. Agent Mode. When this toggle is activated, AI automatically…" at bounding box center [276, 791] width 470 height 52
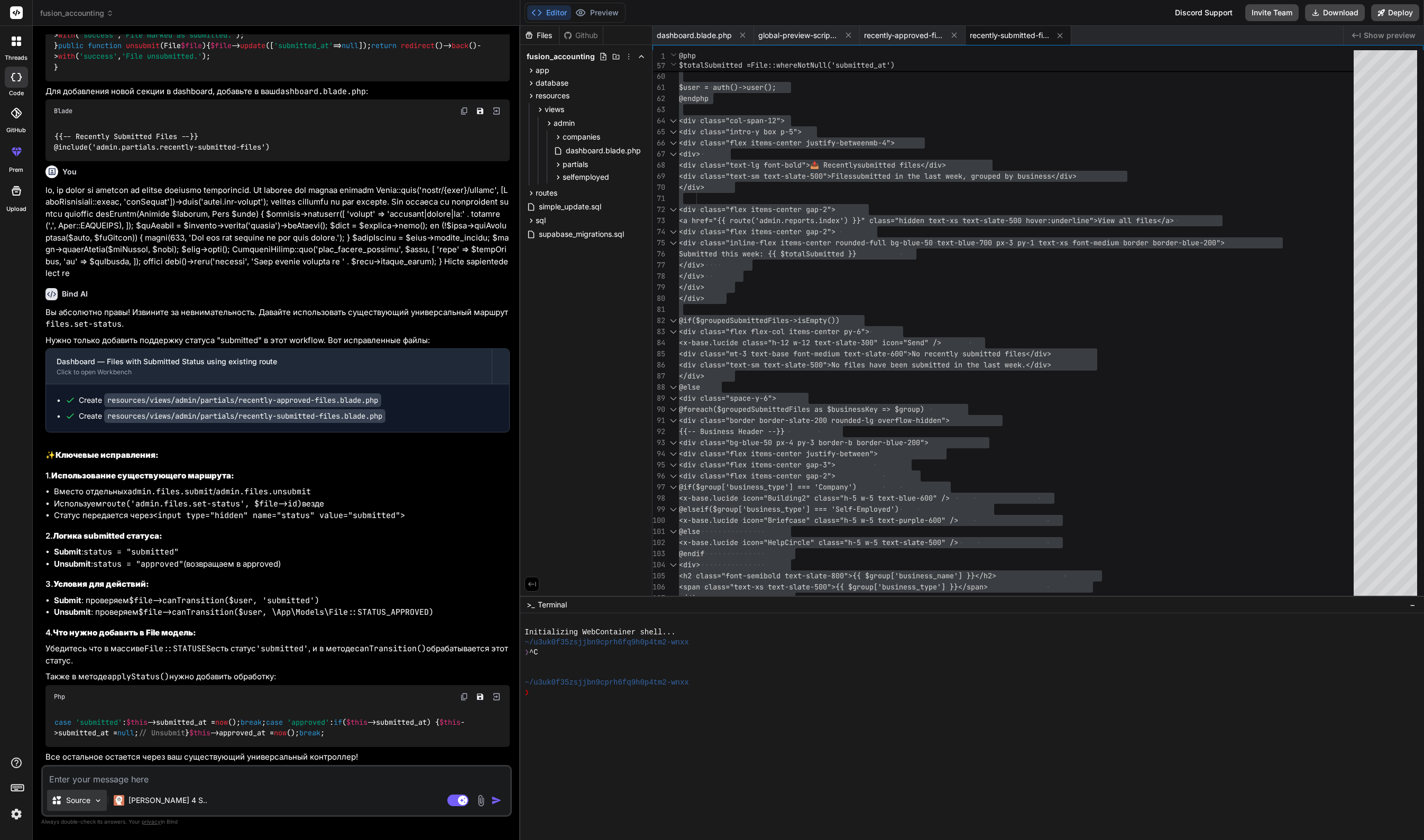
click at [93, 800] on div "Source" at bounding box center [77, 800] width 60 height 21
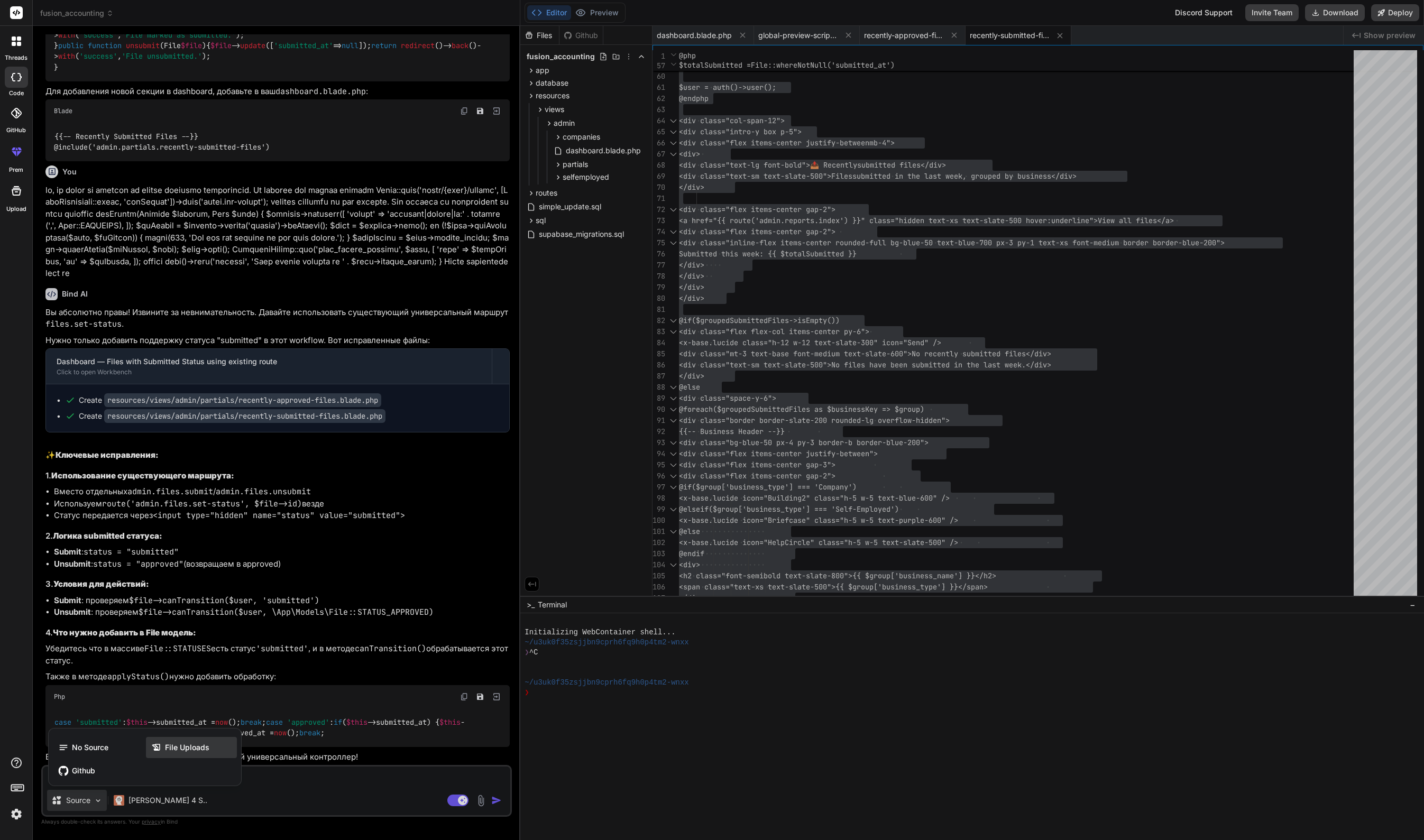
click at [202, 748] on span "File Uploads" at bounding box center [187, 747] width 45 height 11
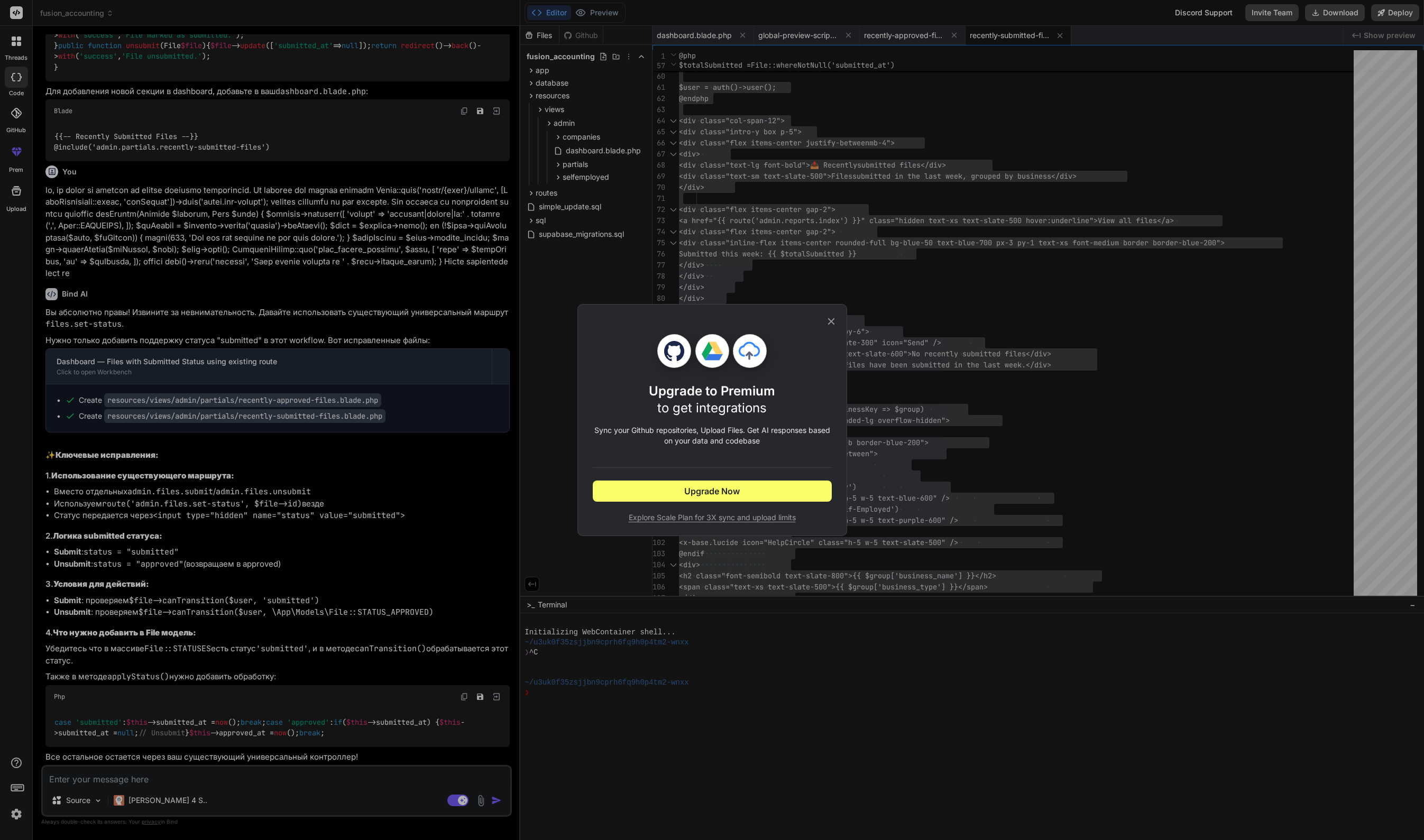
click at [829, 322] on icon at bounding box center [831, 321] width 11 height 11
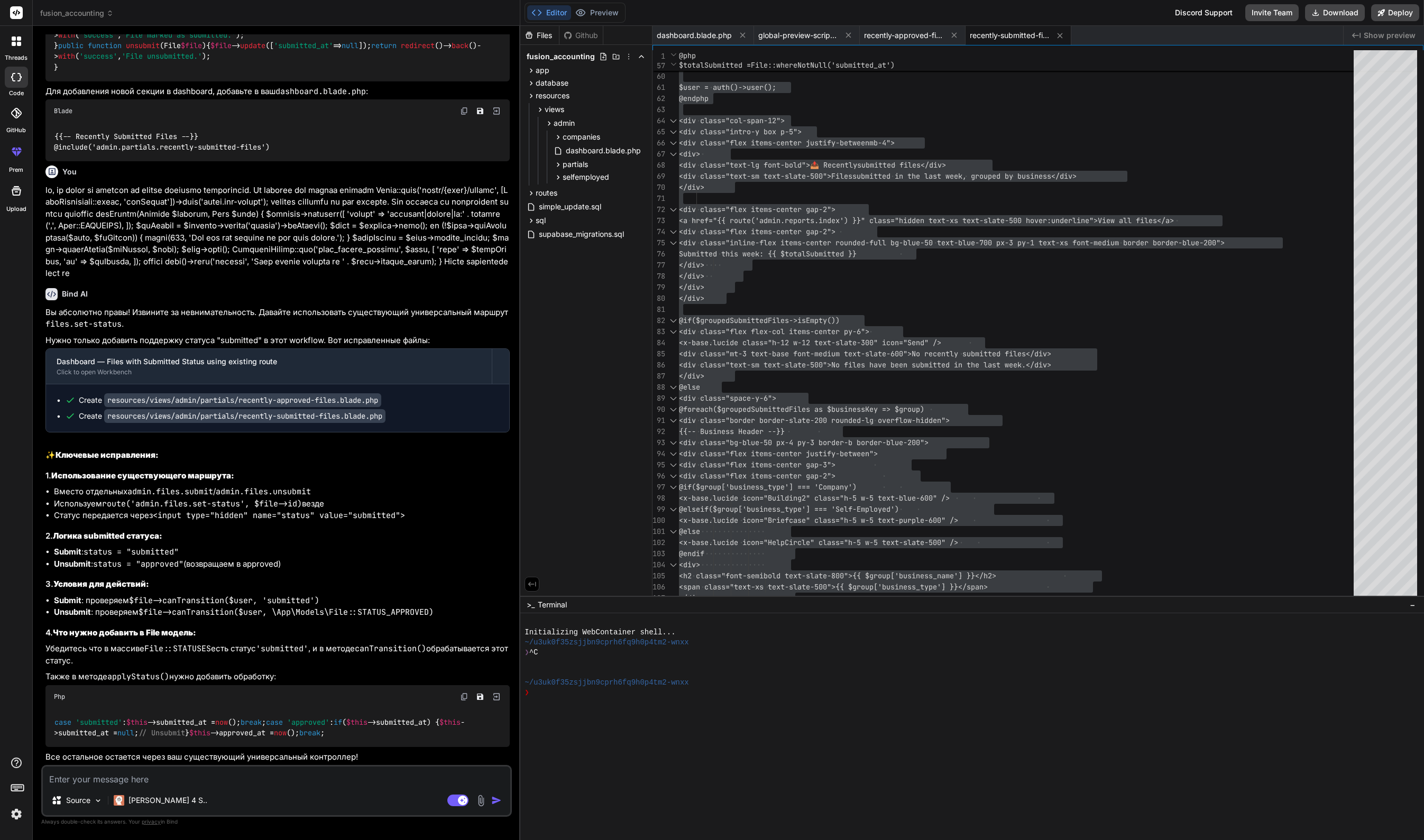
click at [479, 801] on img at bounding box center [481, 800] width 12 height 12
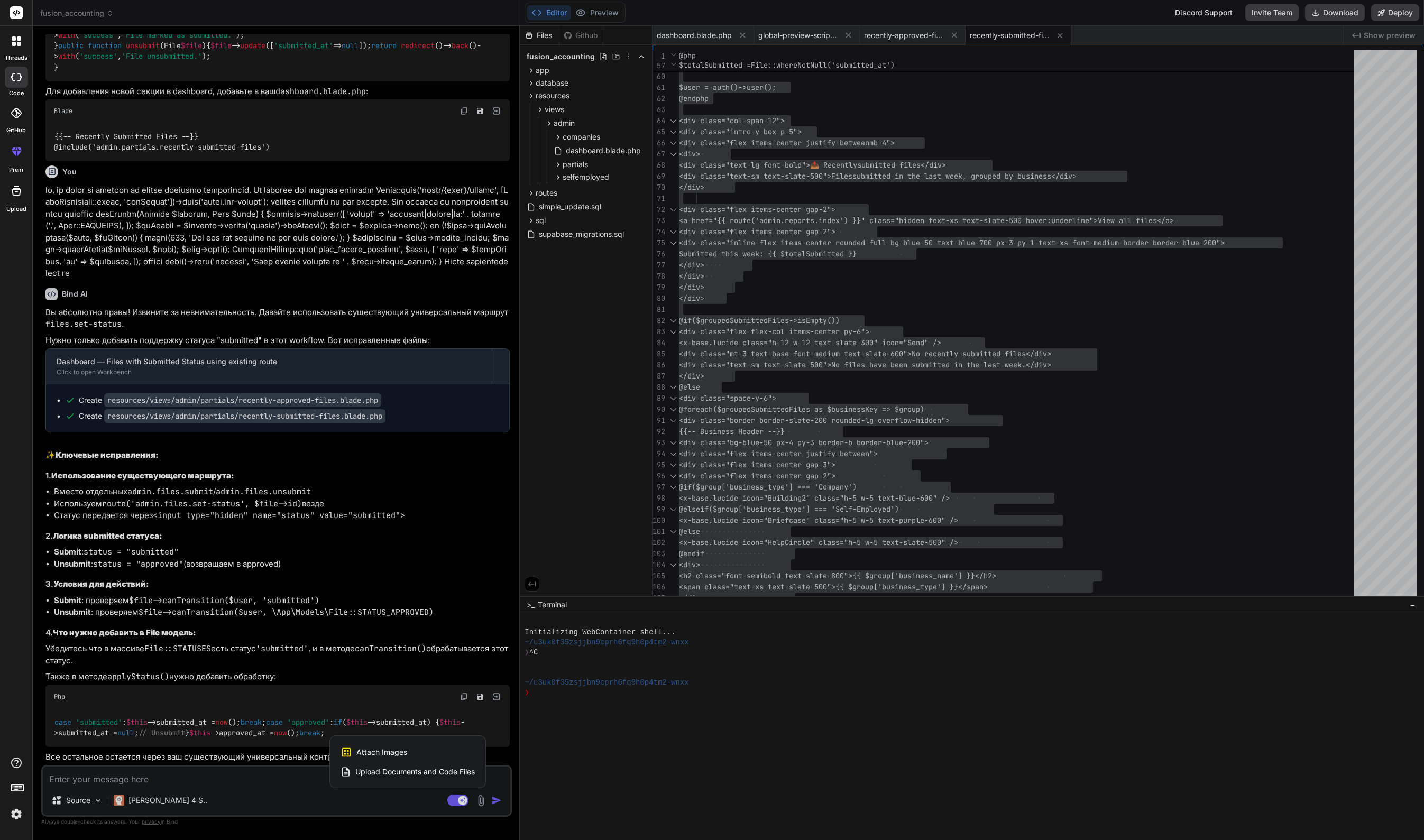
click at [418, 752] on div "Attach Images Image attachments are only supported in Claude and Gemini models." at bounding box center [408, 752] width 134 height 20
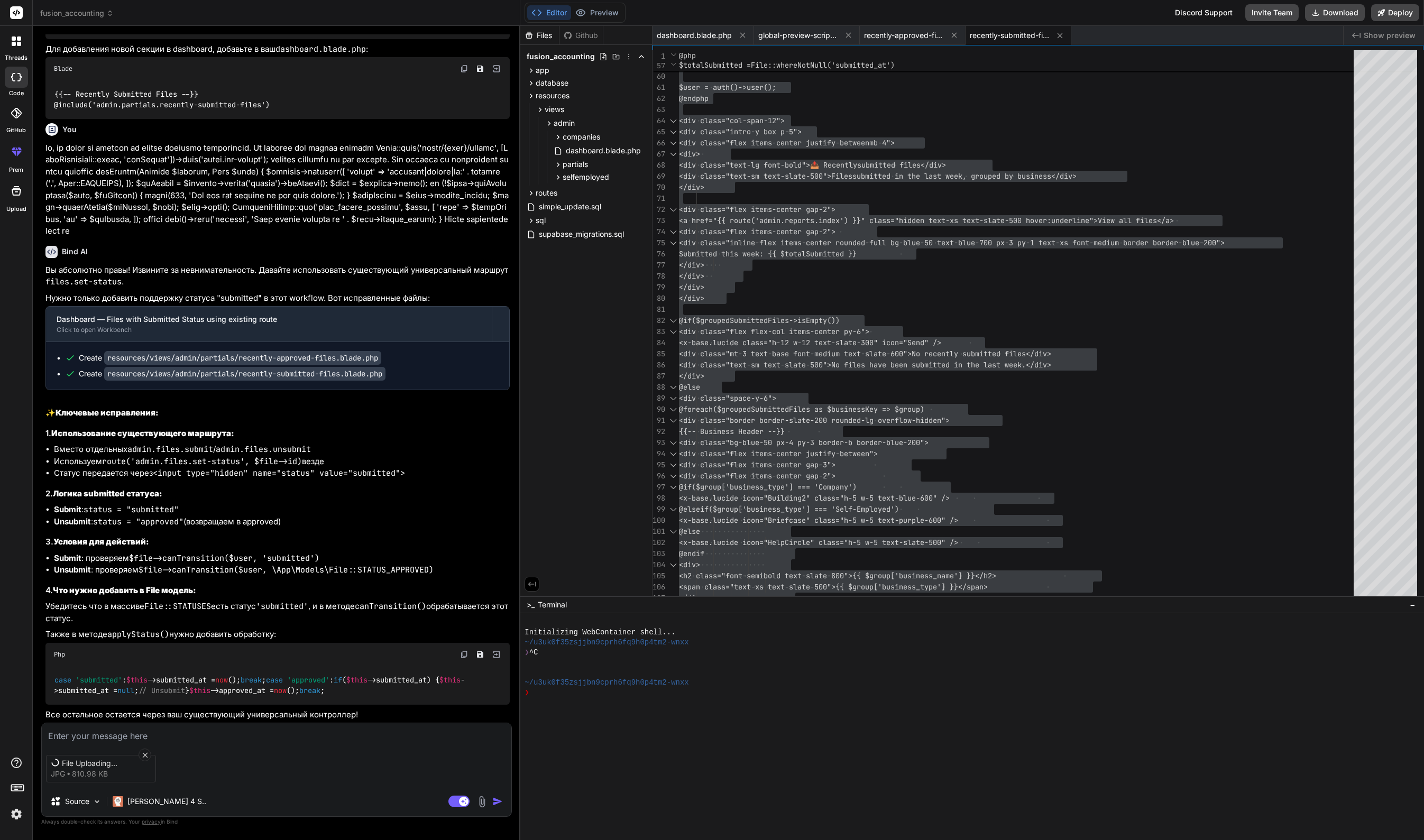
click at [131, 736] on textarea at bounding box center [277, 733] width 470 height 19
click at [503, 804] on img "button" at bounding box center [497, 801] width 11 height 11
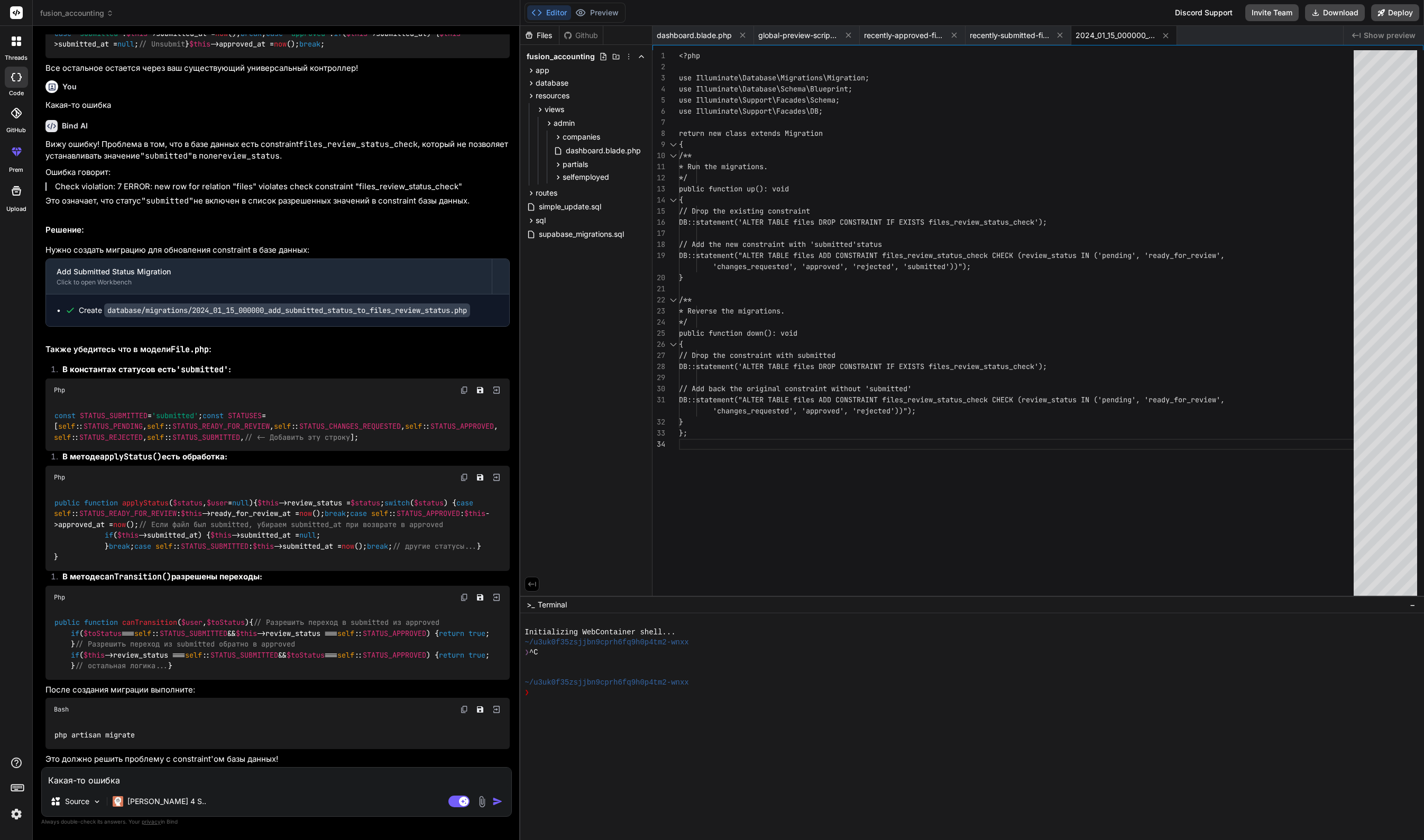
scroll to position [13767, 0]
click at [149, 498] on span "applyStatus" at bounding box center [145, 503] width 46 height 10
drag, startPoint x: 149, startPoint y: 371, endPoint x: 155, endPoint y: 371, distance: 6.0
click at [150, 498] on span "applyStatus" at bounding box center [145, 503] width 46 height 10
copy span "applyStatus"
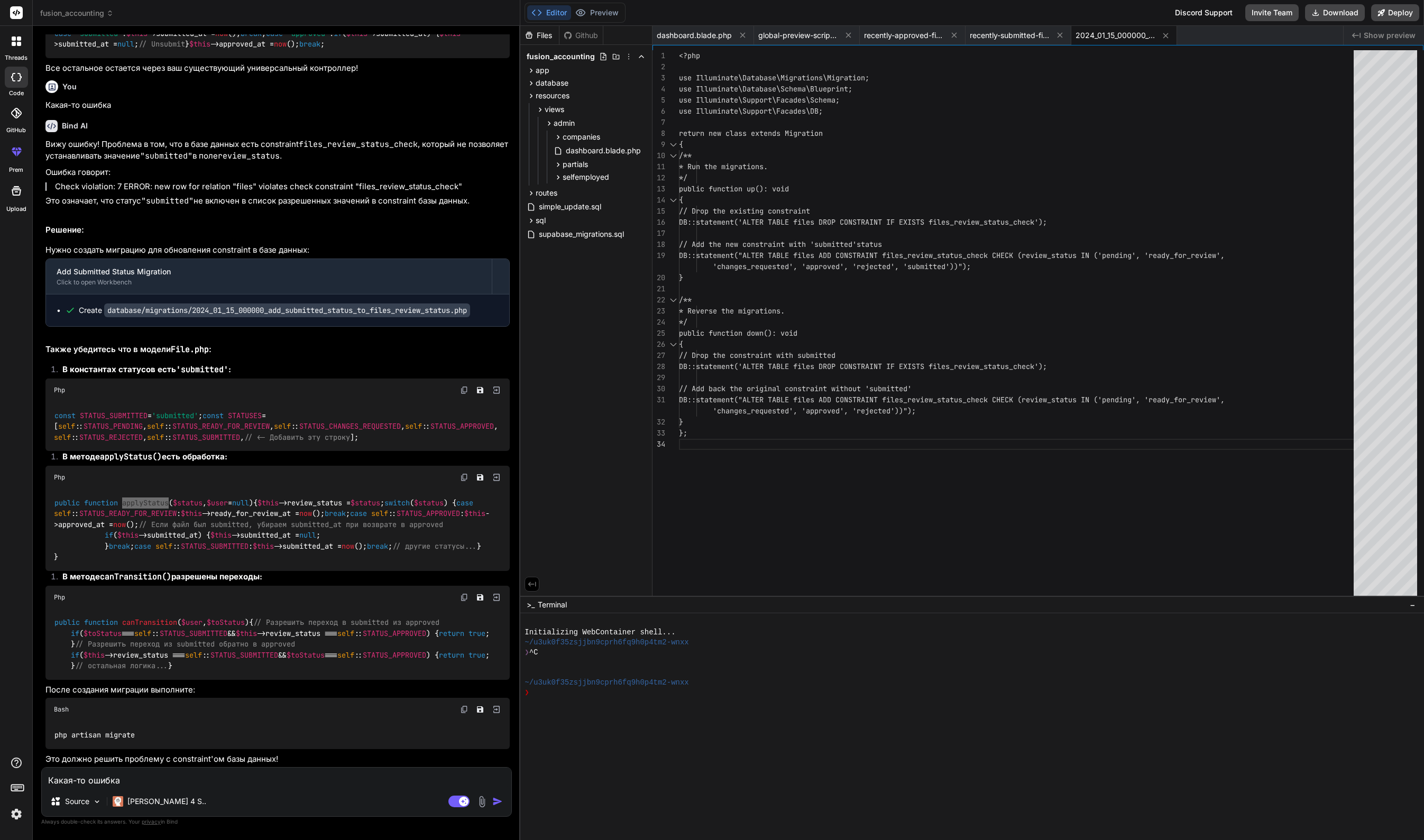
scroll to position [13894, 0]
click at [155, 618] on span "canTransition" at bounding box center [150, 623] width 55 height 10
copy span "canTransition"
click at [206, 783] on textarea "Какая-то ошибка" at bounding box center [277, 777] width 470 height 19
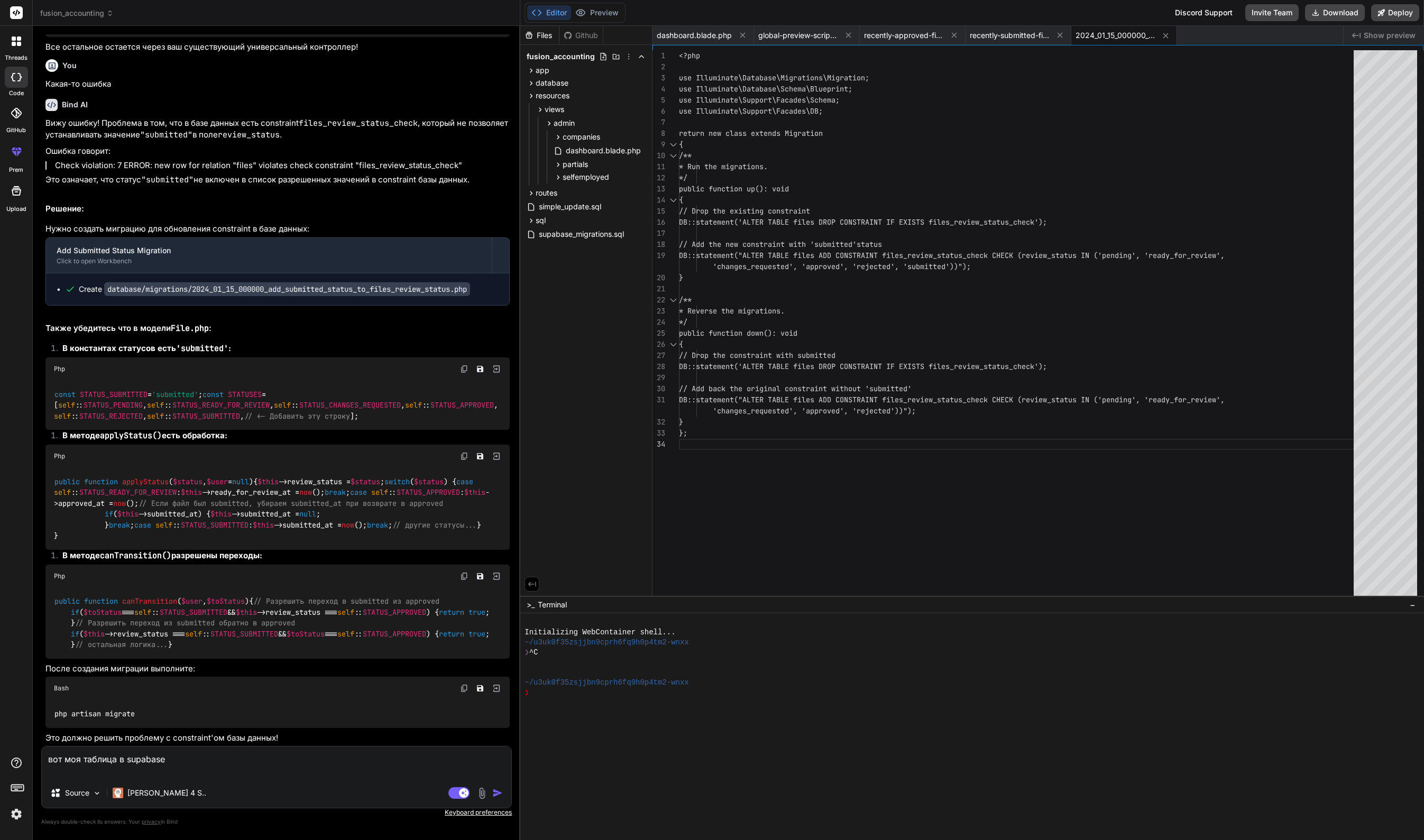
paste textarea "create table public.files ( id bigserial not null, original_filename character …"
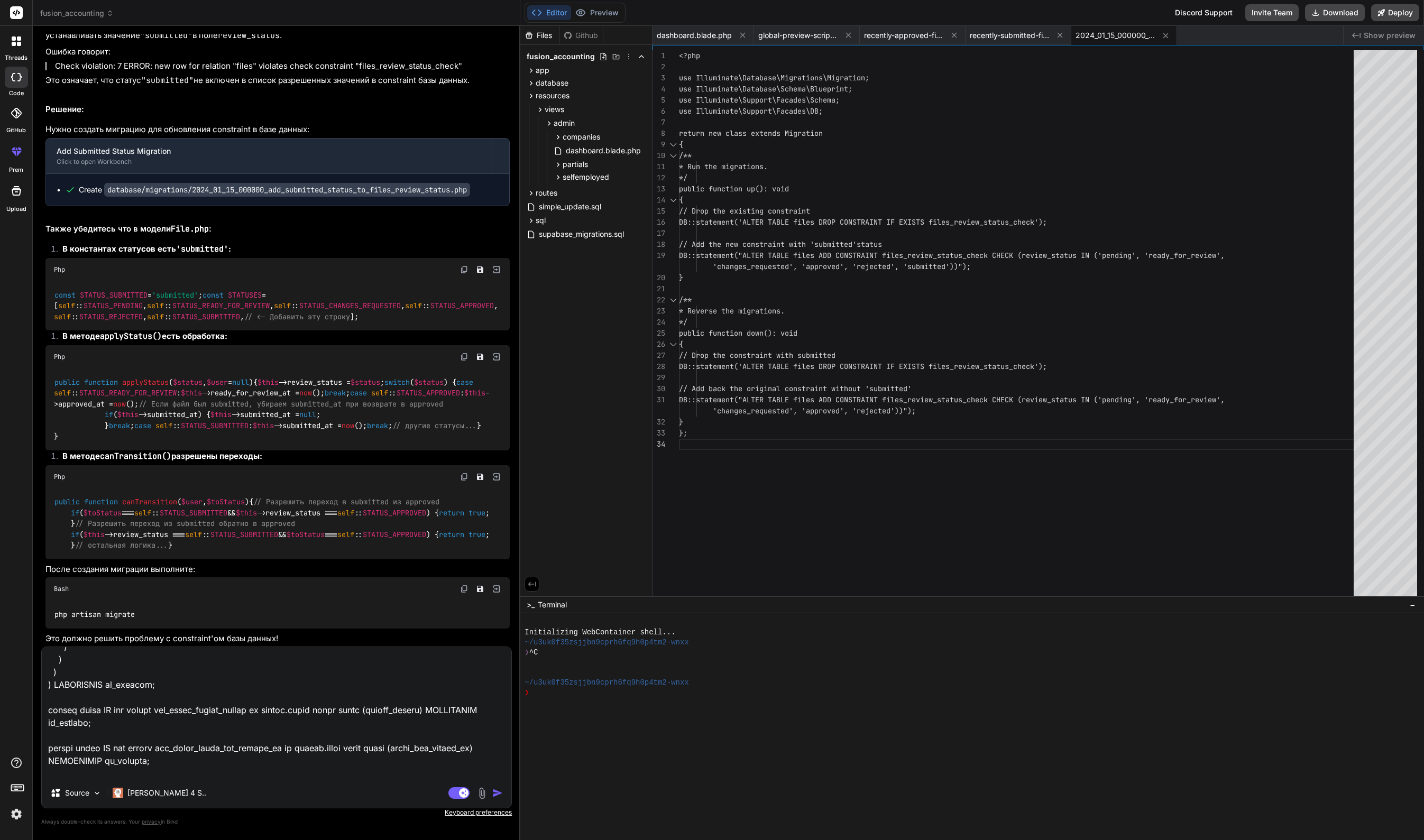
scroll to position [800, 0]
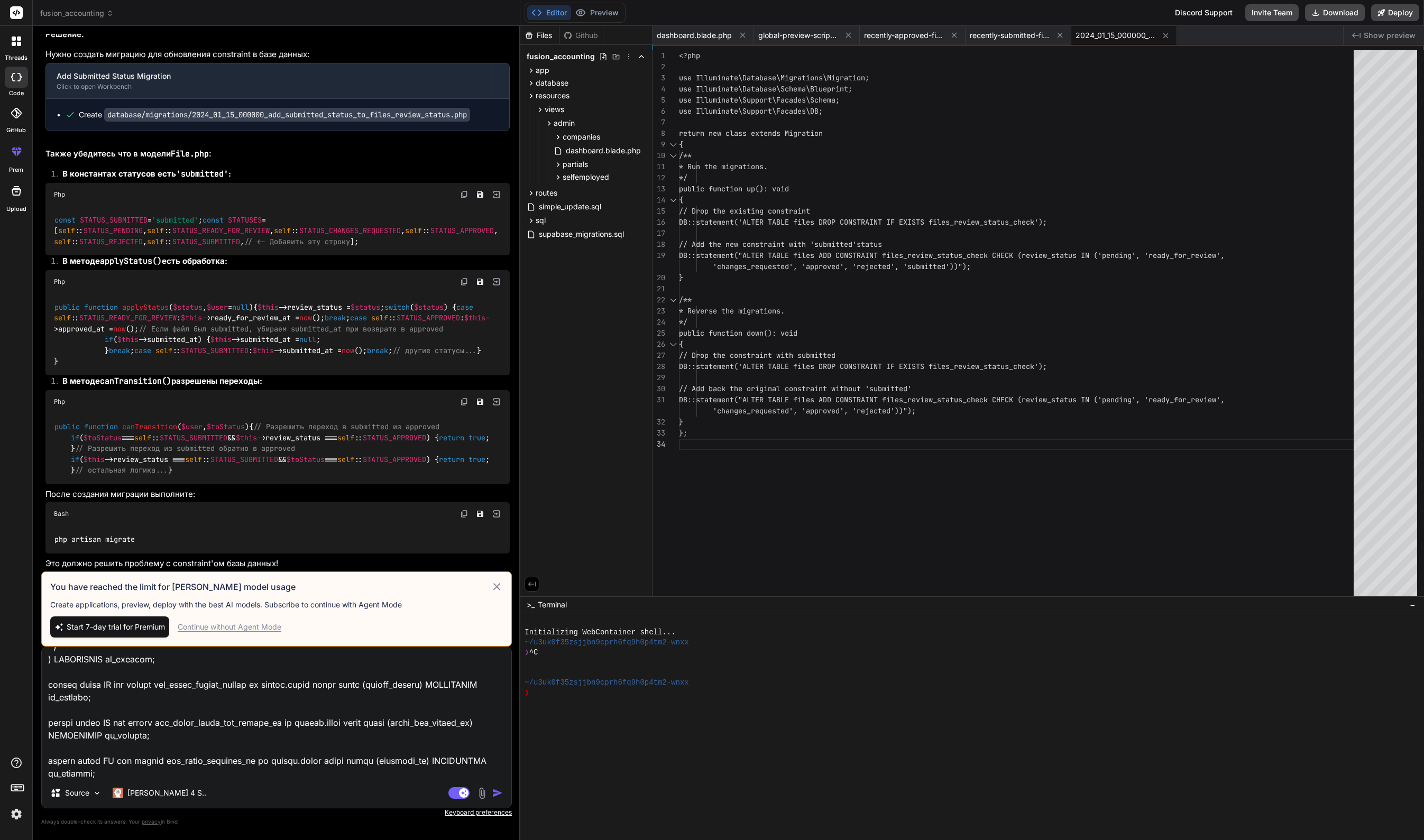
click at [232, 727] on textarea at bounding box center [277, 713] width 470 height 131
click at [134, 626] on span "Start 7-day trial for Premium" at bounding box center [115, 626] width 98 height 11
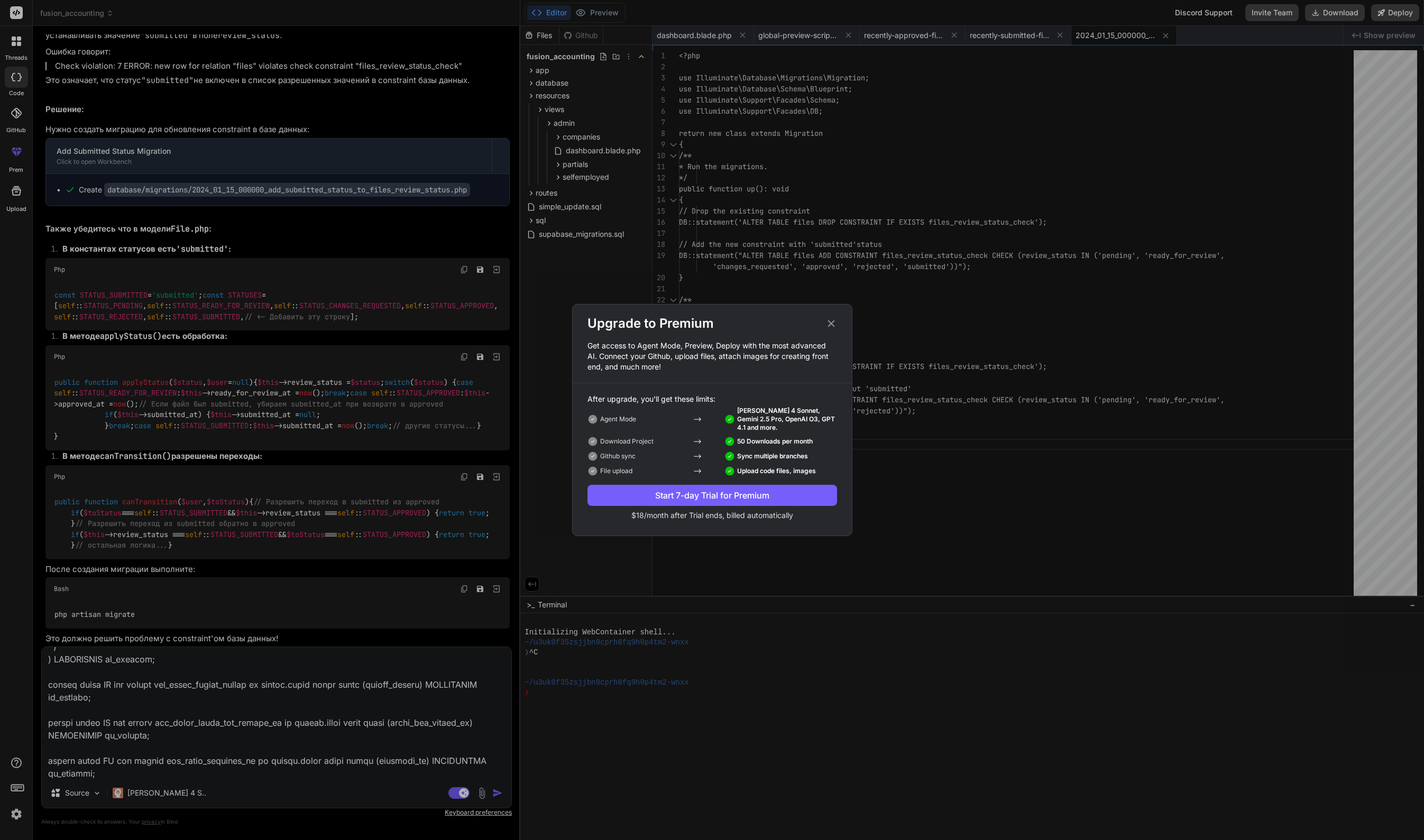
drag, startPoint x: 806, startPoint y: 495, endPoint x: 64, endPoint y: 613, distance: 751.3
click at [806, 494] on div "Start 7-day Trial for Premium" at bounding box center [712, 495] width 249 height 13
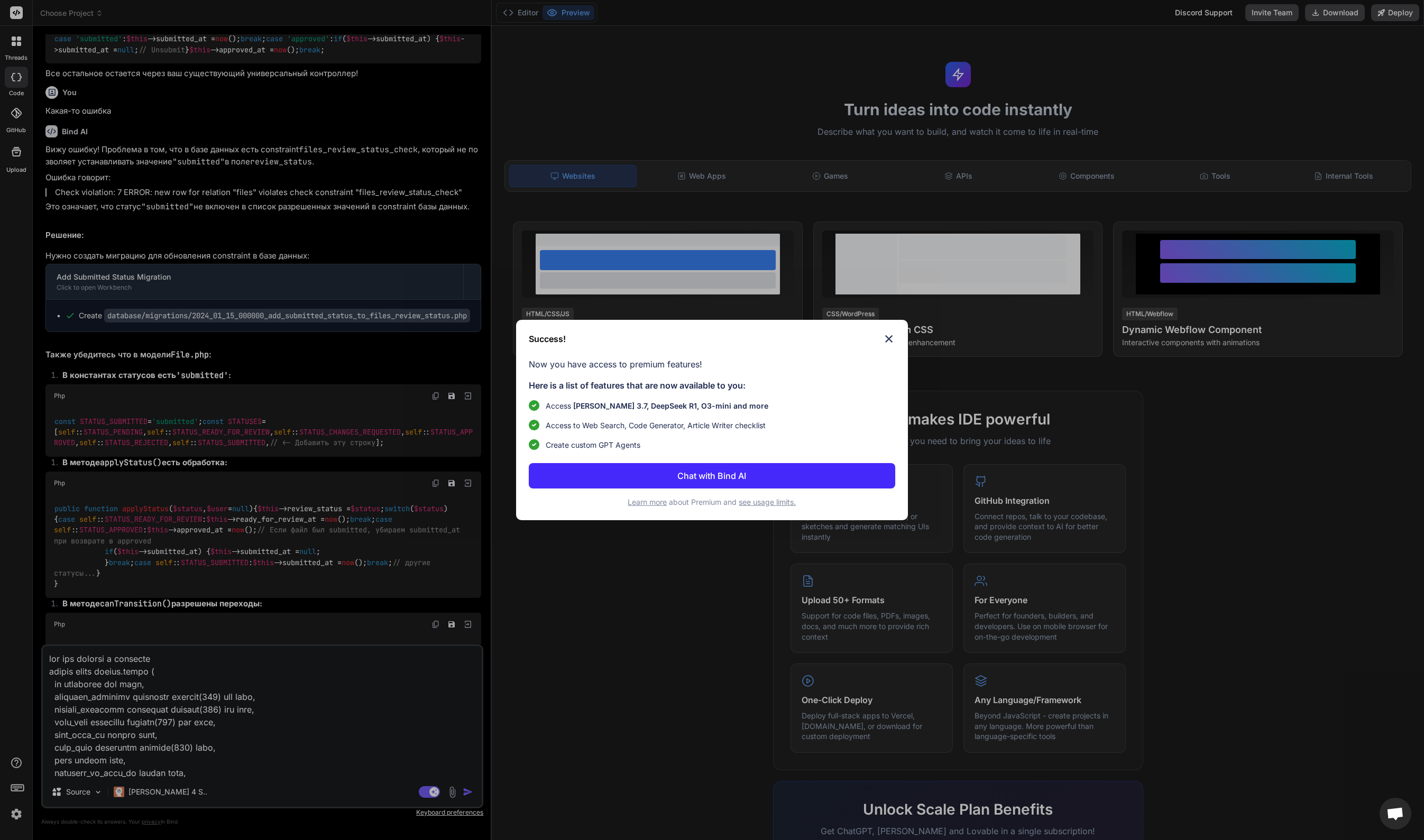
scroll to position [5387, 0]
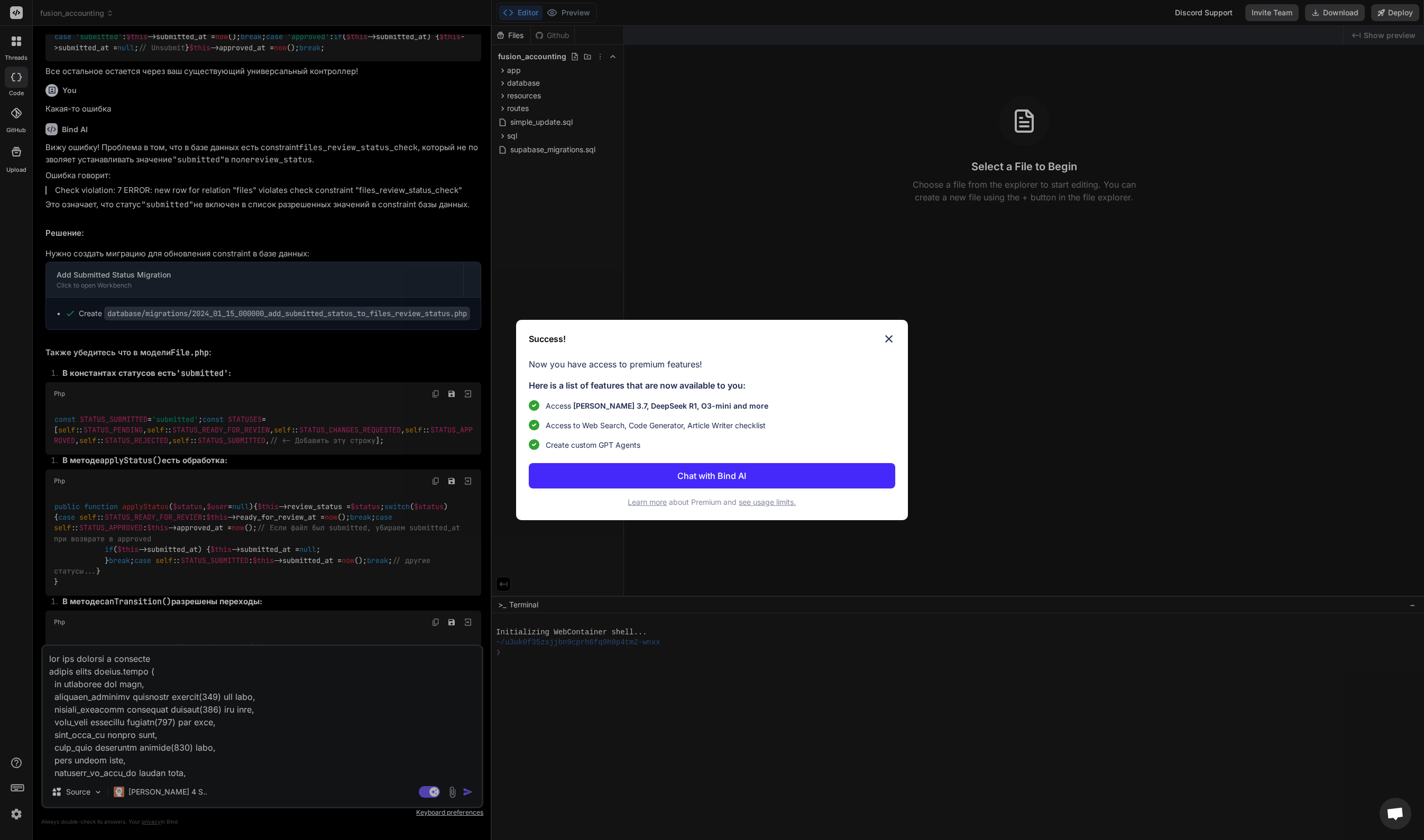
click at [469, 795] on div "Success! Now you have access to premium features! Here is a list of features th…" at bounding box center [712, 420] width 1424 height 840
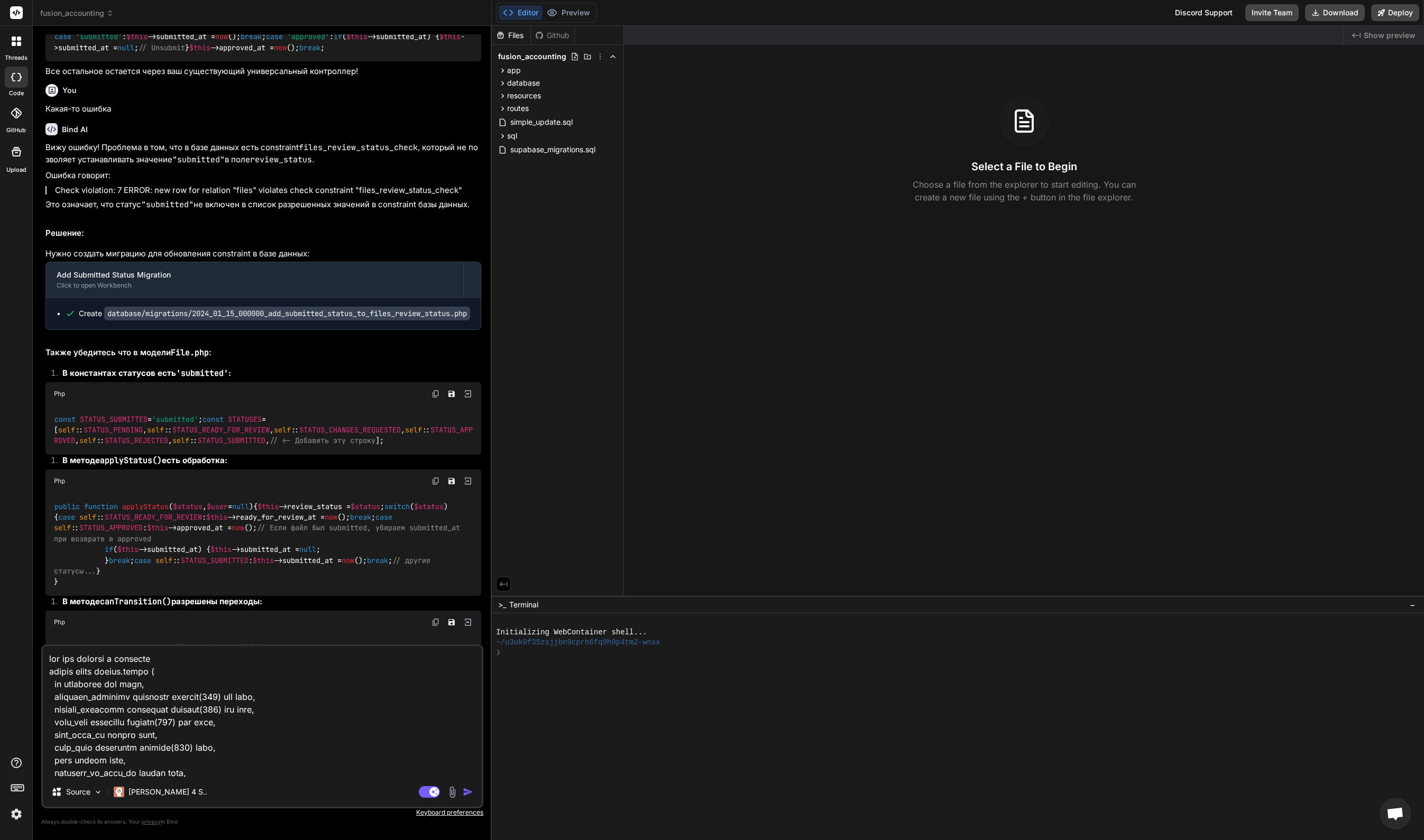
click at [467, 793] on img "button" at bounding box center [468, 791] width 11 height 11
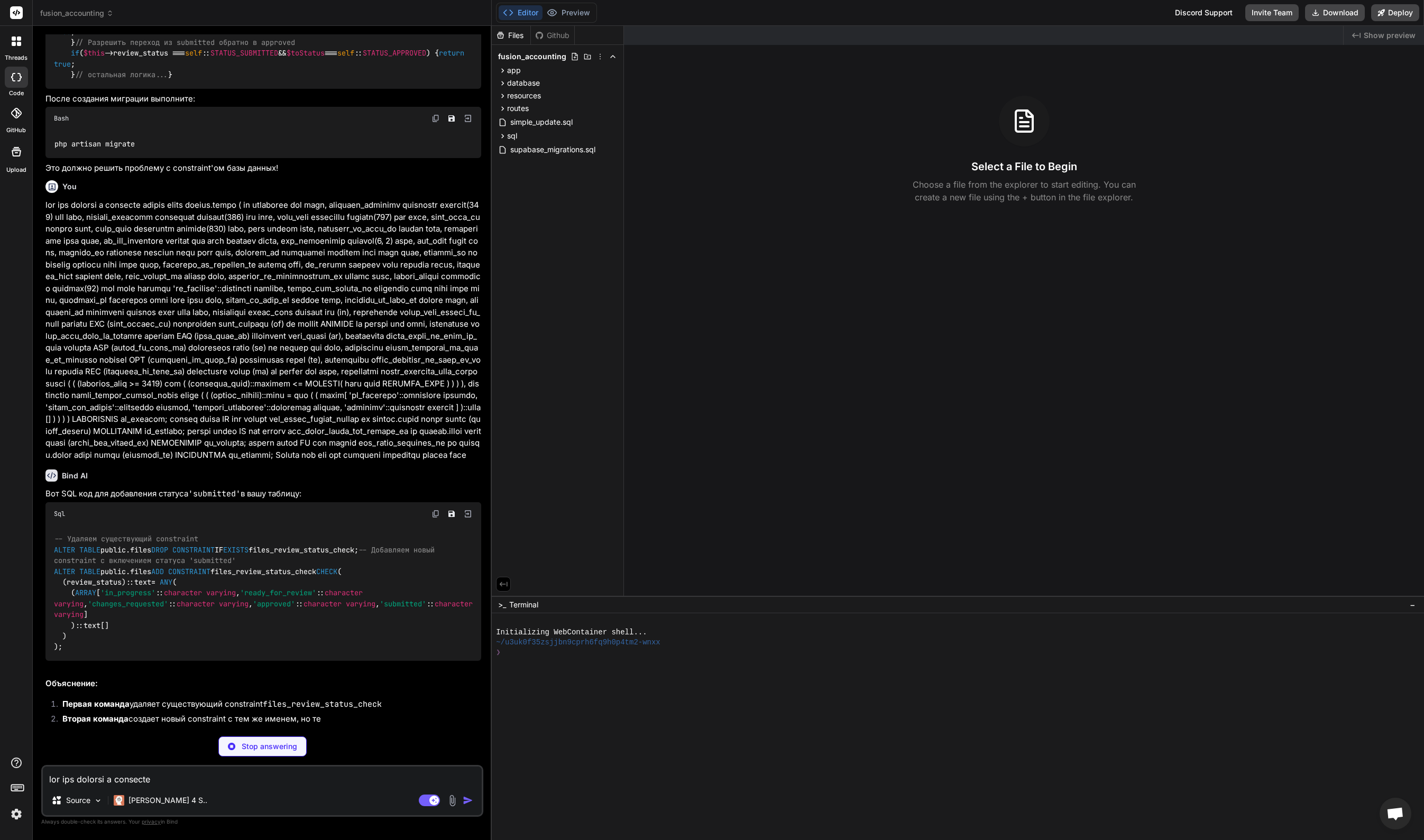
scroll to position [6517, 0]
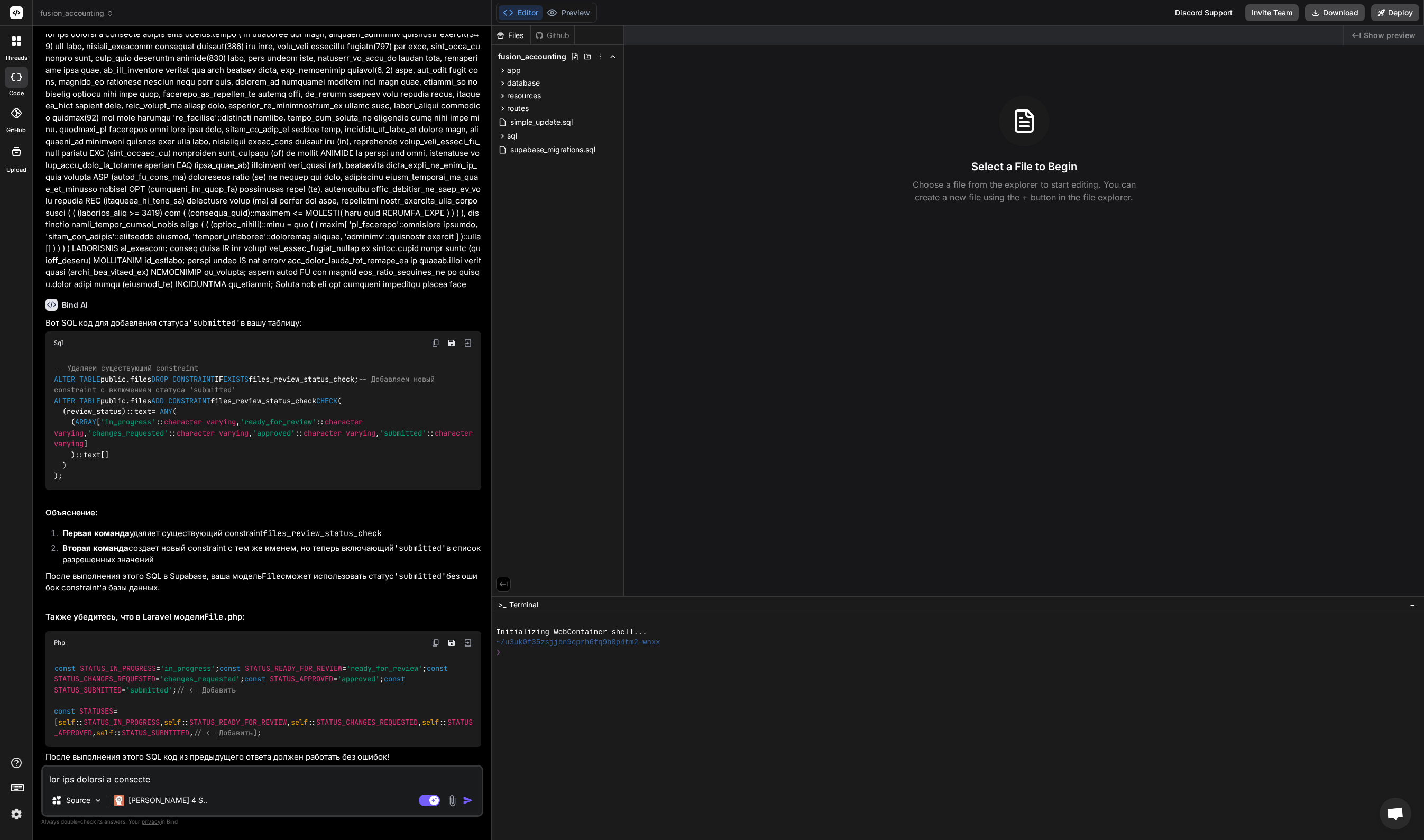
type textarea "x"
drag, startPoint x: 436, startPoint y: 439, endPoint x: 427, endPoint y: 441, distance: 9.2
click at [436, 347] on img at bounding box center [436, 343] width 8 height 8
